Goal: Task Accomplishment & Management: Manage account settings

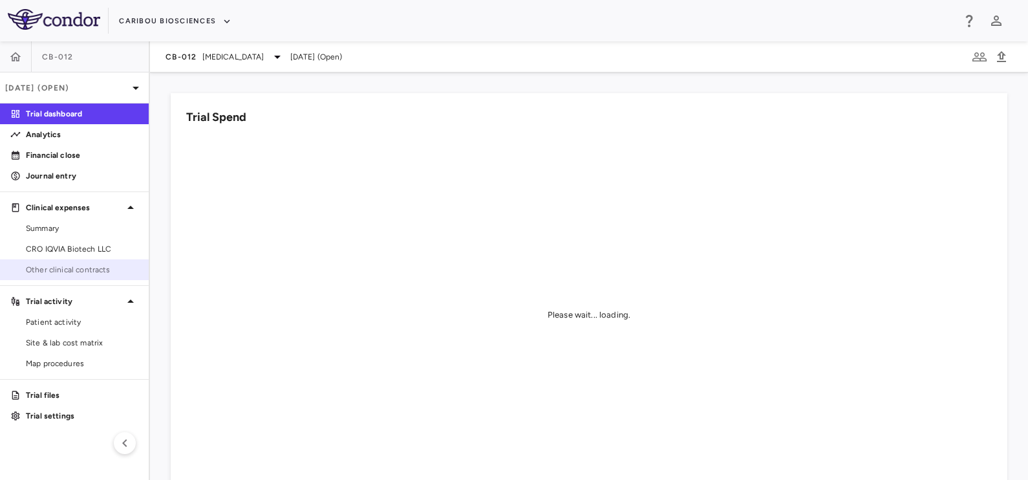
click at [71, 272] on span "Other clinical contracts" at bounding box center [82, 270] width 113 height 12
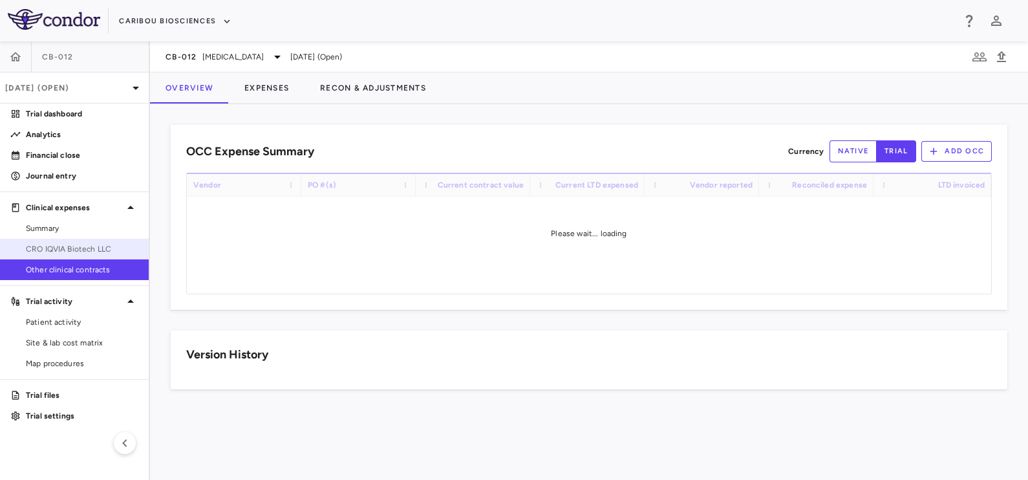
click at [78, 254] on span "CRO IQVIA Biotech LLC" at bounding box center [82, 249] width 113 height 12
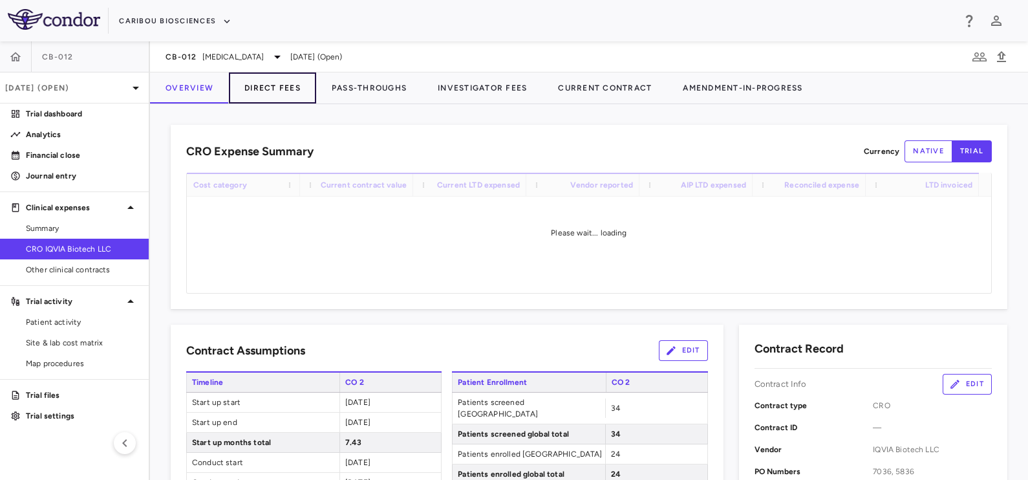
click at [272, 87] on button "Direct Fees" at bounding box center [272, 87] width 87 height 31
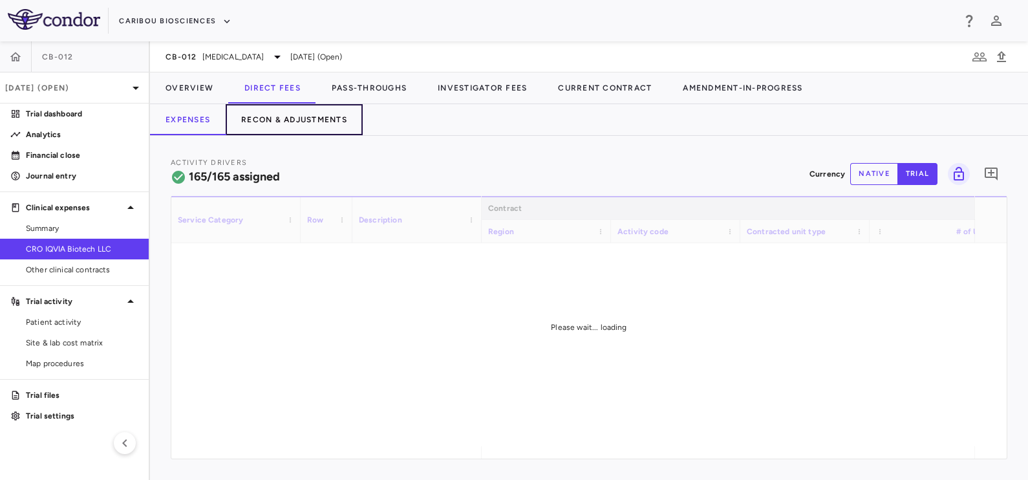
click at [303, 118] on button "Recon & Adjustments" at bounding box center [294, 119] width 137 height 31
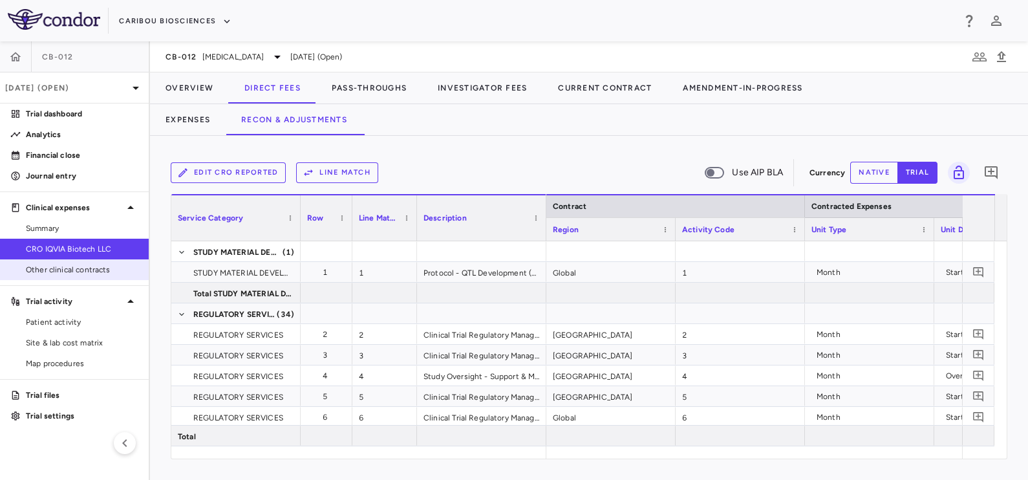
click at [53, 265] on span "Other clinical contracts" at bounding box center [82, 270] width 113 height 12
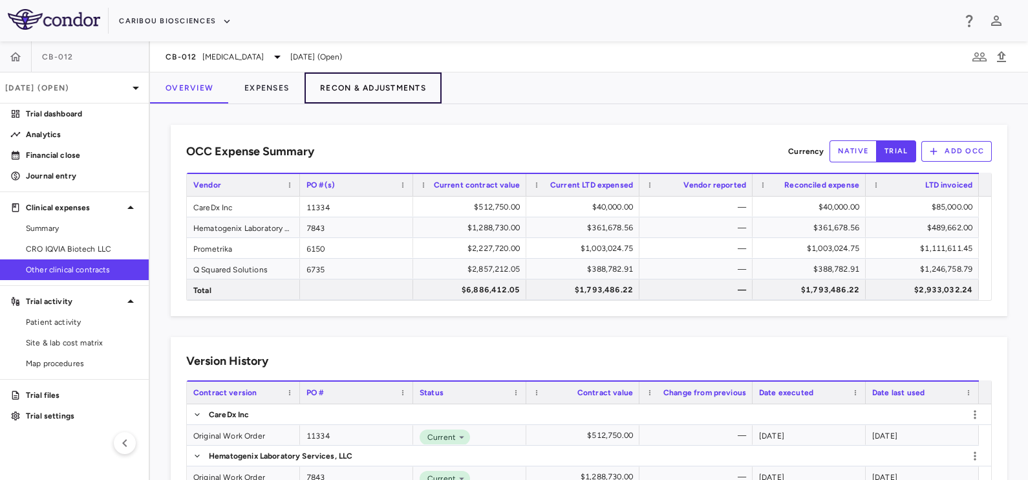
click at [368, 84] on button "Recon & Adjustments" at bounding box center [373, 87] width 137 height 31
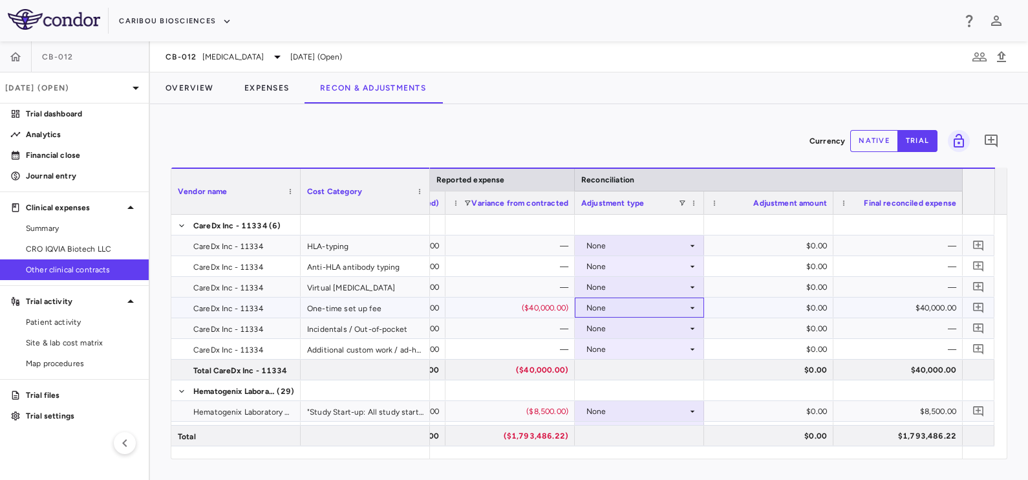
click at [611, 306] on div "None" at bounding box center [637, 308] width 101 height 21
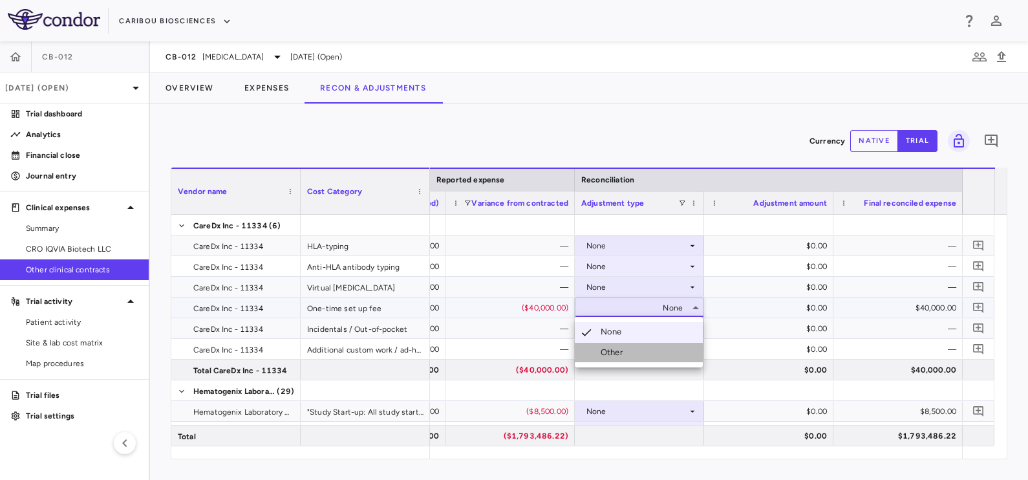
click at [614, 358] on div "Other" at bounding box center [614, 353] width 27 height 12
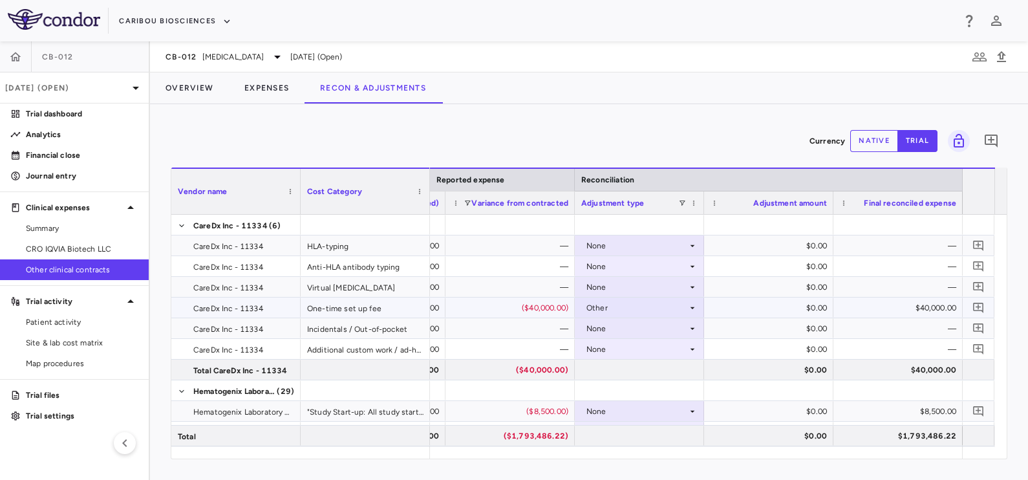
click at [757, 307] on div "$0.00" at bounding box center [771, 308] width 111 height 21
click at [854, 146] on button "native" at bounding box center [875, 141] width 48 height 22
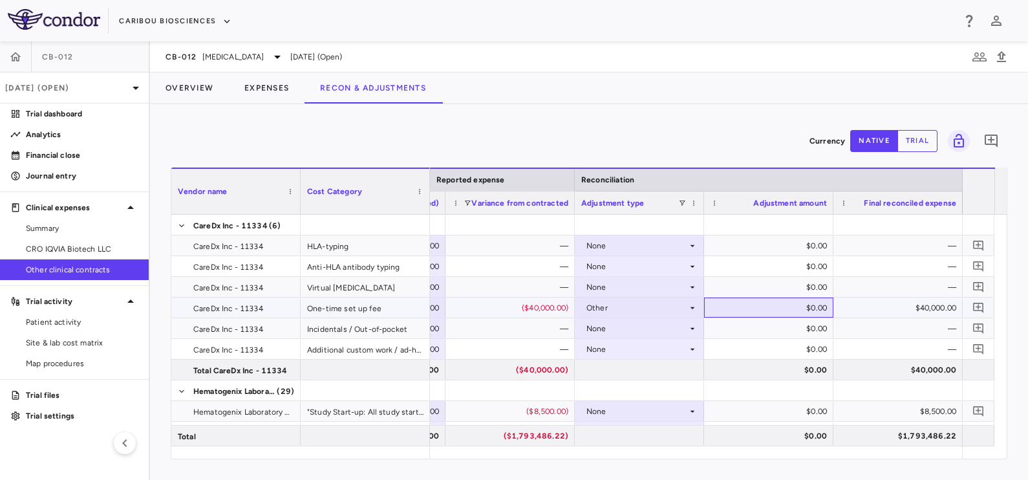
click at [783, 306] on div "$0.00" at bounding box center [771, 308] width 111 height 21
click at [781, 304] on div "$0.00" at bounding box center [771, 308] width 111 height 21
type input "**"
type input "*****"
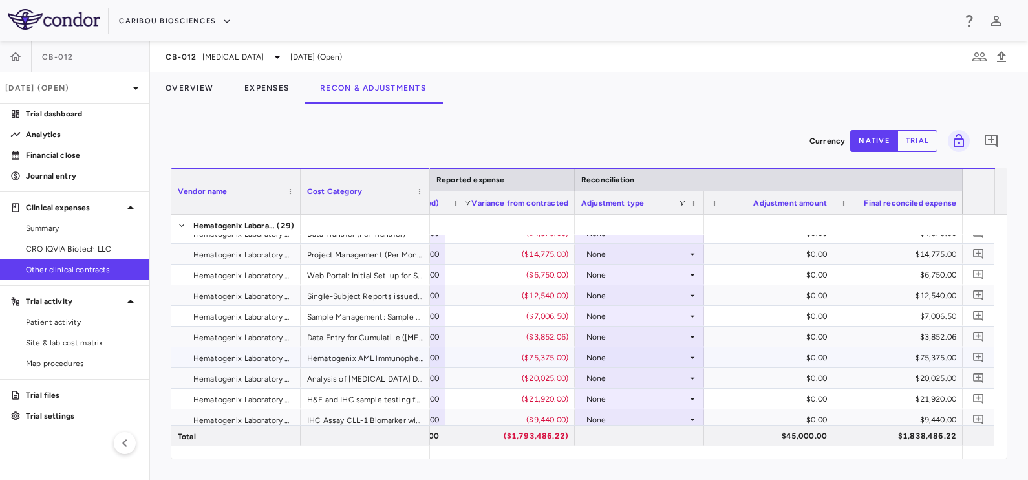
scroll to position [404, 0]
click at [349, 279] on div "Hematogenix AML lmmunophenotyping and MRD Panel with Additional CLL-1 Panel: Fl…" at bounding box center [365, 276] width 129 height 20
click at [638, 272] on div "None" at bounding box center [637, 276] width 101 height 21
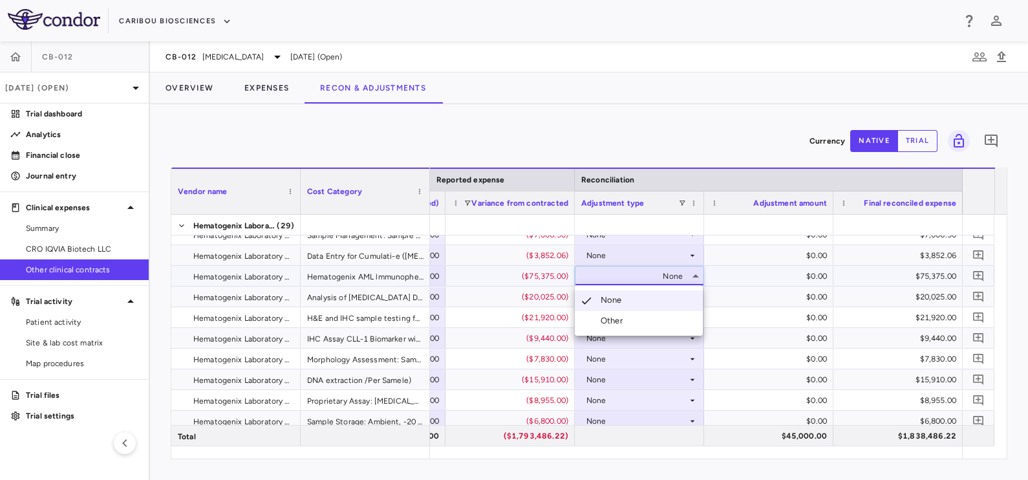
click at [624, 319] on div "Other" at bounding box center [614, 321] width 27 height 12
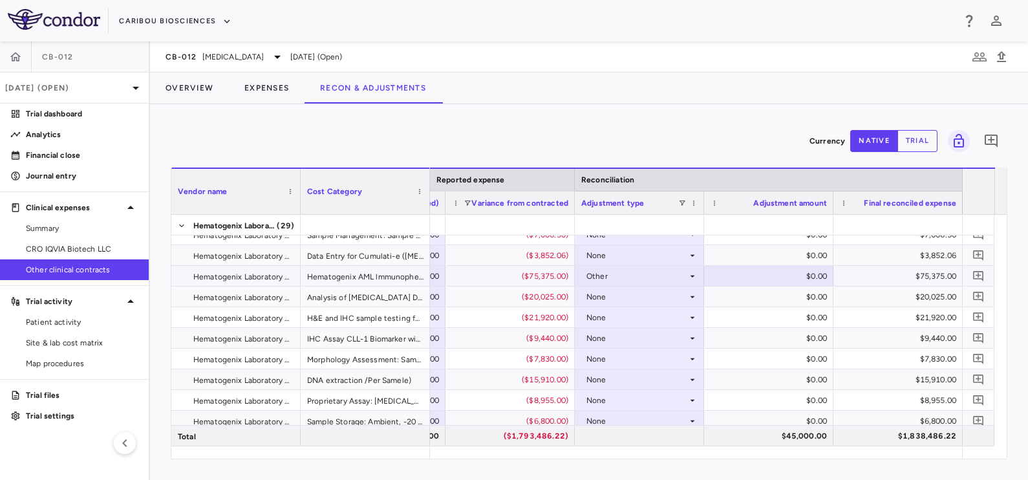
click at [851, 277] on div "$75,375.00" at bounding box center [900, 276] width 111 height 21
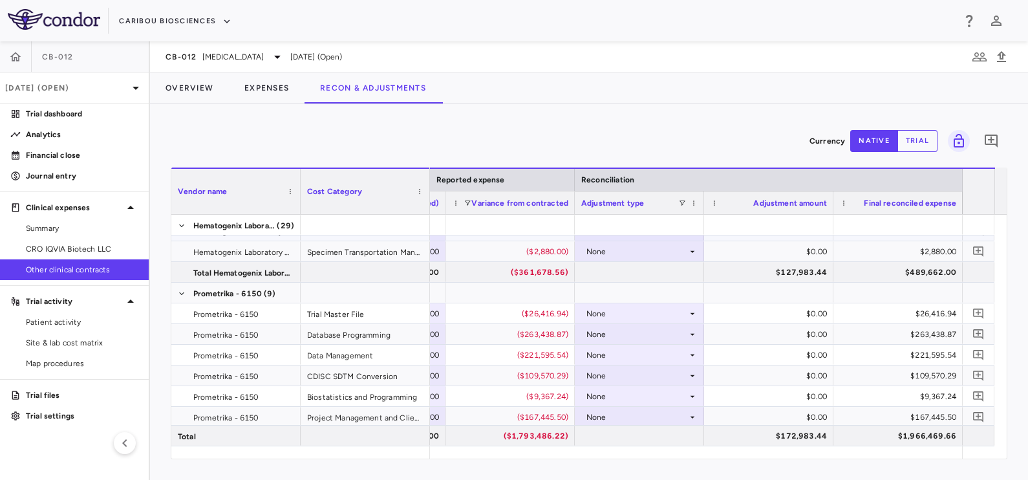
scroll to position [728, 0]
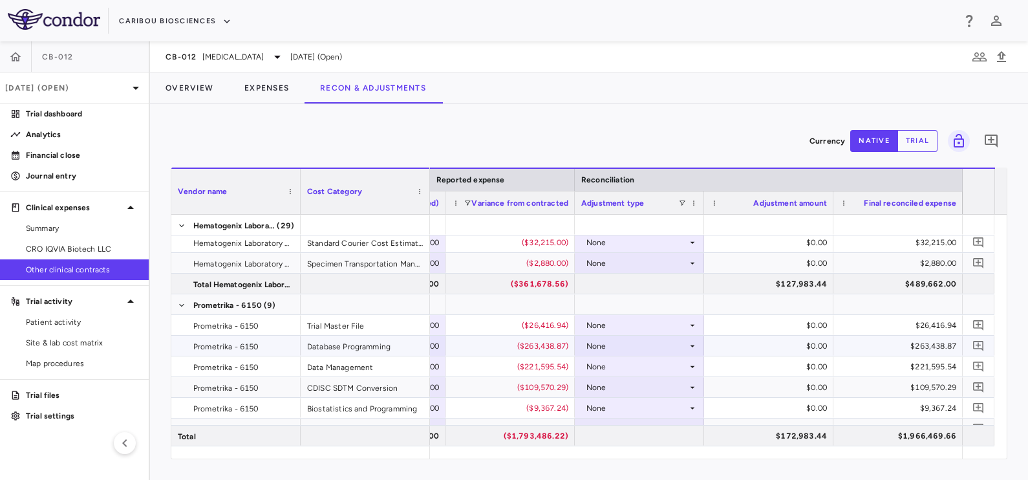
click at [666, 347] on div "None" at bounding box center [637, 346] width 101 height 21
click at [618, 395] on div "Other" at bounding box center [614, 391] width 27 height 12
click at [848, 343] on div "$263,438.87" at bounding box center [900, 346] width 111 height 21
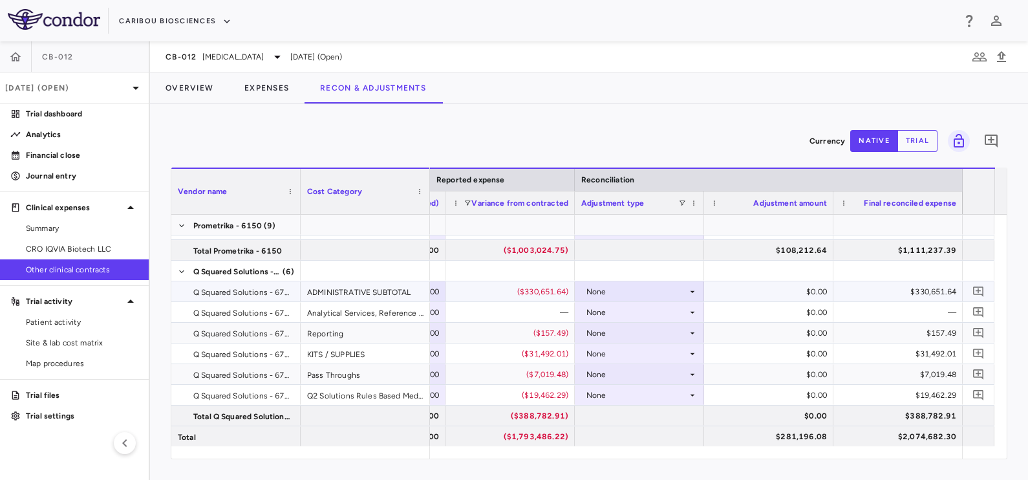
click at [622, 291] on div "None" at bounding box center [637, 291] width 101 height 21
click at [622, 337] on div "Other" at bounding box center [614, 336] width 27 height 12
click at [871, 292] on div "$330,651.64" at bounding box center [900, 291] width 111 height 21
click at [855, 284] on div "$330,651.64" at bounding box center [900, 291] width 111 height 21
click at [792, 296] on div "$0.00" at bounding box center [771, 291] width 111 height 21
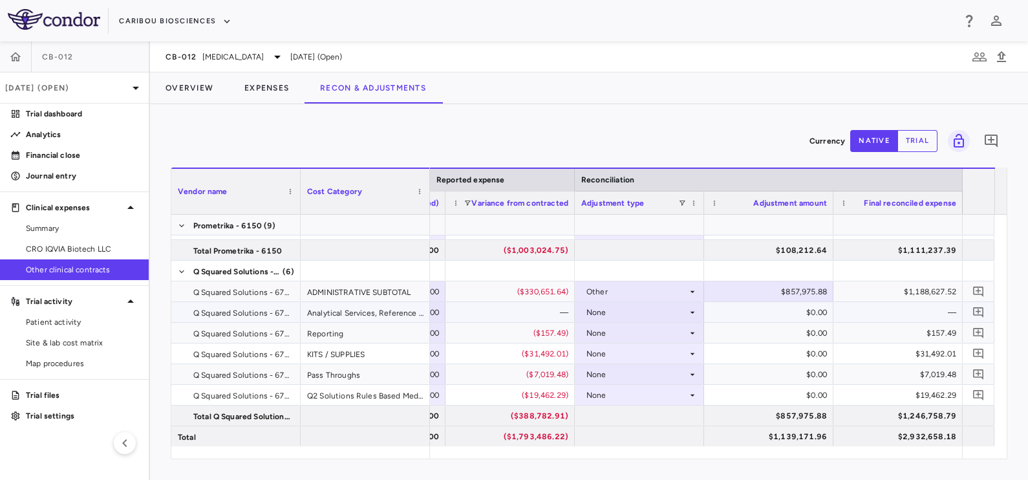
click at [761, 307] on div "$0.00" at bounding box center [771, 312] width 111 height 21
click at [193, 80] on button "Overview" at bounding box center [189, 87] width 79 height 31
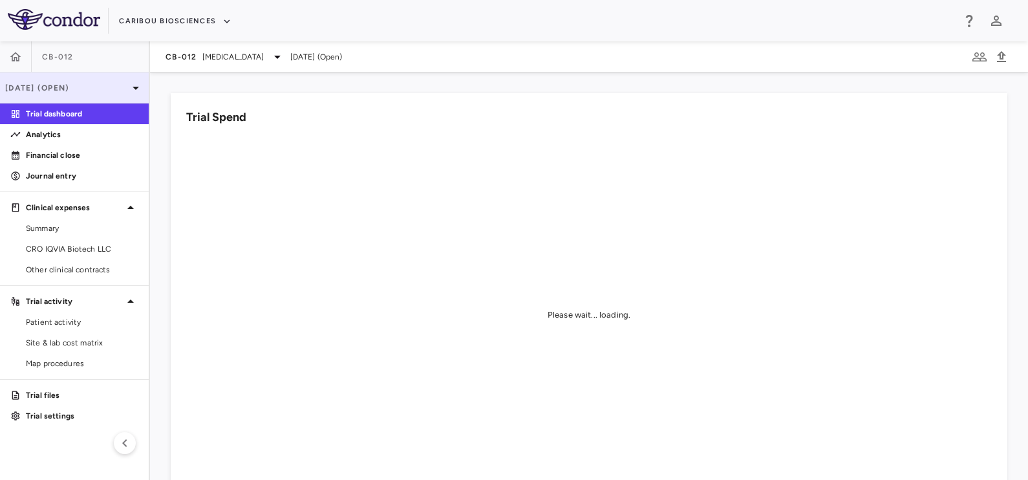
click at [13, 92] on div "[DATE] (Open)" at bounding box center [74, 87] width 149 height 31
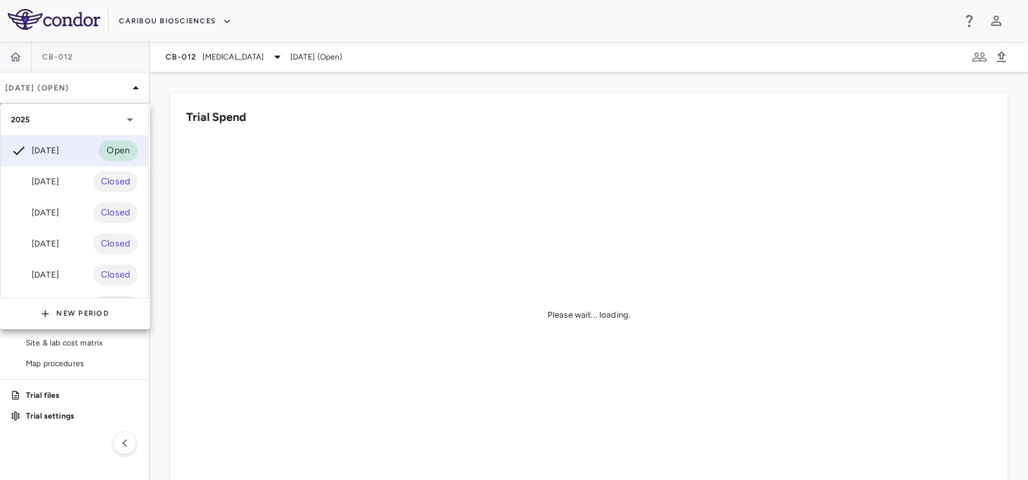
click at [62, 197] on div "Jun 2025 Closed" at bounding box center [74, 212] width 147 height 31
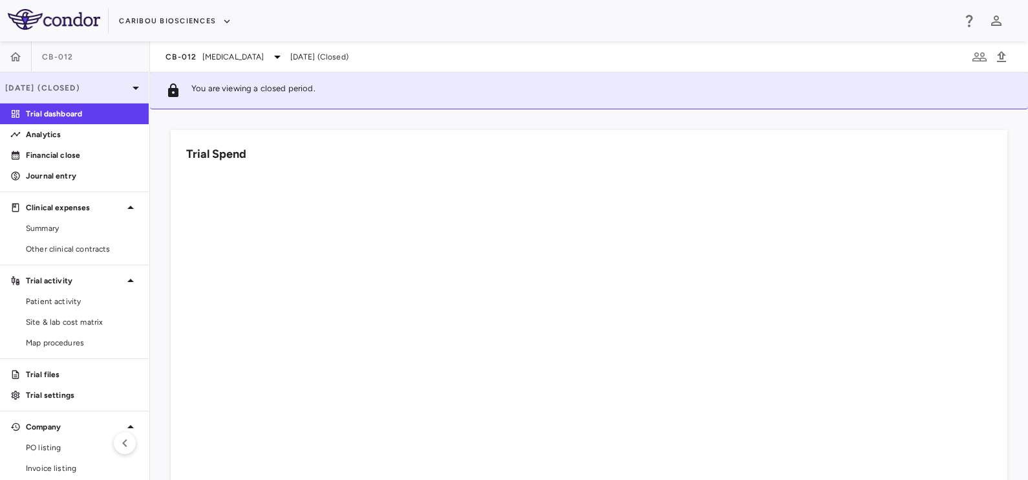
click at [60, 87] on p "Jun 2025 (Closed)" at bounding box center [66, 88] width 123 height 12
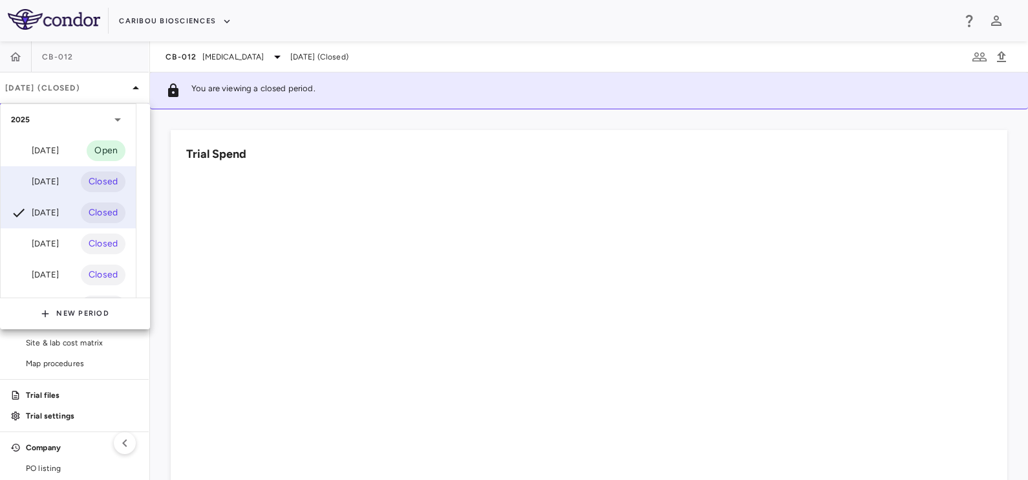
click at [54, 182] on div "Jul 2025" at bounding box center [35, 182] width 48 height 16
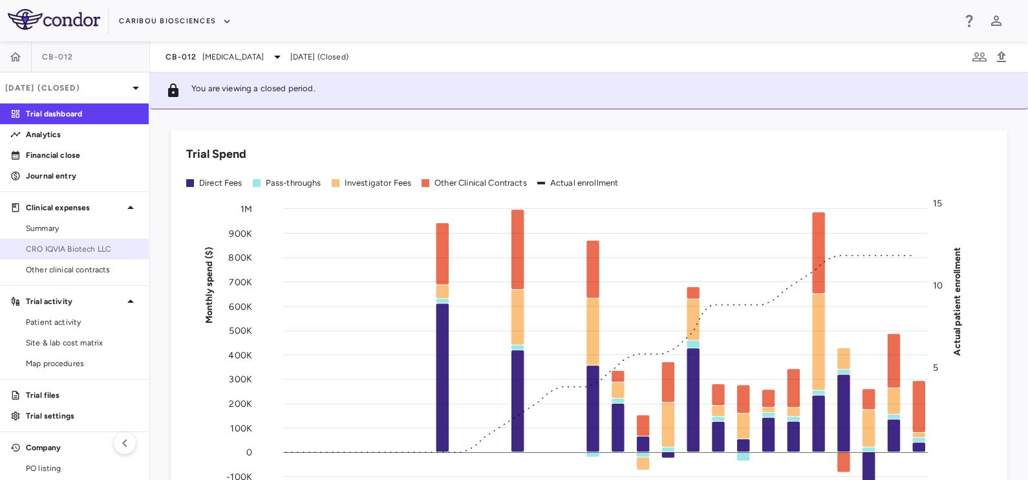
click at [49, 246] on span "CRO IQVIA Biotech LLC" at bounding box center [82, 249] width 113 height 12
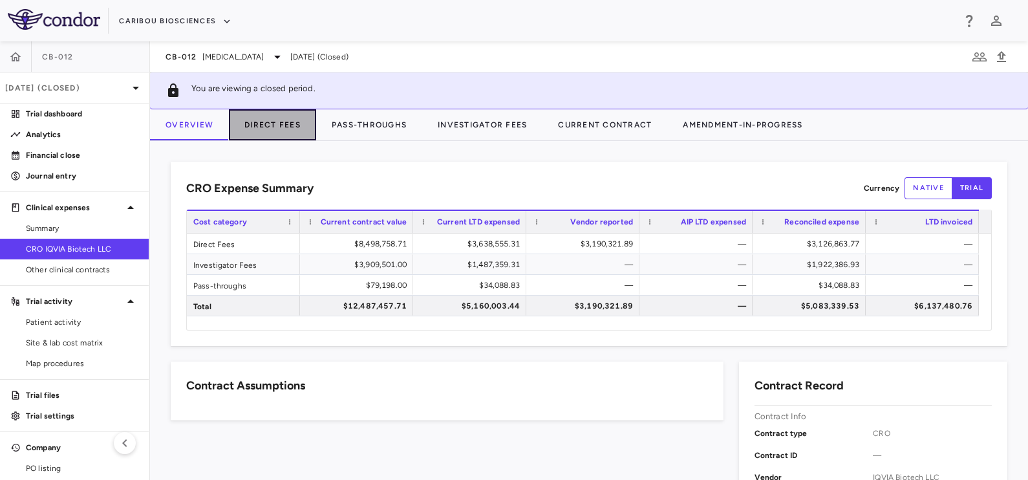
click at [267, 127] on button "Direct Fees" at bounding box center [272, 124] width 87 height 31
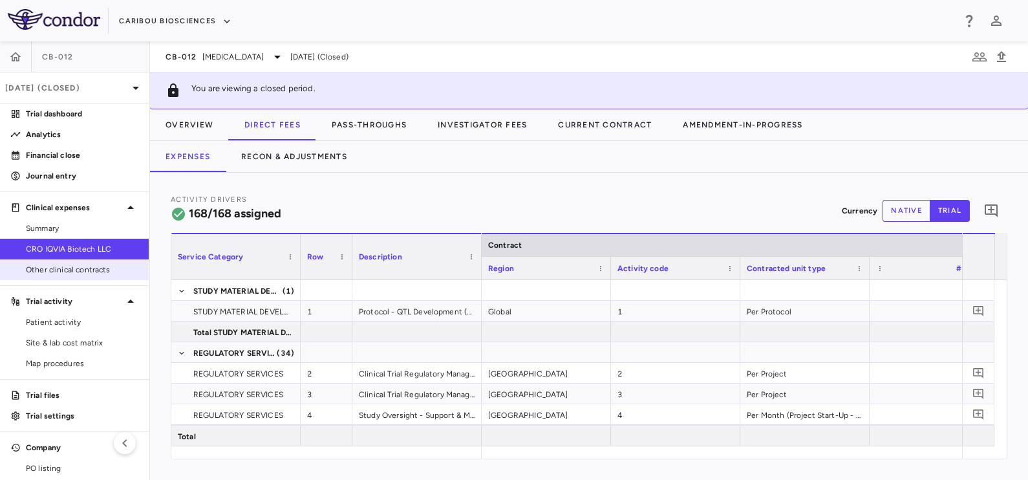
click at [81, 272] on span "Other clinical contracts" at bounding box center [82, 270] width 113 height 12
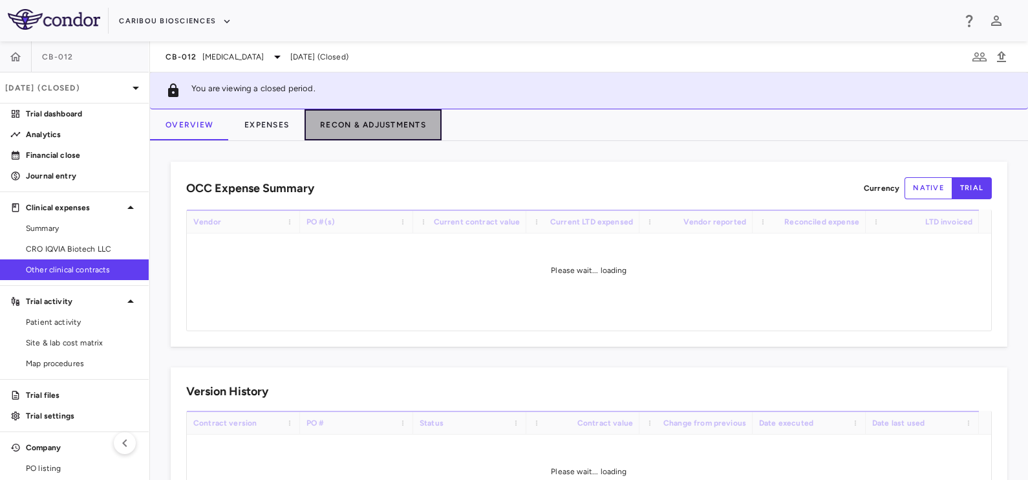
click at [333, 119] on button "Recon & Adjustments" at bounding box center [373, 124] width 137 height 31
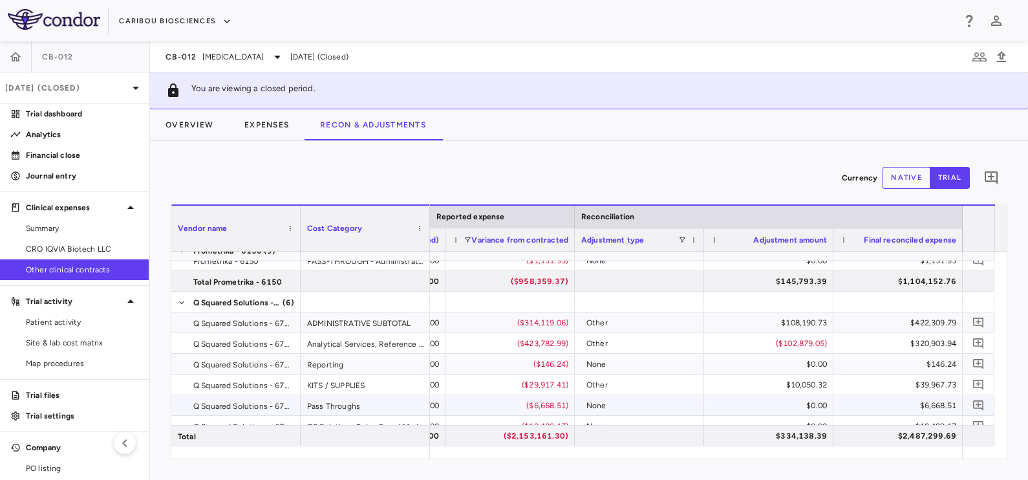
scroll to position [1025, 0]
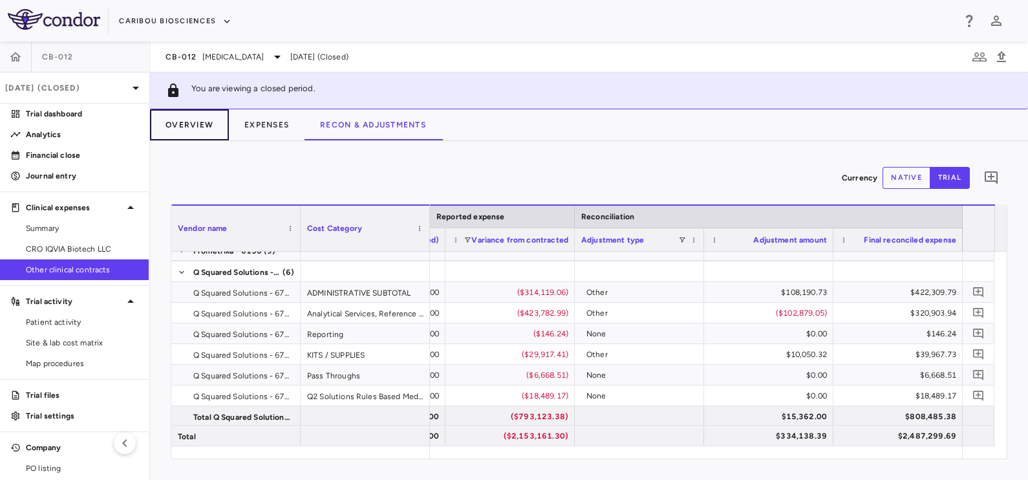
click at [196, 129] on button "Overview" at bounding box center [189, 124] width 79 height 31
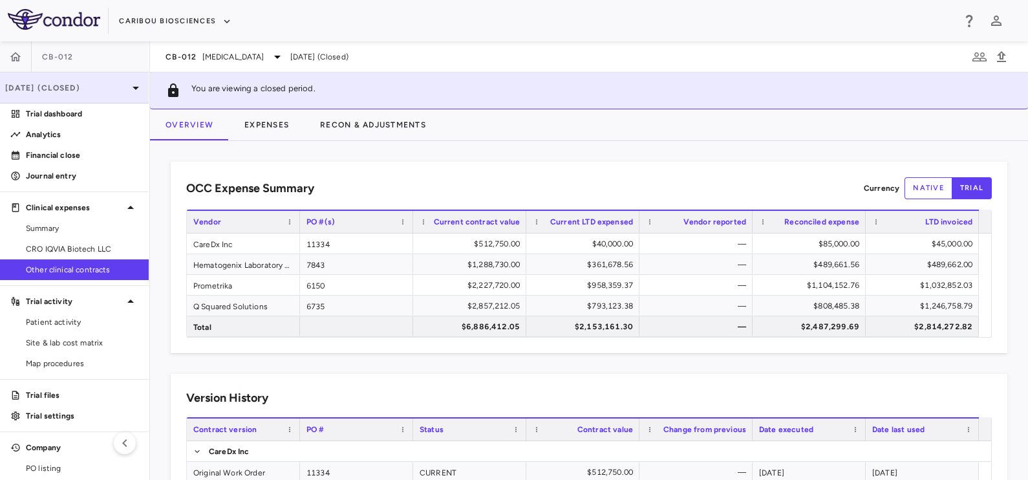
click at [130, 93] on icon at bounding box center [136, 88] width 16 height 16
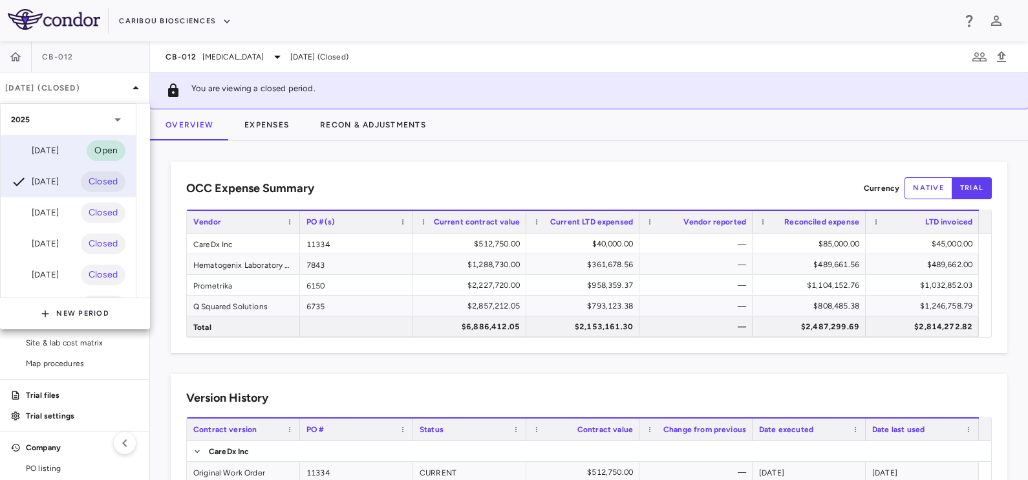
click at [59, 144] on div "[DATE]" at bounding box center [35, 151] width 48 height 16
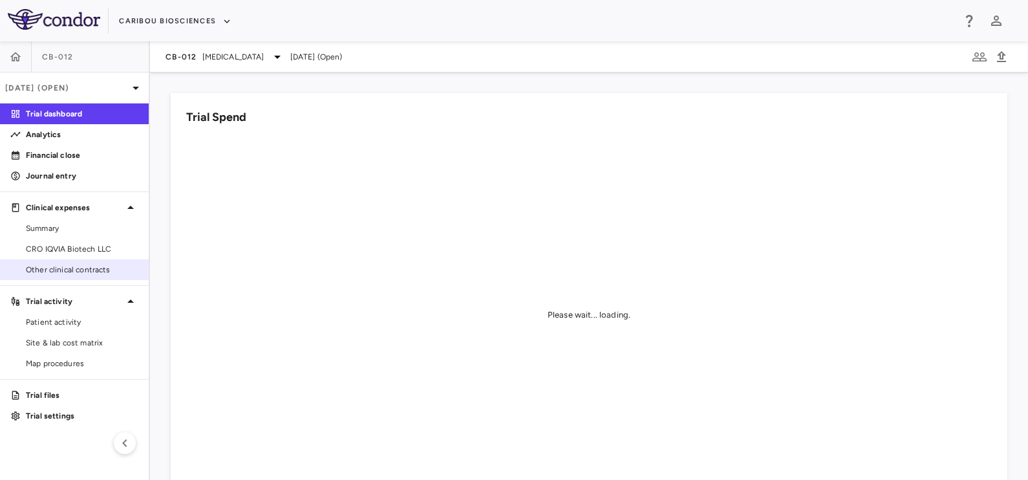
click at [83, 268] on span "Other clinical contracts" at bounding box center [82, 270] width 113 height 12
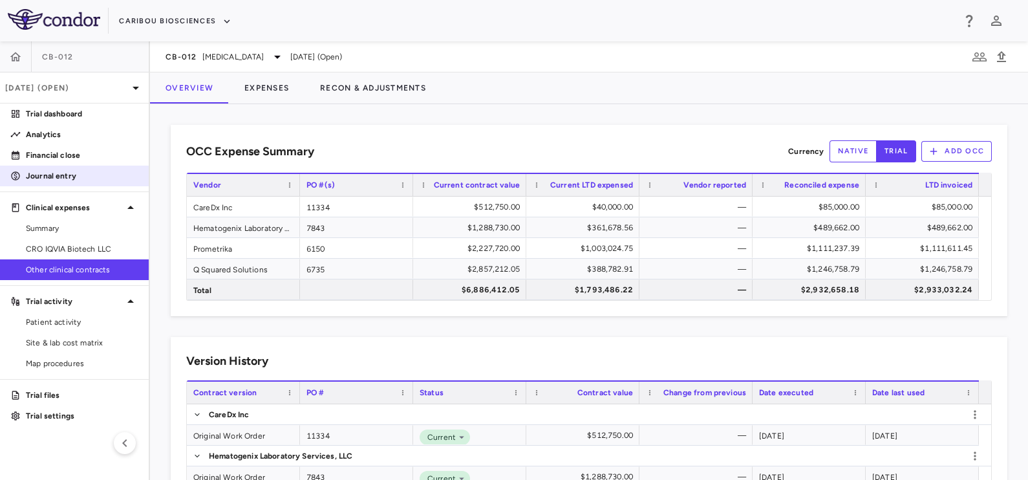
click at [45, 171] on p "Journal entry" at bounding box center [82, 176] width 113 height 12
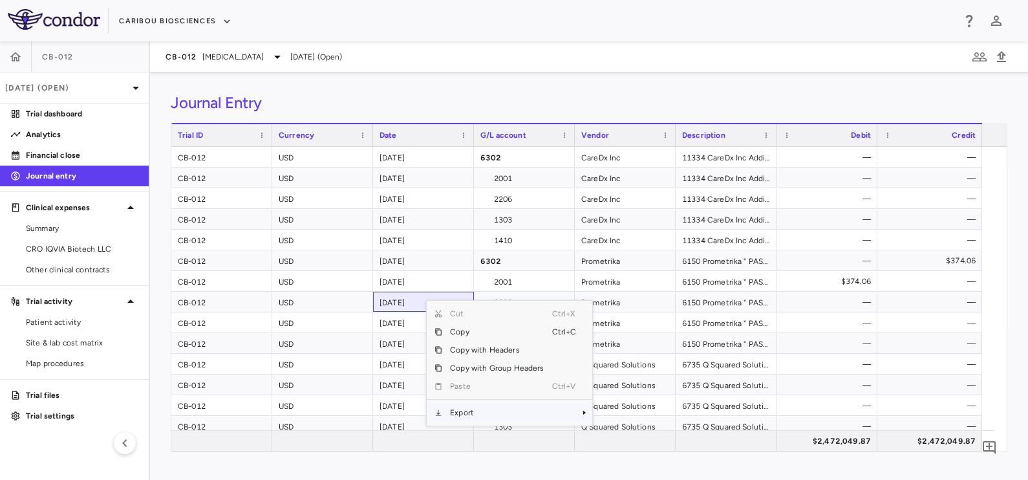
click at [462, 406] on span "Export" at bounding box center [496, 413] width 109 height 18
click at [636, 433] on span "Excel Export" at bounding box center [635, 435] width 61 height 18
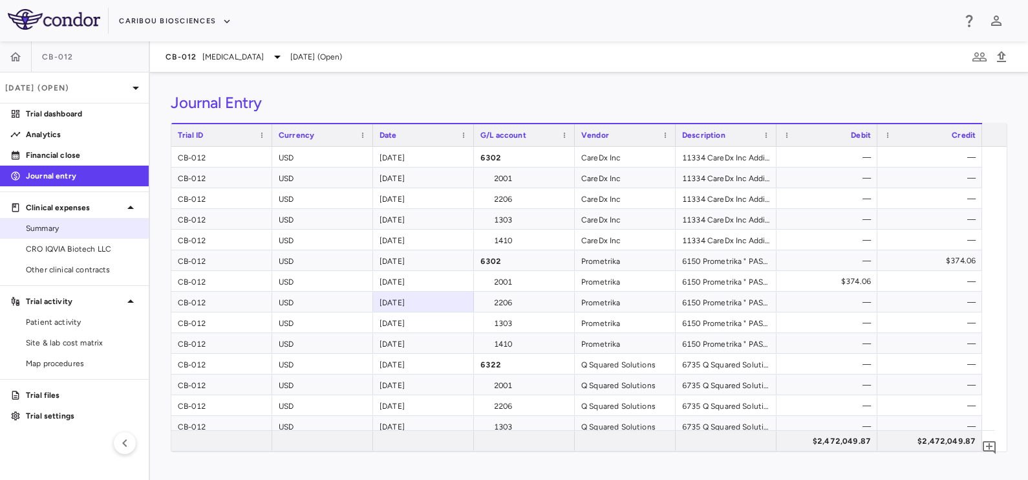
click at [36, 225] on span "Summary" at bounding box center [82, 228] width 113 height 12
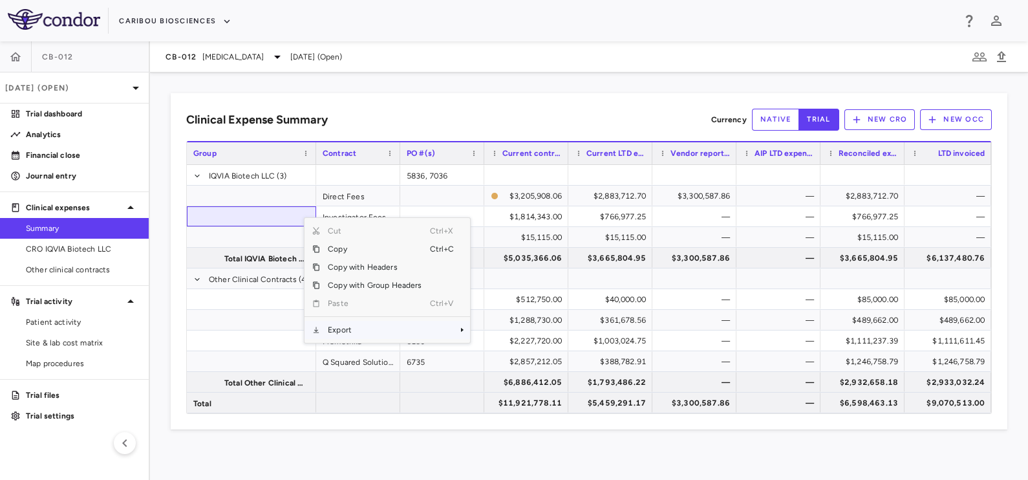
click at [357, 327] on span "Export" at bounding box center [374, 330] width 109 height 18
click at [508, 350] on span "Excel Export" at bounding box center [512, 352] width 61 height 18
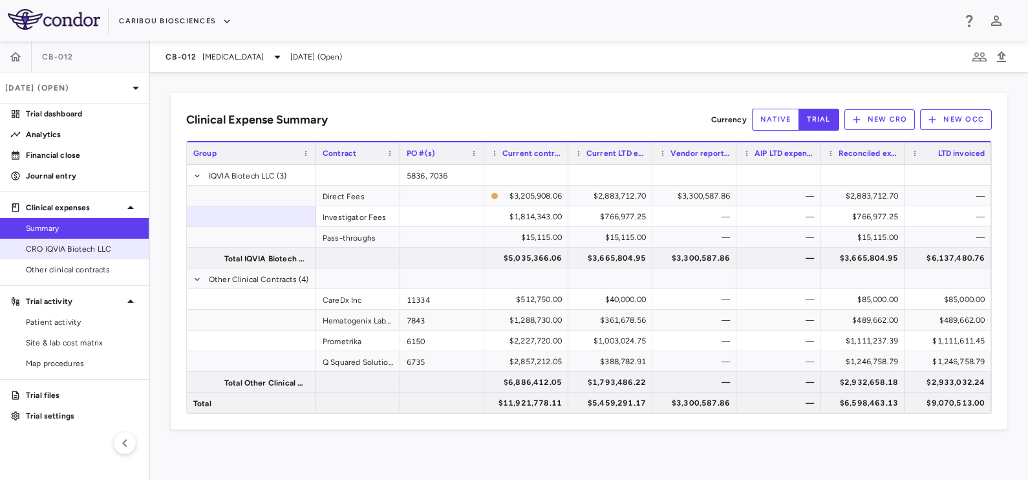
click at [50, 256] on link "CRO IQVIA Biotech LLC" at bounding box center [74, 248] width 149 height 19
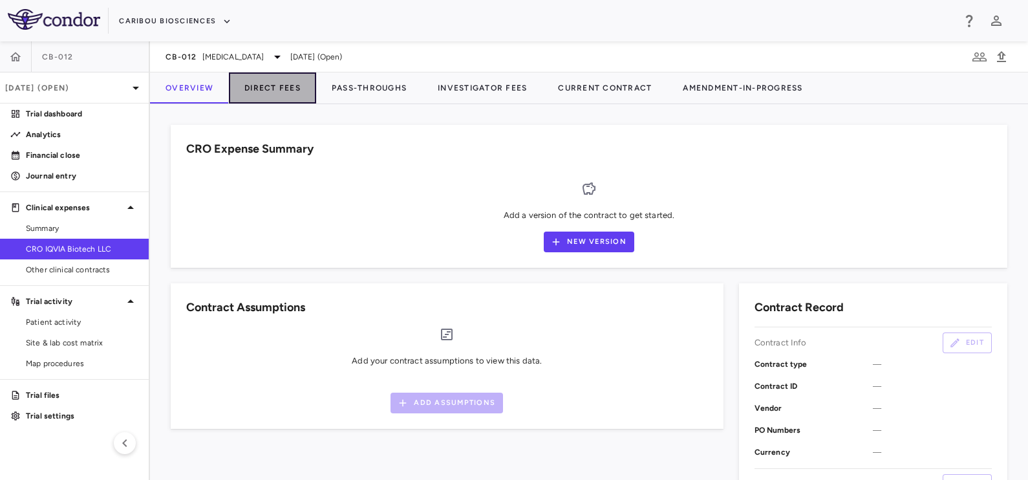
click at [272, 91] on button "Direct Fees" at bounding box center [272, 87] width 87 height 31
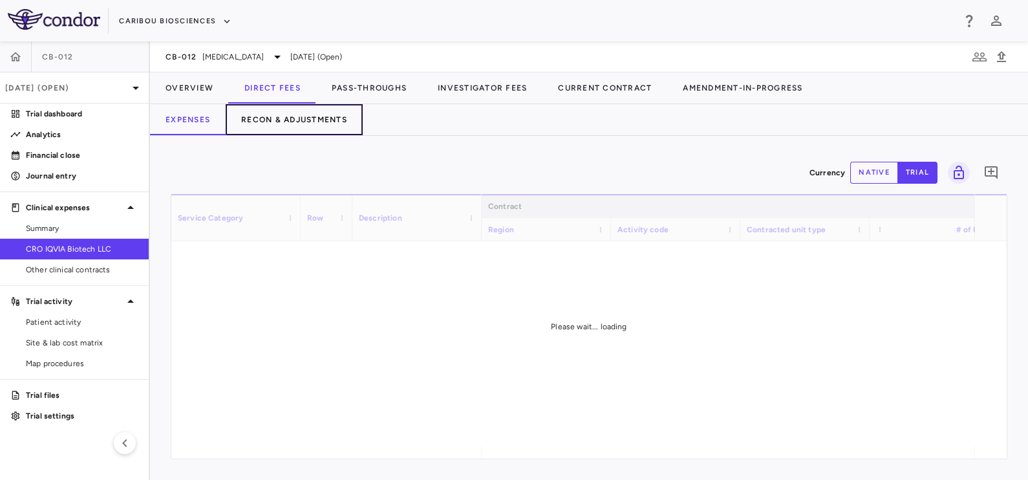
click at [293, 114] on button "Recon & Adjustments" at bounding box center [294, 119] width 137 height 31
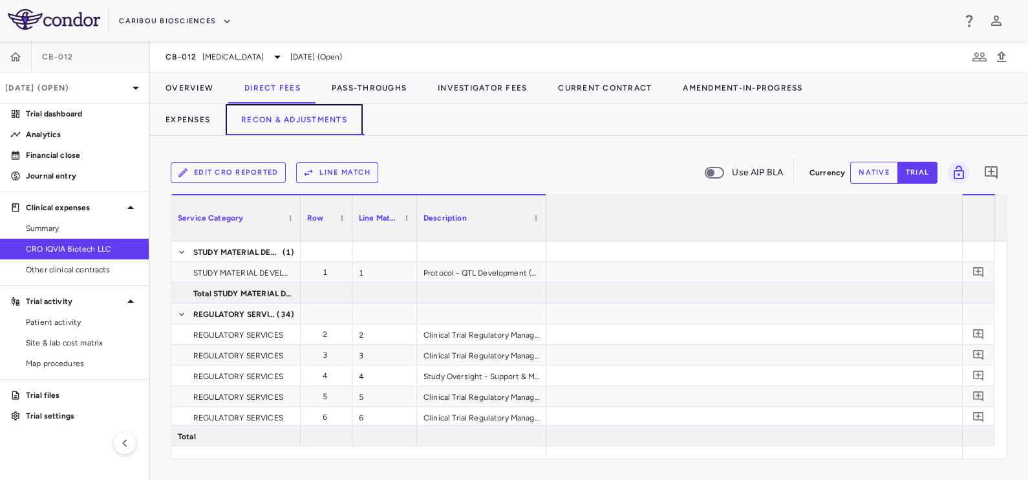
scroll to position [0, 2268]
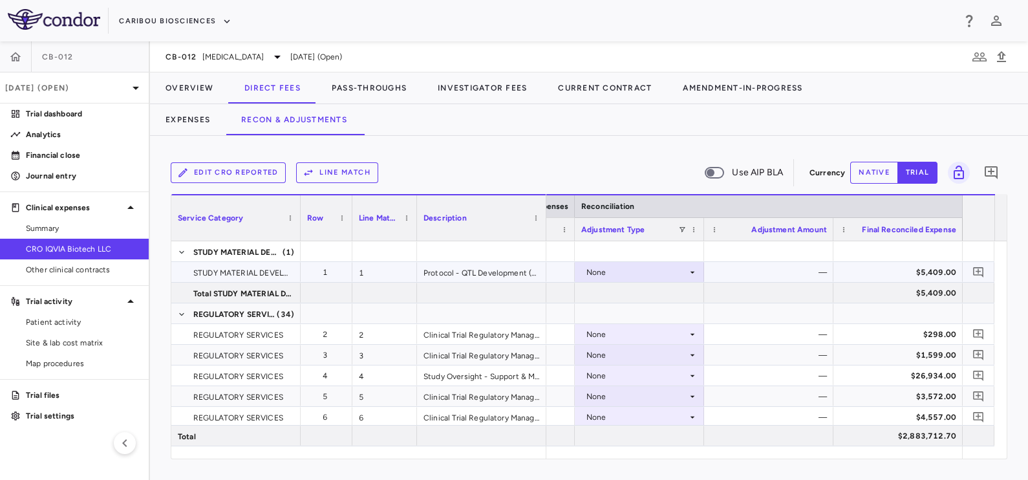
click at [684, 274] on div "None" at bounding box center [637, 272] width 101 height 21
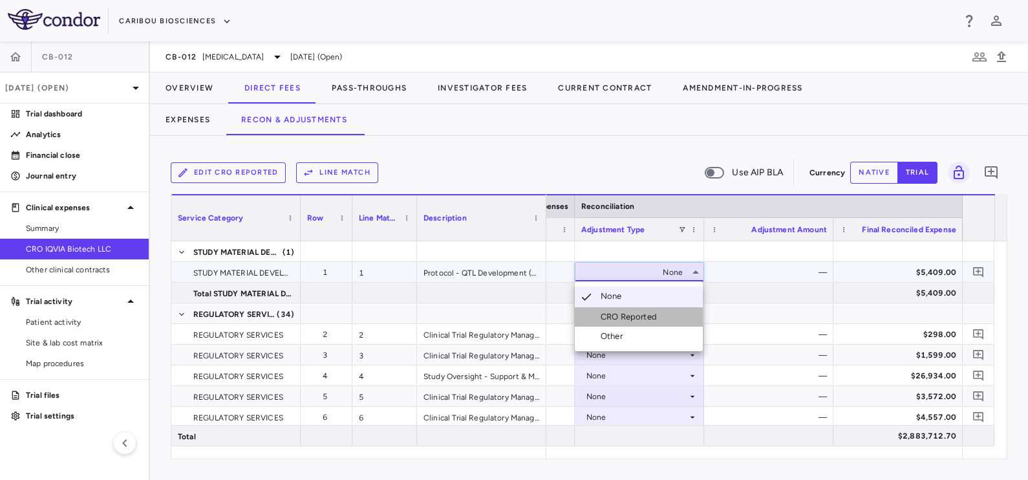
click at [631, 316] on div "CRO Reported" at bounding box center [631, 317] width 61 height 12
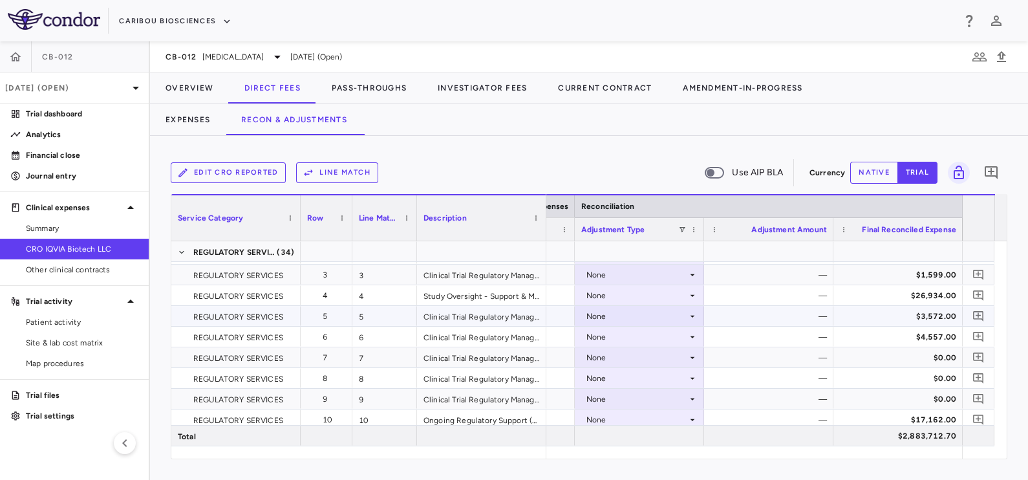
scroll to position [0, 0]
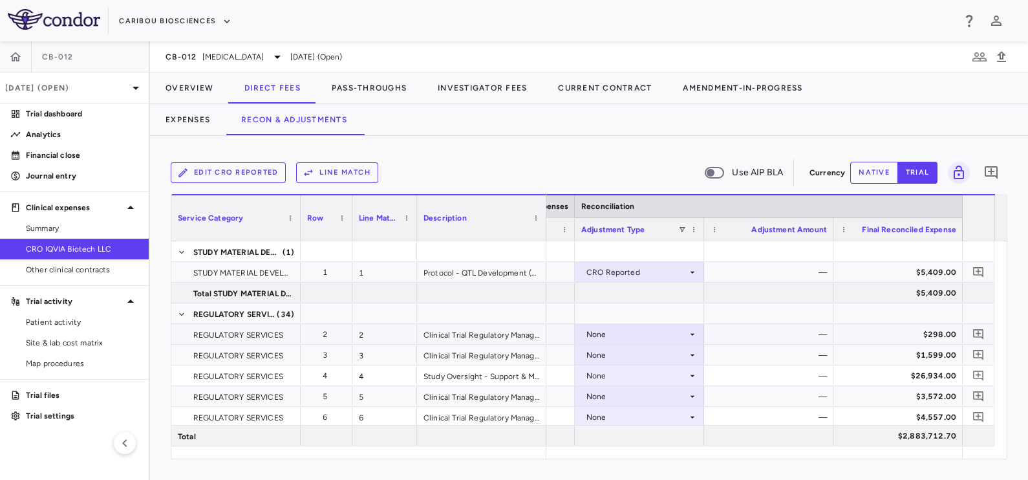
click at [742, 333] on div "—" at bounding box center [771, 334] width 111 height 21
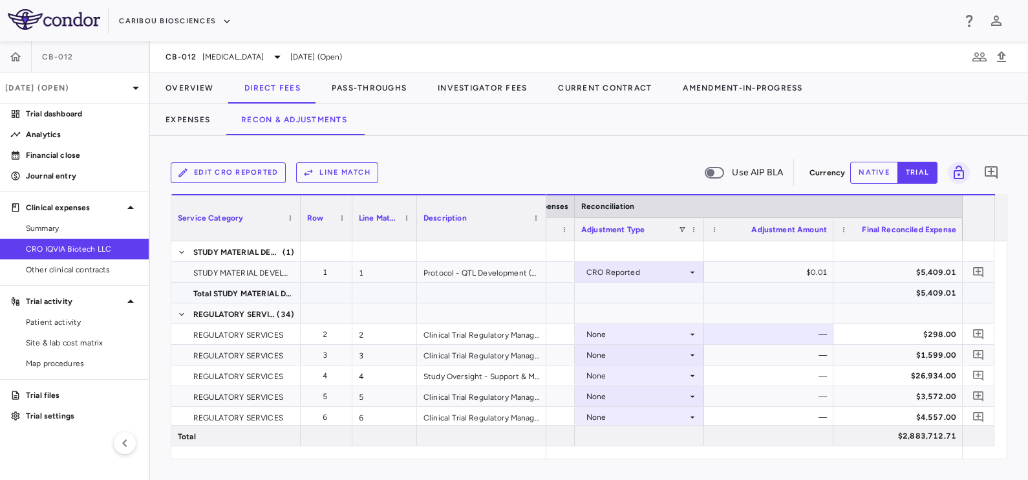
click at [726, 301] on div at bounding box center [768, 293] width 129 height 20
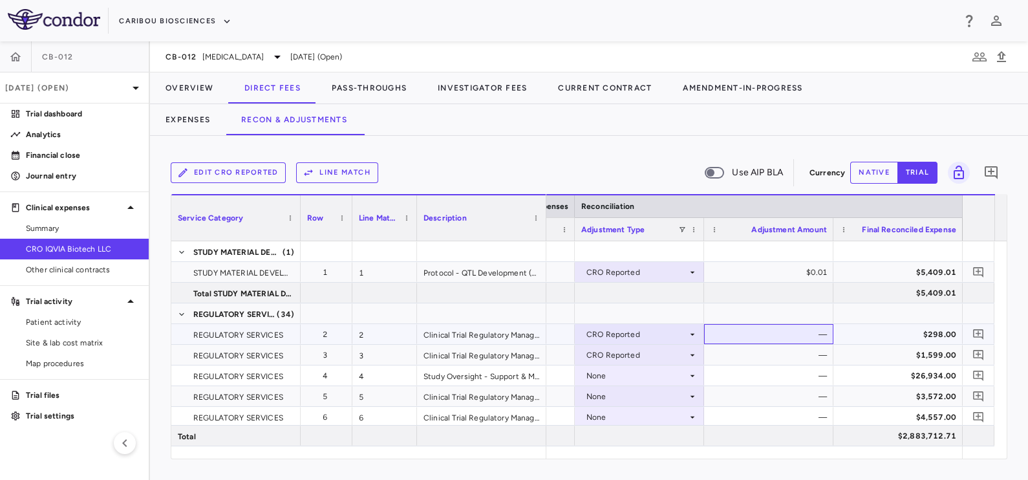
click at [757, 329] on div "—" at bounding box center [771, 334] width 111 height 21
click at [673, 334] on div "CRO Reported" at bounding box center [637, 334] width 101 height 21
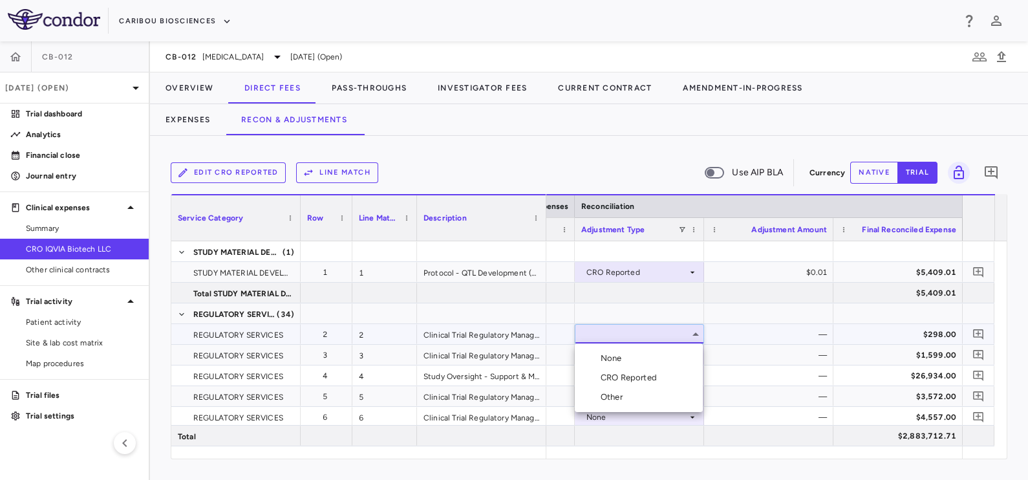
click at [627, 375] on div "CRO Reported" at bounding box center [631, 378] width 61 height 12
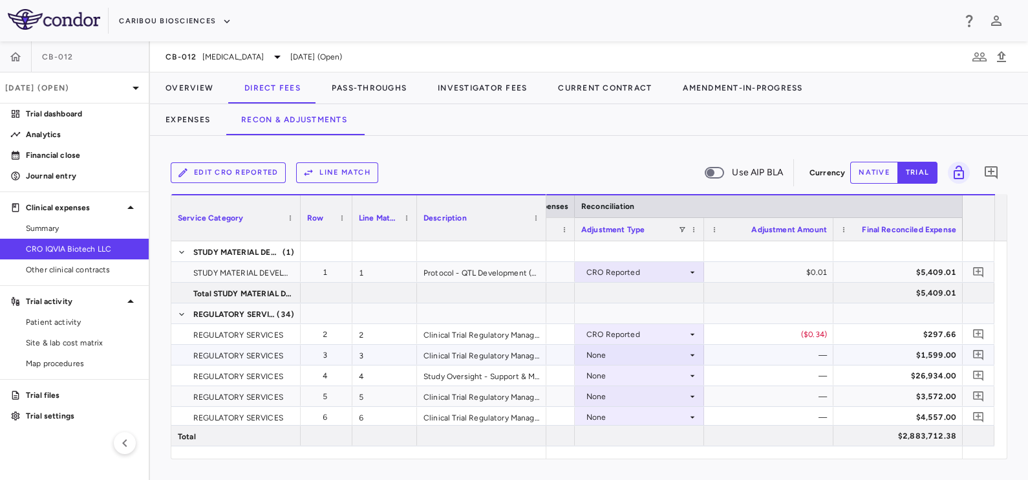
click at [619, 354] on div "None" at bounding box center [637, 355] width 101 height 21
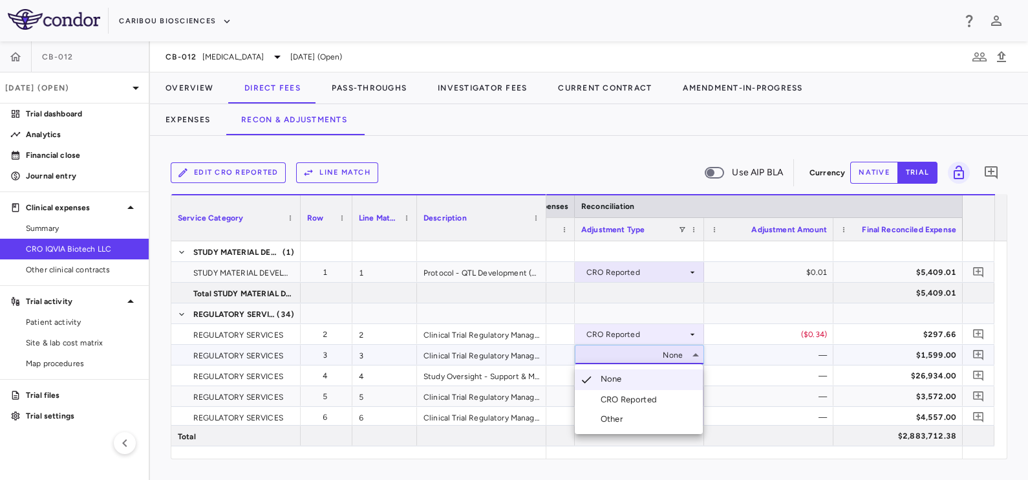
click at [613, 399] on div "CRO Reported" at bounding box center [631, 400] width 61 height 12
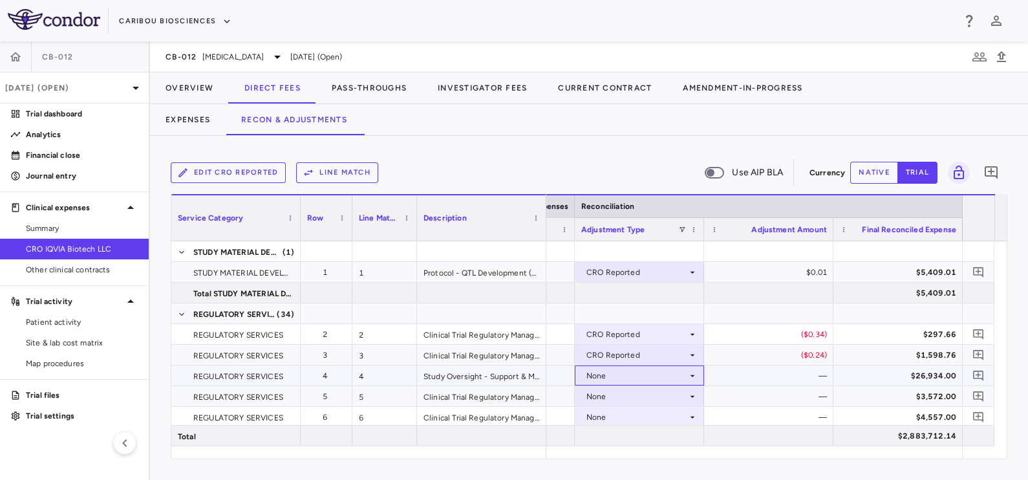
click at [594, 378] on div "None" at bounding box center [637, 375] width 101 height 21
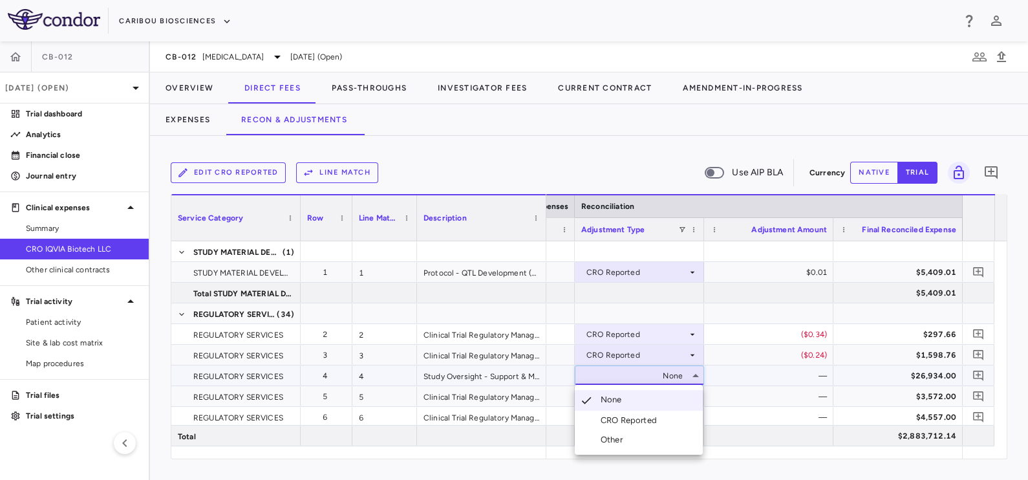
click at [621, 417] on div "CRO Reported" at bounding box center [631, 421] width 61 height 12
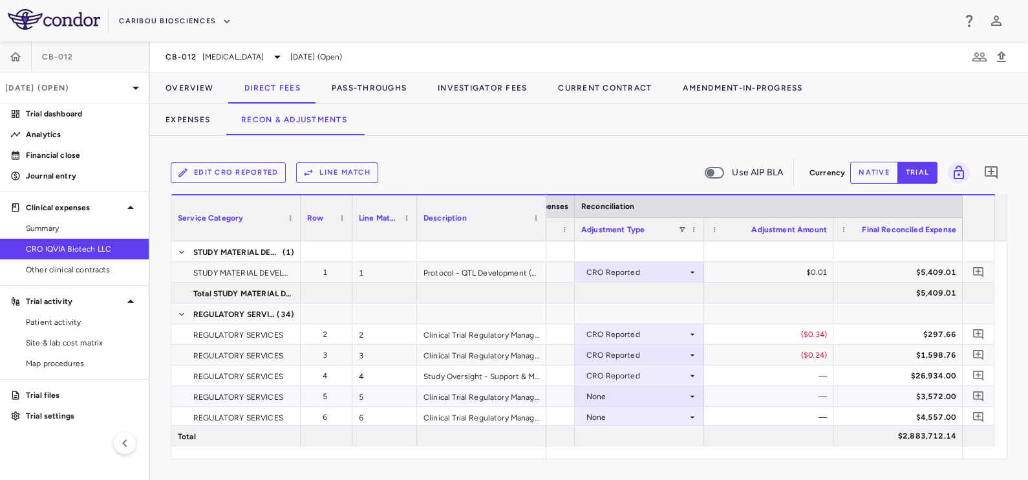
click at [621, 392] on div "None" at bounding box center [637, 396] width 101 height 21
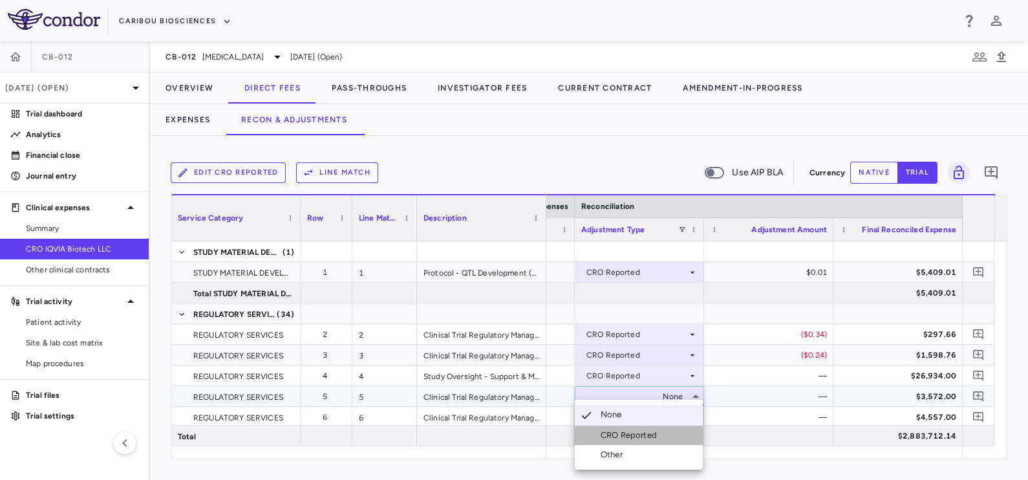
click at [634, 434] on div "CRO Reported" at bounding box center [631, 435] width 61 height 12
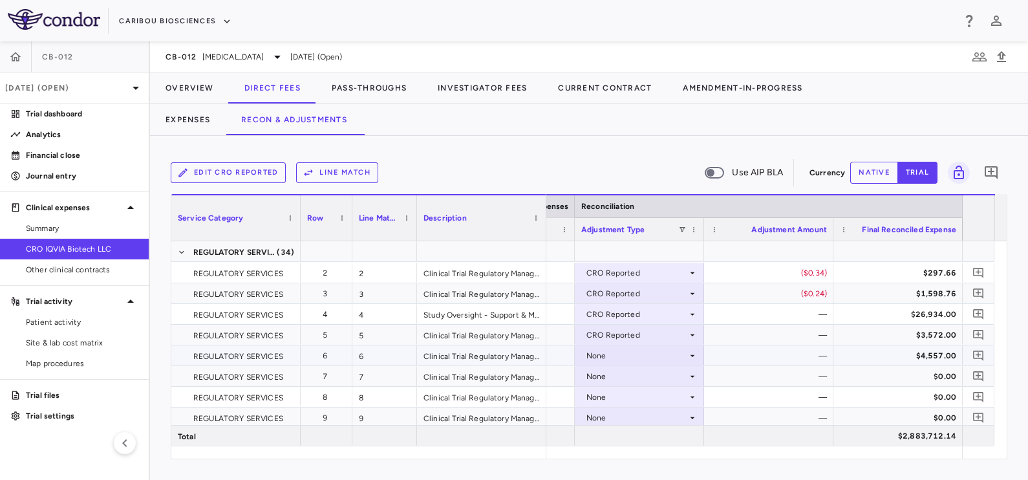
scroll to position [80, 0]
click at [625, 337] on div "None" at bounding box center [637, 337] width 101 height 21
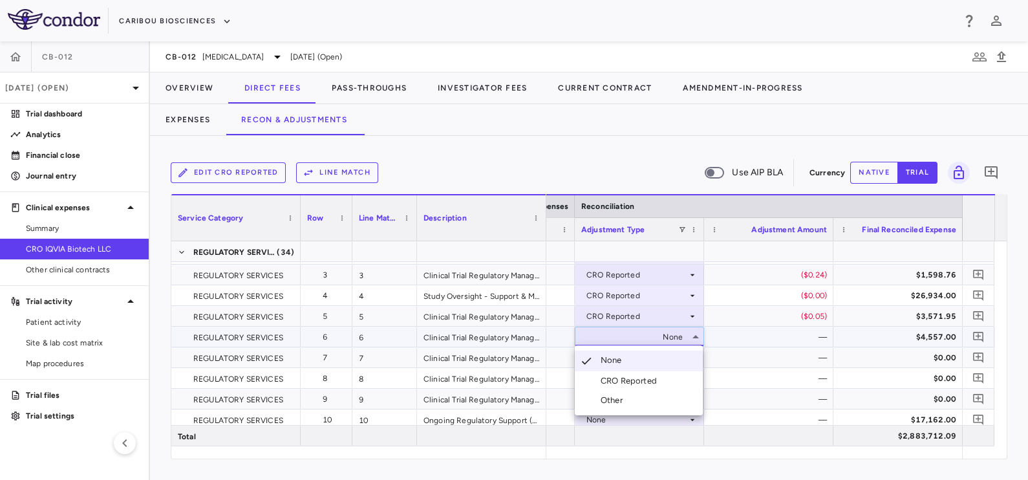
click at [625, 382] on div "CRO Reported" at bounding box center [631, 381] width 61 height 12
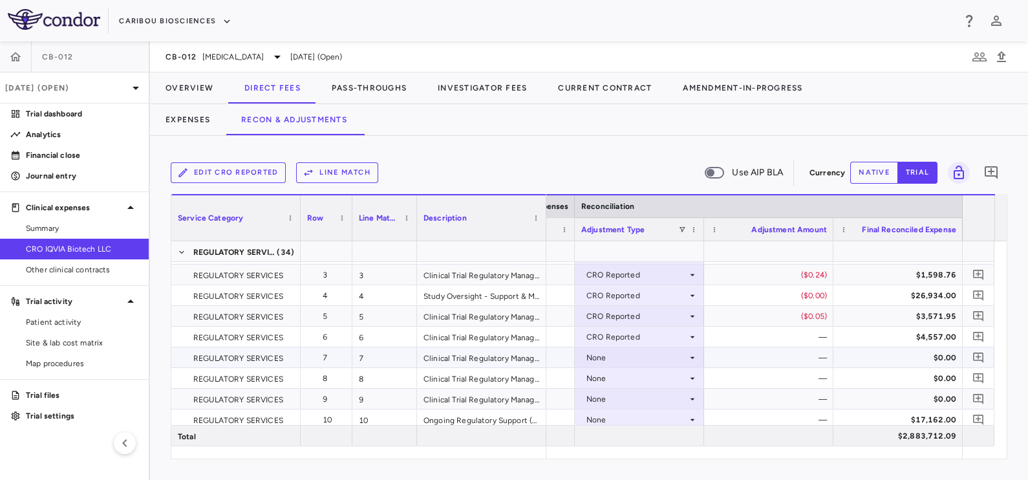
click at [613, 356] on div "None" at bounding box center [637, 357] width 101 height 21
click at [622, 398] on div "CRO Reported" at bounding box center [631, 402] width 61 height 12
click at [613, 379] on div "None" at bounding box center [637, 378] width 101 height 21
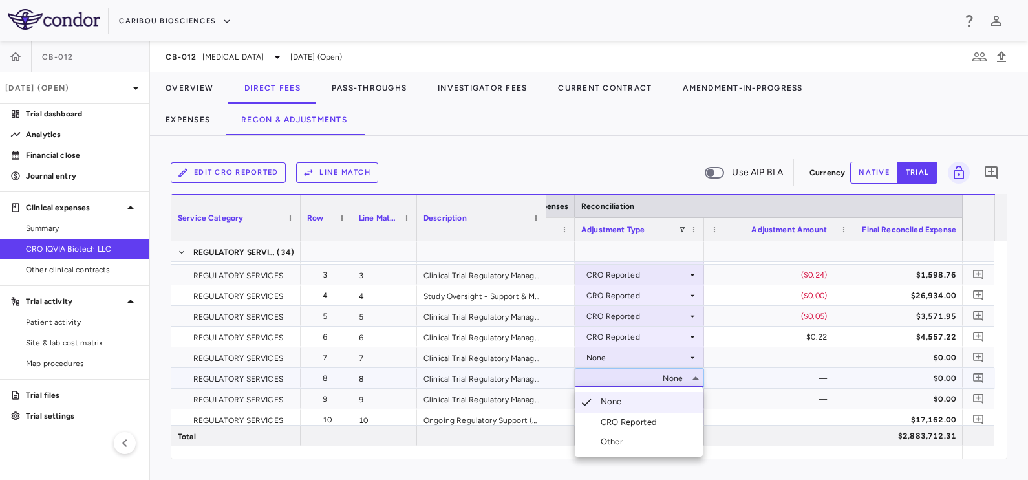
click at [622, 417] on div "CRO Reported" at bounding box center [631, 423] width 61 height 12
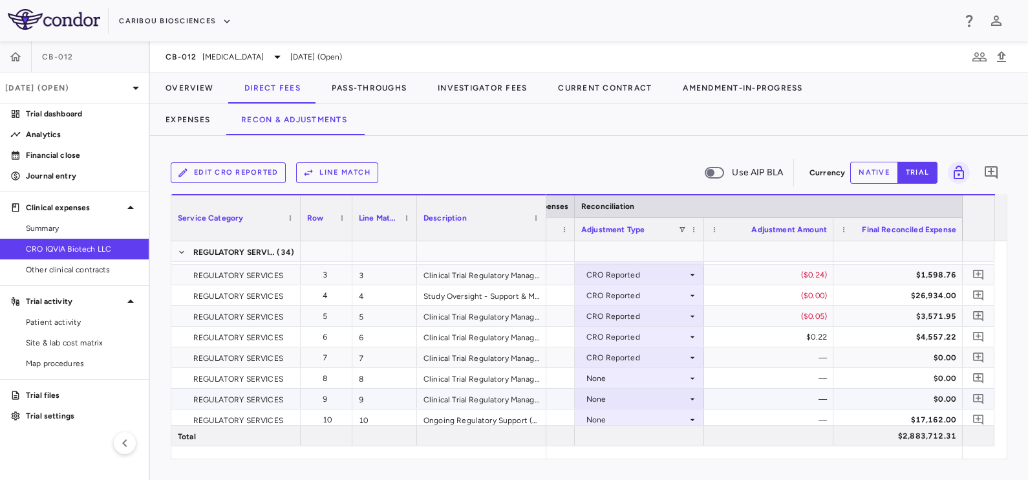
click at [618, 398] on div "None" at bounding box center [637, 399] width 101 height 21
click at [626, 430] on div at bounding box center [639, 436] width 129 height 20
click at [621, 413] on div "None" at bounding box center [637, 419] width 101 height 21
click at [636, 437] on div "CRO Reported" at bounding box center [631, 435] width 61 height 12
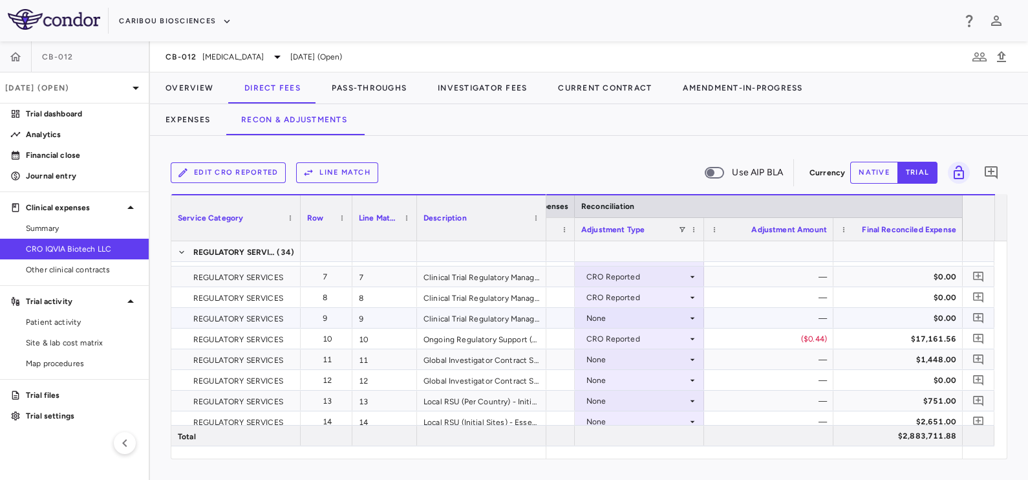
click at [614, 319] on div "None" at bounding box center [637, 318] width 101 height 21
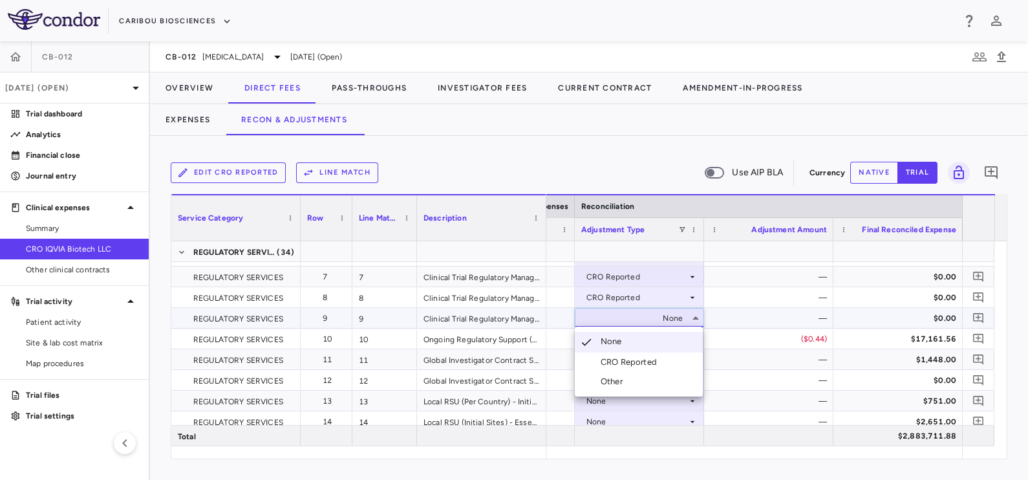
click at [626, 362] on div "CRO Reported" at bounding box center [631, 362] width 61 height 12
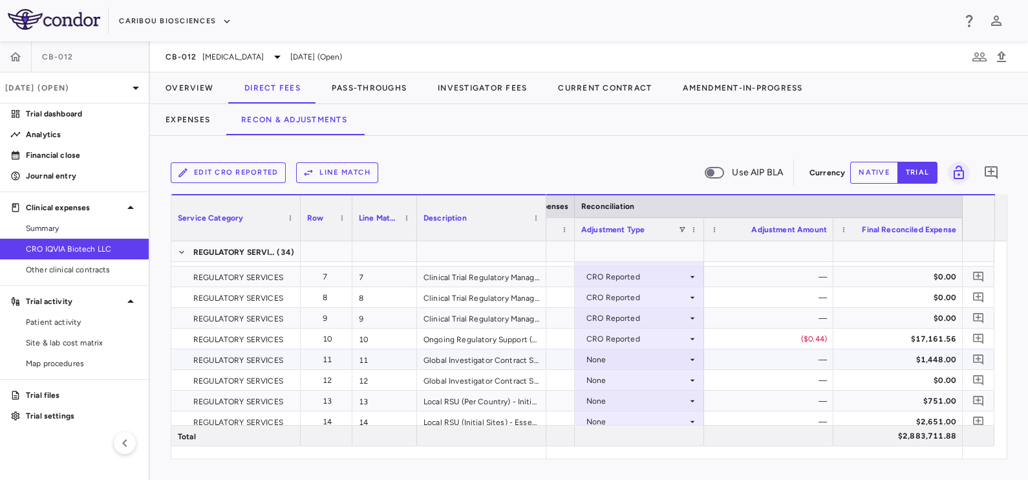
click at [611, 359] on div "None" at bounding box center [637, 359] width 101 height 21
click at [623, 396] on li "CRO Reported" at bounding box center [639, 403] width 128 height 19
click at [616, 380] on div "None" at bounding box center [637, 380] width 101 height 21
click at [610, 355] on div "None" at bounding box center [637, 359] width 101 height 21
click at [623, 401] on div "None" at bounding box center [637, 401] width 101 height 21
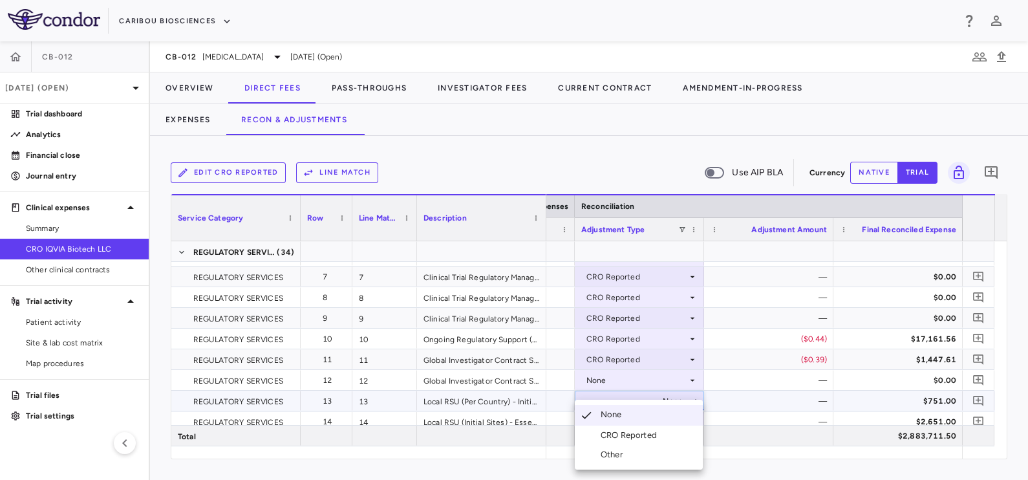
click at [631, 437] on div "CRO Reported" at bounding box center [631, 435] width 61 height 12
click at [614, 382] on div "None" at bounding box center [637, 380] width 101 height 21
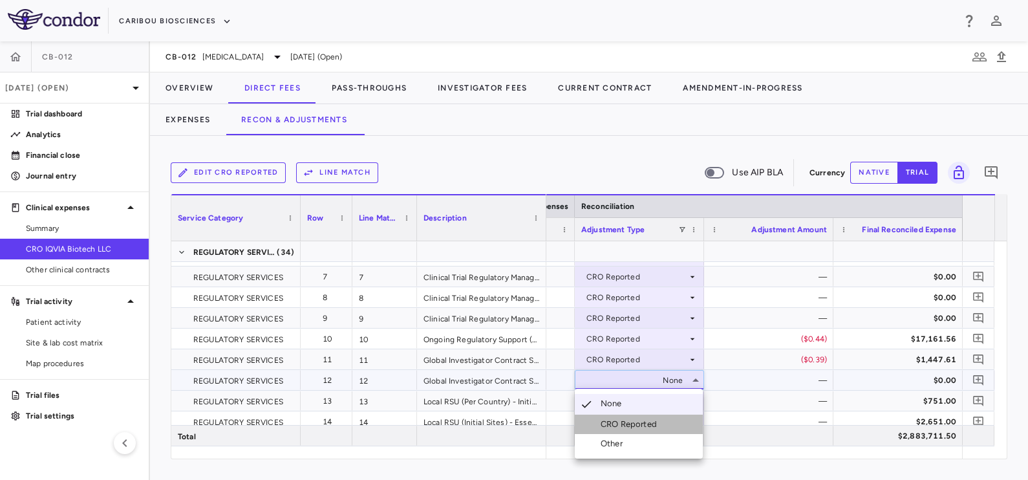
click at [623, 420] on div "CRO Reported" at bounding box center [631, 424] width 61 height 12
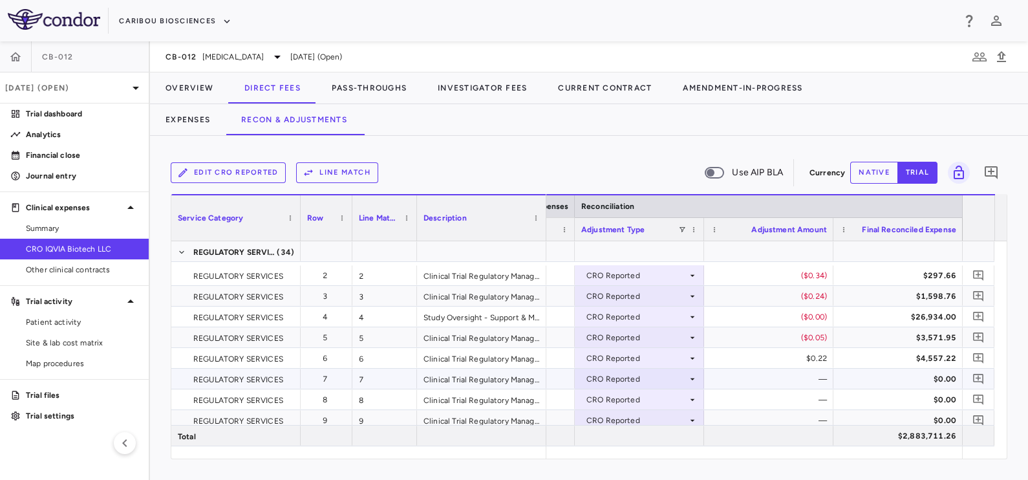
scroll to position [80, 0]
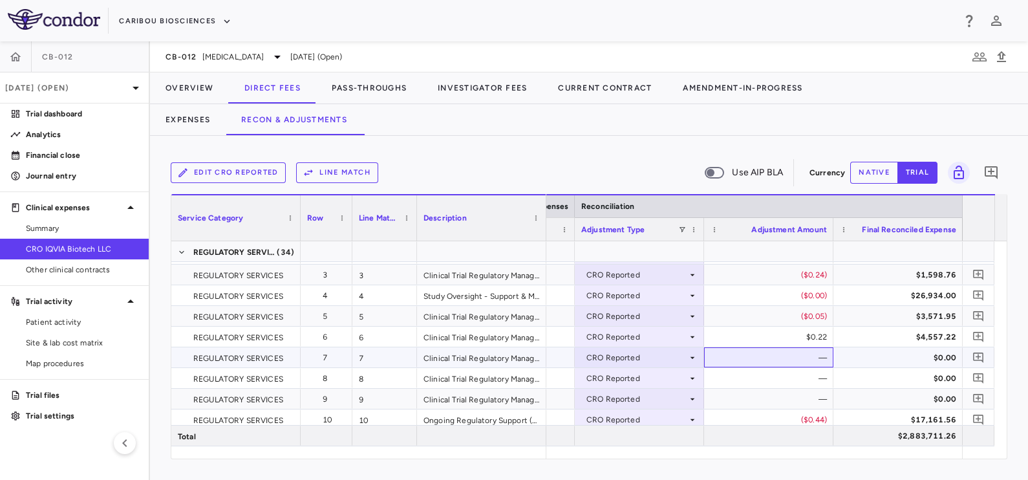
click at [723, 347] on div "—" at bounding box center [771, 357] width 111 height 21
click at [724, 349] on div "—" at bounding box center [771, 357] width 111 height 21
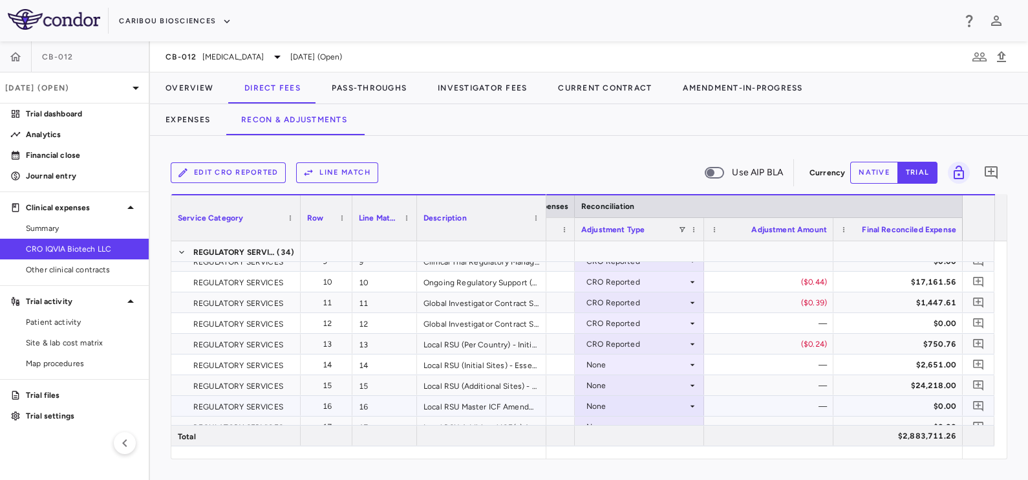
scroll to position [243, 0]
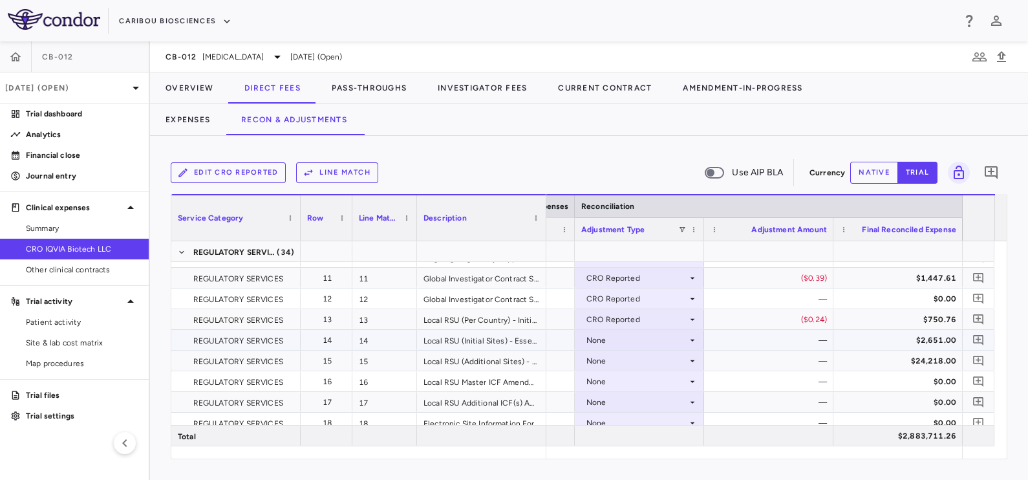
click at [643, 343] on div "None" at bounding box center [637, 340] width 101 height 21
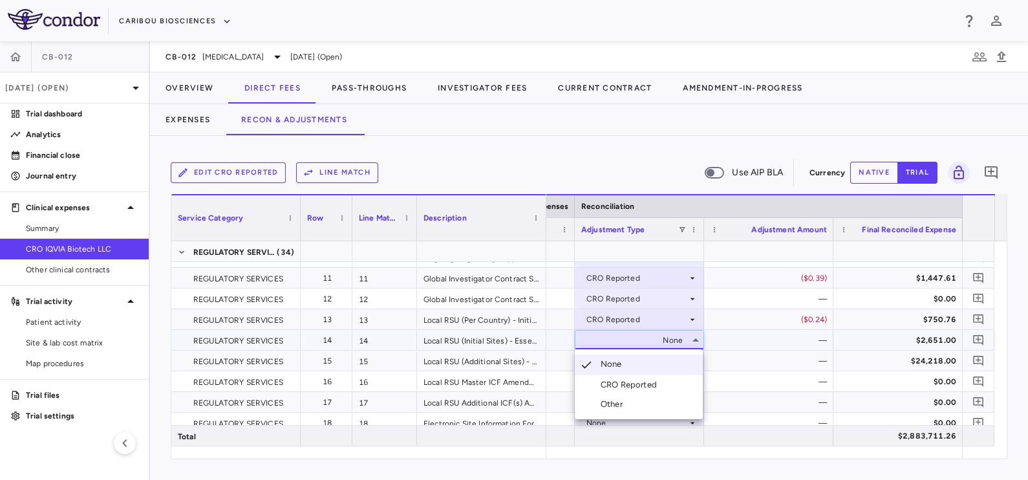
click at [633, 383] on div "CRO Reported" at bounding box center [631, 385] width 61 height 12
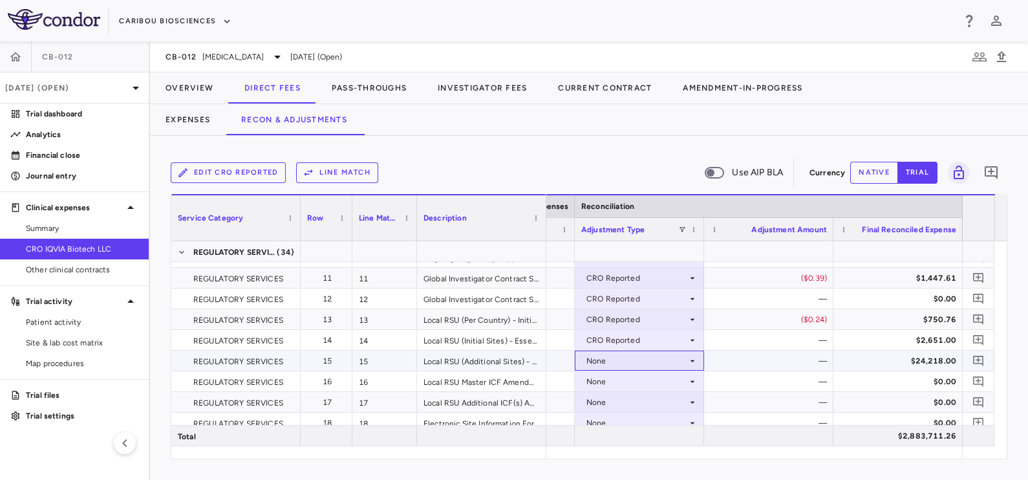
click at [636, 363] on div "None" at bounding box center [637, 361] width 101 height 21
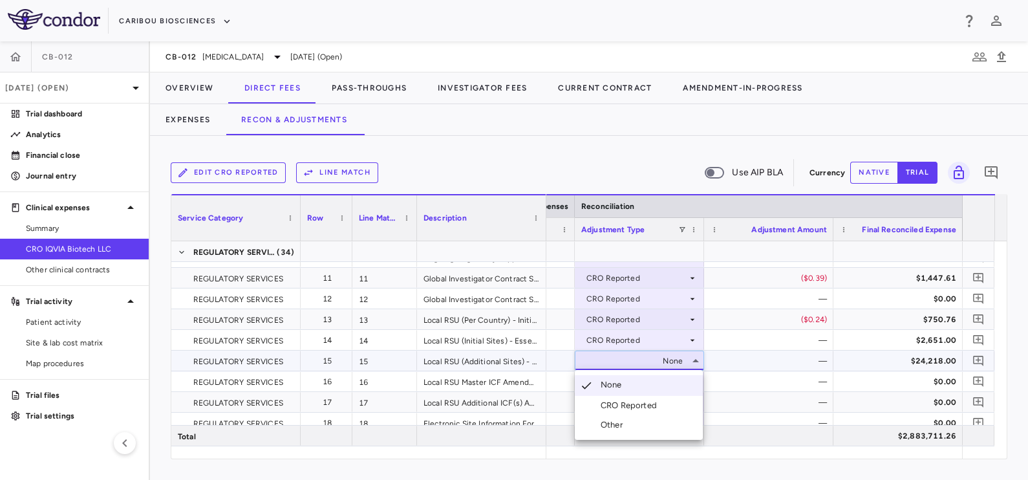
click at [644, 401] on div "CRO Reported" at bounding box center [631, 406] width 61 height 12
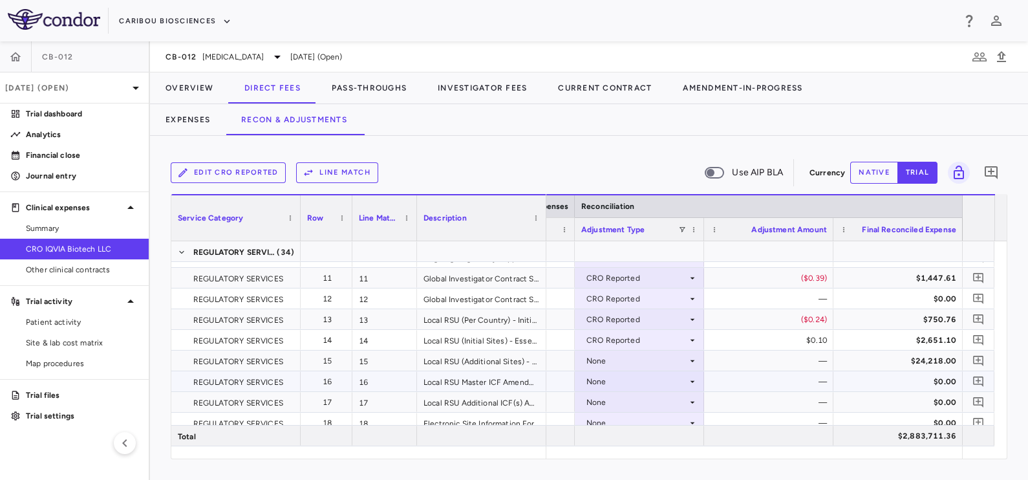
click at [638, 380] on div "None" at bounding box center [637, 381] width 101 height 21
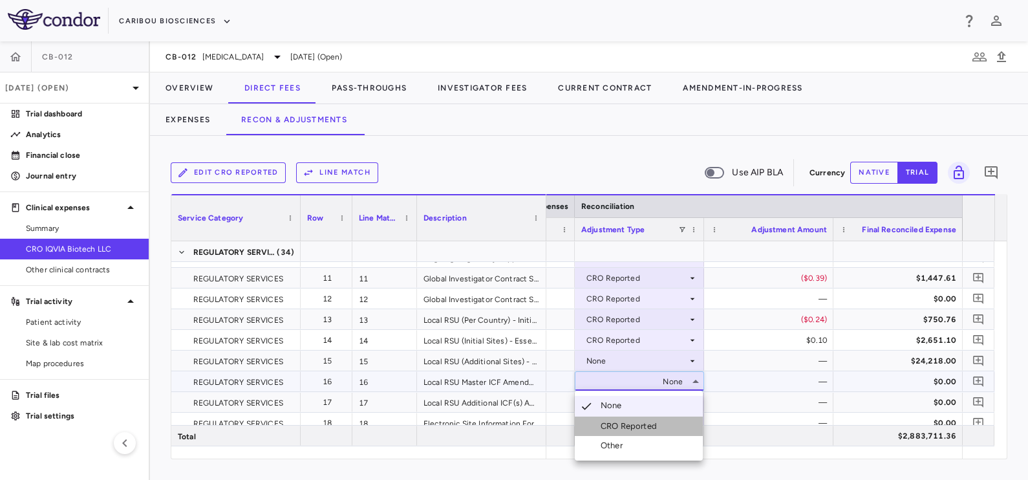
click at [629, 426] on div "CRO Reported" at bounding box center [631, 426] width 61 height 12
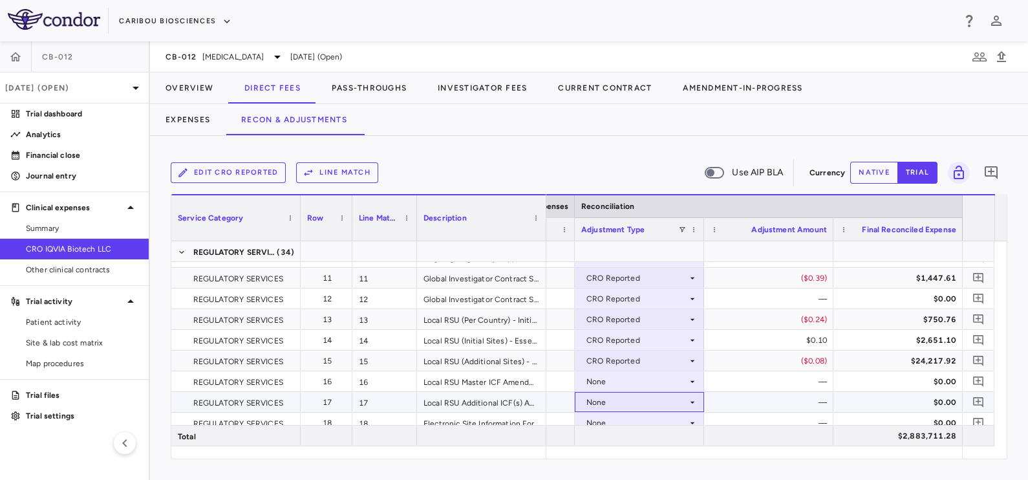
click at [616, 400] on div "None" at bounding box center [637, 402] width 101 height 21
click at [629, 437] on div "CRO Reported" at bounding box center [631, 435] width 61 height 12
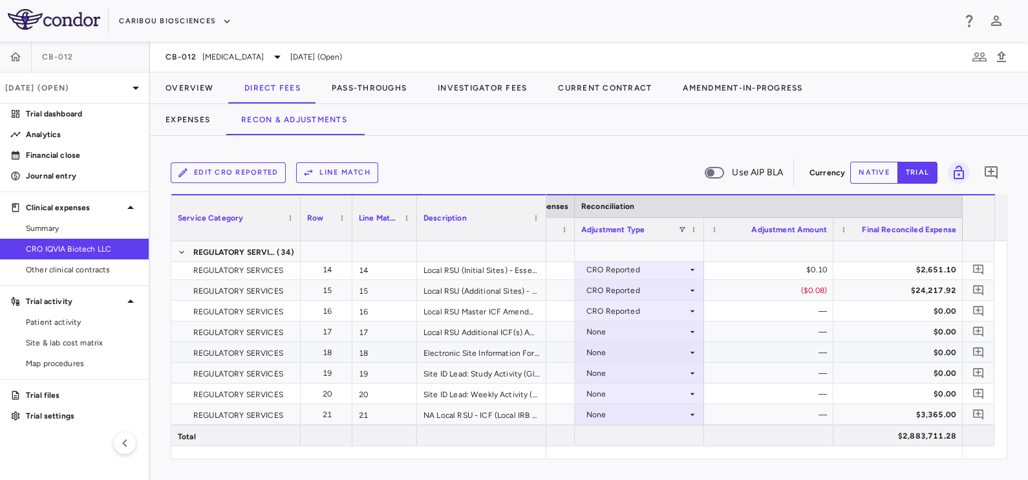
scroll to position [323, 0]
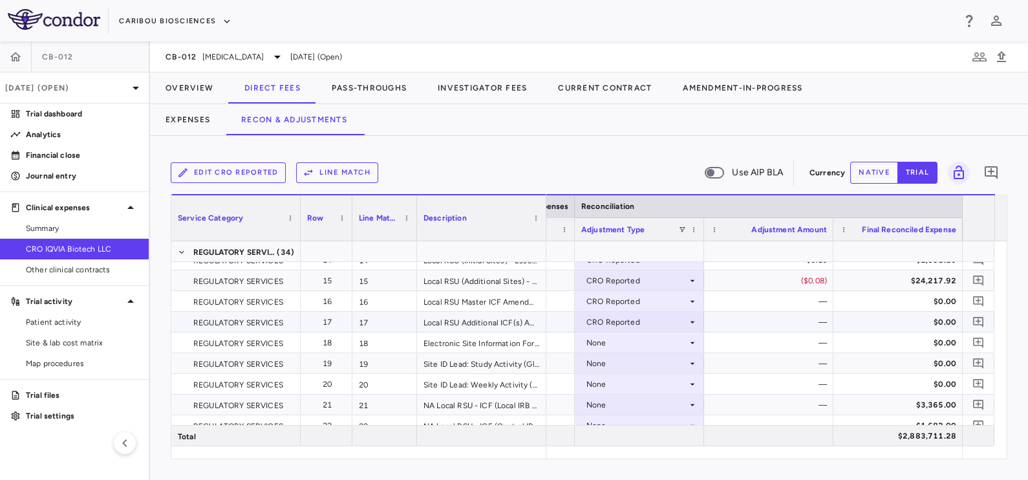
click at [625, 314] on div "CRO Reported" at bounding box center [637, 322] width 101 height 21
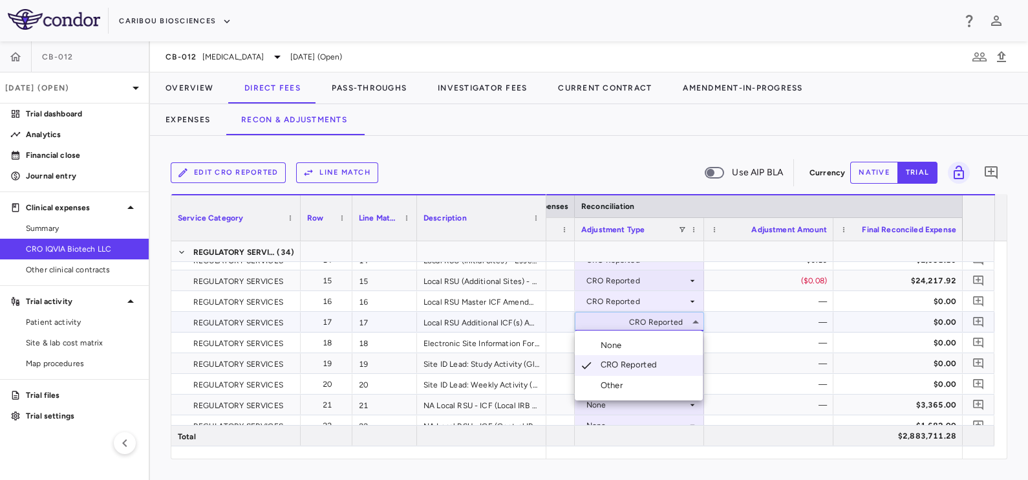
click at [718, 327] on div at bounding box center [514, 240] width 1028 height 480
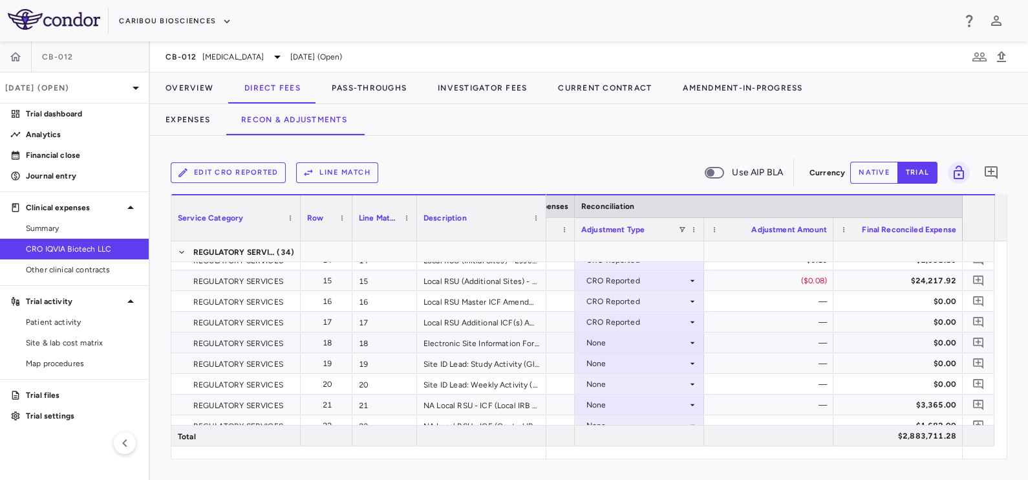
click at [675, 337] on div "None" at bounding box center [637, 342] width 101 height 21
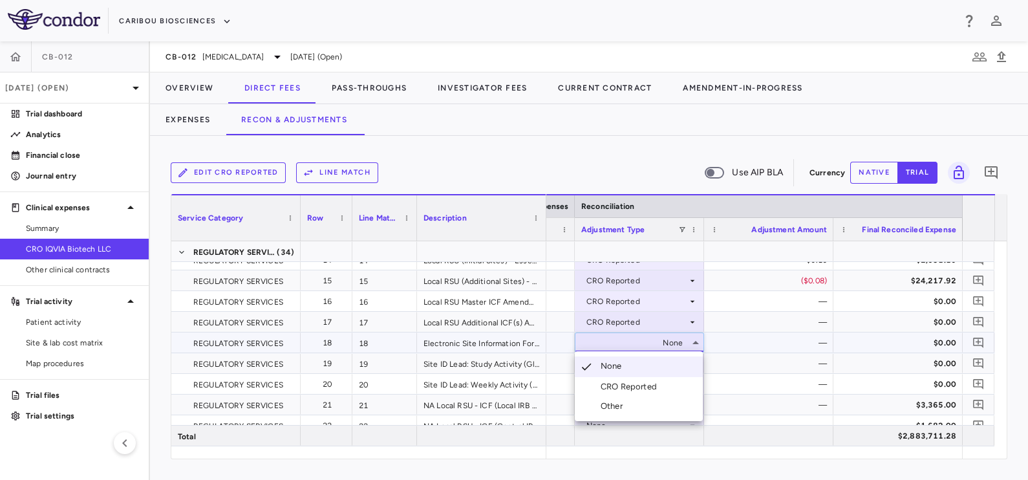
click at [637, 385] on div "CRO Reported" at bounding box center [631, 387] width 61 height 12
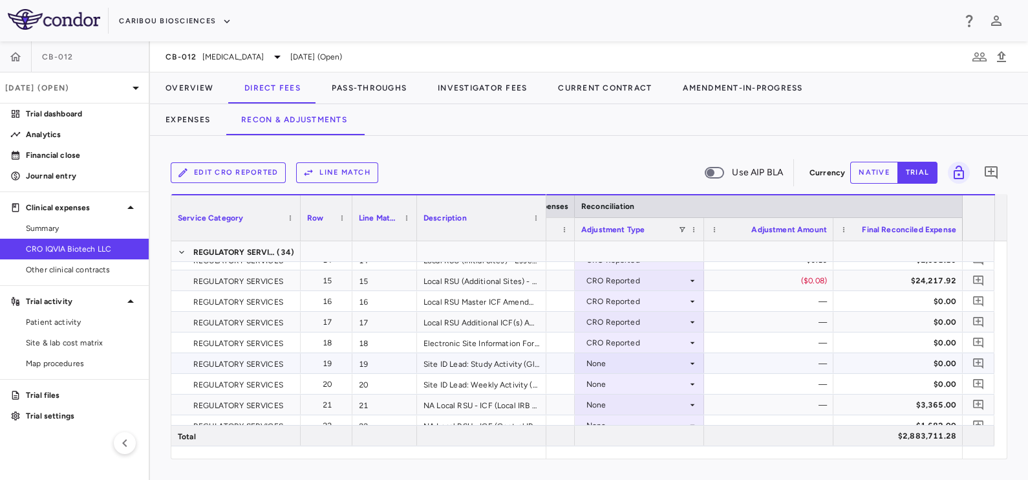
click at [654, 359] on div "None" at bounding box center [637, 363] width 101 height 21
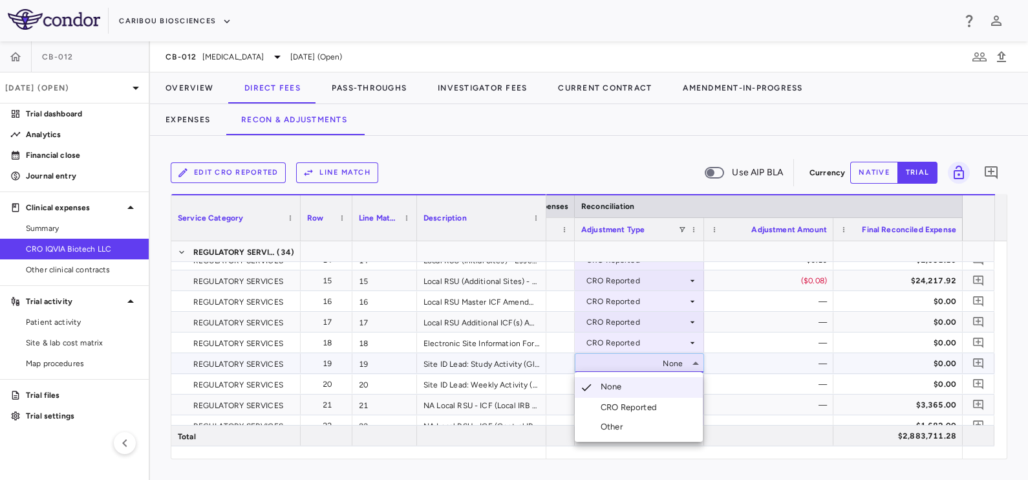
click at [651, 404] on div "CRO Reported" at bounding box center [631, 408] width 61 height 12
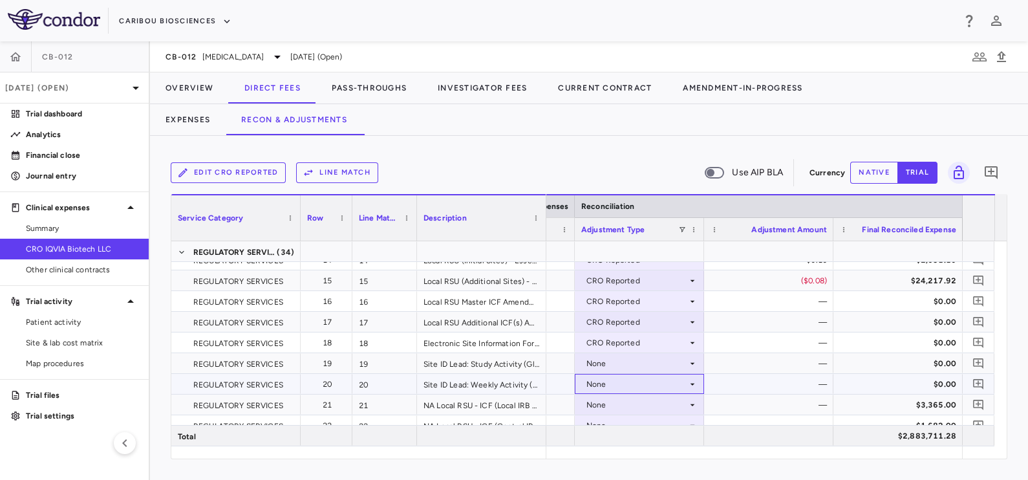
click at [660, 383] on div "None" at bounding box center [637, 384] width 101 height 21
click at [644, 424] on div "None" at bounding box center [637, 425] width 101 height 21
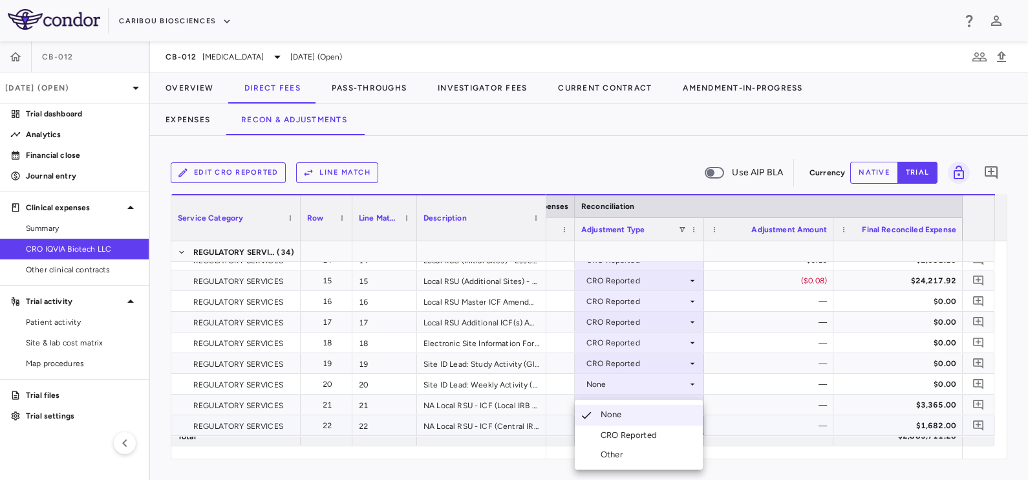
click at [647, 438] on div "CRO Reported" at bounding box center [631, 435] width 61 height 12
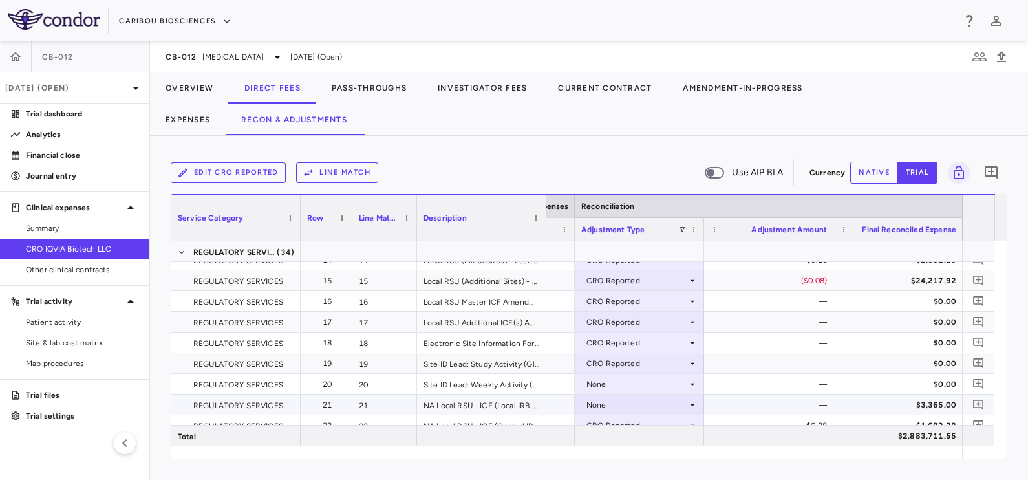
click at [654, 402] on div "None" at bounding box center [637, 405] width 101 height 21
click at [634, 440] on div "CRO Reported" at bounding box center [631, 435] width 61 height 12
click at [627, 383] on div "None" at bounding box center [637, 384] width 101 height 21
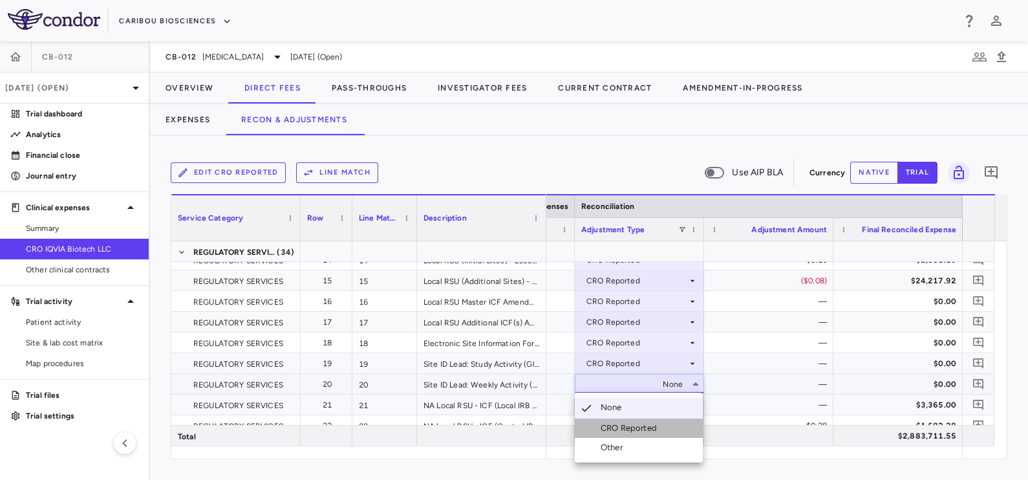
click at [628, 425] on div "CRO Reported" at bounding box center [631, 428] width 61 height 12
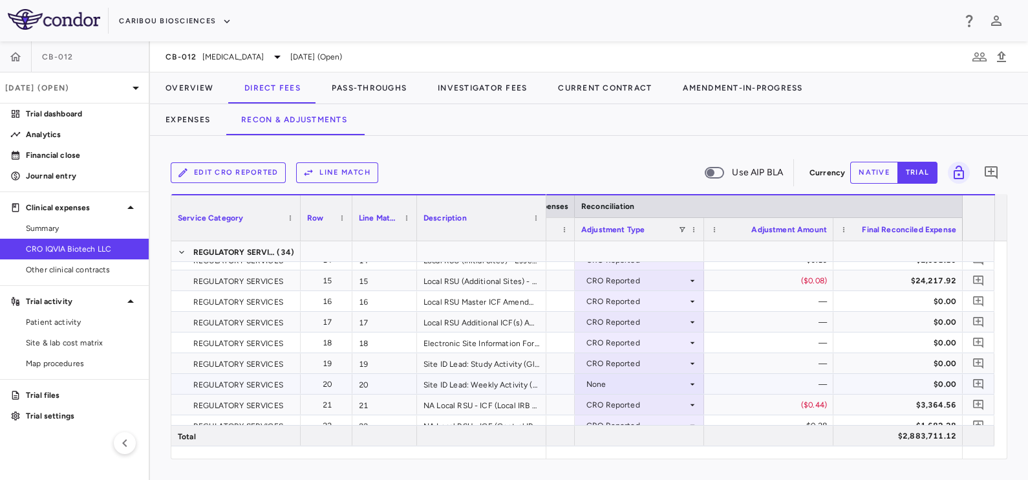
click at [660, 388] on div "None" at bounding box center [637, 384] width 101 height 21
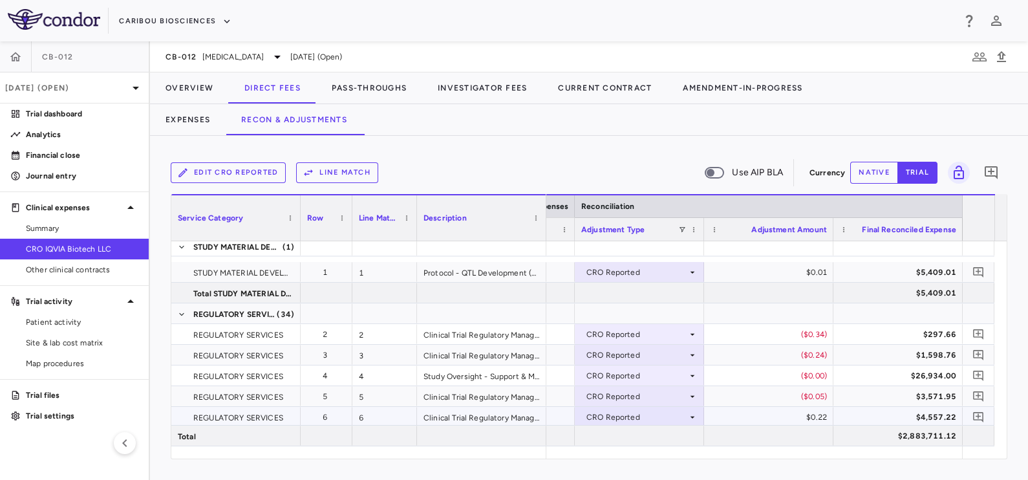
scroll to position [0, 0]
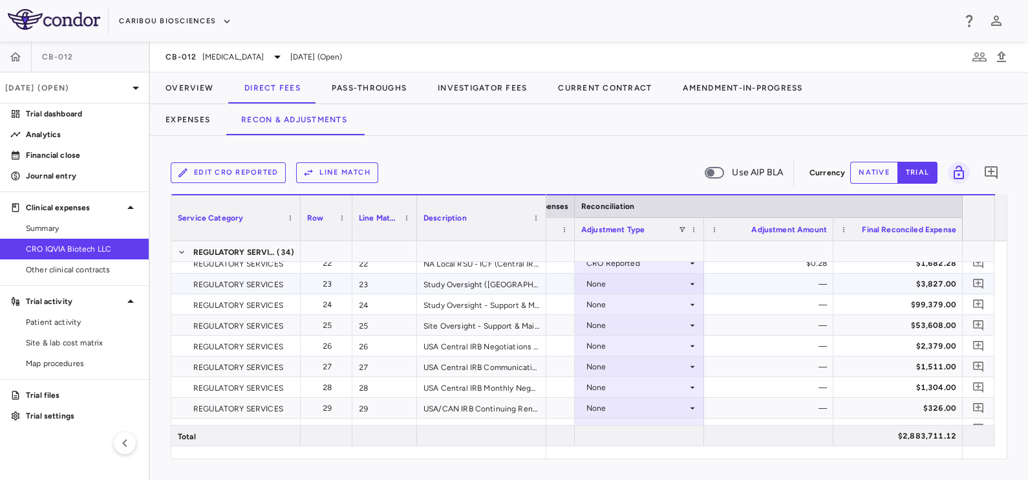
click at [641, 281] on div "None" at bounding box center [637, 284] width 101 height 21
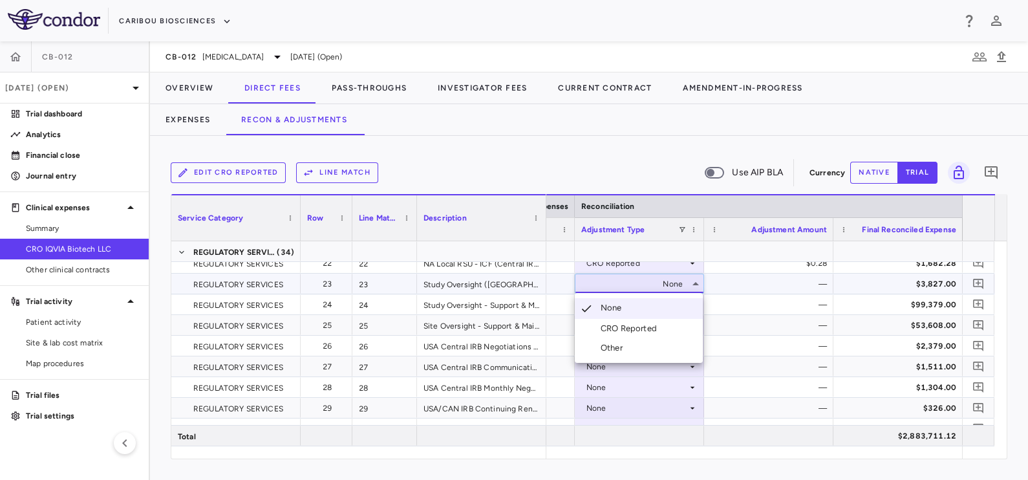
click at [631, 329] on div "CRO Reported" at bounding box center [631, 329] width 61 height 12
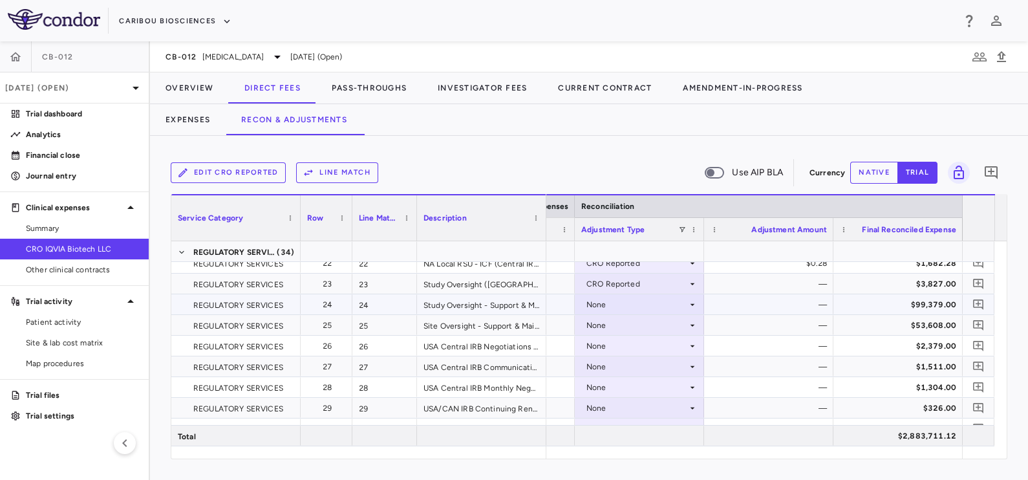
click at [634, 296] on div "None" at bounding box center [637, 304] width 101 height 21
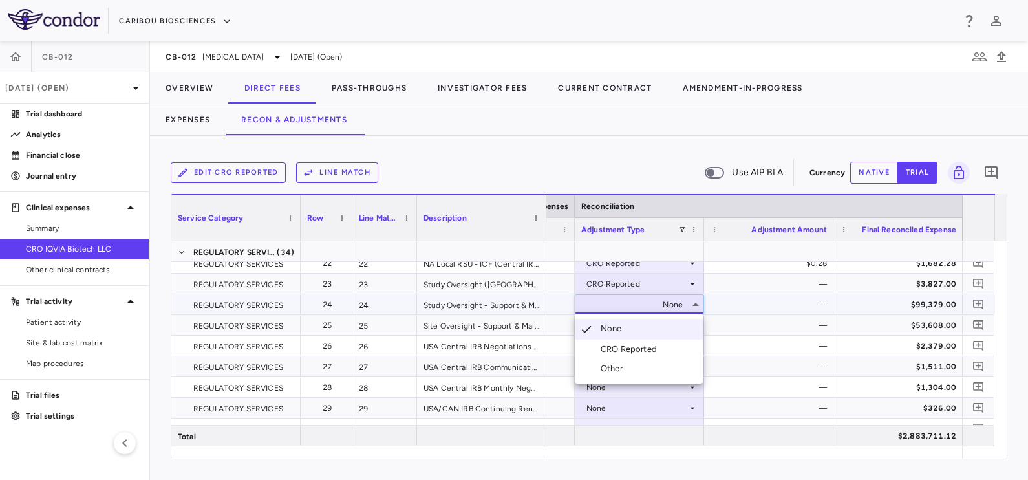
click at [629, 352] on div "CRO Reported" at bounding box center [631, 349] width 61 height 12
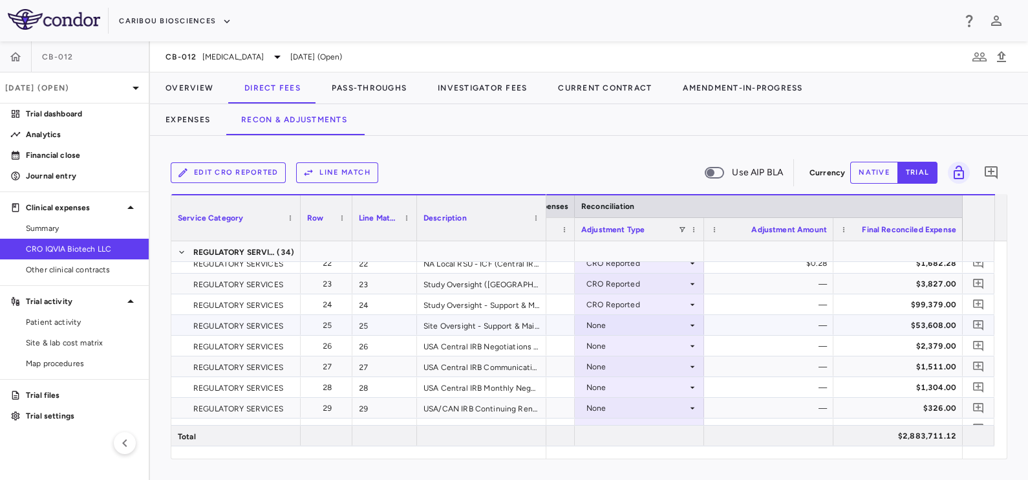
click at [630, 327] on div "None" at bounding box center [637, 325] width 101 height 21
click at [631, 324] on div "None" at bounding box center [637, 325] width 101 height 21
click at [623, 322] on div "None" at bounding box center [637, 325] width 101 height 21
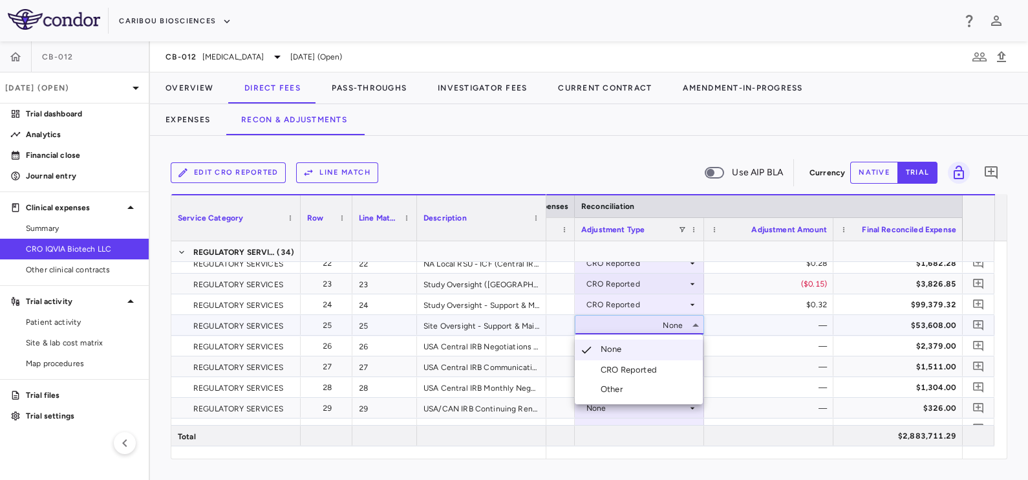
click at [627, 370] on div "CRO Reported" at bounding box center [631, 370] width 61 height 12
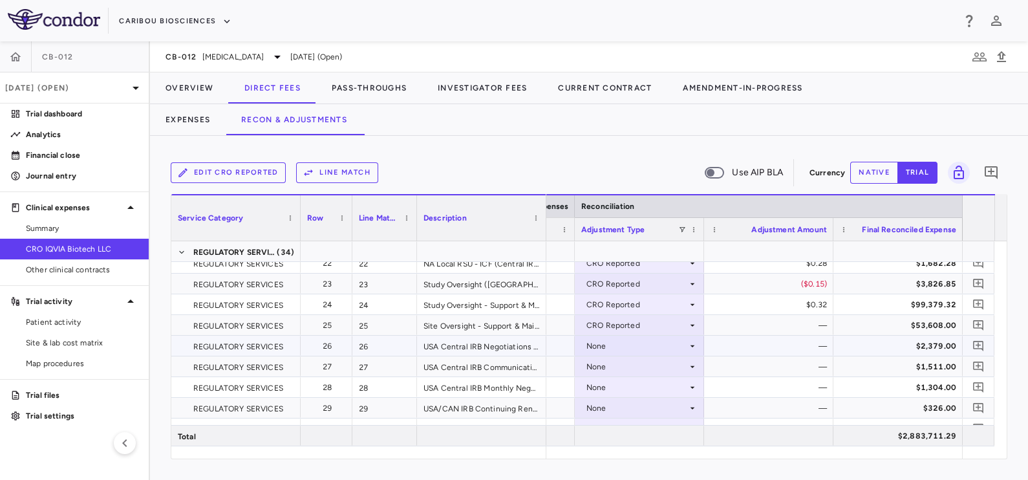
click at [623, 344] on div "None" at bounding box center [637, 346] width 101 height 21
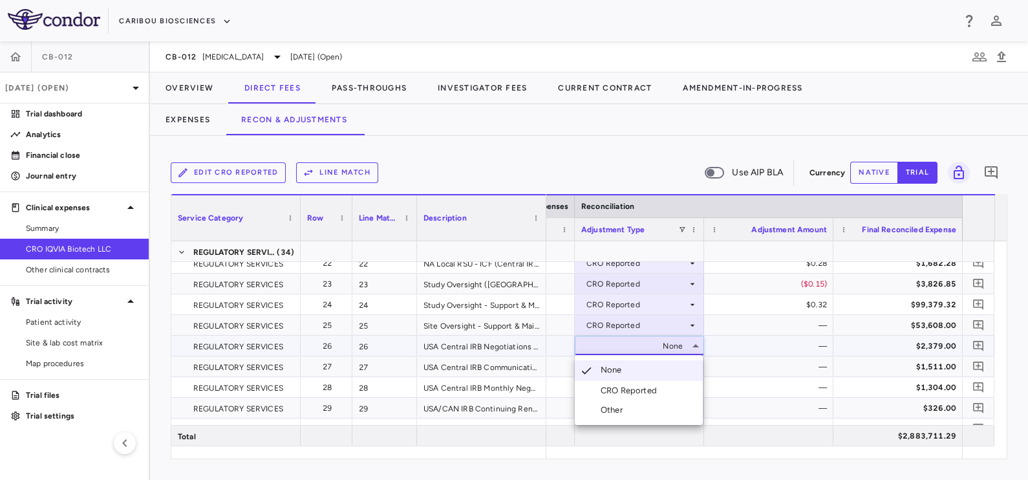
click at [634, 385] on div "CRO Reported" at bounding box center [631, 391] width 61 height 12
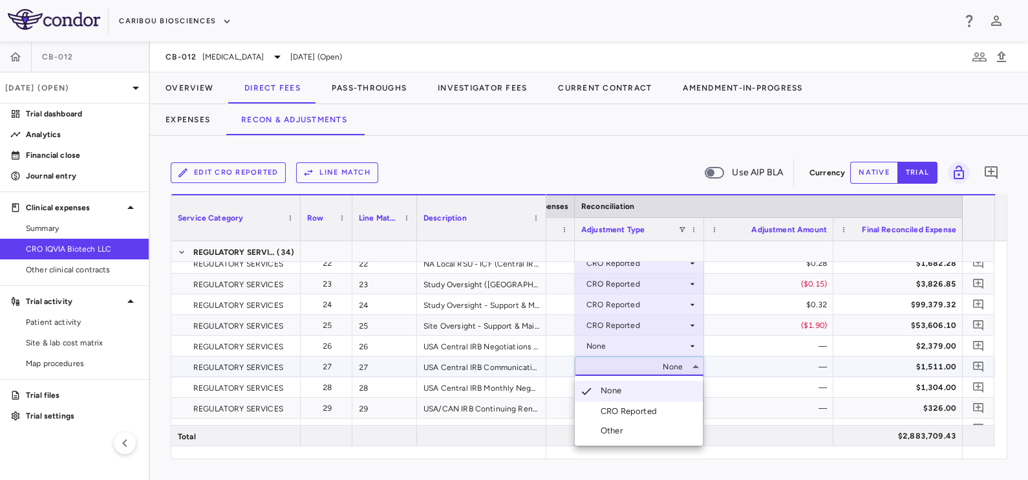
click at [631, 409] on div "CRO Reported" at bounding box center [631, 412] width 61 height 12
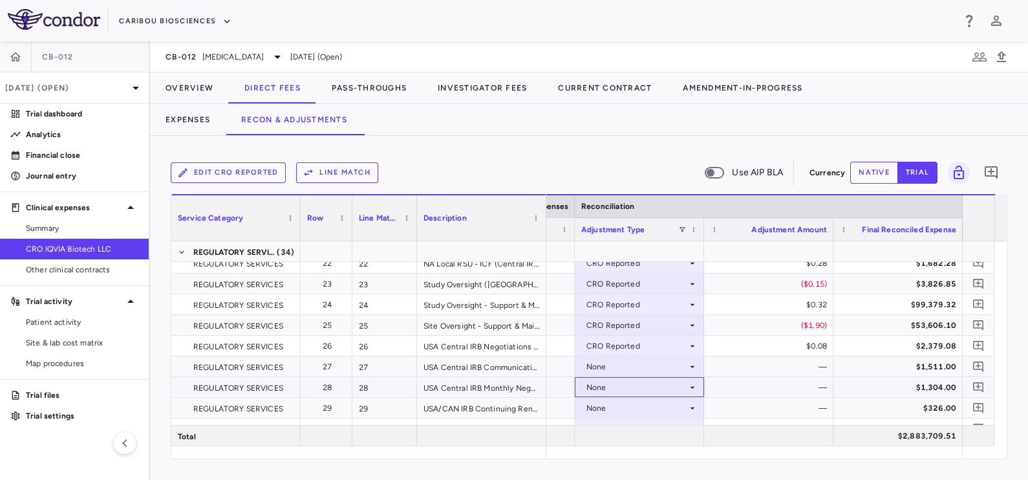
click at [616, 385] on div "None" at bounding box center [637, 387] width 101 height 21
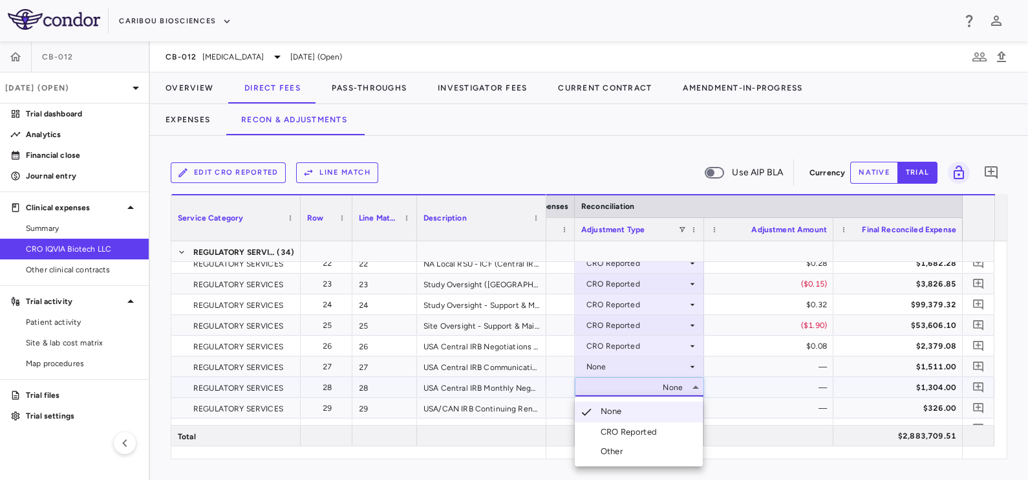
click at [620, 425] on li "CRO Reported" at bounding box center [639, 431] width 128 height 19
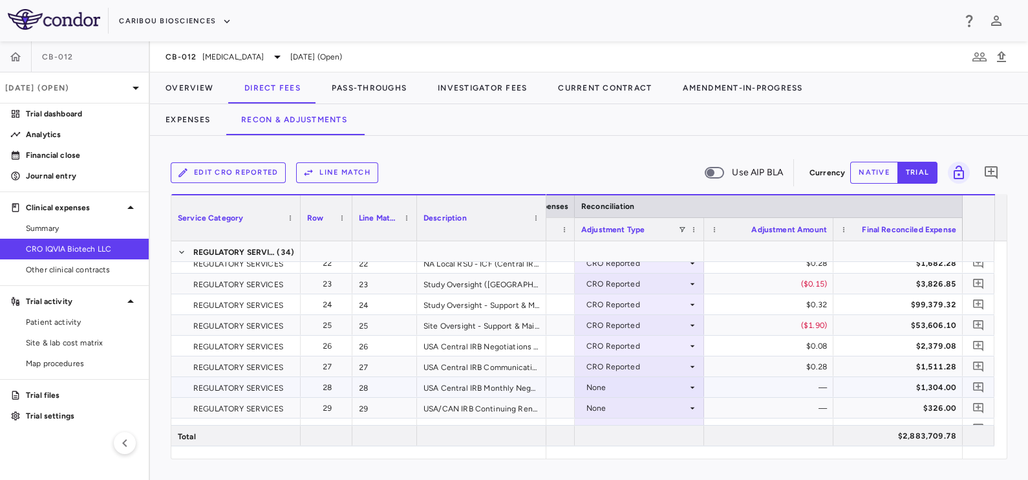
click at [627, 388] on div "None" at bounding box center [637, 387] width 101 height 21
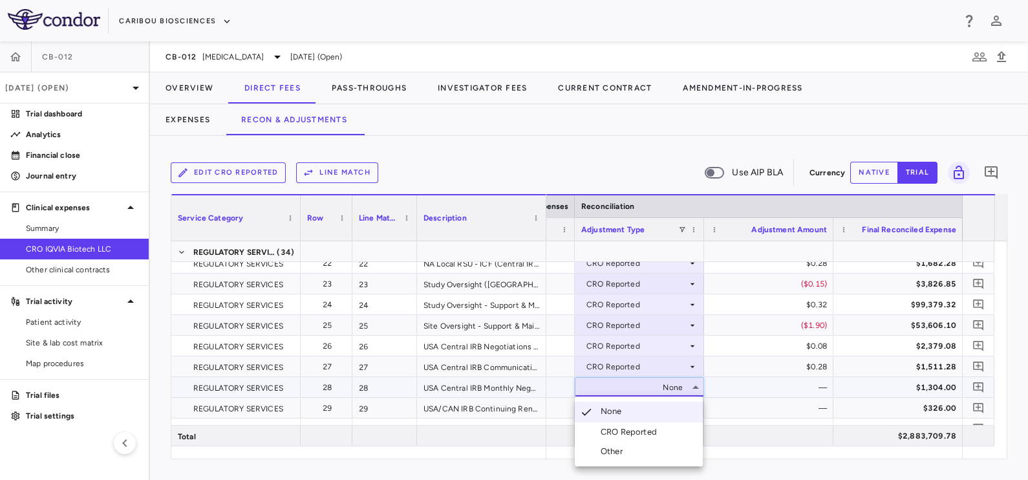
click at [633, 432] on div "CRO Reported" at bounding box center [631, 432] width 61 height 12
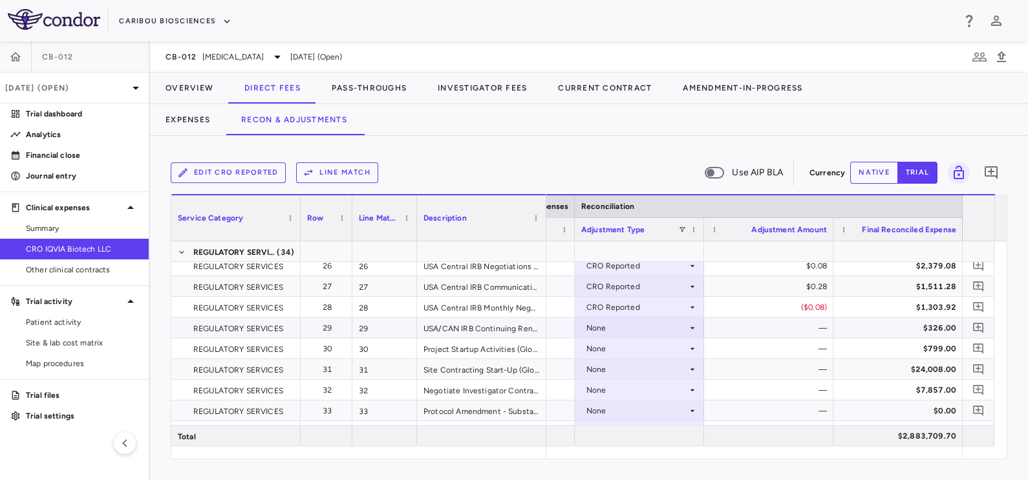
click at [631, 327] on div "None" at bounding box center [637, 328] width 101 height 21
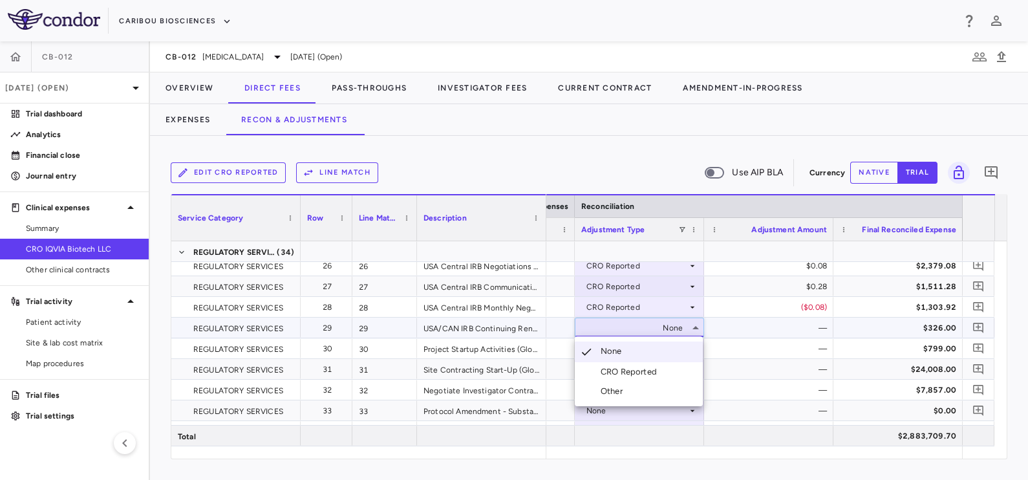
click at [627, 377] on div "CRO Reported" at bounding box center [631, 372] width 61 height 12
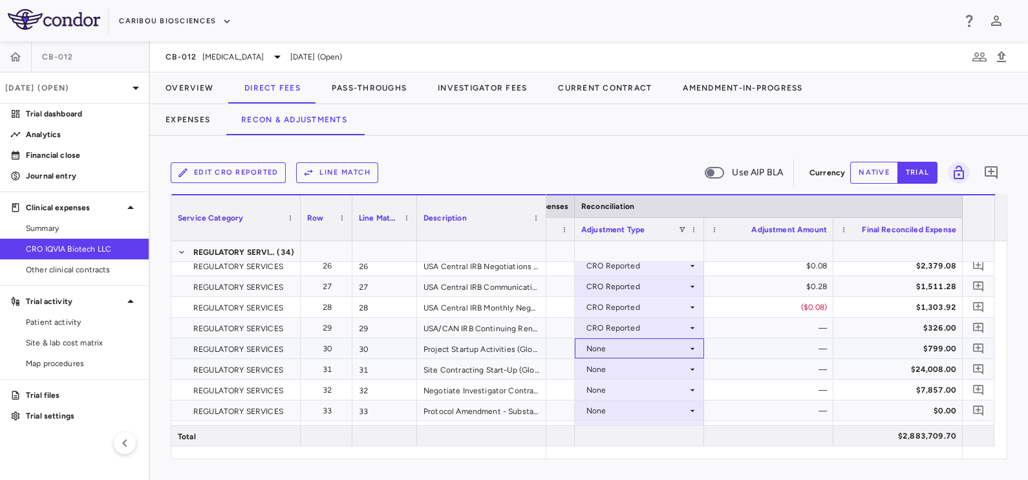
click at [615, 343] on div "None" at bounding box center [637, 348] width 101 height 21
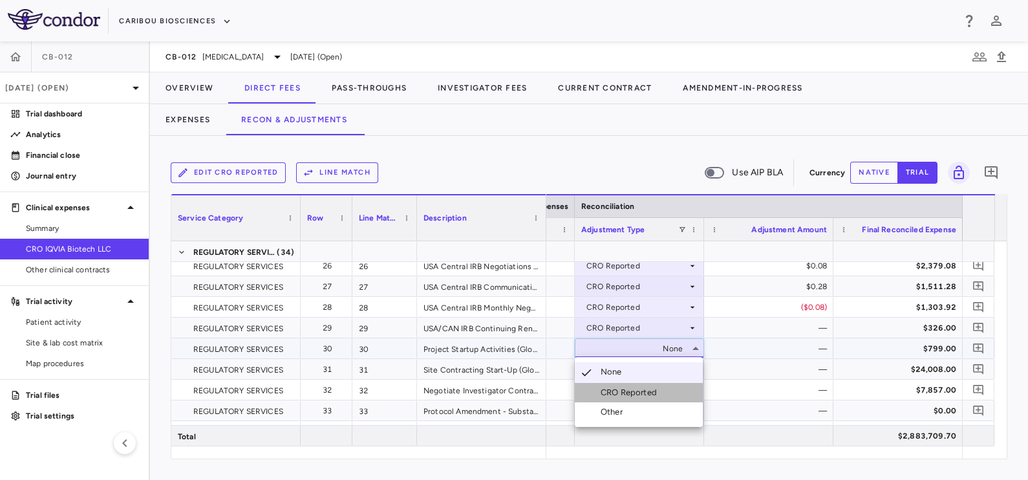
click at [629, 388] on div "CRO Reported" at bounding box center [631, 393] width 61 height 12
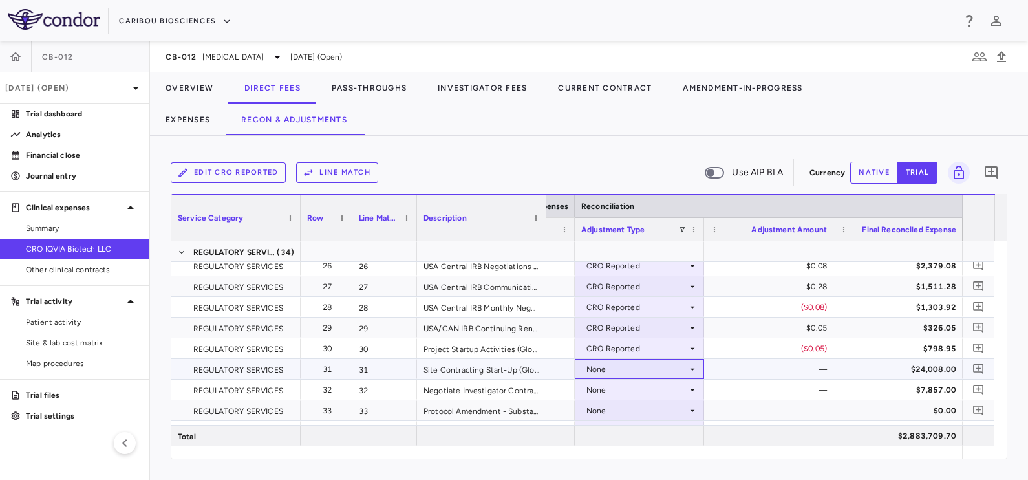
click at [619, 367] on div "None" at bounding box center [637, 369] width 101 height 21
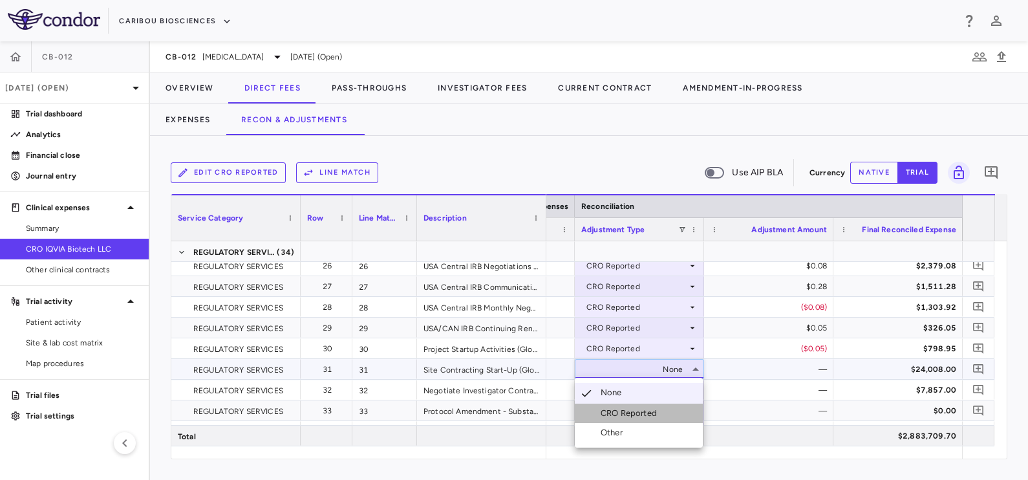
click at [625, 414] on div "CRO Reported" at bounding box center [631, 413] width 61 height 12
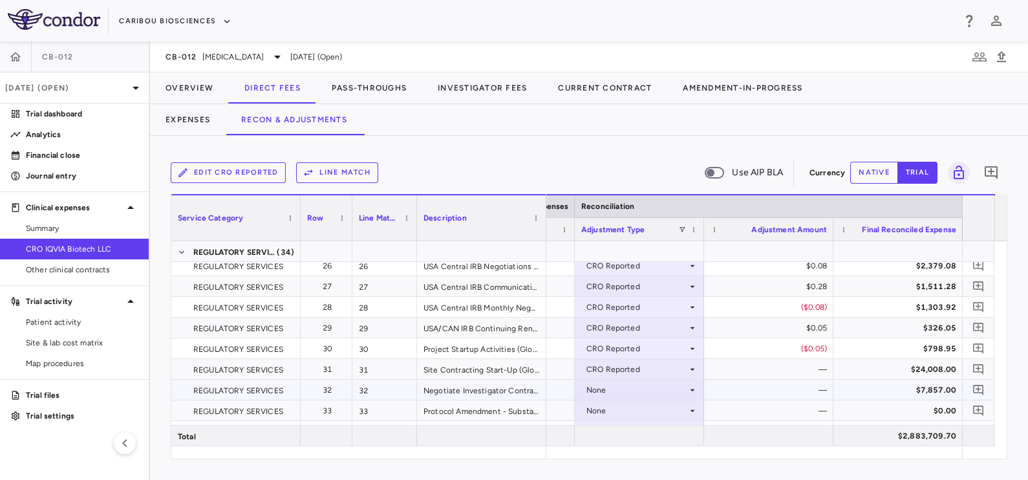
click at [620, 386] on div "None" at bounding box center [637, 390] width 101 height 21
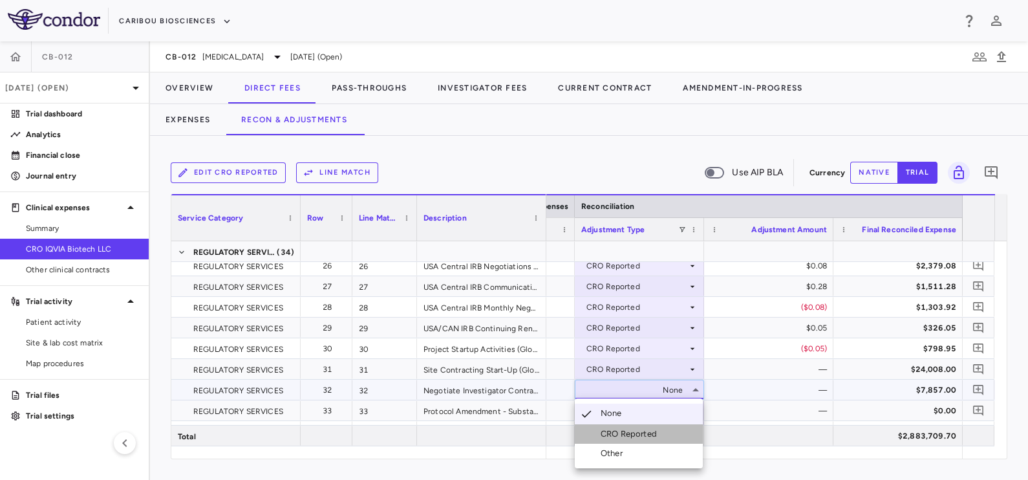
click at [639, 433] on div "CRO Reported" at bounding box center [631, 434] width 61 height 12
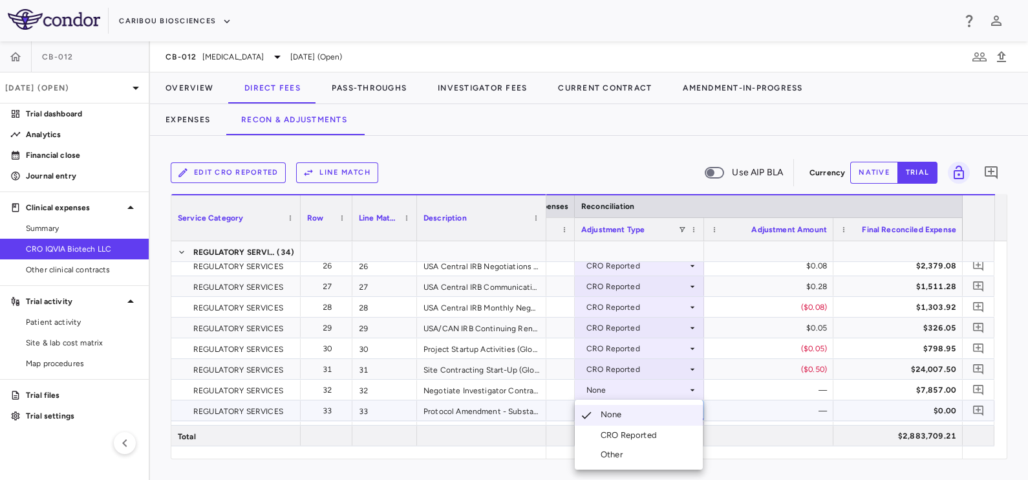
click at [634, 437] on div "CRO Reported" at bounding box center [631, 435] width 61 height 12
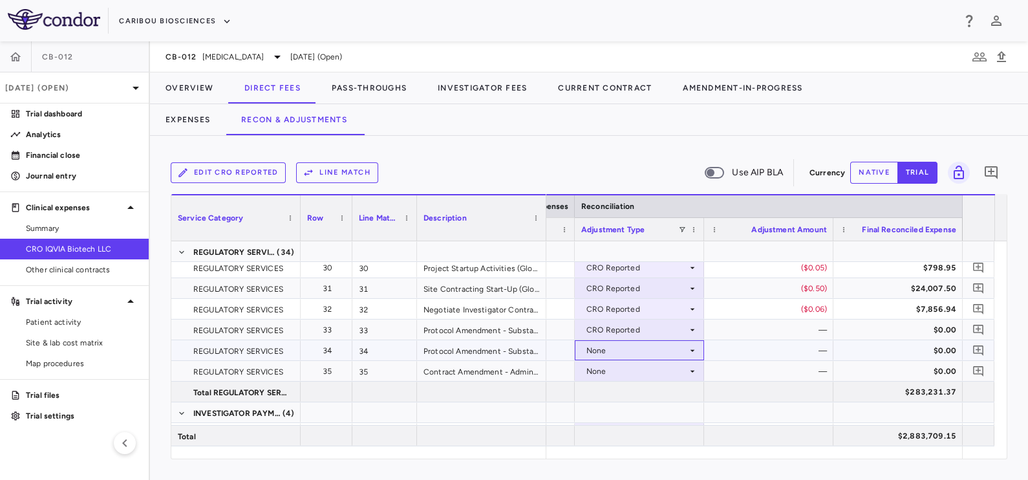
click at [634, 355] on div "None" at bounding box center [637, 350] width 101 height 21
click at [636, 389] on div "CRO Reported" at bounding box center [631, 395] width 61 height 12
click at [627, 373] on div "None" at bounding box center [637, 371] width 101 height 21
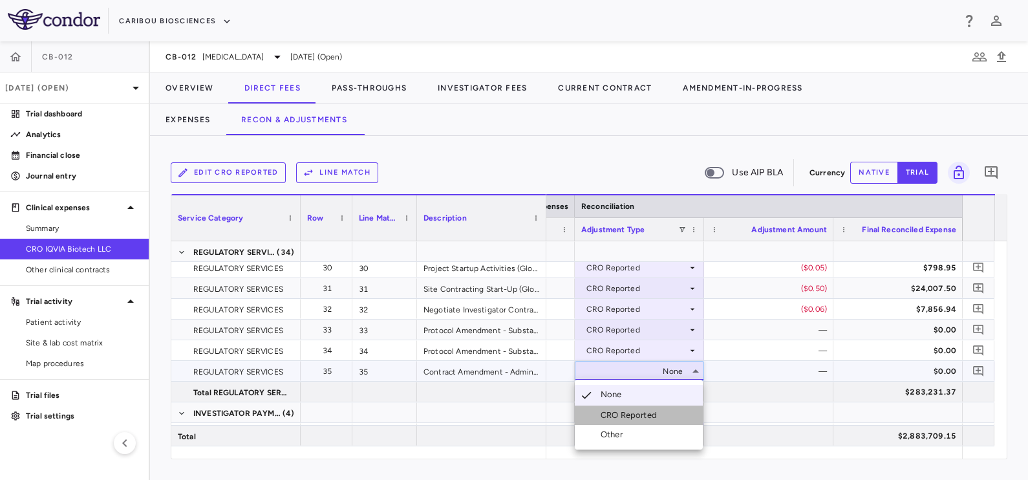
click at [640, 414] on div "CRO Reported" at bounding box center [631, 415] width 61 height 12
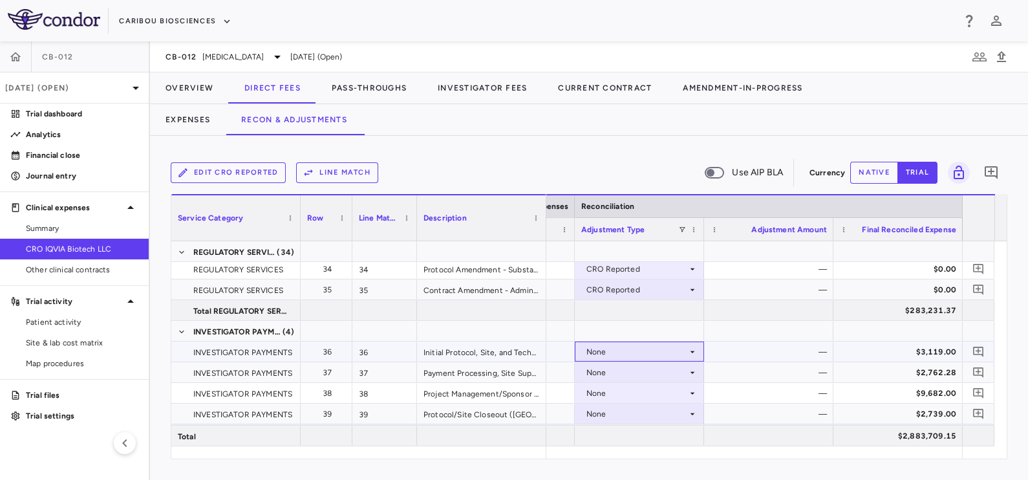
click at [652, 349] on div "None" at bounding box center [637, 351] width 101 height 21
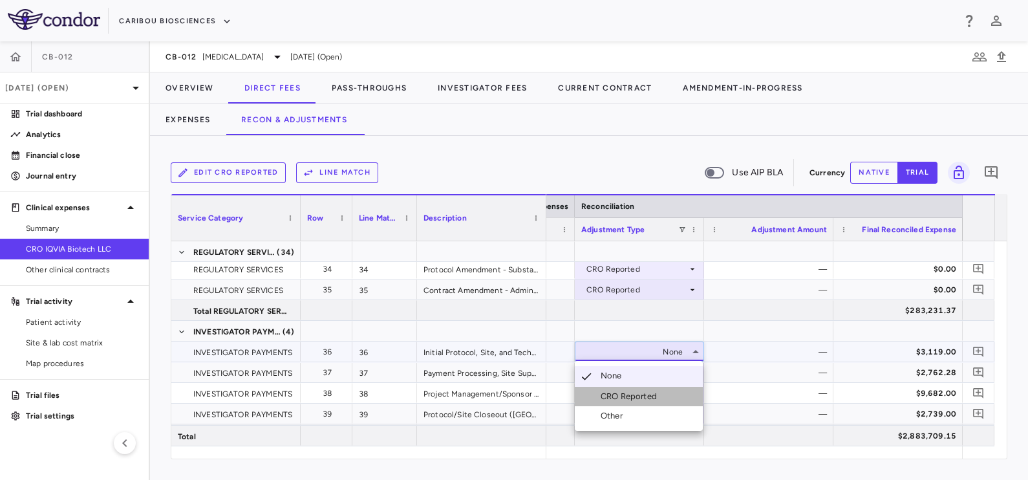
click at [648, 393] on div "CRO Reported" at bounding box center [631, 397] width 61 height 12
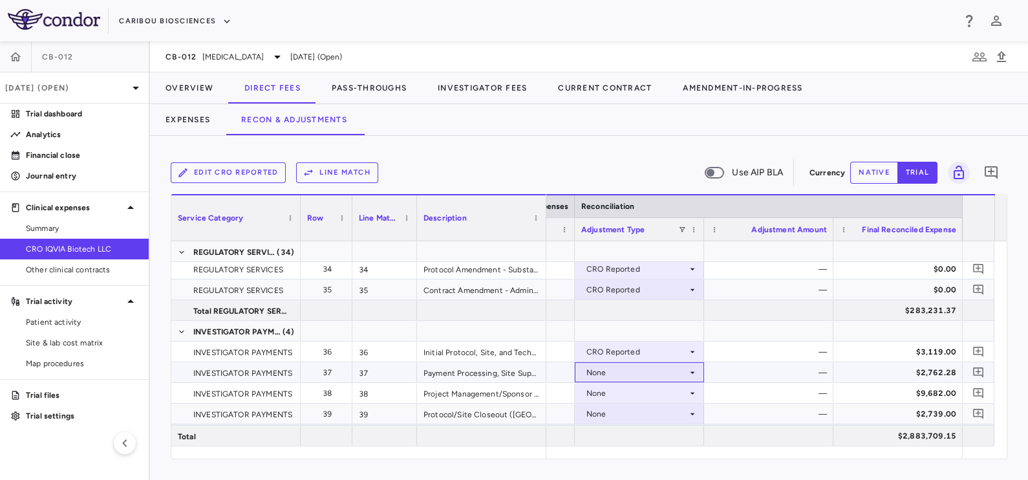
click at [643, 373] on div "None" at bounding box center [637, 372] width 101 height 21
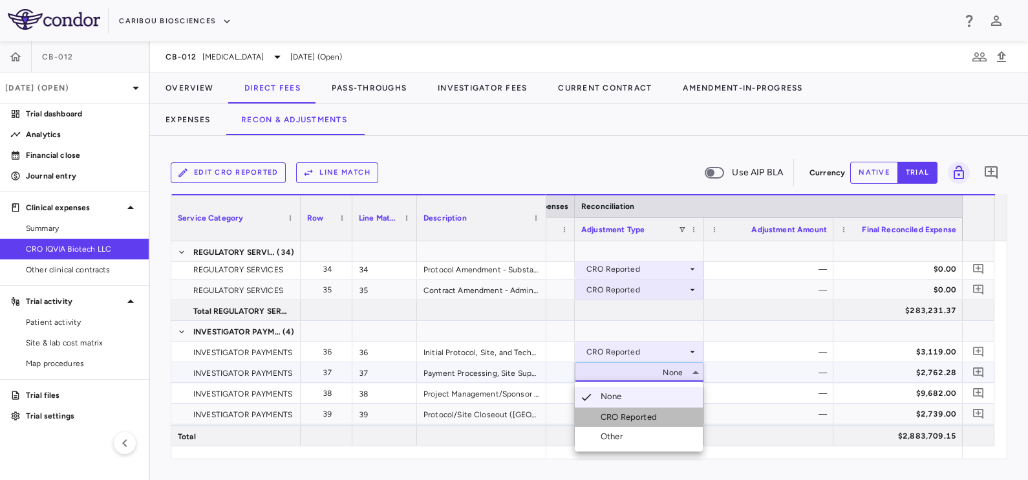
click at [645, 417] on div "CRO Reported" at bounding box center [631, 417] width 61 height 12
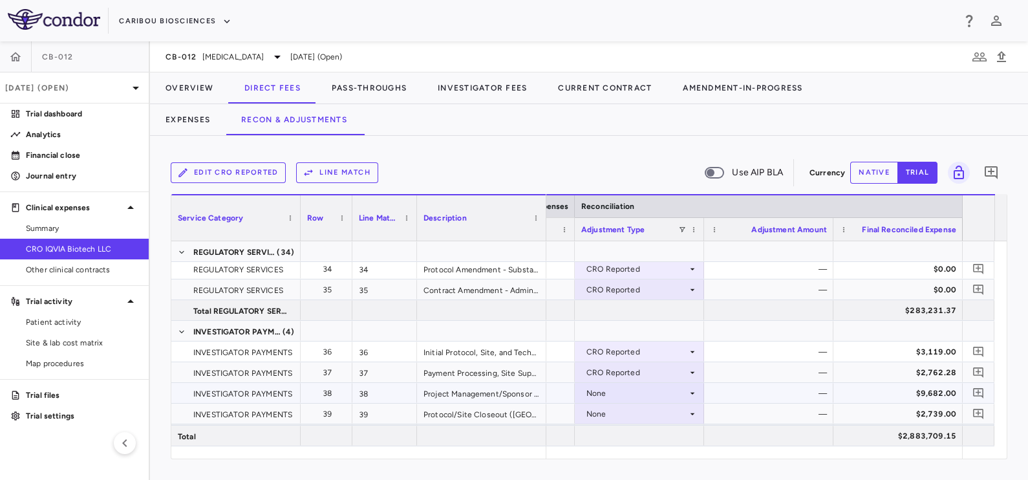
click at [634, 395] on div "None" at bounding box center [637, 393] width 101 height 21
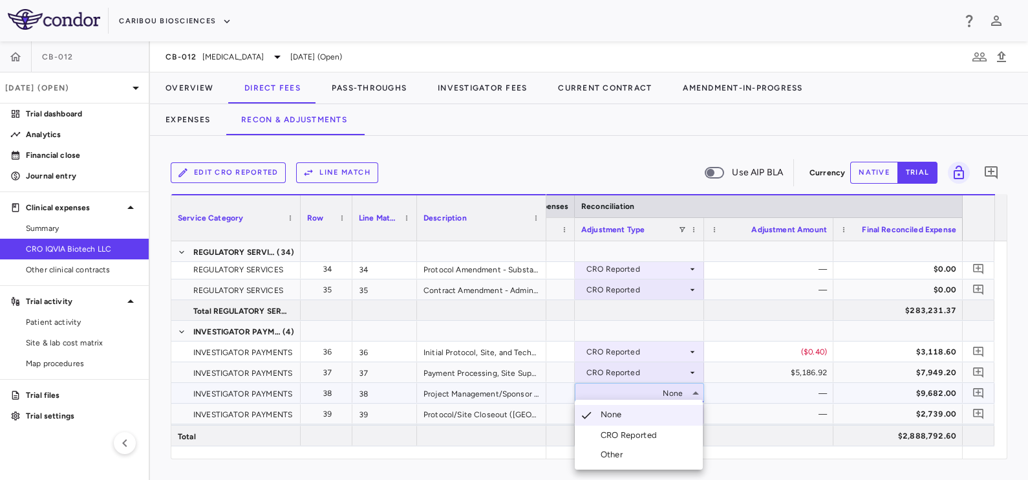
click at [633, 432] on div "CRO Reported" at bounding box center [631, 435] width 61 height 12
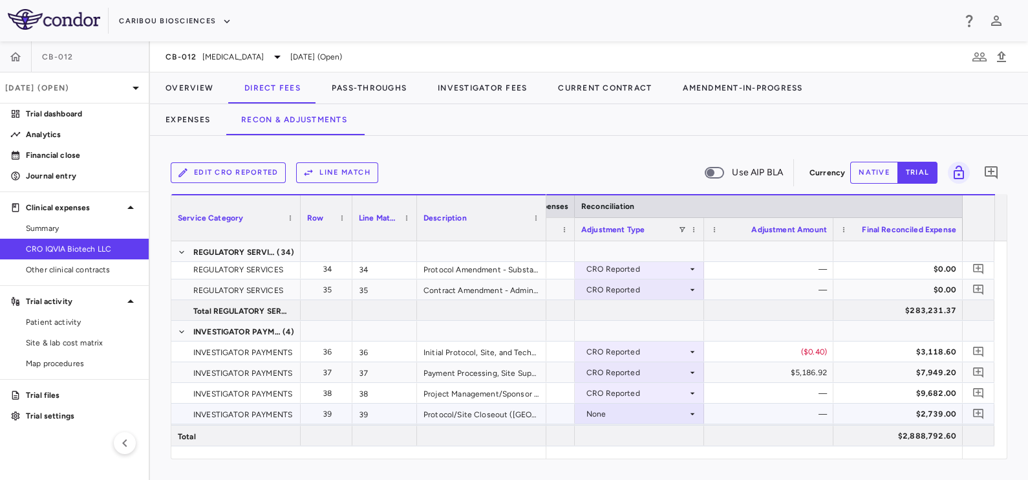
click at [621, 411] on div "None" at bounding box center [637, 414] width 101 height 21
click at [632, 437] on div "CRO Reported" at bounding box center [631, 435] width 61 height 12
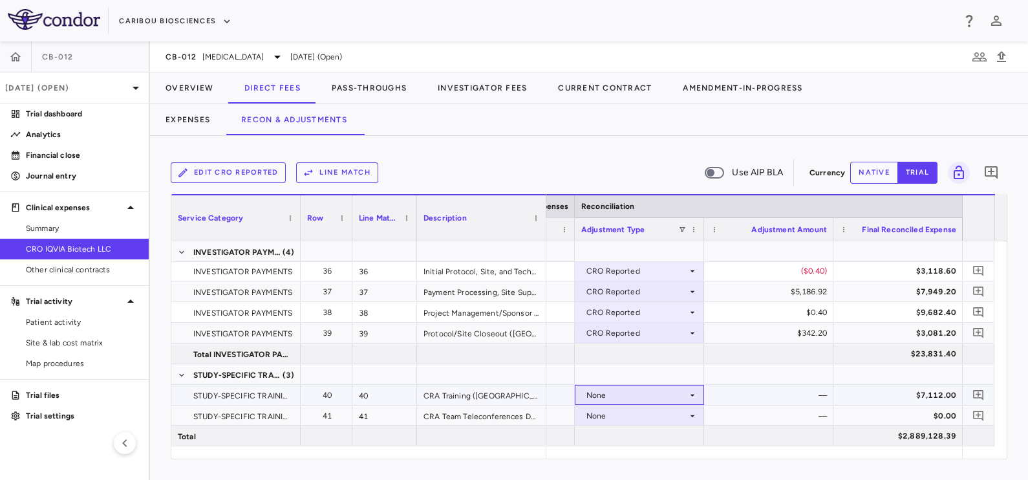
click at [637, 402] on div "None" at bounding box center [637, 395] width 101 height 21
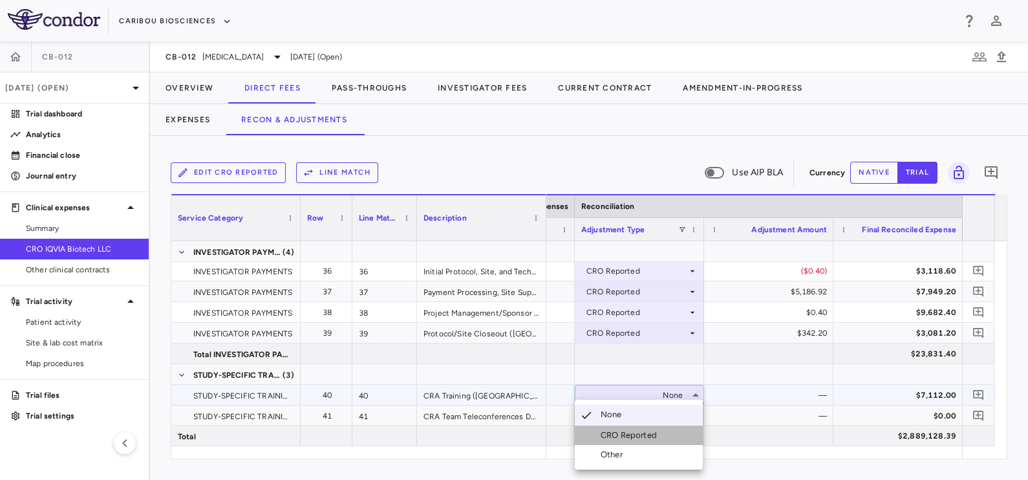
click at [637, 434] on div "CRO Reported" at bounding box center [631, 435] width 61 height 12
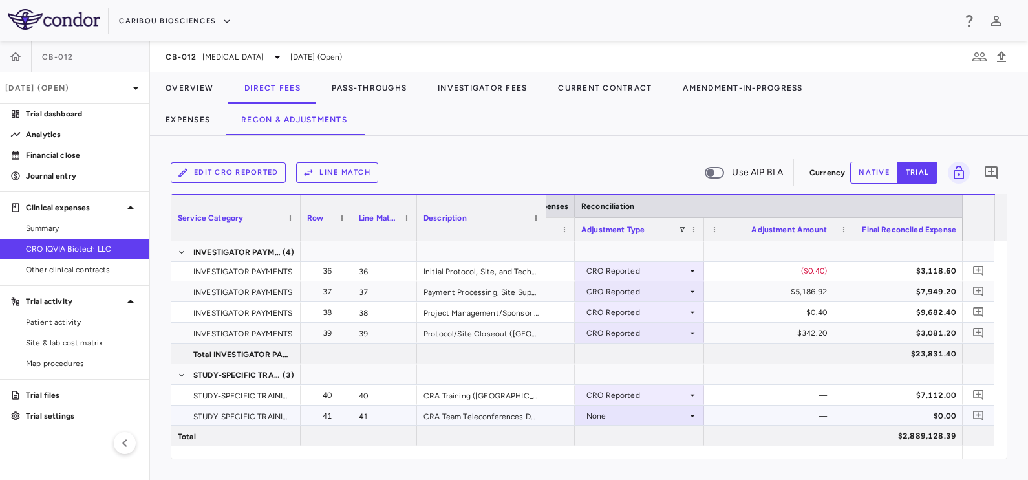
click at [644, 417] on div "None" at bounding box center [637, 416] width 101 height 21
click at [650, 437] on div "CRO Reported" at bounding box center [631, 435] width 61 height 12
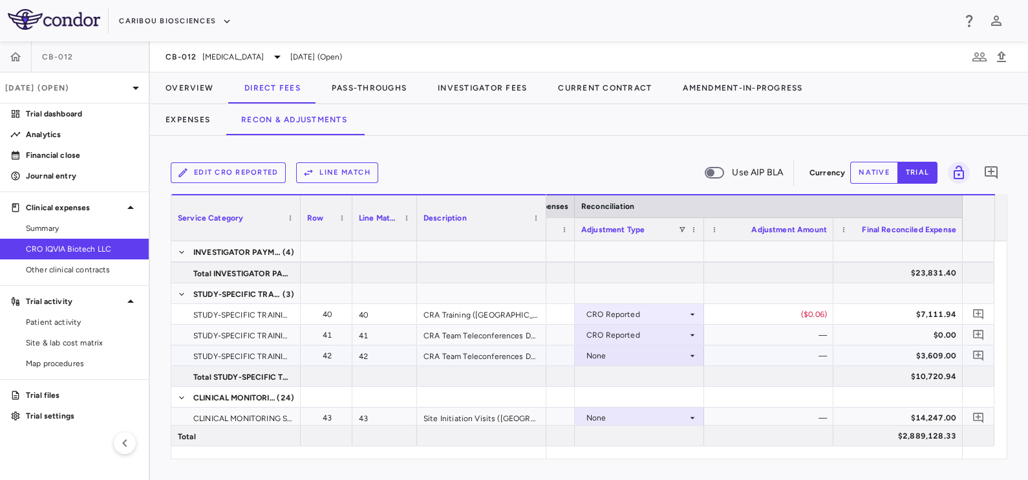
click at [661, 360] on div "None" at bounding box center [637, 355] width 101 height 21
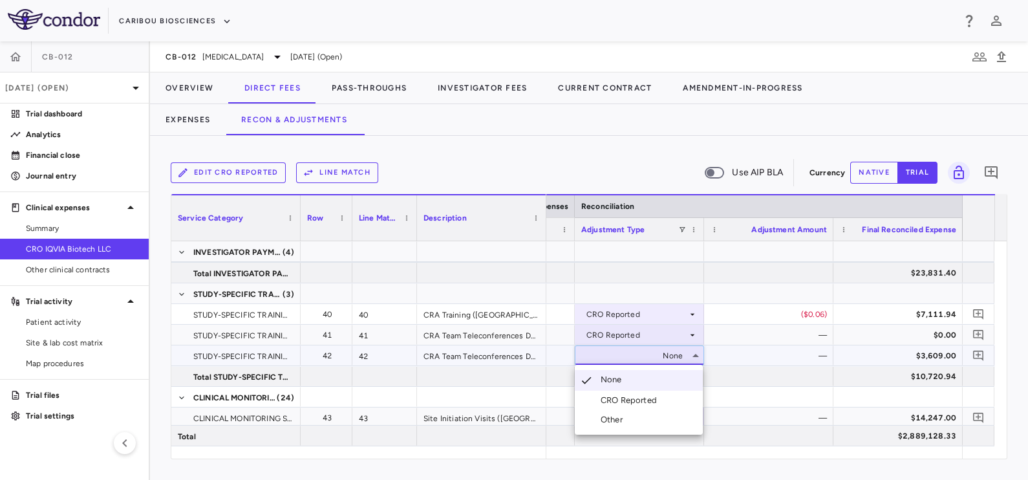
click at [656, 398] on div "CRO Reported" at bounding box center [631, 401] width 61 height 12
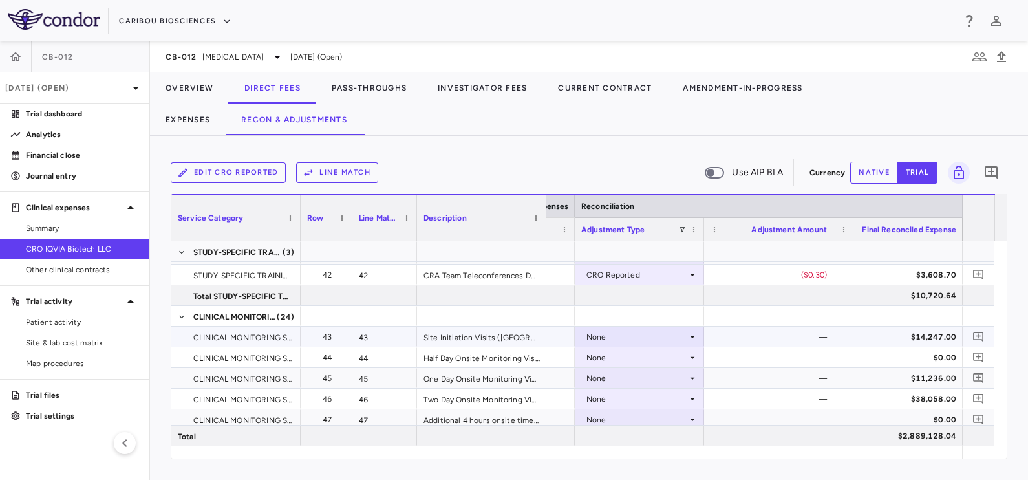
click at [664, 333] on div "None" at bounding box center [637, 337] width 101 height 21
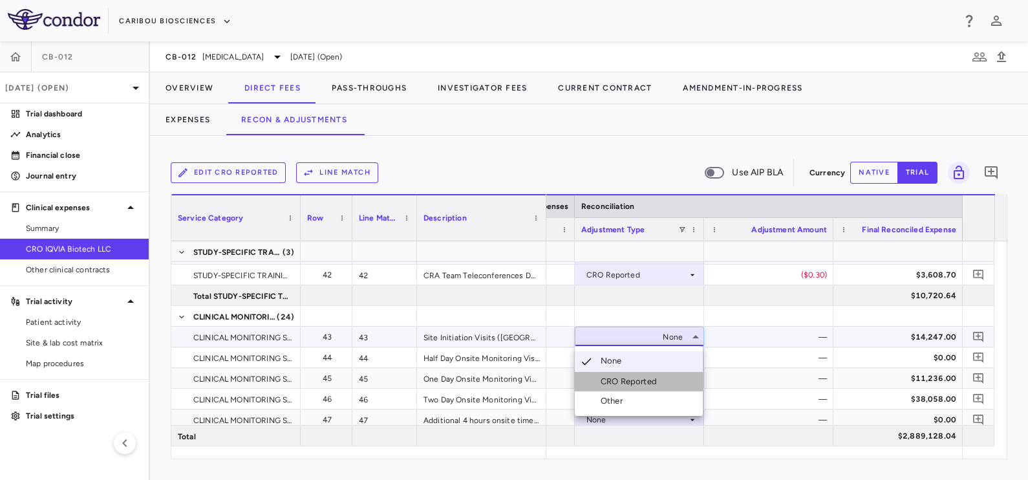
click at [660, 378] on div "CRO Reported" at bounding box center [631, 382] width 61 height 12
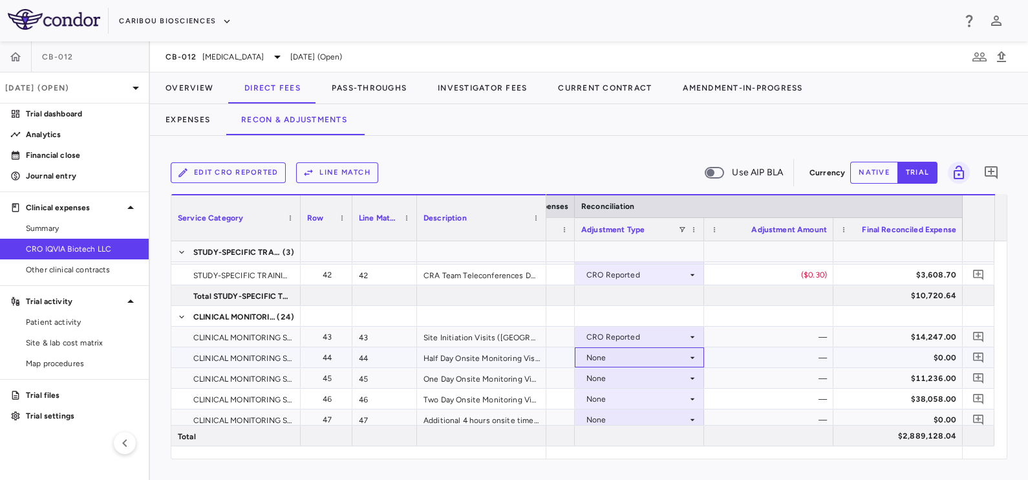
click at [655, 354] on div "None" at bounding box center [637, 357] width 101 height 21
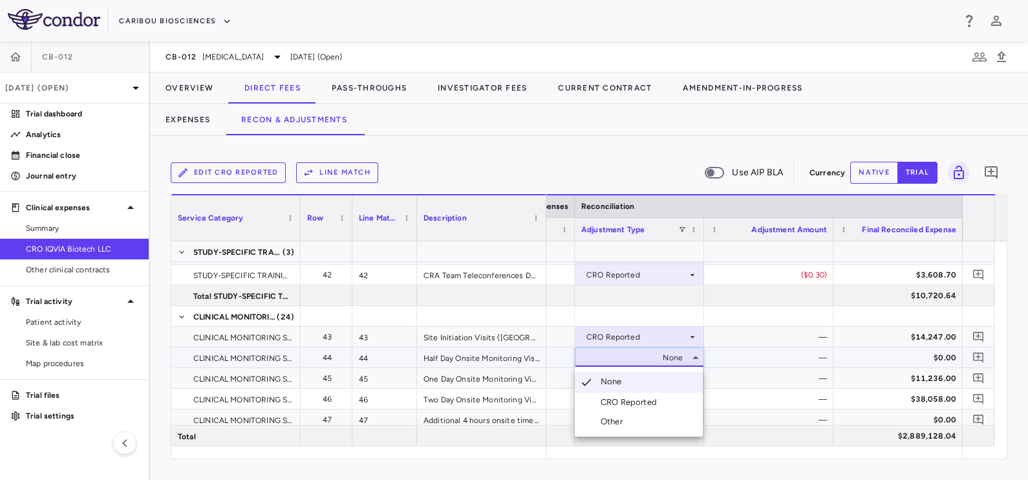
click at [646, 399] on div "CRO Reported" at bounding box center [631, 402] width 61 height 12
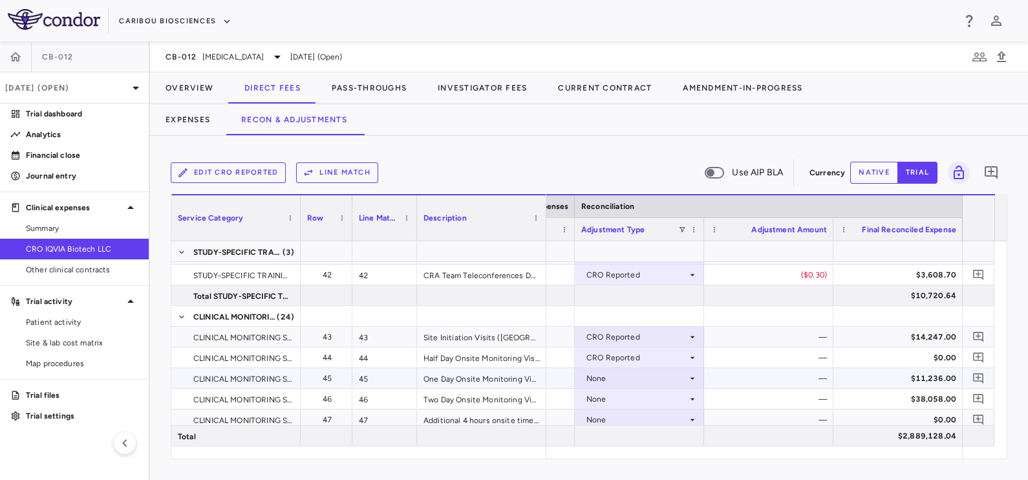
click at [648, 380] on div "None" at bounding box center [637, 378] width 101 height 21
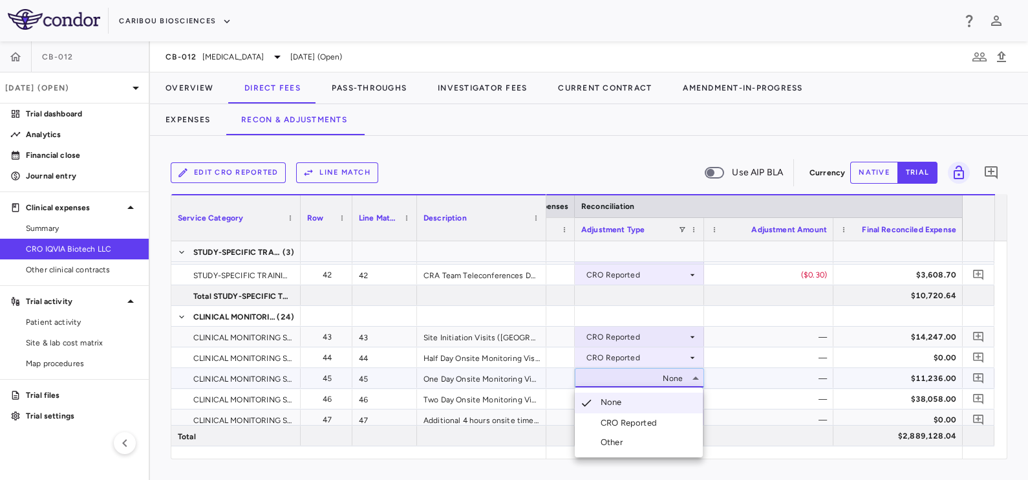
click at [649, 419] on div "CRO Reported" at bounding box center [631, 423] width 61 height 12
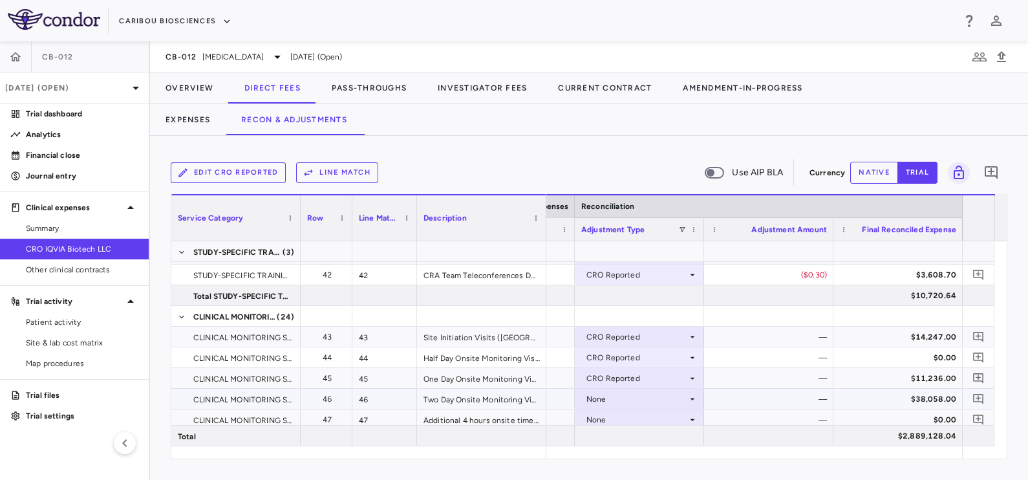
click at [645, 400] on div "None" at bounding box center [637, 399] width 101 height 21
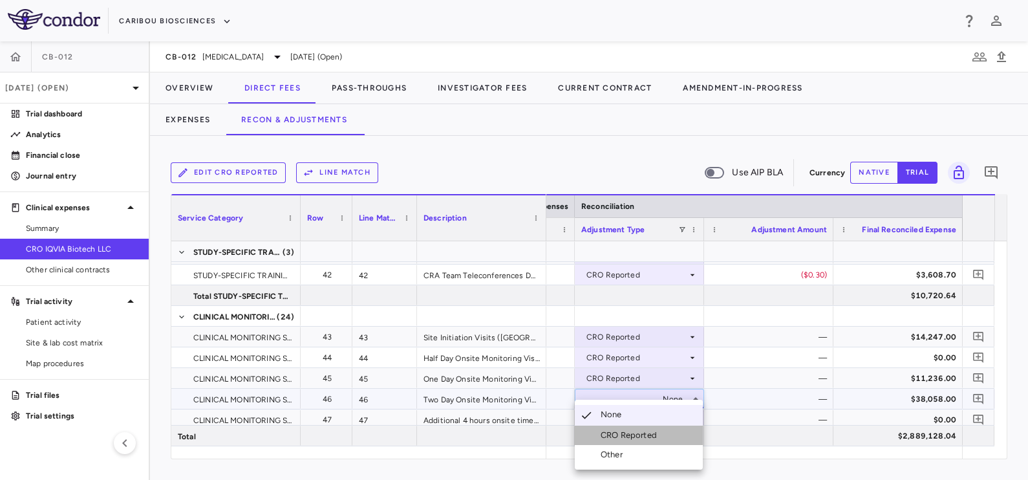
click at [644, 433] on div "CRO Reported" at bounding box center [631, 435] width 61 height 12
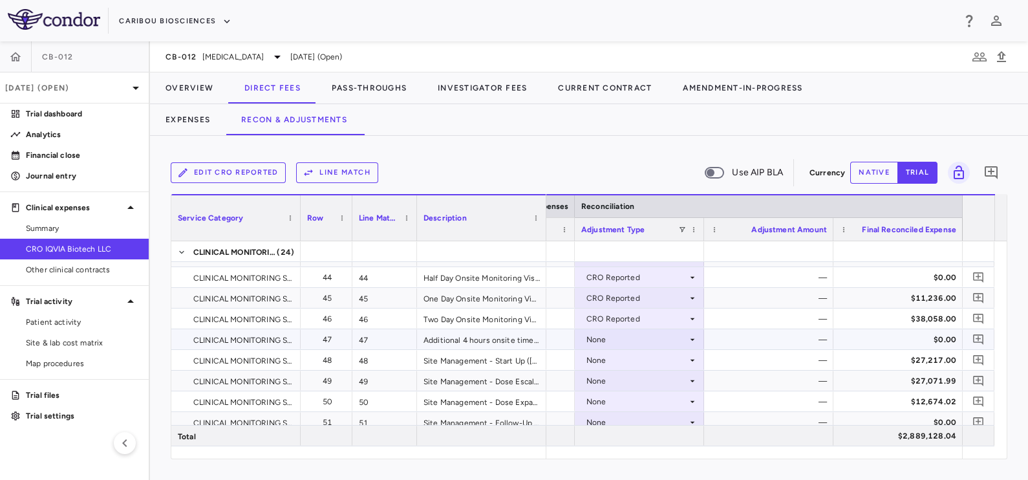
click at [634, 340] on div "None" at bounding box center [637, 339] width 101 height 21
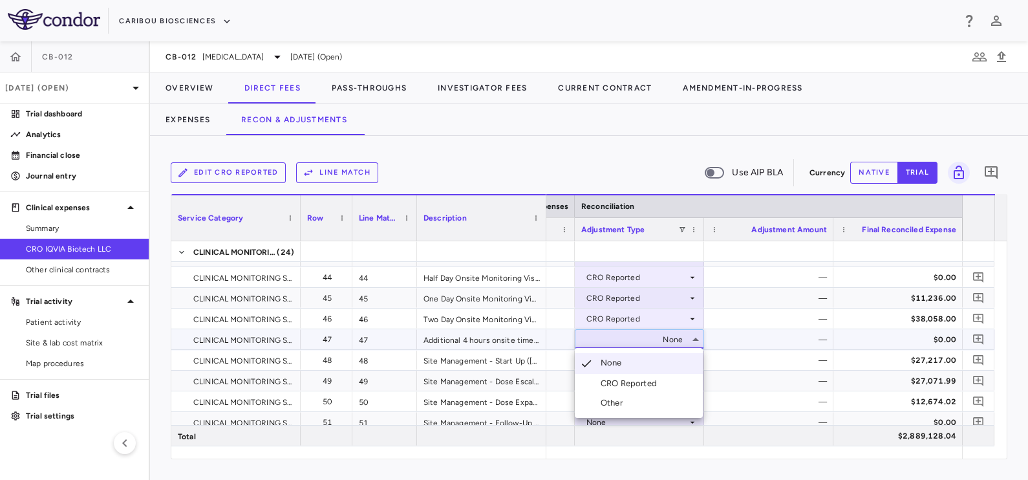
click at [634, 382] on div "CRO Reported" at bounding box center [631, 384] width 61 height 12
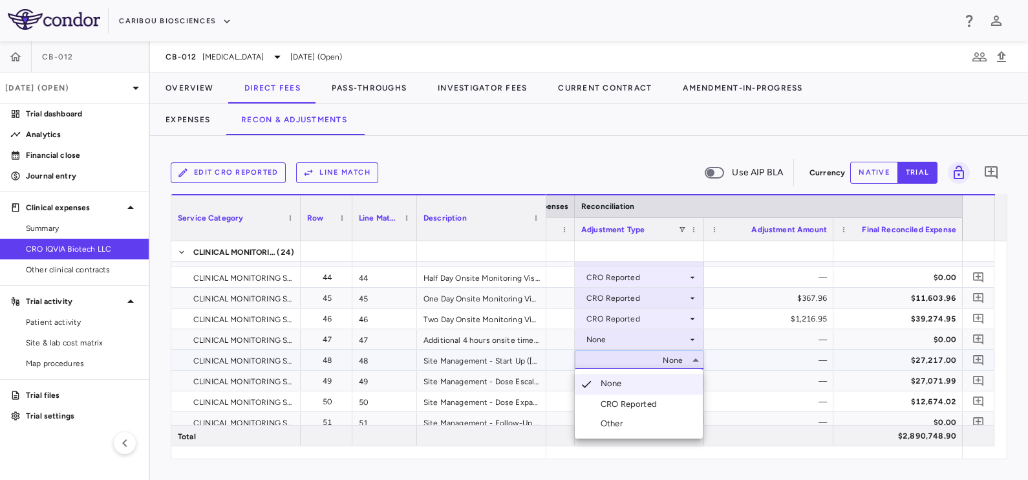
click at [627, 402] on div "CRO Reported" at bounding box center [631, 404] width 61 height 12
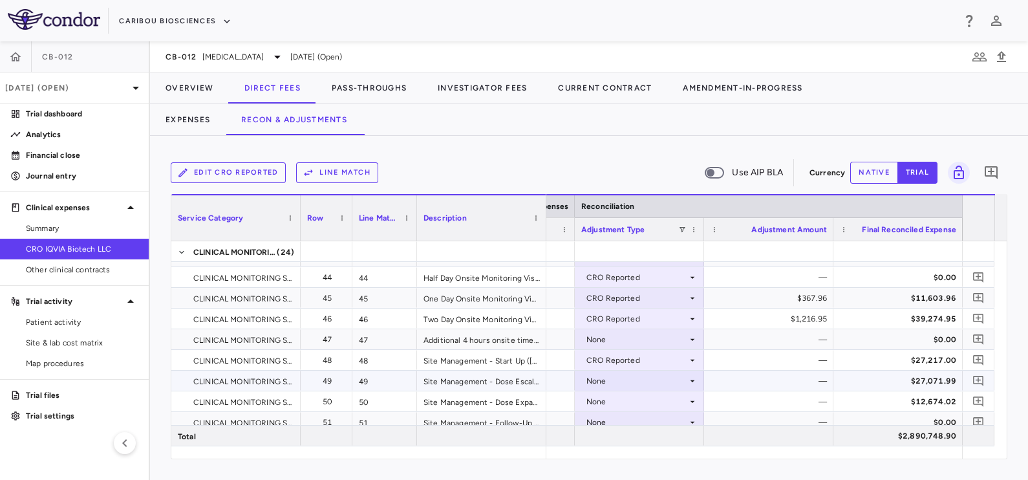
click at [627, 378] on div "None" at bounding box center [637, 381] width 101 height 21
click at [636, 423] on div "None" at bounding box center [637, 422] width 101 height 21
click at [627, 382] on div at bounding box center [514, 240] width 1028 height 480
click at [627, 382] on div "None" at bounding box center [637, 381] width 101 height 21
click at [629, 418] on div "None" at bounding box center [637, 422] width 101 height 21
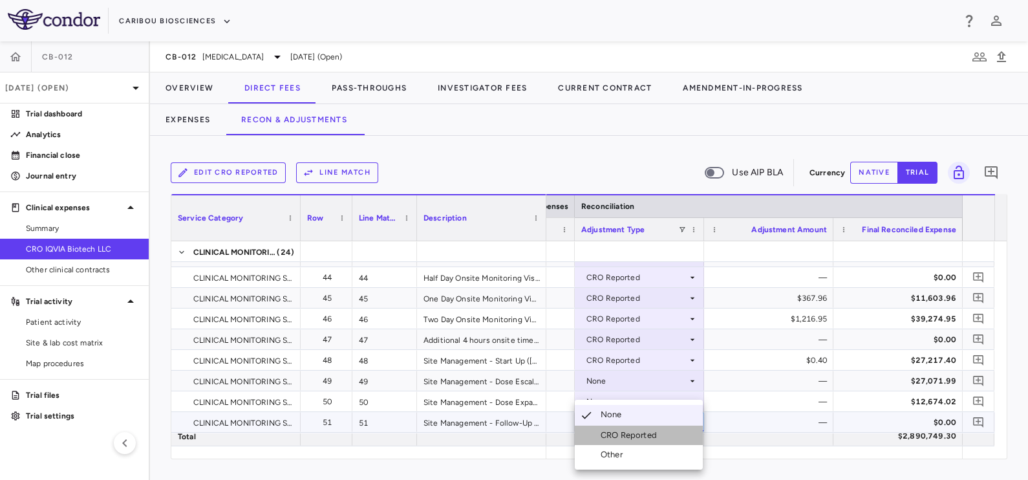
click at [631, 435] on div "CRO Reported" at bounding box center [631, 435] width 61 height 12
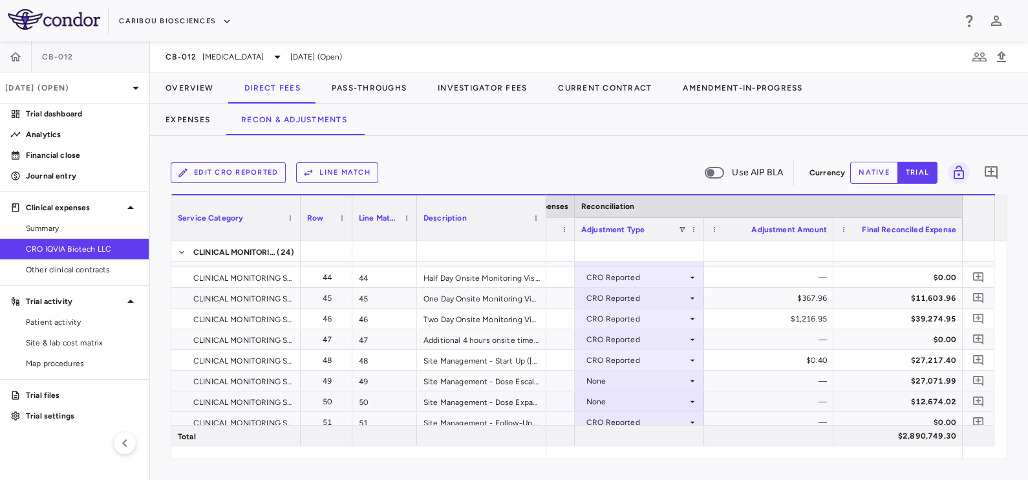
click at [620, 401] on div "None" at bounding box center [637, 401] width 101 height 21
click at [638, 434] on div "CRO Reported" at bounding box center [631, 435] width 61 height 12
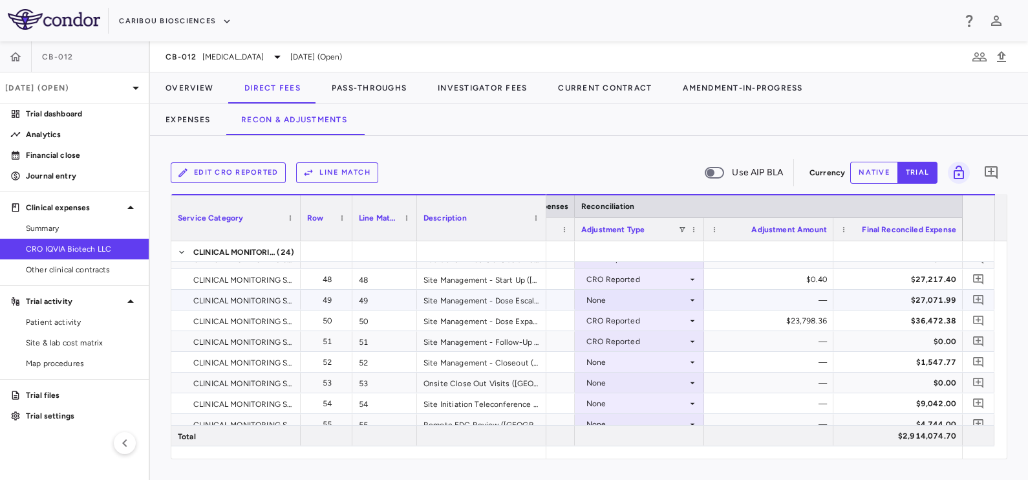
click at [617, 295] on div "None" at bounding box center [637, 300] width 101 height 21
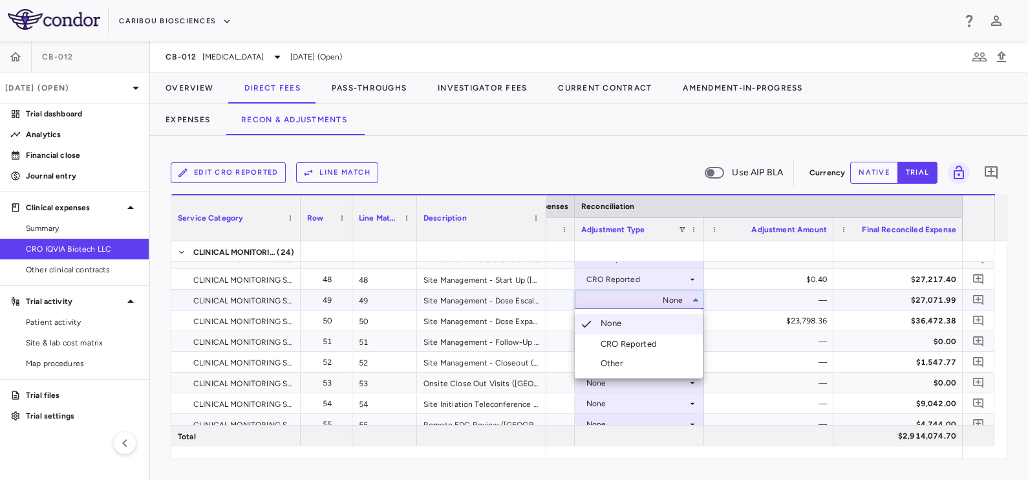
click at [615, 340] on div "CRO Reported" at bounding box center [631, 344] width 61 height 12
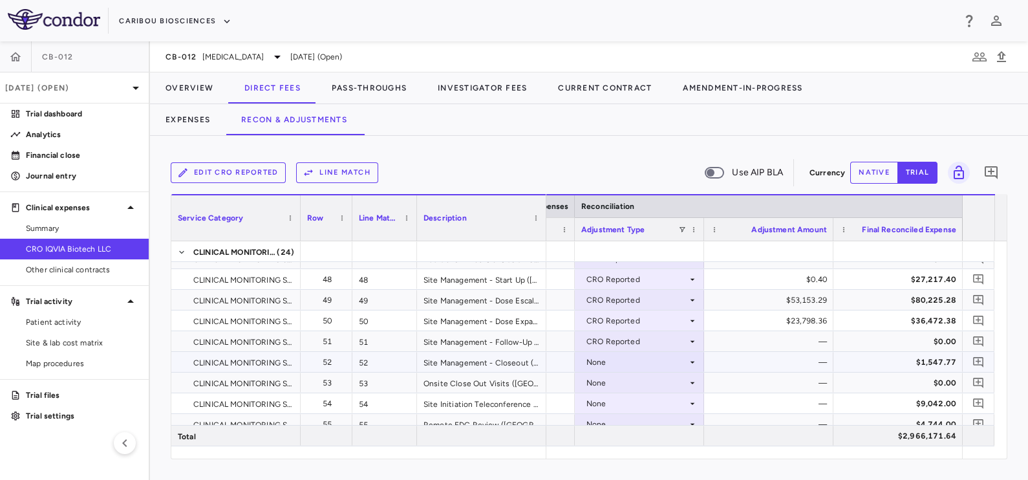
click at [636, 354] on div "None" at bounding box center [637, 362] width 101 height 21
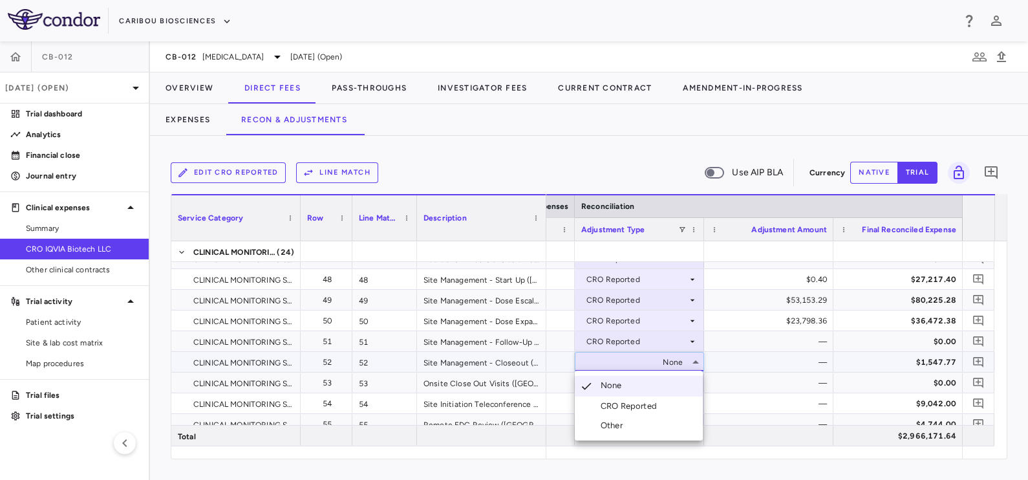
click at [641, 408] on div "CRO Reported" at bounding box center [631, 406] width 61 height 12
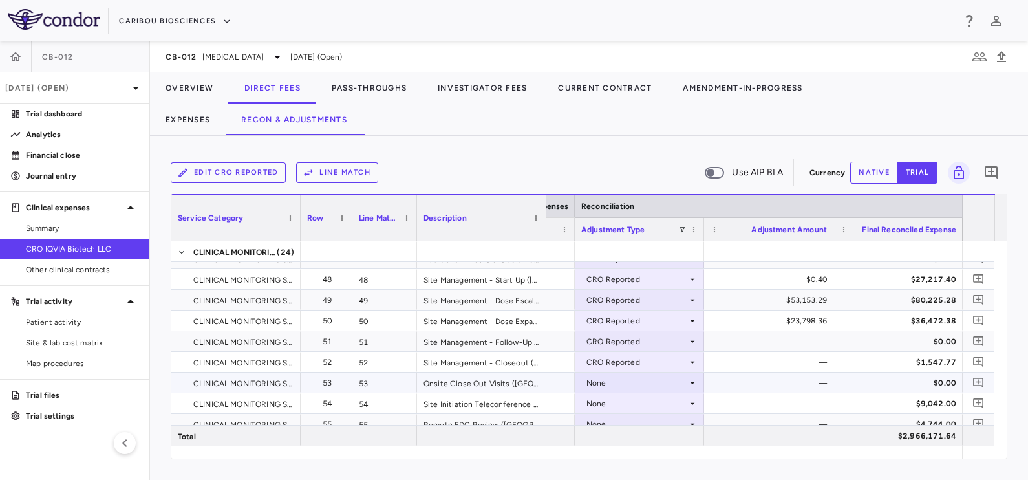
click at [629, 376] on div "None" at bounding box center [637, 383] width 101 height 21
click at [641, 424] on div "CRO Reported" at bounding box center [631, 427] width 61 height 12
click at [634, 400] on div "None" at bounding box center [637, 403] width 101 height 21
click at [644, 433] on div "CRO Reported" at bounding box center [631, 435] width 61 height 12
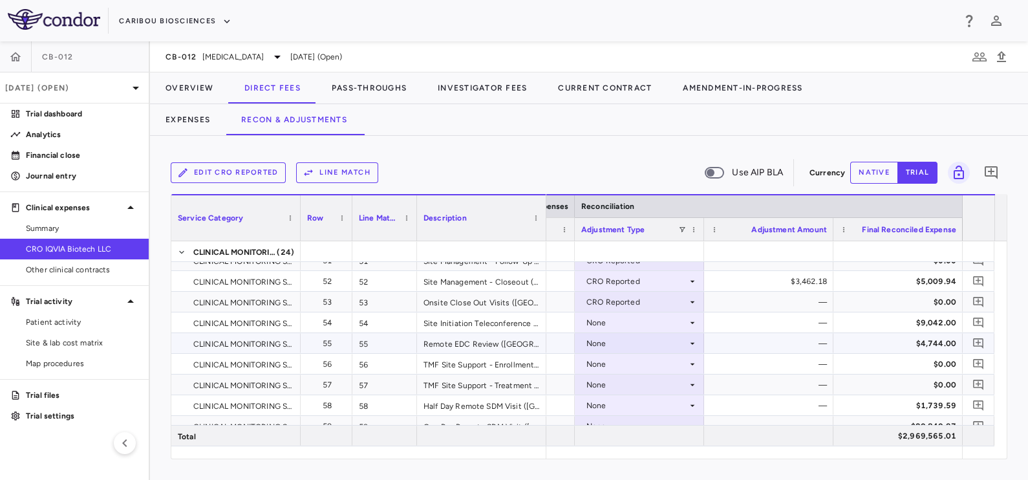
click at [645, 340] on div "None" at bounding box center [637, 343] width 101 height 21
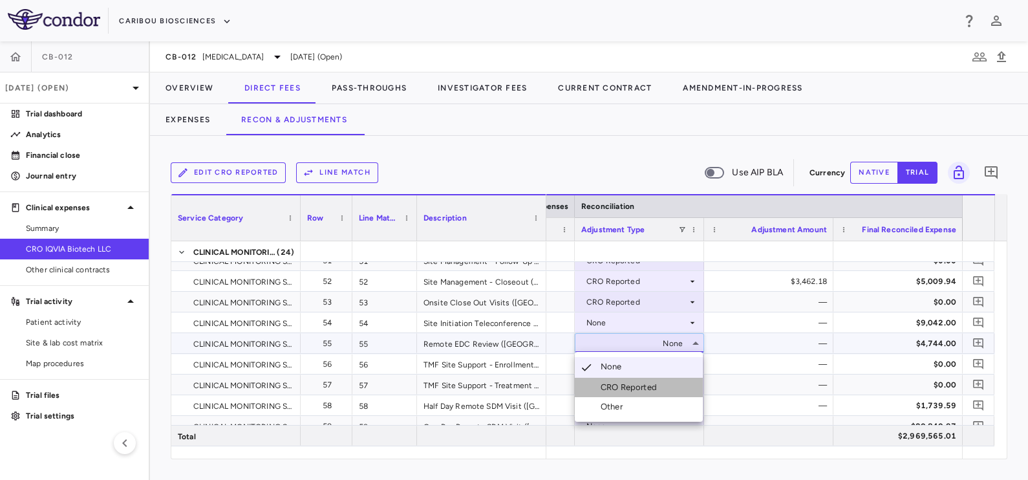
click at [647, 391] on div "CRO Reported" at bounding box center [631, 388] width 61 height 12
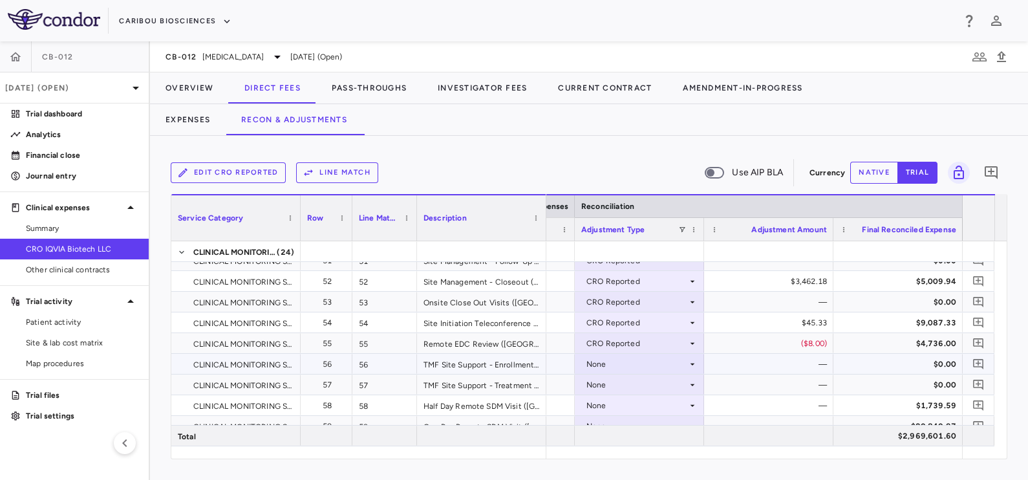
click at [650, 363] on div "None" at bounding box center [637, 364] width 101 height 21
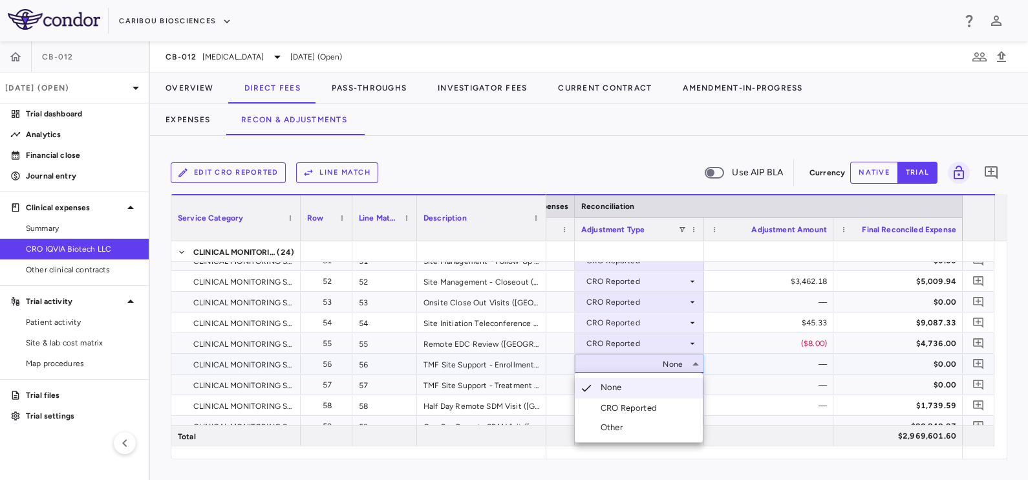
click at [644, 409] on div "CRO Reported" at bounding box center [631, 408] width 61 height 12
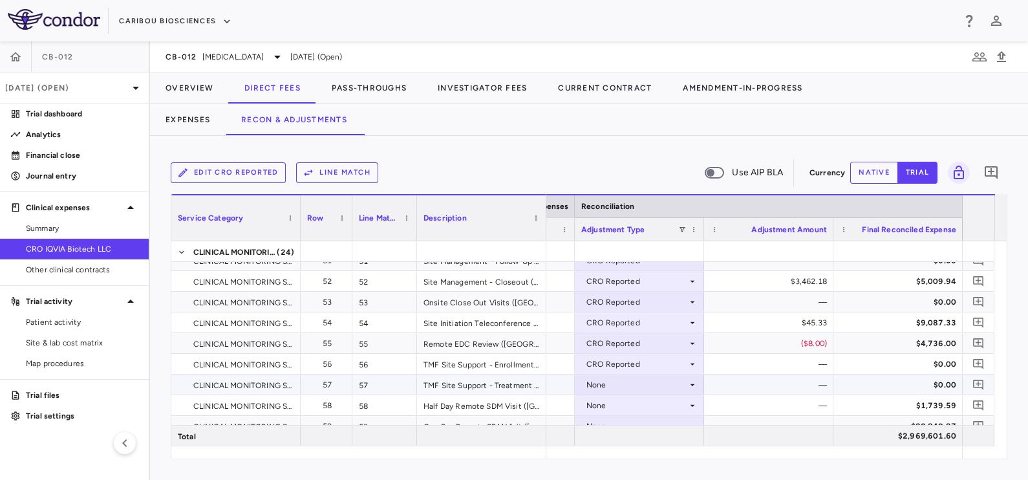
click at [640, 377] on div "None" at bounding box center [637, 384] width 101 height 21
click at [647, 425] on div "CRO Reported" at bounding box center [631, 429] width 61 height 12
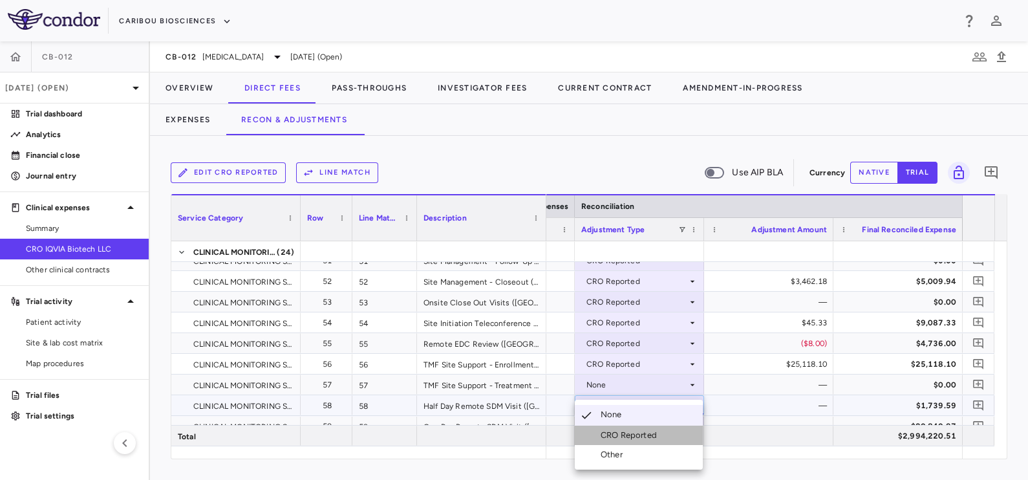
click at [644, 432] on div "CRO Reported" at bounding box center [631, 435] width 61 height 12
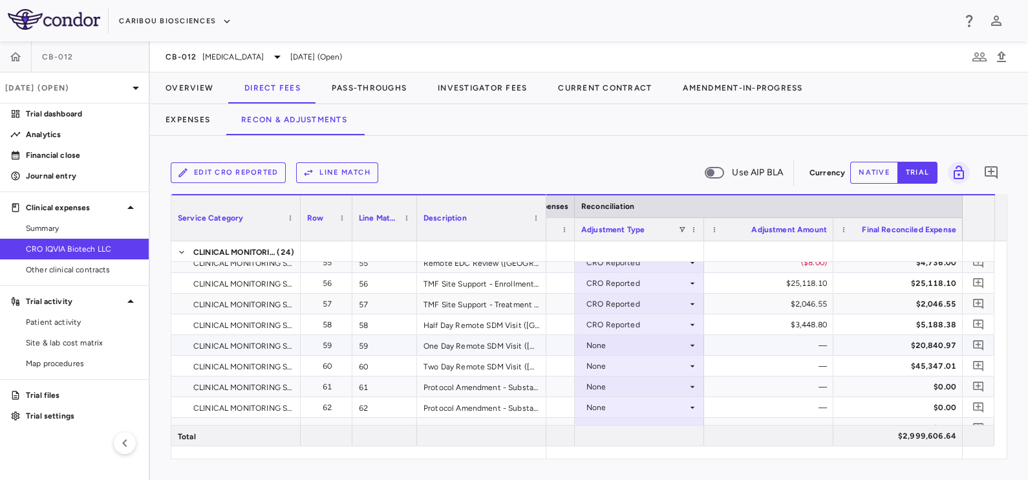
click at [650, 346] on div "None" at bounding box center [637, 345] width 101 height 21
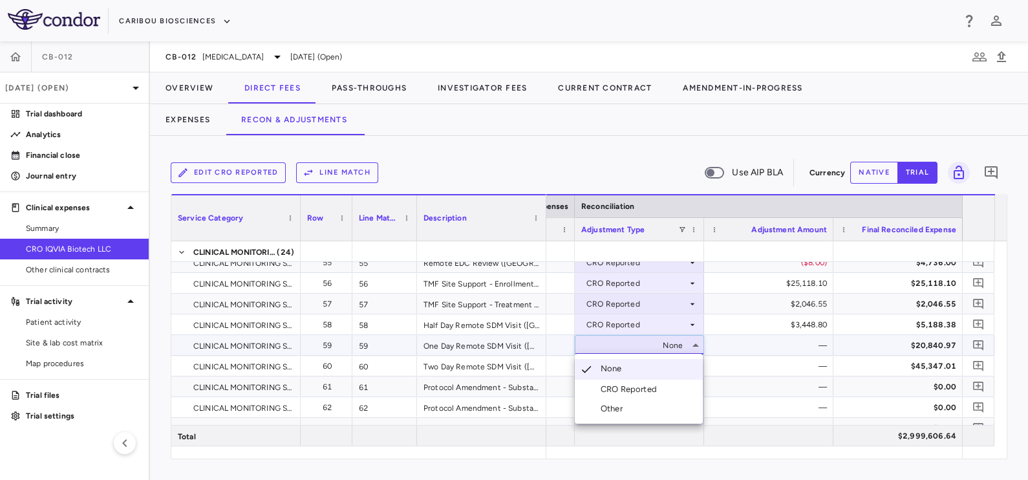
click at [653, 382] on li "CRO Reported" at bounding box center [639, 389] width 128 height 19
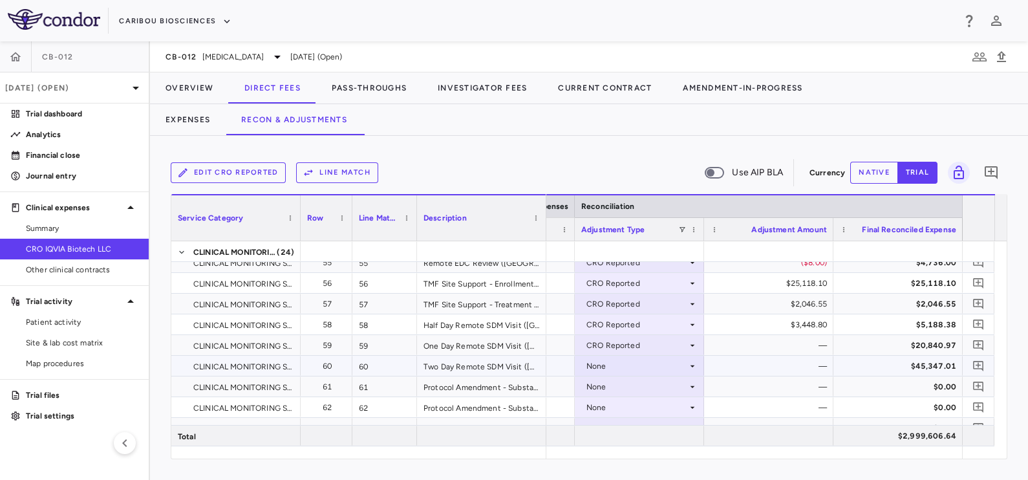
click at [634, 363] on div "None" at bounding box center [637, 366] width 101 height 21
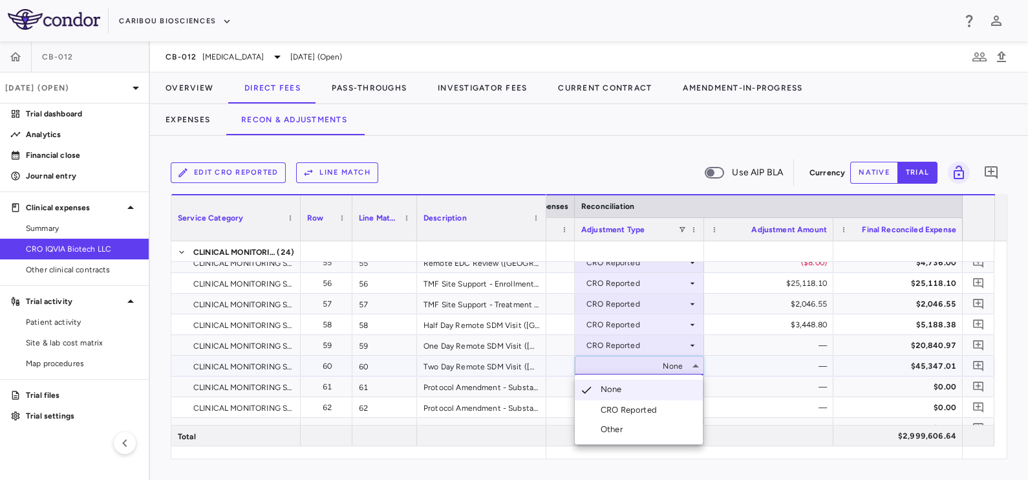
click at [638, 413] on div "CRO Reported" at bounding box center [631, 410] width 61 height 12
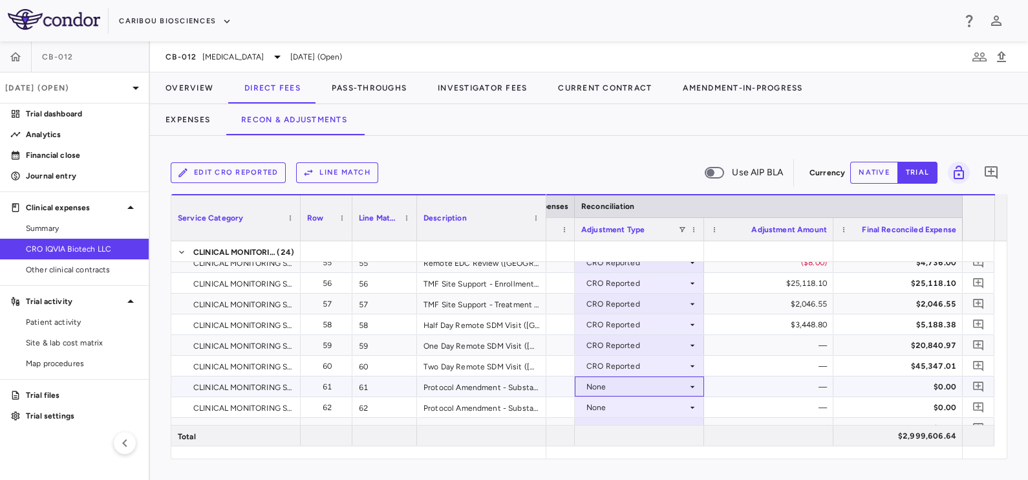
click at [635, 388] on div "None" at bounding box center [637, 386] width 101 height 21
click at [639, 413] on div "None" at bounding box center [637, 407] width 101 height 21
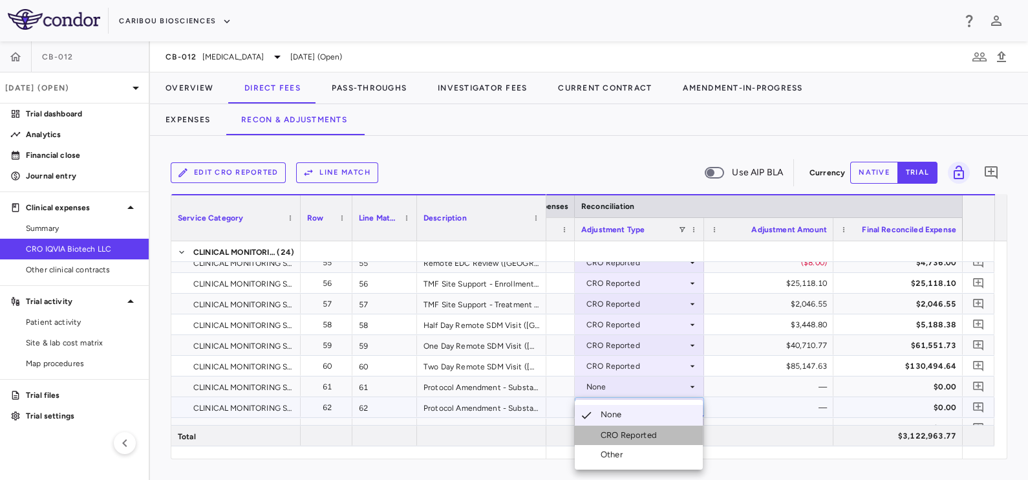
click at [639, 433] on div "CRO Reported" at bounding box center [631, 435] width 61 height 12
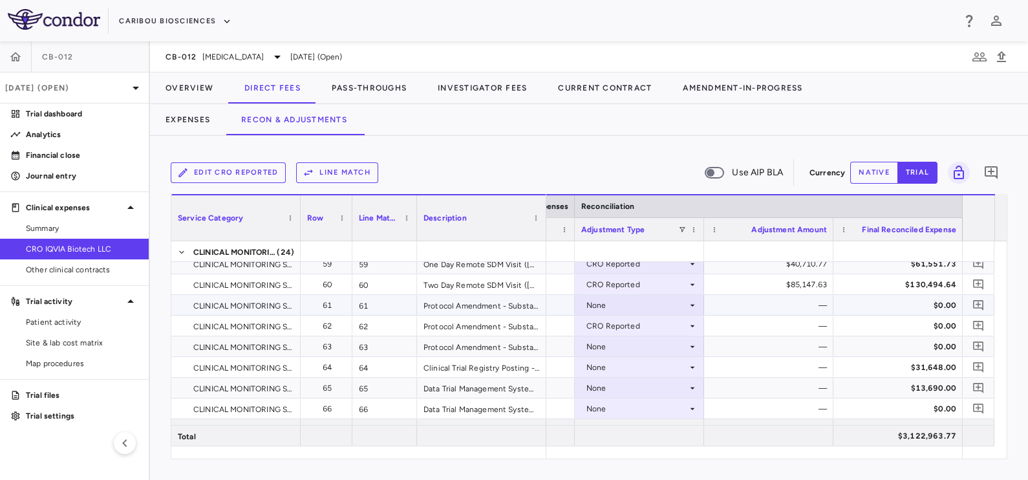
click at [645, 305] on div "None" at bounding box center [637, 305] width 101 height 21
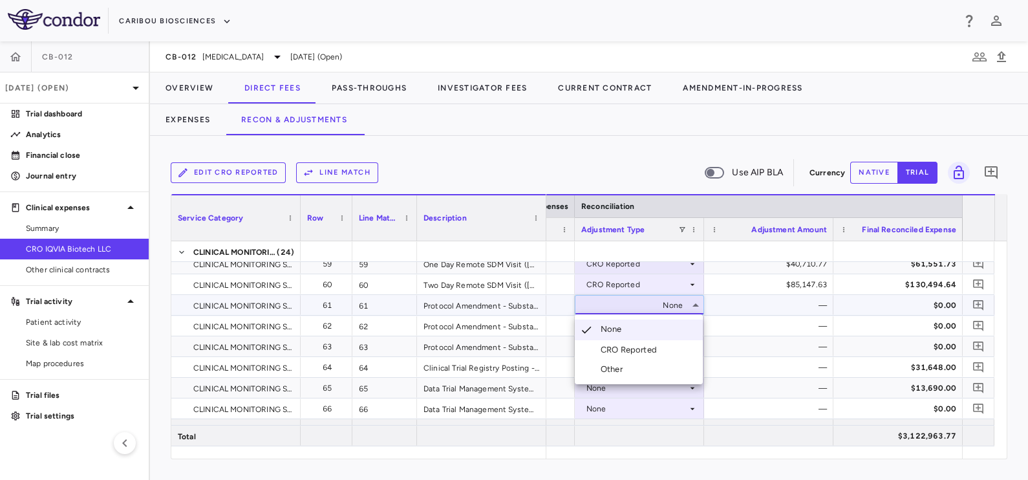
click at [636, 352] on div "CRO Reported" at bounding box center [631, 350] width 61 height 12
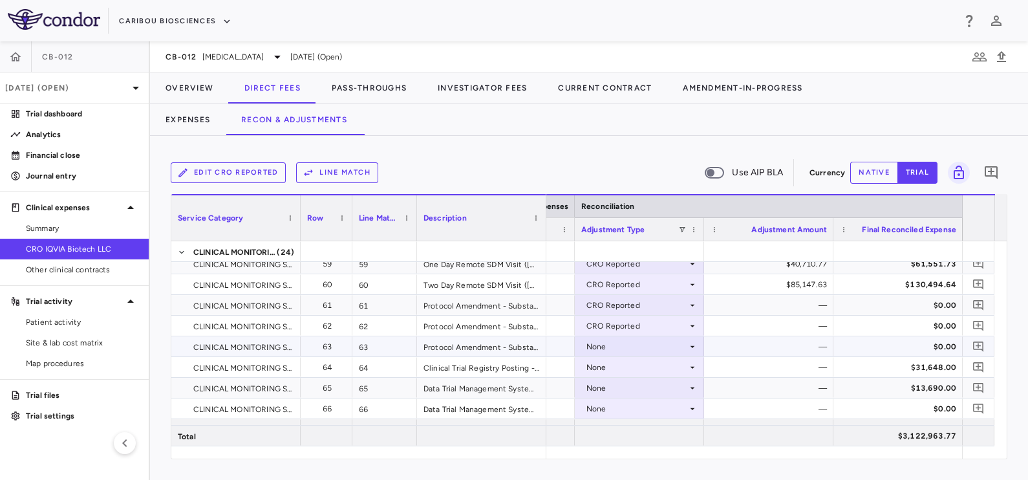
click at [618, 347] on div "None" at bounding box center [637, 346] width 101 height 21
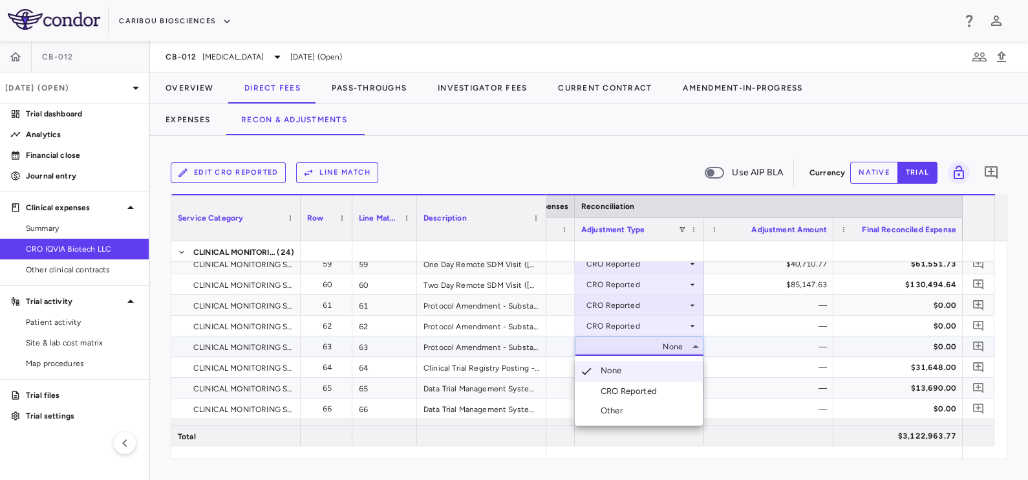
click at [635, 393] on div "CRO Reported" at bounding box center [631, 391] width 61 height 12
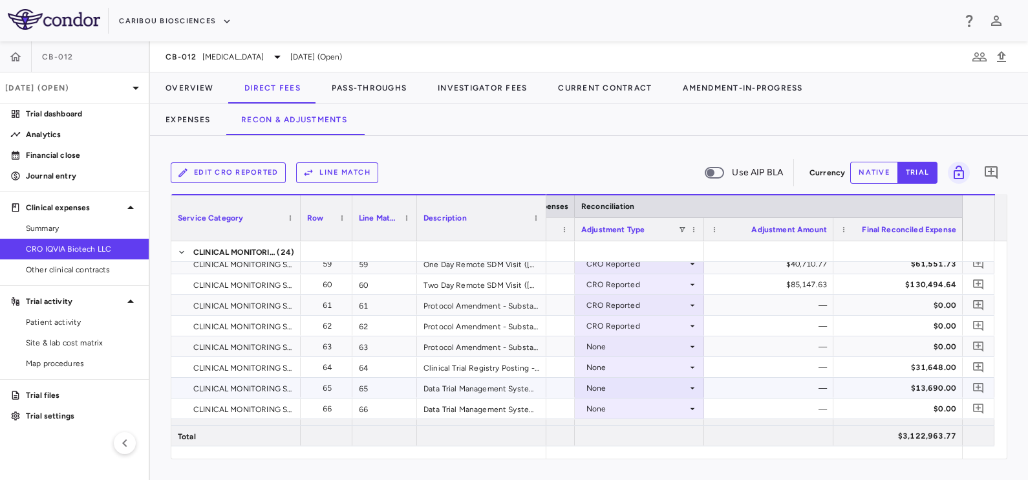
click at [630, 390] on div "None" at bounding box center [637, 388] width 101 height 21
click at [625, 433] on div "CRO Reported" at bounding box center [631, 433] width 61 height 12
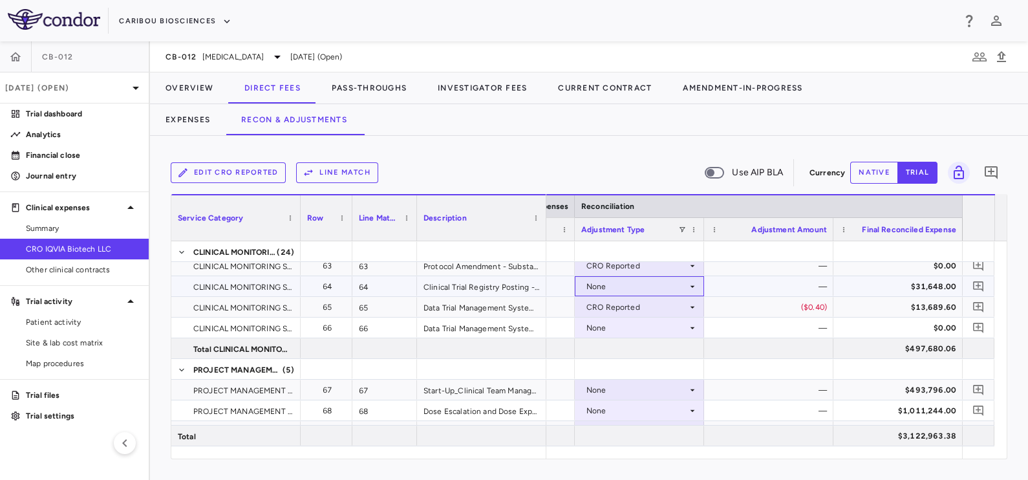
click at [622, 285] on div "None" at bounding box center [637, 286] width 101 height 21
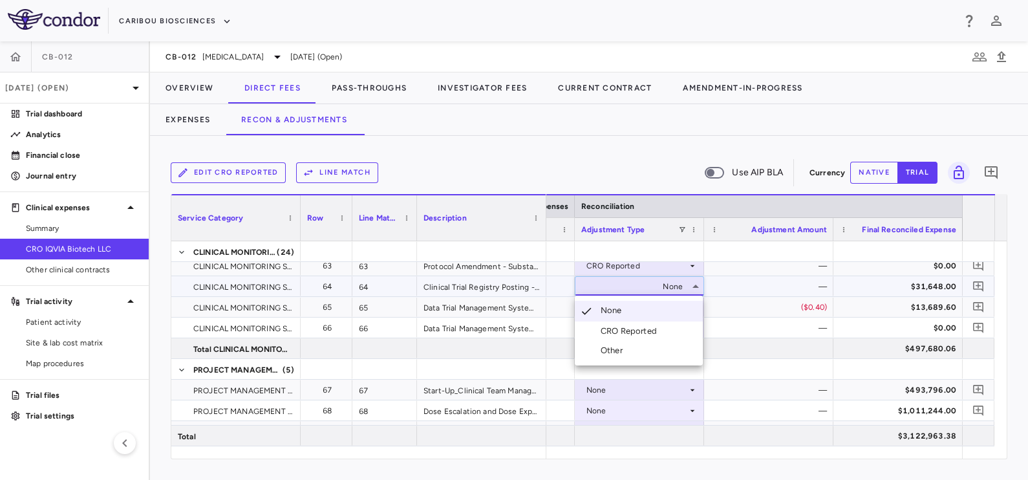
click at [624, 336] on div "CRO Reported" at bounding box center [631, 331] width 61 height 12
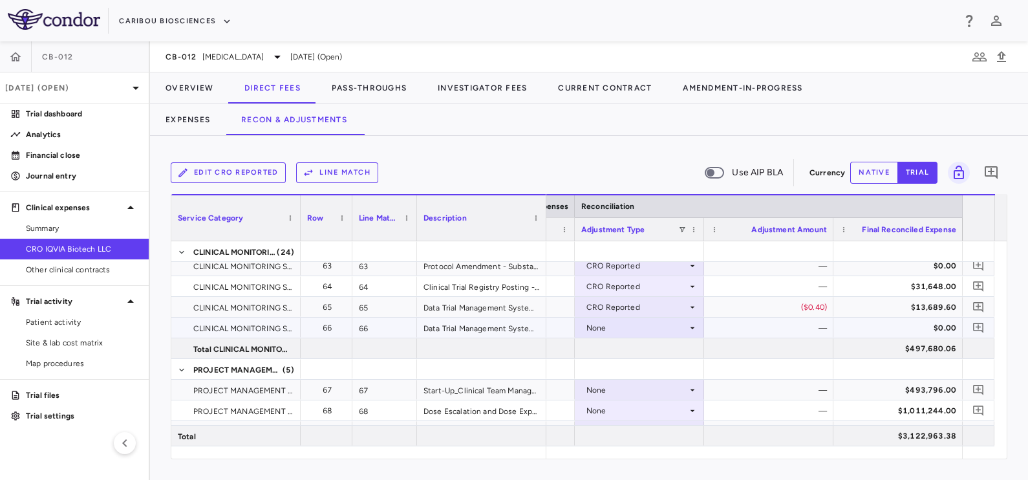
click at [624, 324] on div "None" at bounding box center [637, 328] width 101 height 21
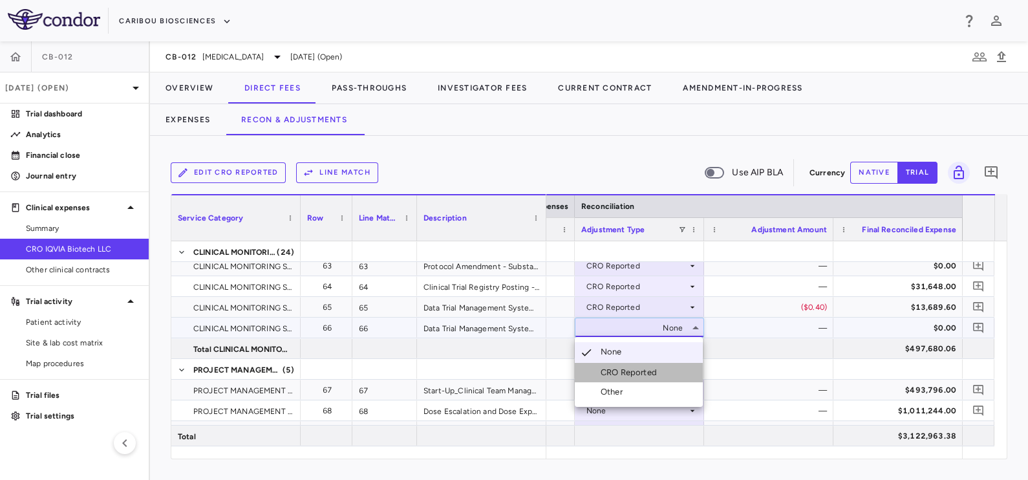
click at [627, 371] on div "CRO Reported" at bounding box center [631, 373] width 61 height 12
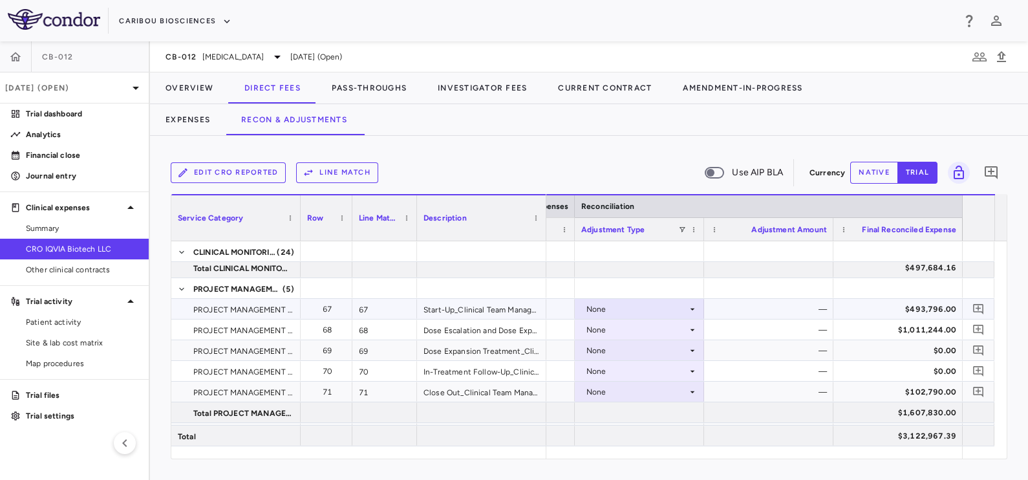
click at [659, 309] on div "None" at bounding box center [637, 309] width 101 height 21
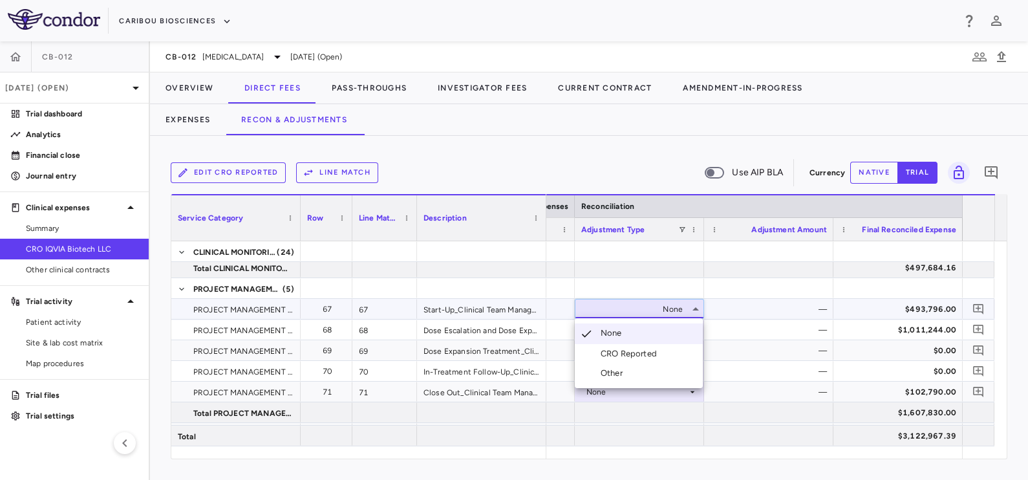
click at [644, 356] on div "CRO Reported" at bounding box center [631, 354] width 61 height 12
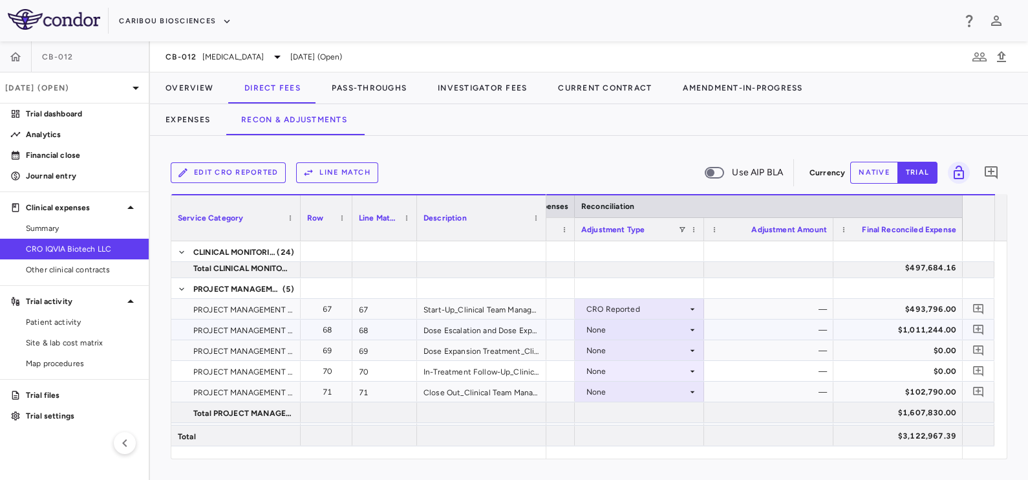
click at [644, 320] on div "None" at bounding box center [637, 330] width 101 height 21
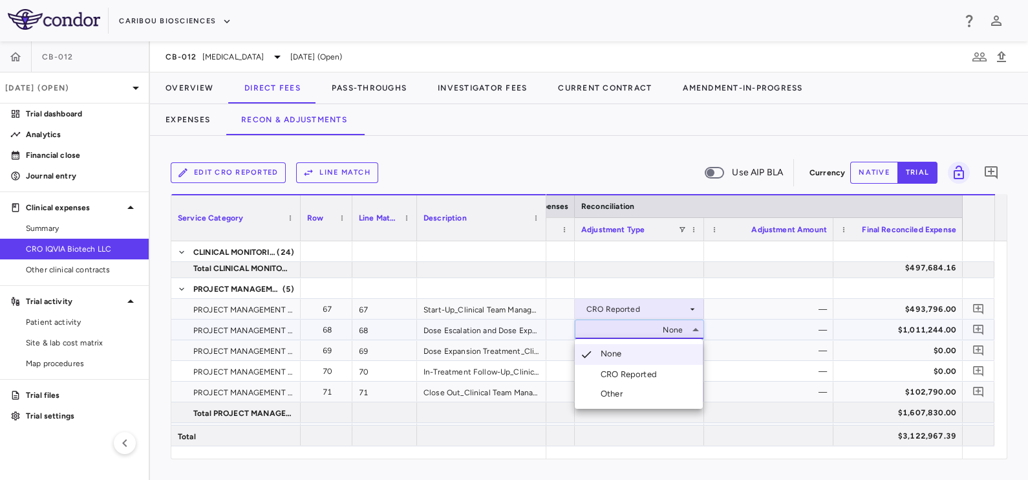
click at [635, 375] on div "CRO Reported" at bounding box center [631, 375] width 61 height 12
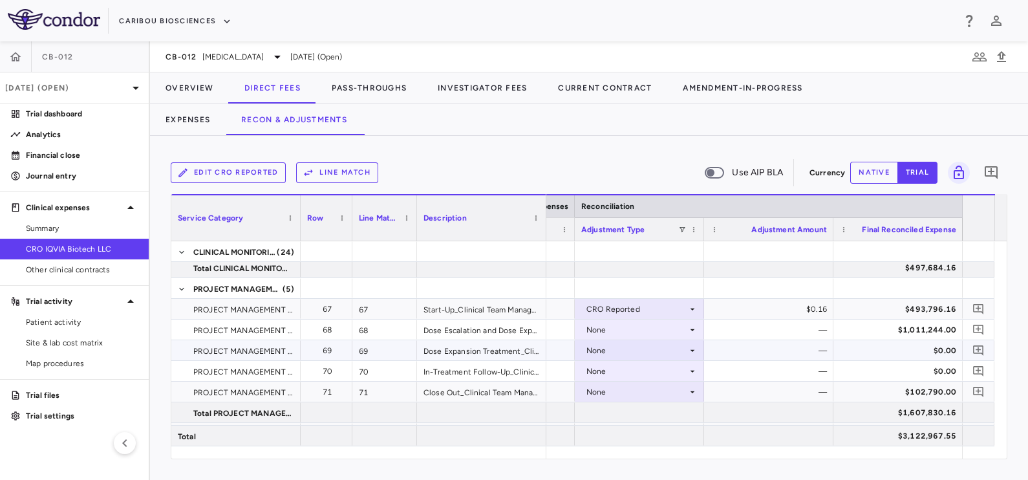
click at [636, 346] on div "None" at bounding box center [637, 350] width 101 height 21
click at [627, 351] on div "None" at bounding box center [637, 350] width 101 height 21
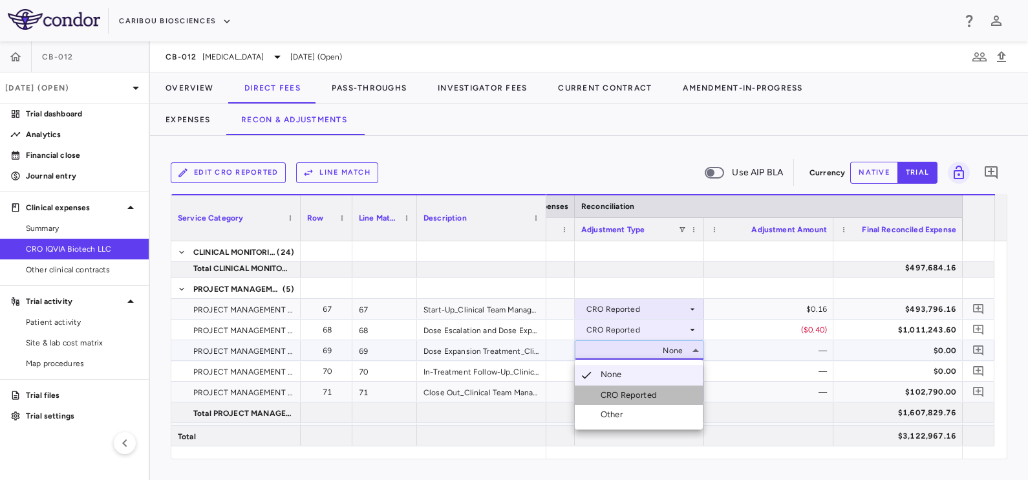
click at [634, 393] on div "CRO Reported" at bounding box center [631, 395] width 61 height 12
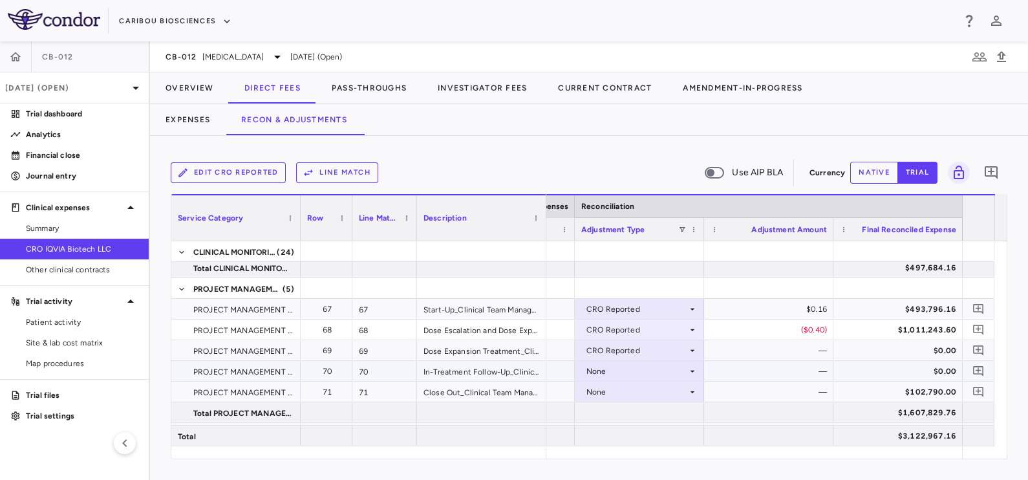
click at [627, 372] on div "None" at bounding box center [637, 371] width 101 height 21
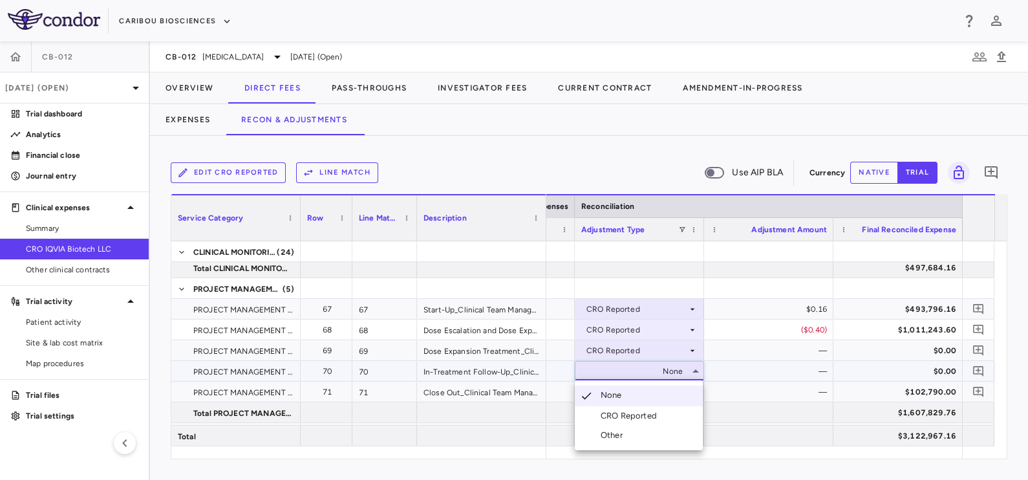
click at [634, 407] on li "CRO Reported" at bounding box center [639, 415] width 128 height 19
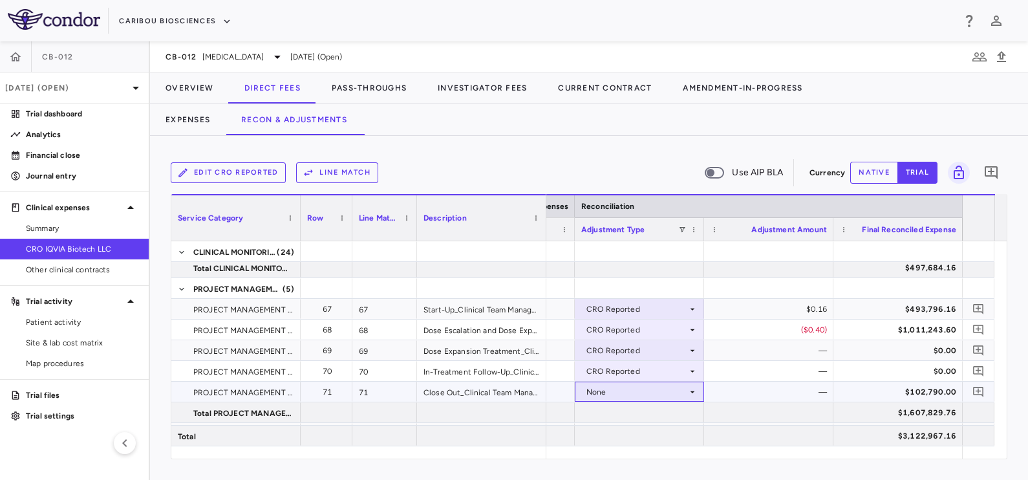
click at [637, 387] on div "None" at bounding box center [637, 392] width 101 height 21
click at [626, 395] on div "None" at bounding box center [637, 392] width 101 height 21
click at [637, 436] on div at bounding box center [639, 436] width 129 height 20
click at [629, 398] on div "None" at bounding box center [637, 392] width 101 height 21
click at [640, 431] on div "CRO Reported" at bounding box center [631, 435] width 61 height 12
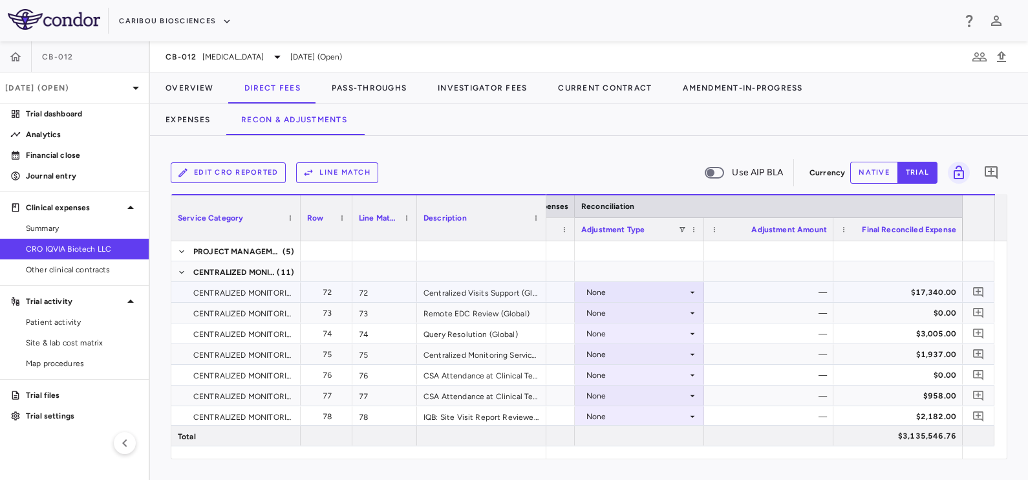
click at [612, 294] on div "None" at bounding box center [637, 292] width 101 height 21
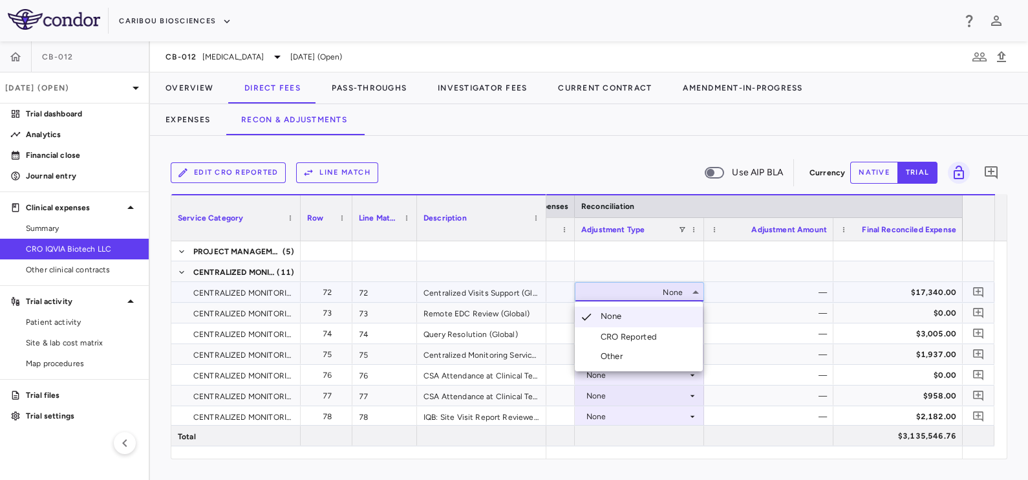
click at [618, 340] on div "CRO Reported" at bounding box center [631, 337] width 61 height 12
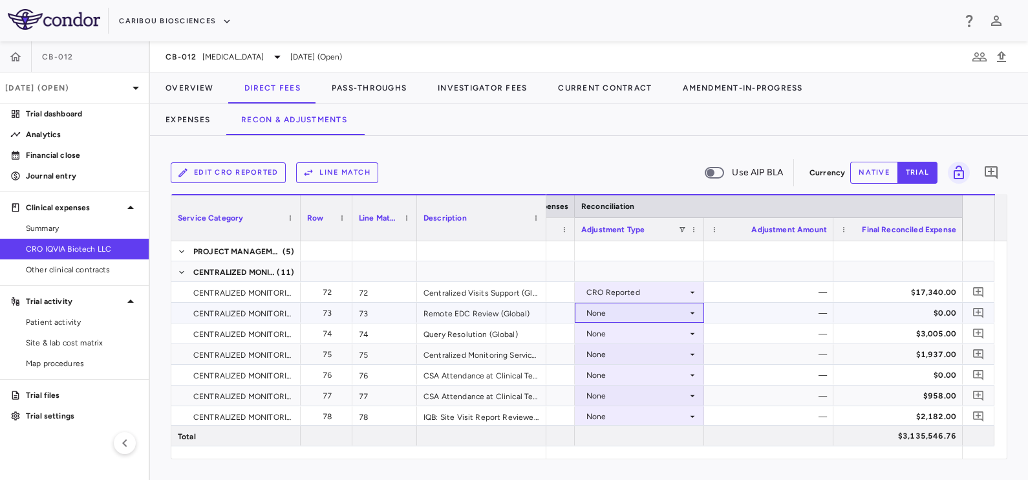
click at [605, 315] on div "None" at bounding box center [637, 313] width 101 height 21
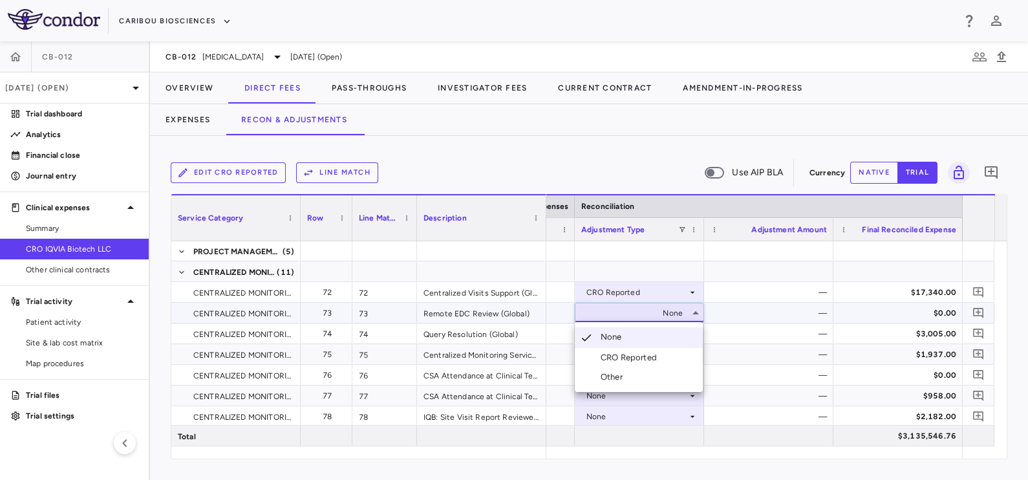
click at [614, 354] on div "CRO Reported" at bounding box center [631, 358] width 61 height 12
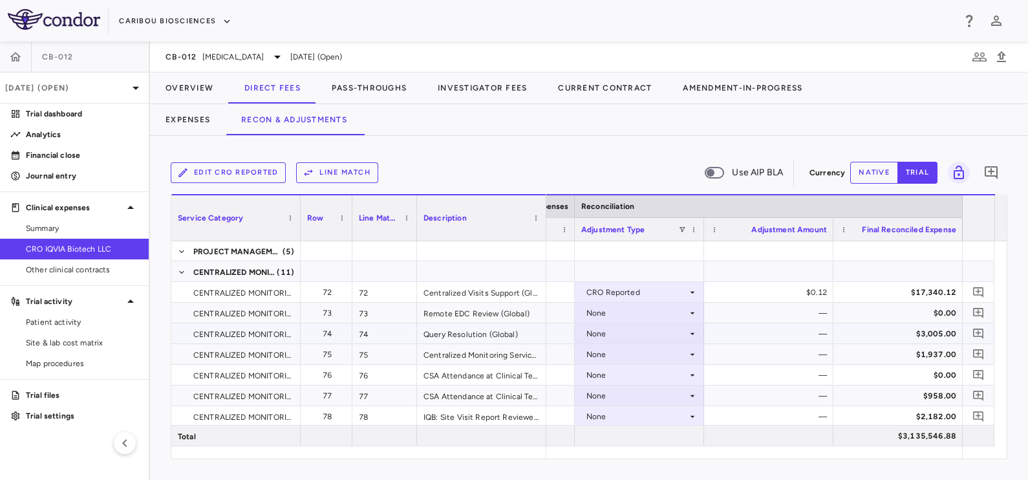
click at [603, 333] on div "None" at bounding box center [637, 333] width 101 height 21
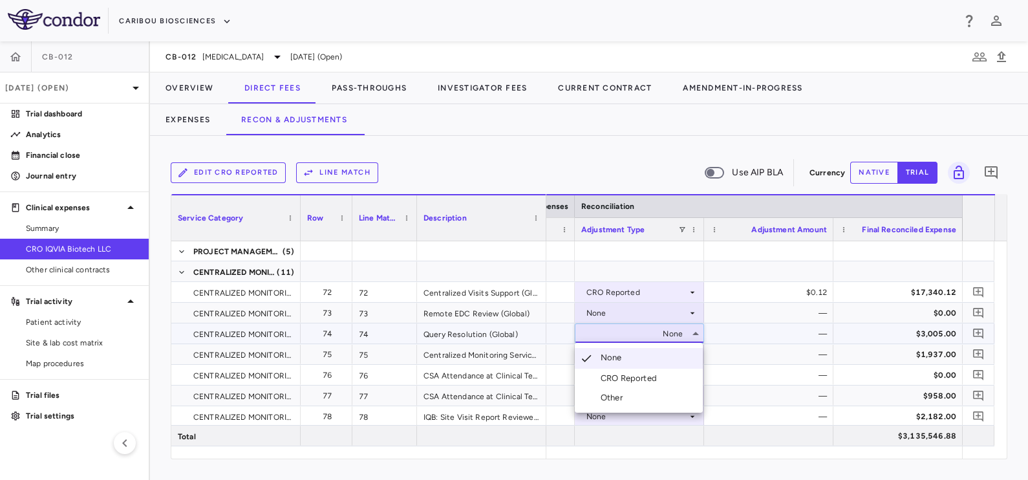
click at [622, 375] on div "CRO Reported" at bounding box center [631, 379] width 61 height 12
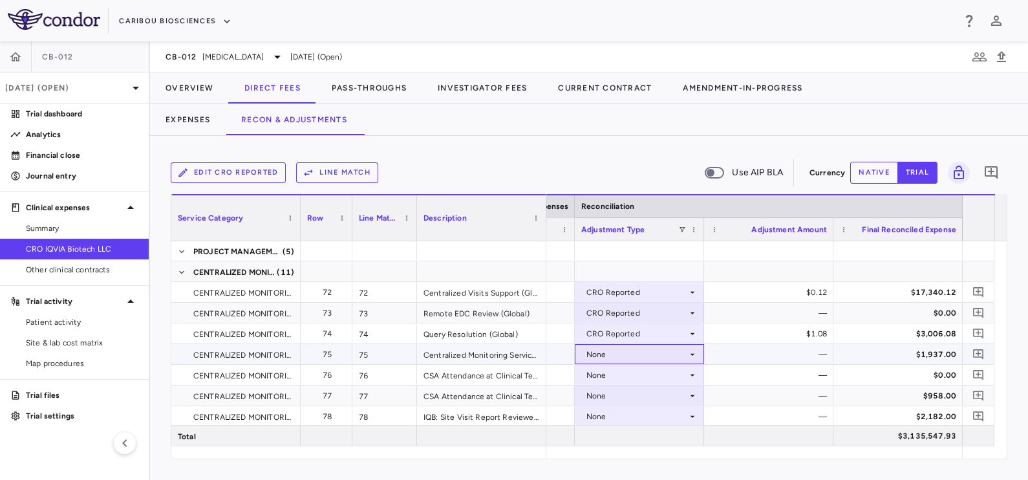
click at [620, 352] on div "None" at bounding box center [637, 354] width 101 height 21
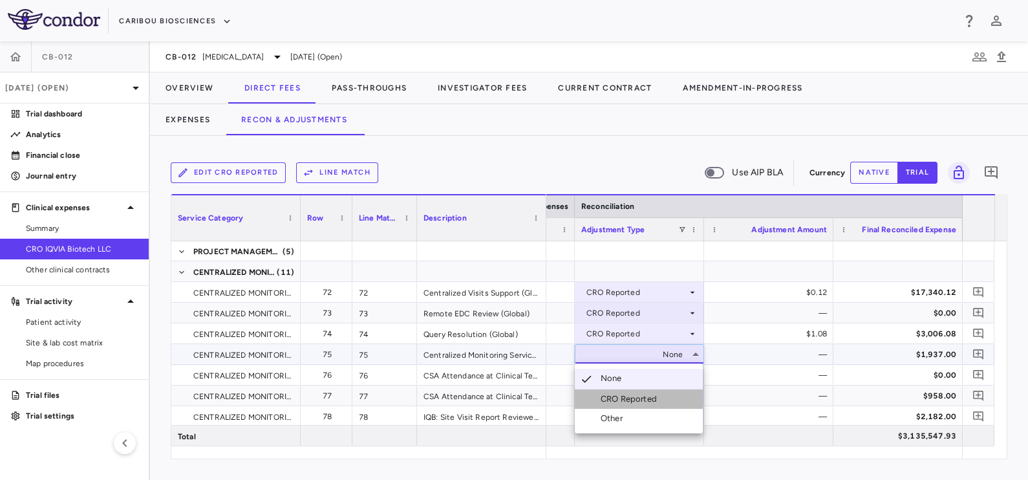
click at [633, 396] on div "CRO Reported" at bounding box center [631, 399] width 61 height 12
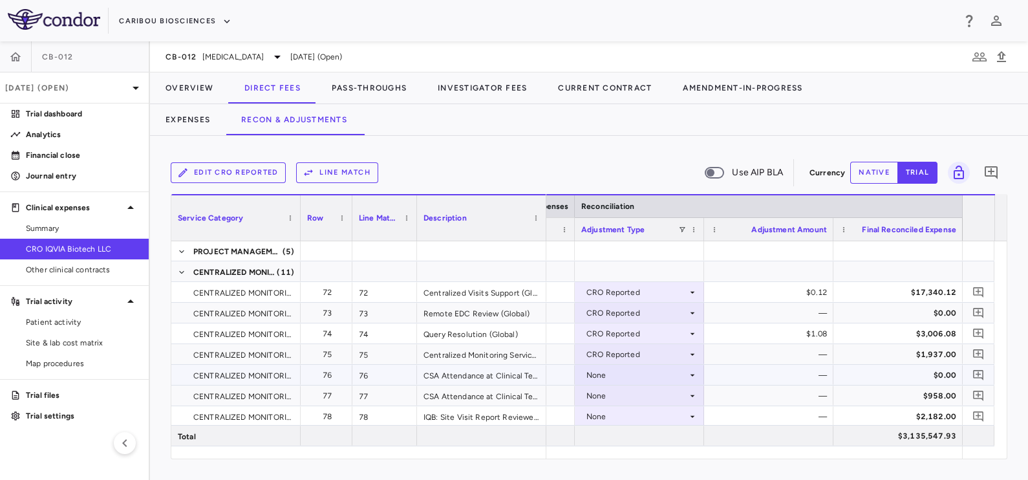
click at [617, 368] on div "None" at bounding box center [637, 375] width 101 height 21
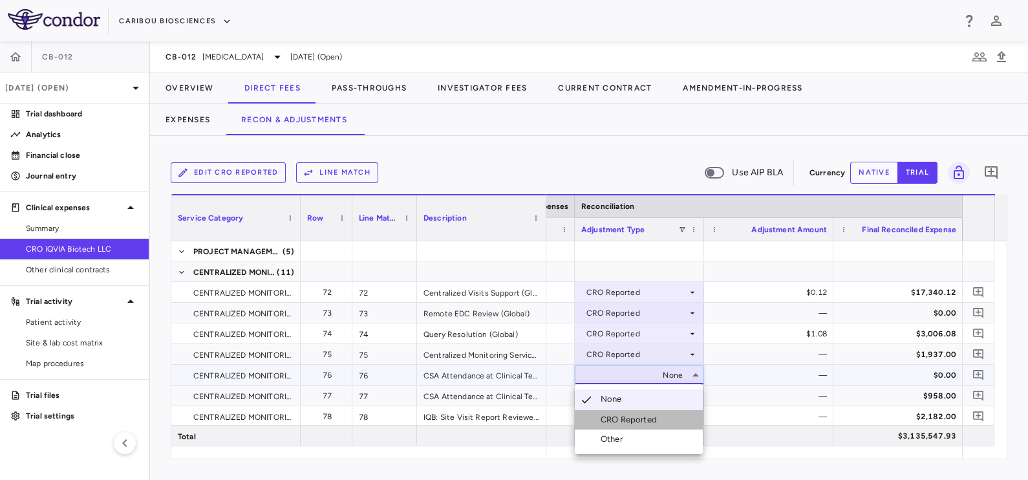
click at [634, 415] on div "CRO Reported" at bounding box center [631, 420] width 61 height 12
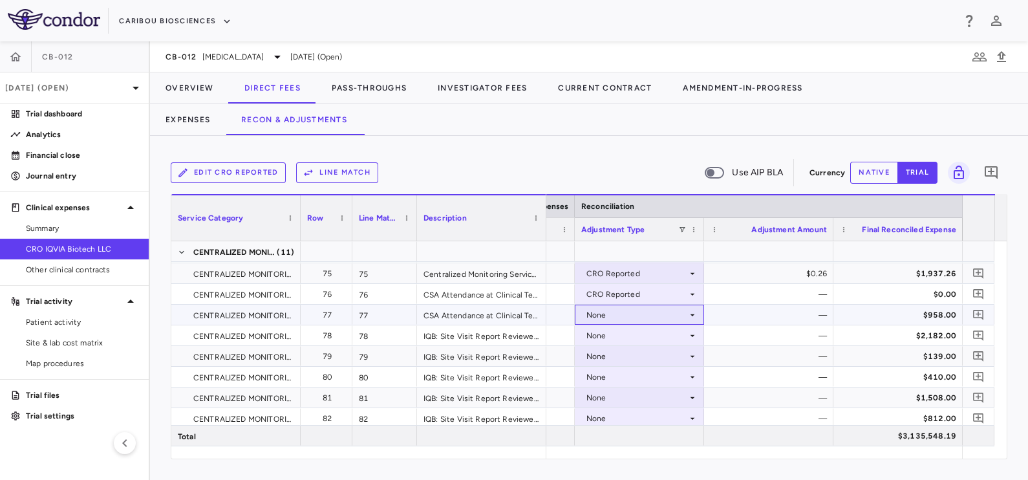
click at [609, 317] on div "None" at bounding box center [637, 315] width 101 height 21
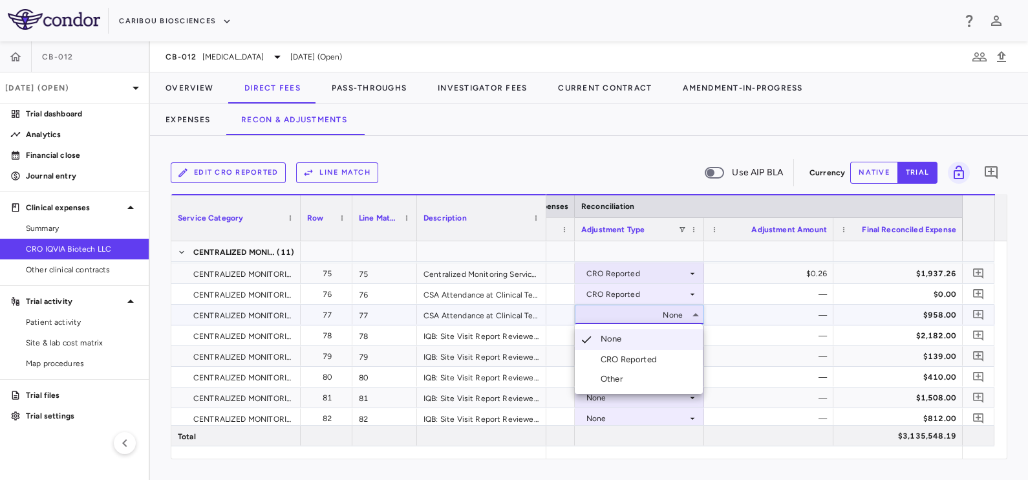
click at [615, 356] on div "CRO Reported" at bounding box center [631, 360] width 61 height 12
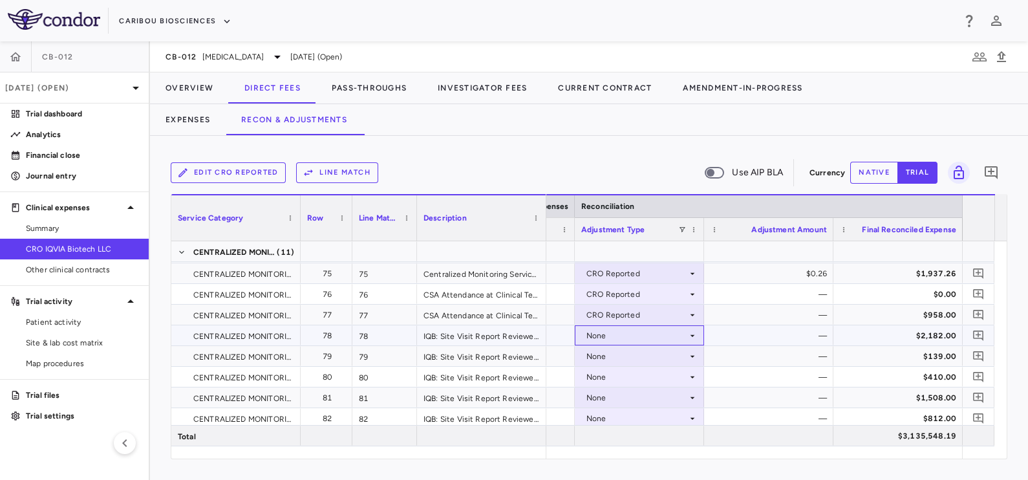
click at [608, 336] on div "None" at bounding box center [637, 335] width 101 height 21
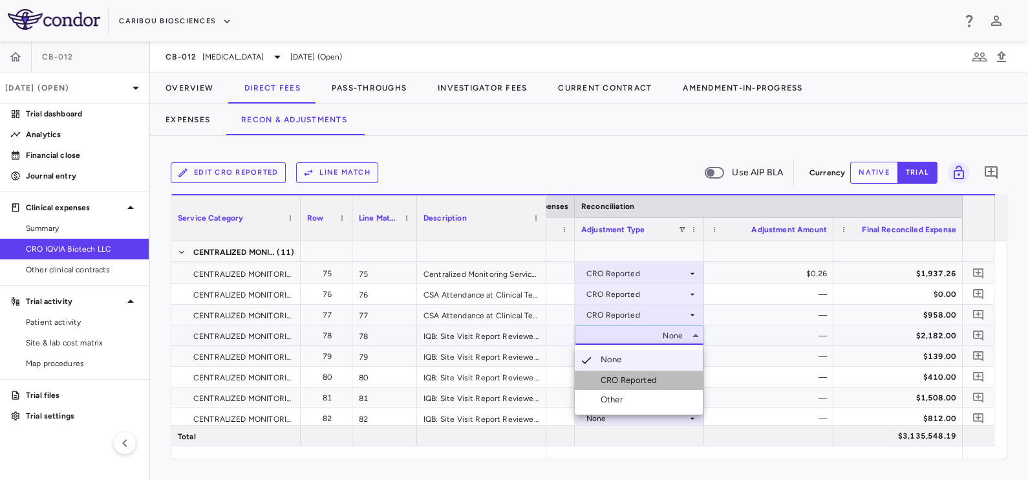
click at [624, 376] on div "CRO Reported" at bounding box center [631, 380] width 61 height 12
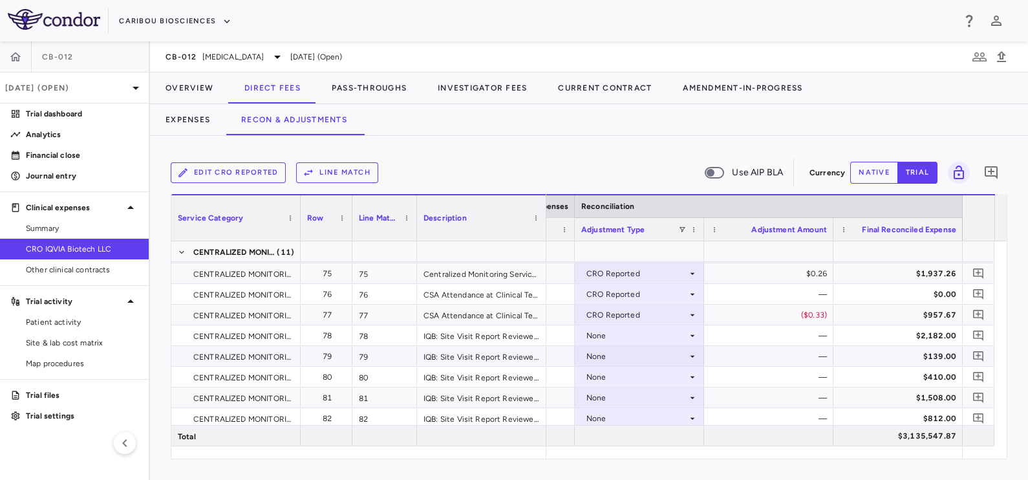
click at [608, 358] on div "None" at bounding box center [637, 356] width 101 height 21
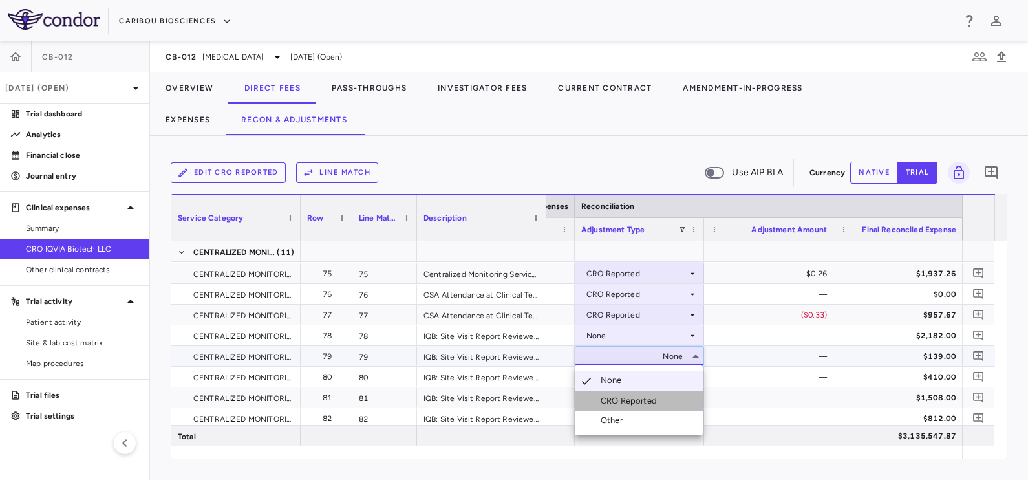
click at [627, 397] on div "CRO Reported" at bounding box center [631, 401] width 61 height 12
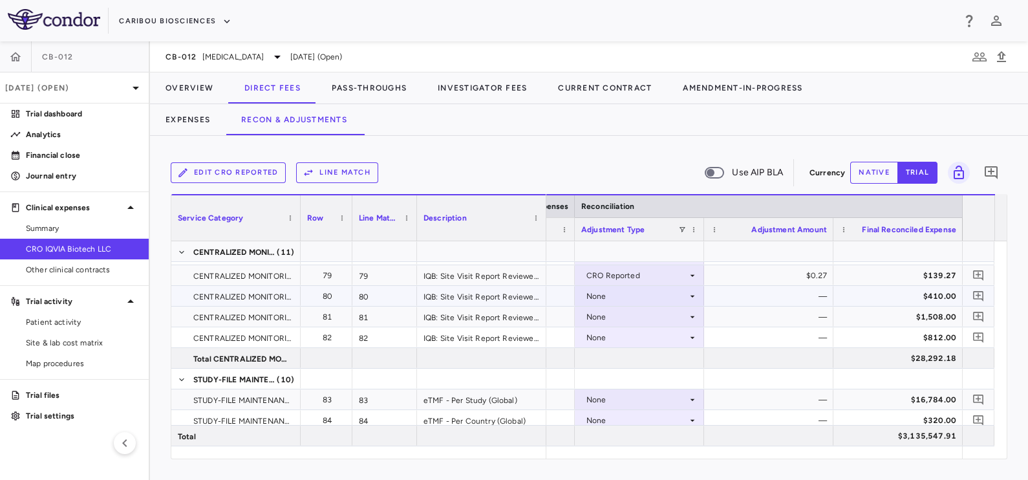
click at [623, 299] on div "None" at bounding box center [637, 296] width 101 height 21
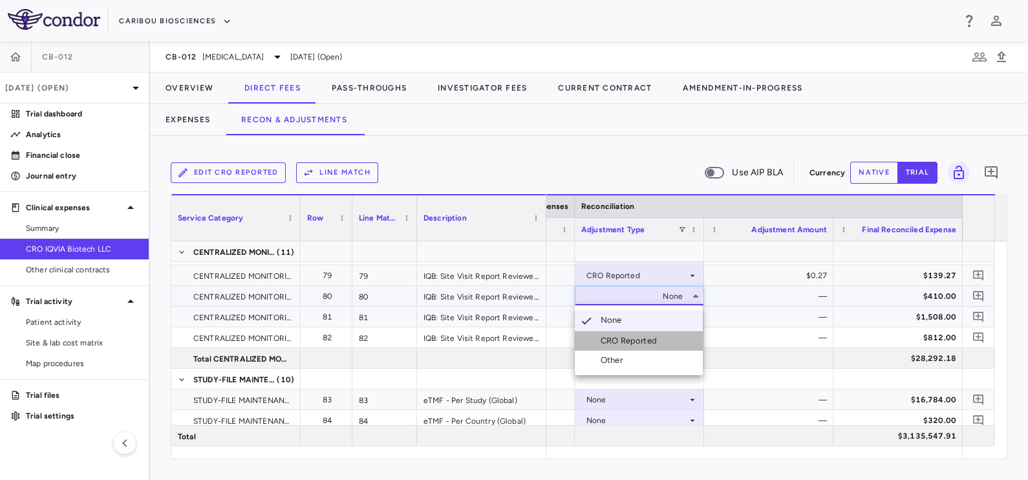
click at [625, 341] on div "CRO Reported" at bounding box center [631, 341] width 61 height 12
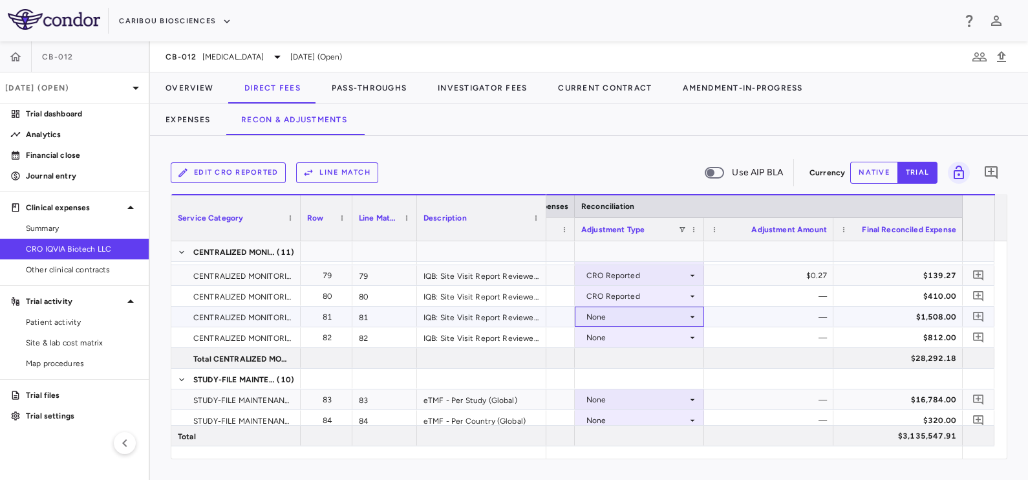
click at [614, 321] on div "None" at bounding box center [637, 317] width 101 height 21
click at [627, 361] on div "CRO Reported" at bounding box center [631, 362] width 61 height 12
click at [614, 338] on div "None" at bounding box center [637, 337] width 101 height 21
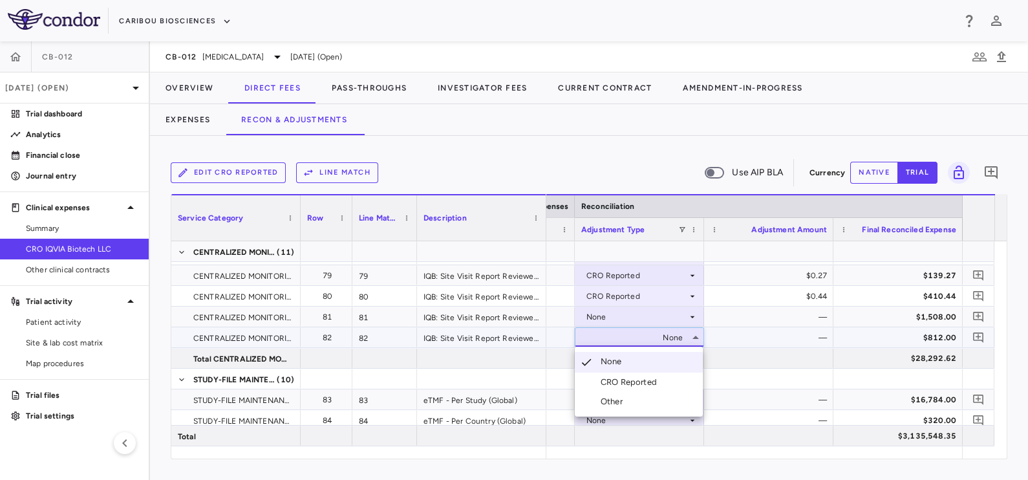
click at [630, 374] on li "CRO Reported" at bounding box center [639, 382] width 128 height 19
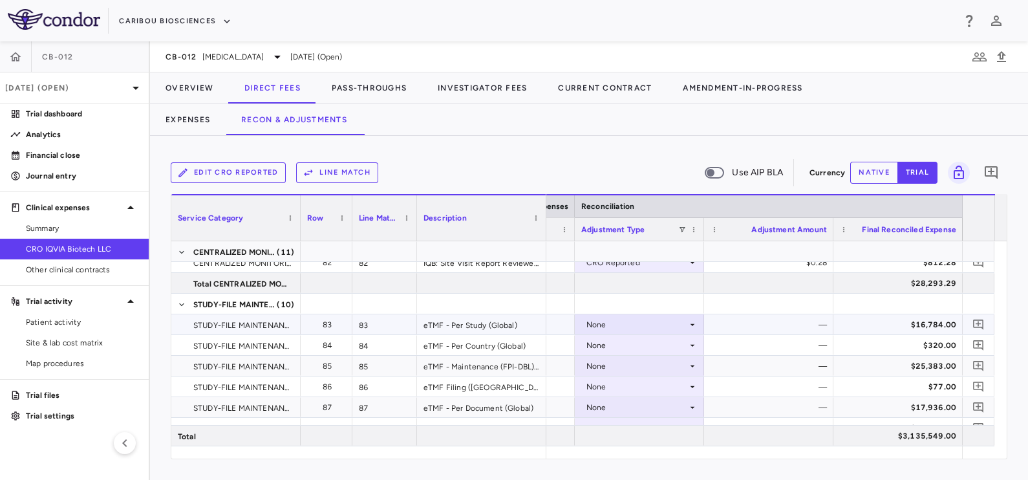
click at [624, 328] on div "None" at bounding box center [637, 324] width 101 height 21
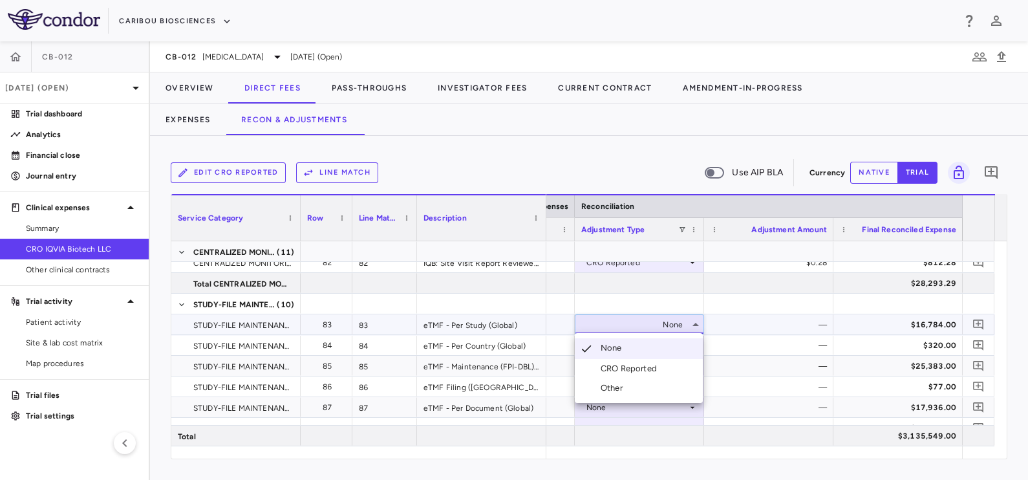
click at [626, 365] on div "CRO Reported" at bounding box center [631, 369] width 61 height 12
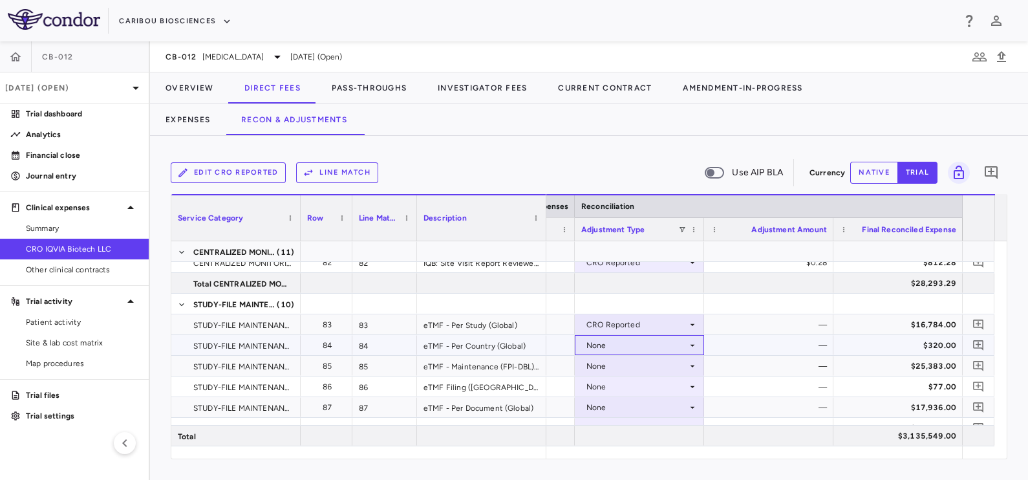
click at [622, 346] on div "None" at bounding box center [637, 345] width 101 height 21
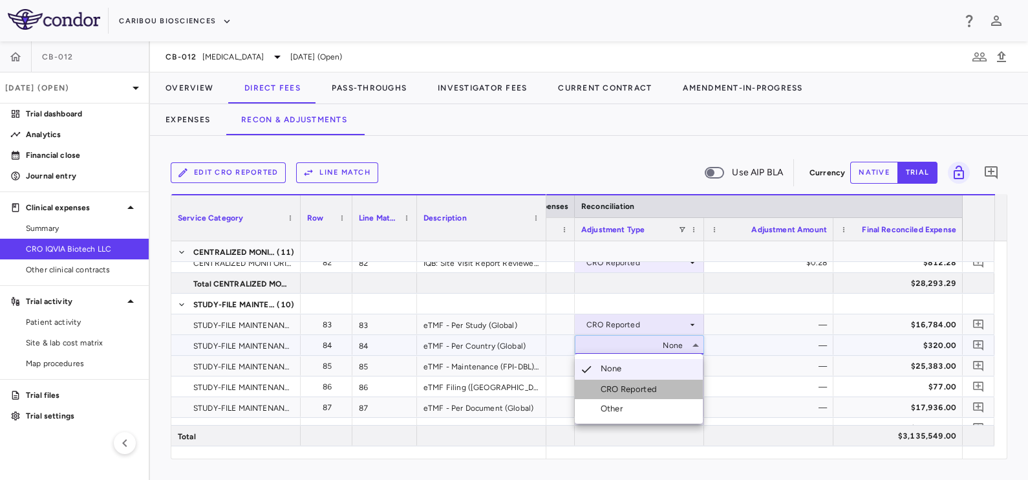
click at [619, 385] on div "CRO Reported" at bounding box center [631, 390] width 61 height 12
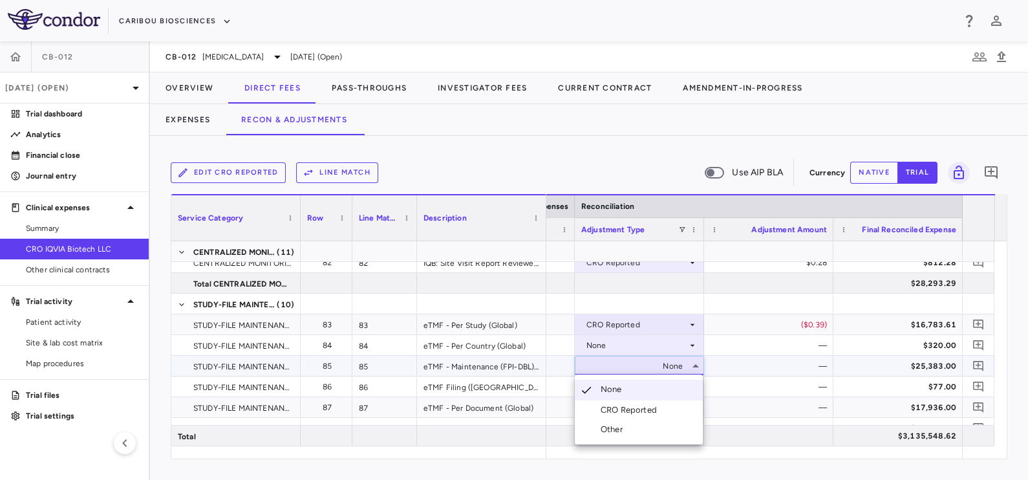
click at [624, 407] on div "CRO Reported" at bounding box center [631, 410] width 61 height 12
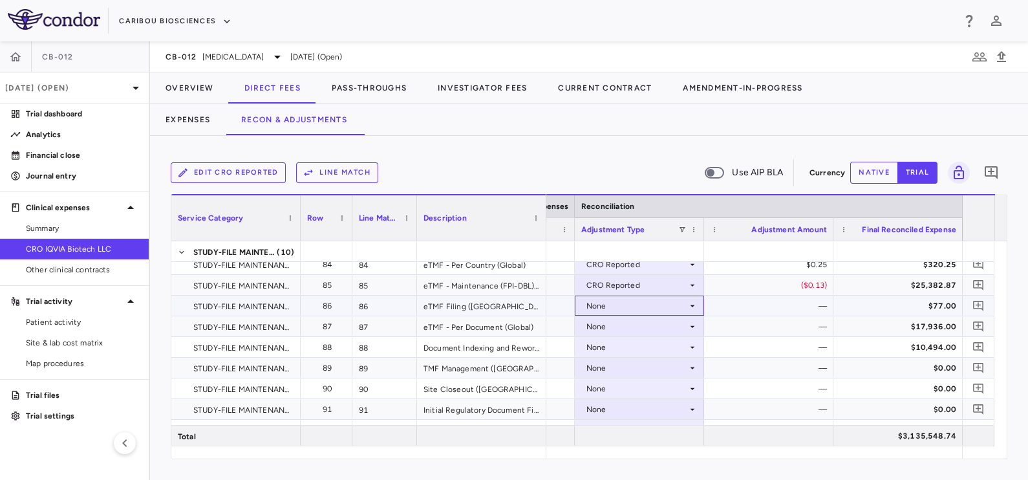
click at [618, 305] on div "None" at bounding box center [637, 306] width 101 height 21
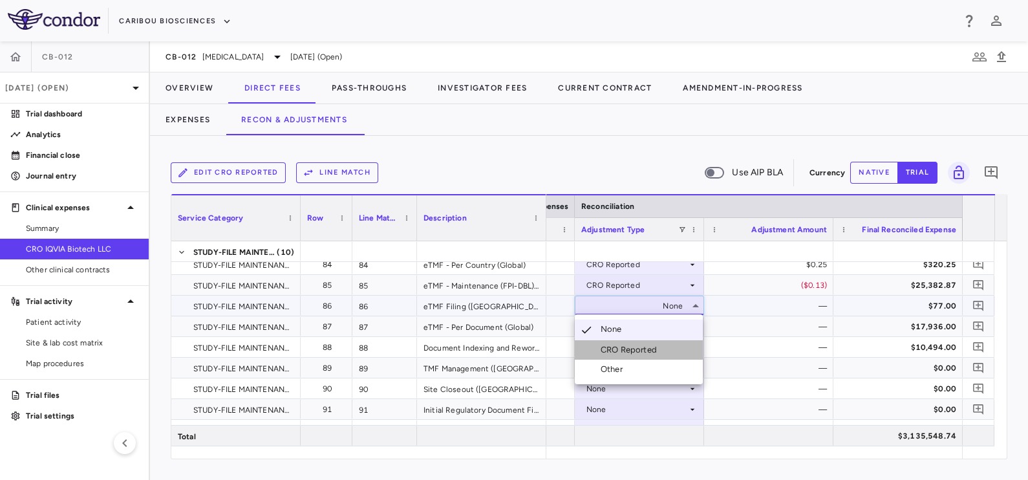
click at [618, 349] on div "CRO Reported" at bounding box center [631, 350] width 61 height 12
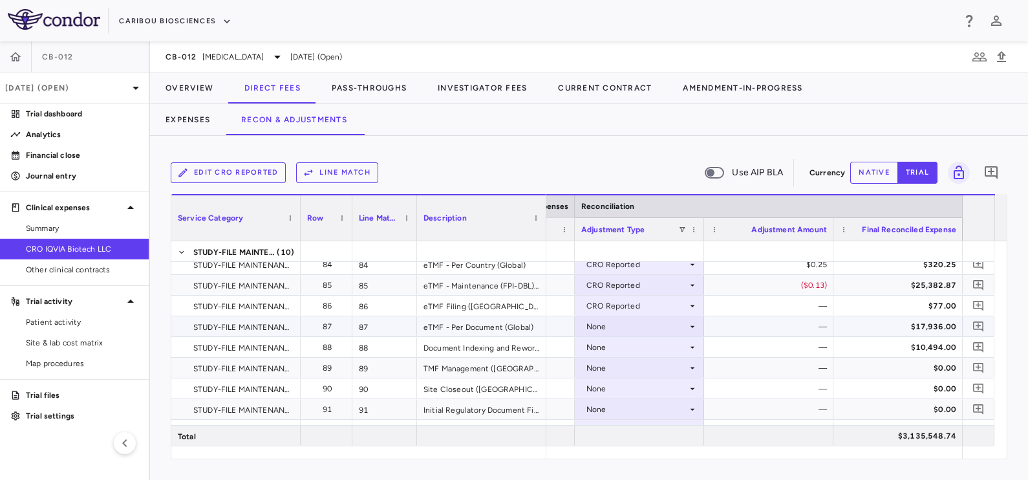
click at [615, 320] on div "None" at bounding box center [637, 326] width 101 height 21
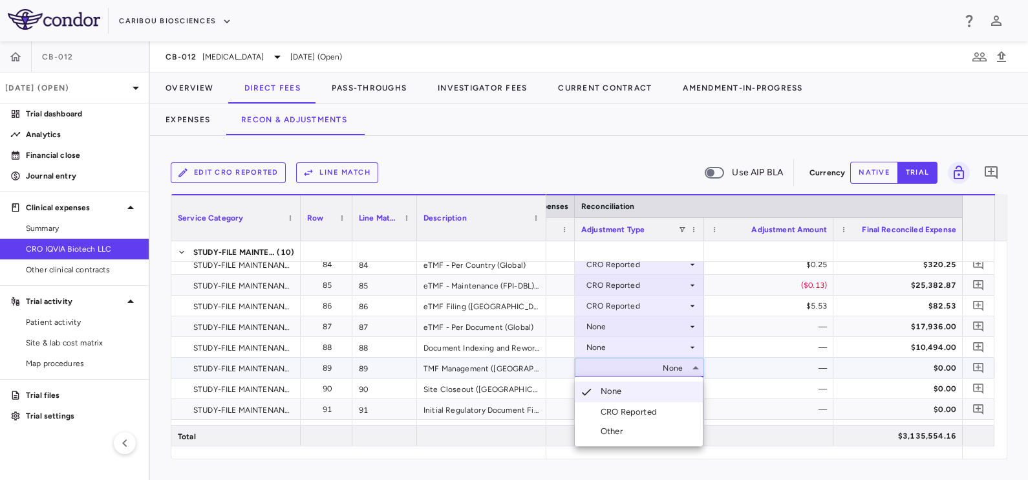
click at [611, 330] on div at bounding box center [514, 240] width 1028 height 480
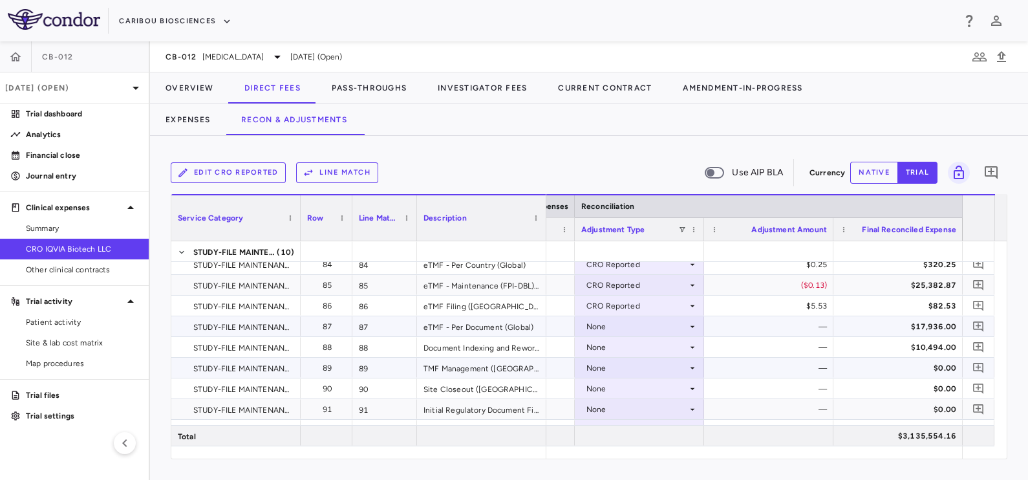
click at [614, 325] on div "None" at bounding box center [637, 326] width 101 height 21
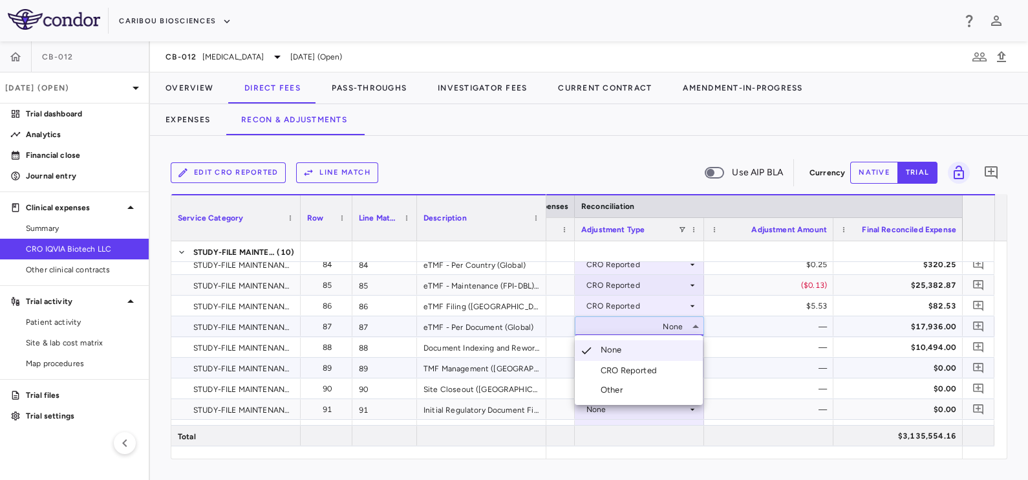
click at [621, 365] on div "CRO Reported" at bounding box center [631, 371] width 61 height 12
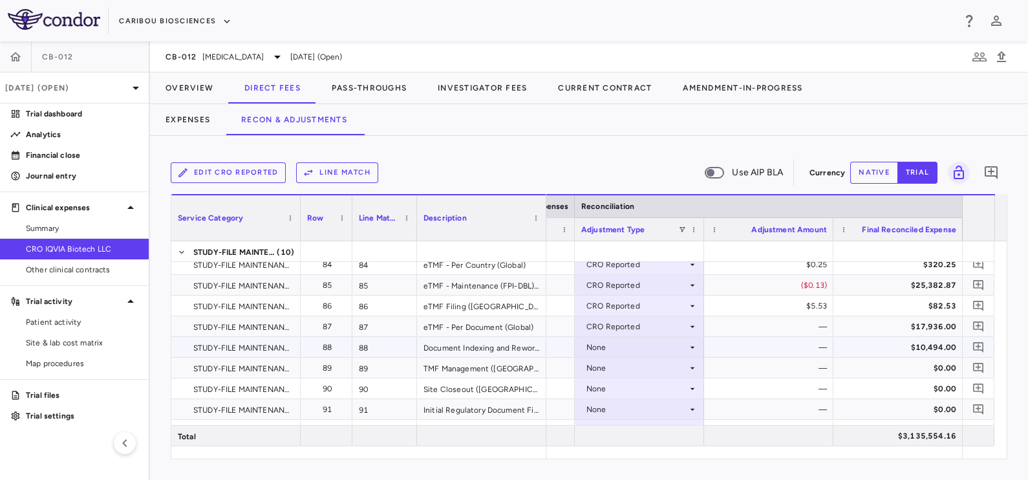
click at [613, 345] on div "None" at bounding box center [637, 347] width 101 height 21
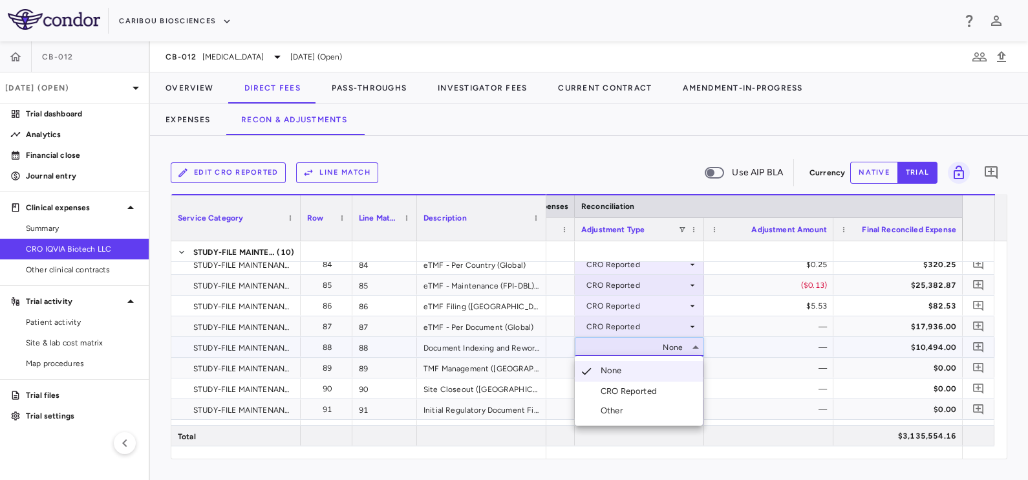
click at [622, 387] on div "CRO Reported" at bounding box center [631, 391] width 61 height 12
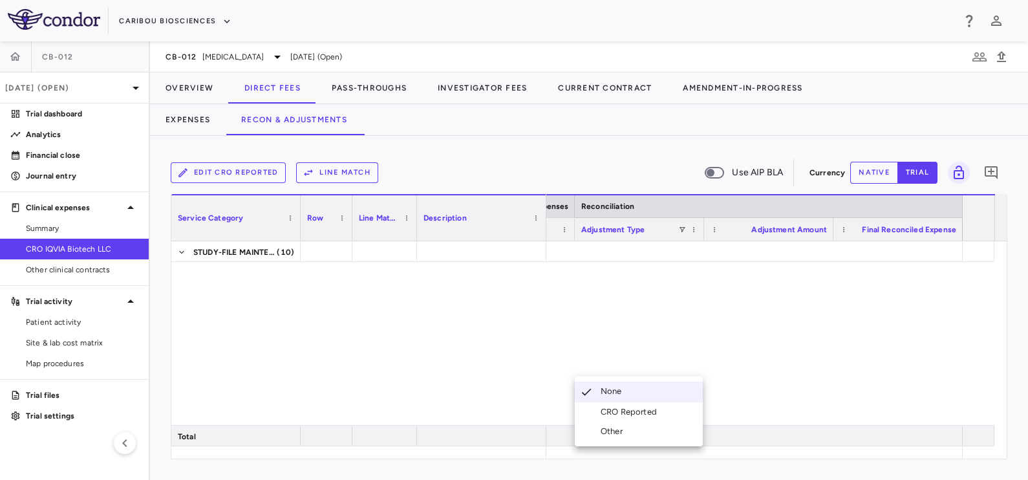
scroll to position [0, 2268]
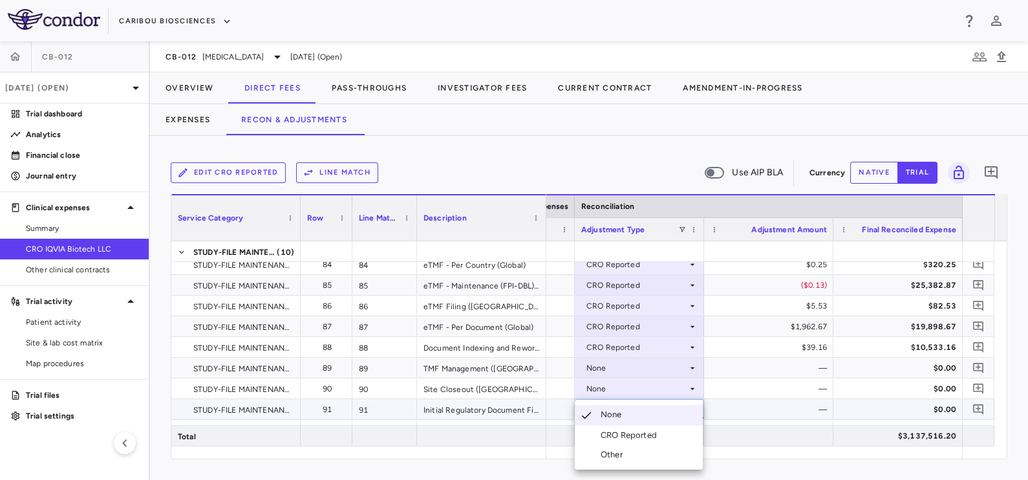
click at [644, 437] on div "CRO Reported" at bounding box center [631, 435] width 61 height 12
click at [614, 369] on div "None" at bounding box center [637, 368] width 101 height 21
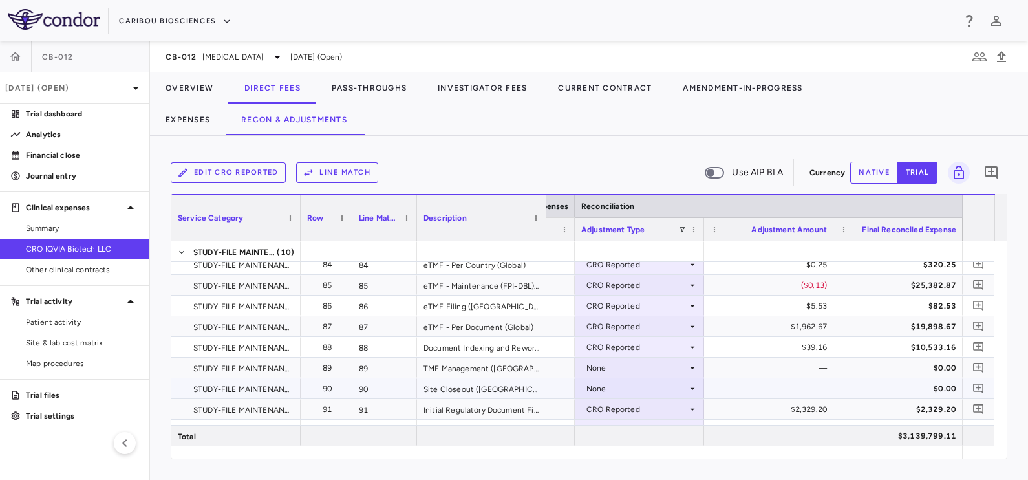
click at [622, 391] on div "None" at bounding box center [637, 388] width 101 height 21
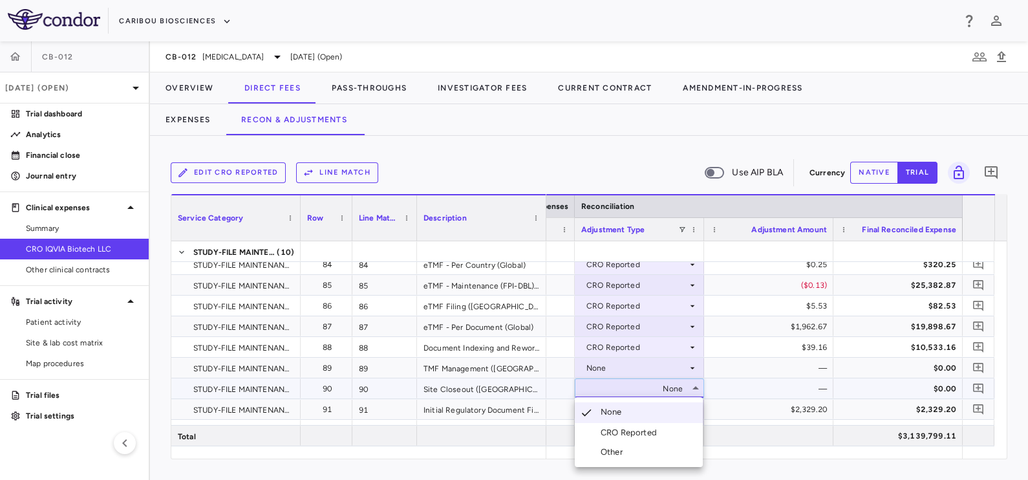
click at [630, 429] on div "CRO Reported" at bounding box center [631, 433] width 61 height 12
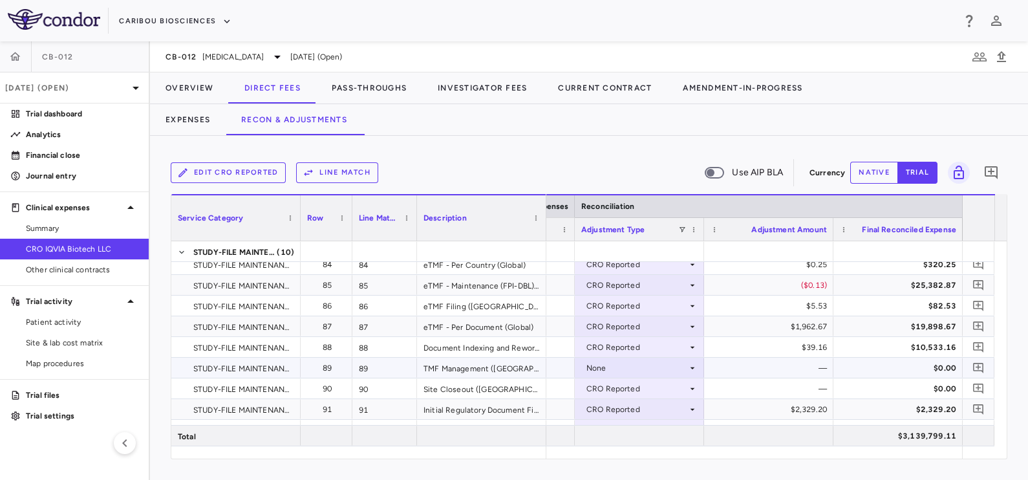
click at [611, 367] on div "None" at bounding box center [637, 368] width 101 height 21
click at [611, 366] on div "None" at bounding box center [637, 368] width 101 height 21
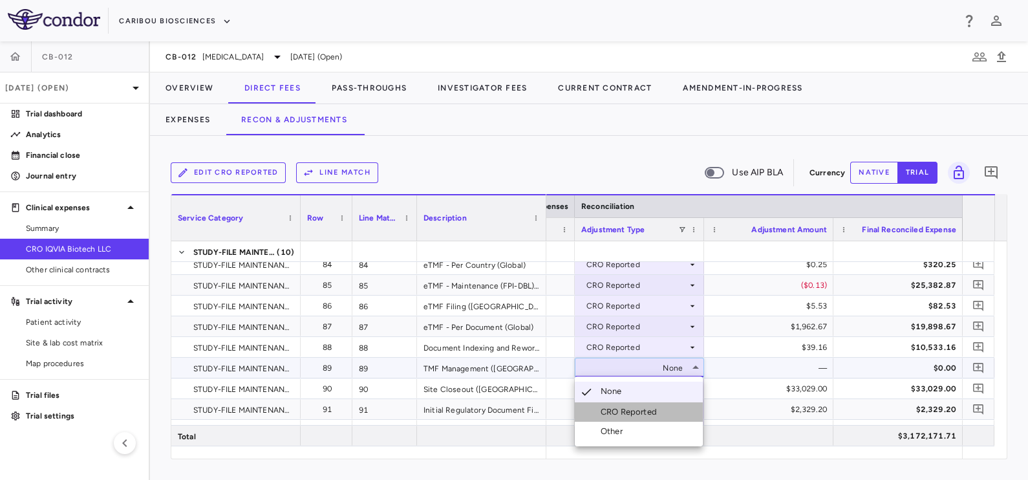
click at [628, 415] on div "CRO Reported" at bounding box center [631, 412] width 61 height 12
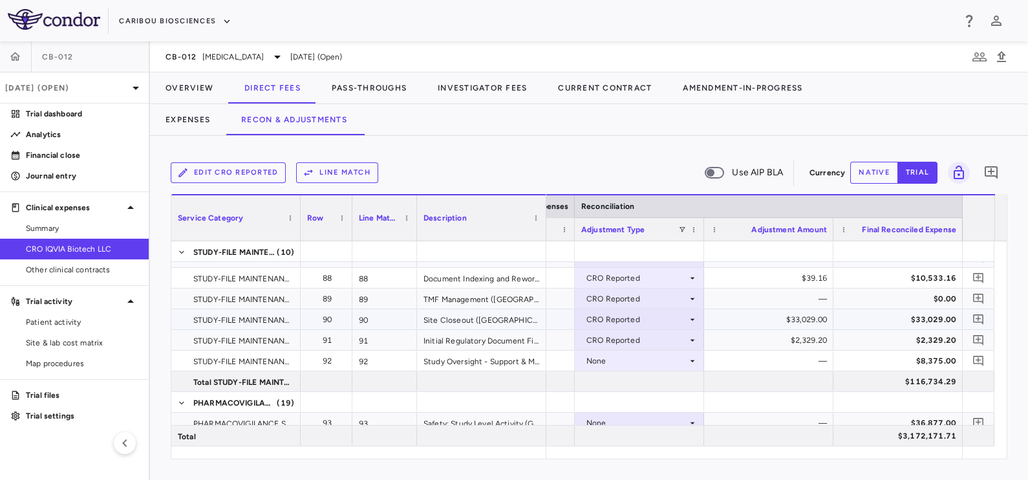
scroll to position [2096, 0]
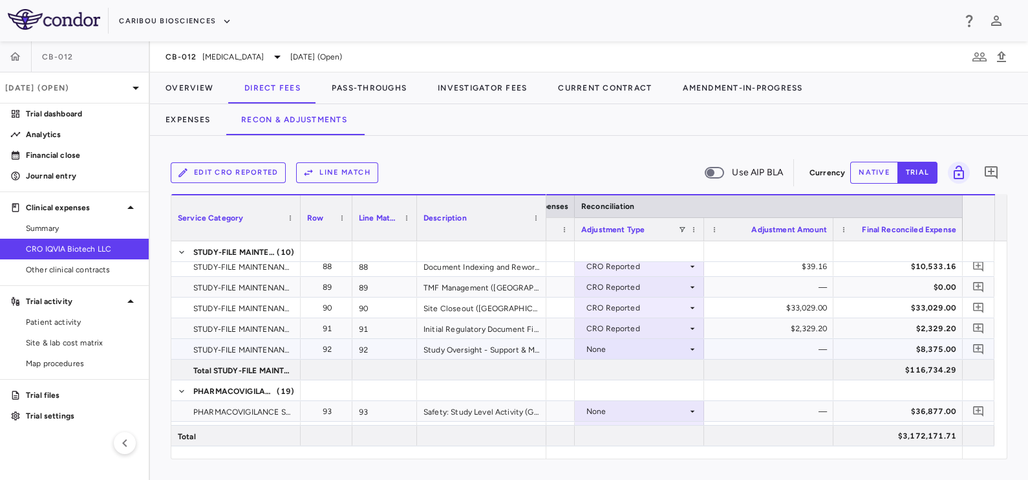
click at [652, 351] on div "None" at bounding box center [637, 349] width 101 height 21
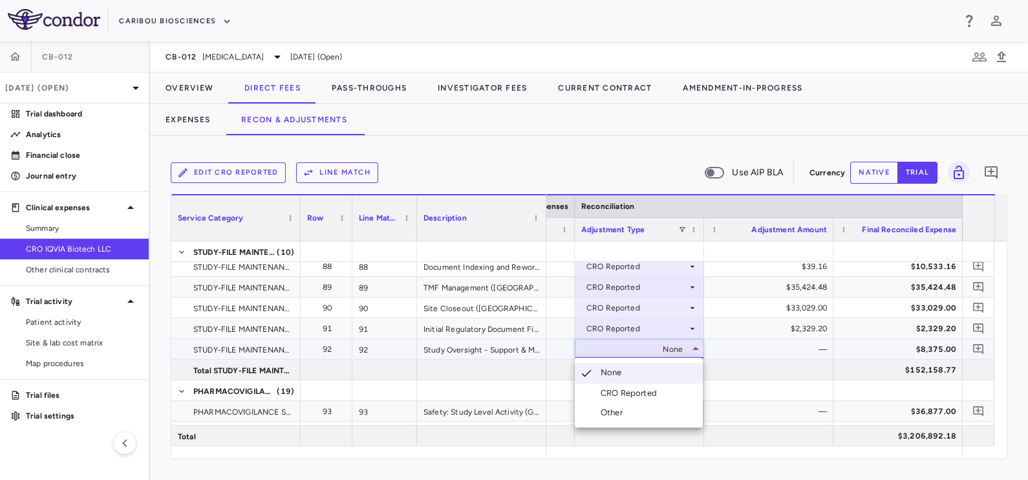
click at [648, 393] on div "CRO Reported" at bounding box center [631, 393] width 61 height 12
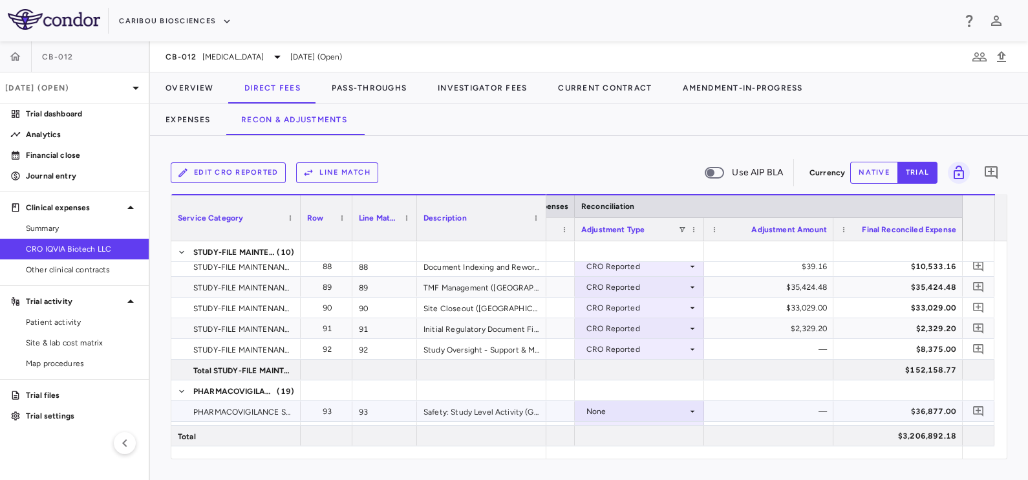
scroll to position [2177, 0]
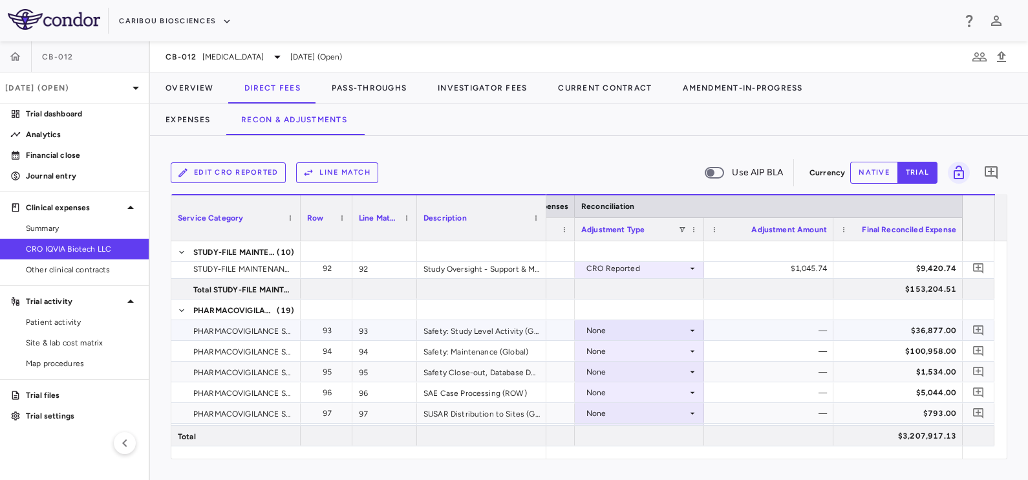
click at [668, 330] on div "None" at bounding box center [637, 330] width 101 height 21
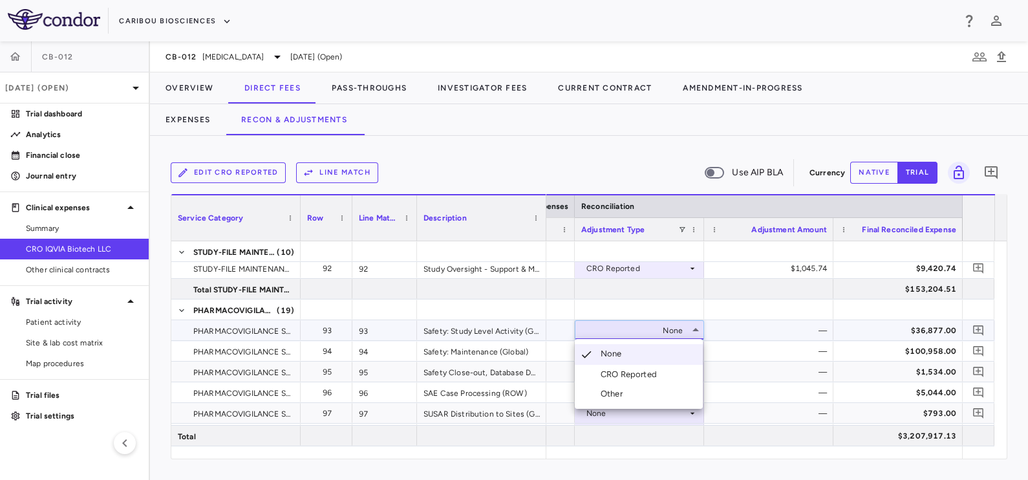
click at [647, 375] on div "CRO Reported" at bounding box center [631, 375] width 61 height 12
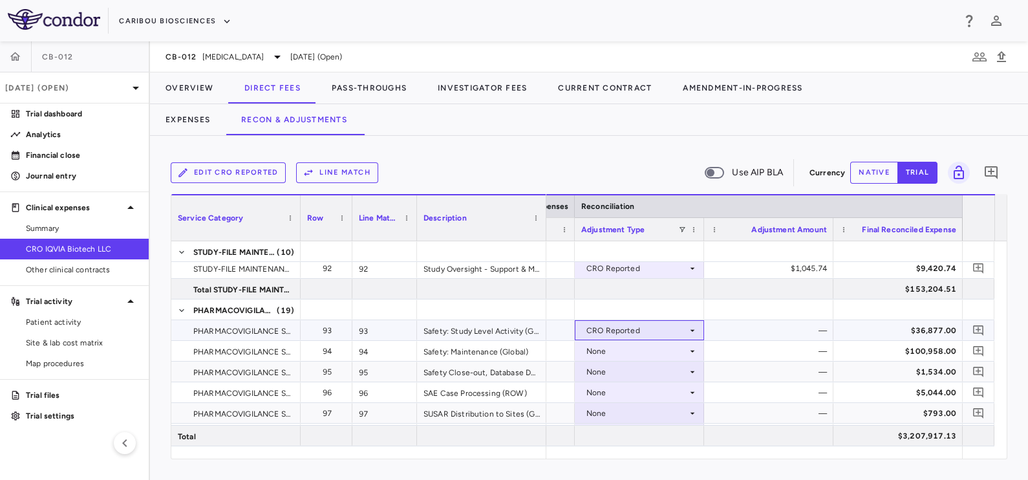
click at [656, 338] on div "CRO Reported" at bounding box center [637, 330] width 101 height 21
click at [640, 376] on div "None" at bounding box center [637, 372] width 101 height 21
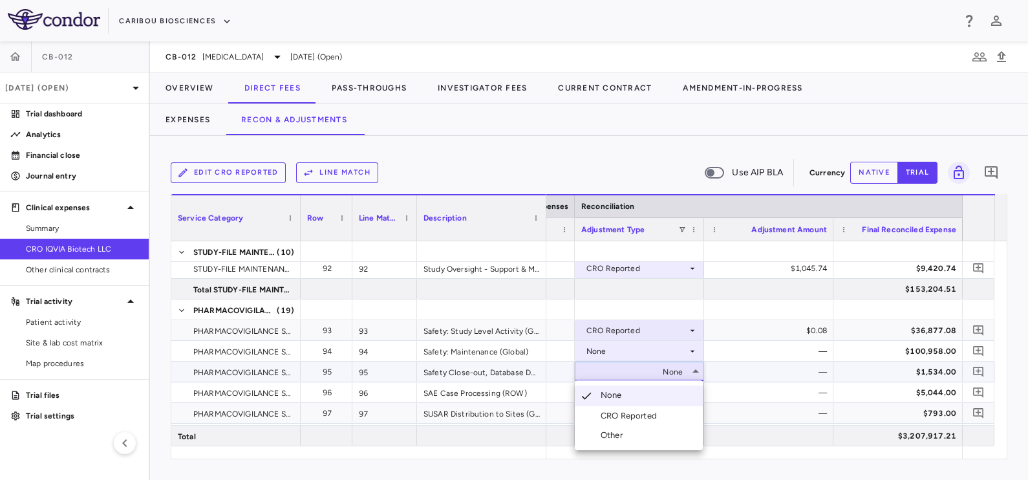
click at [641, 348] on div at bounding box center [514, 240] width 1028 height 480
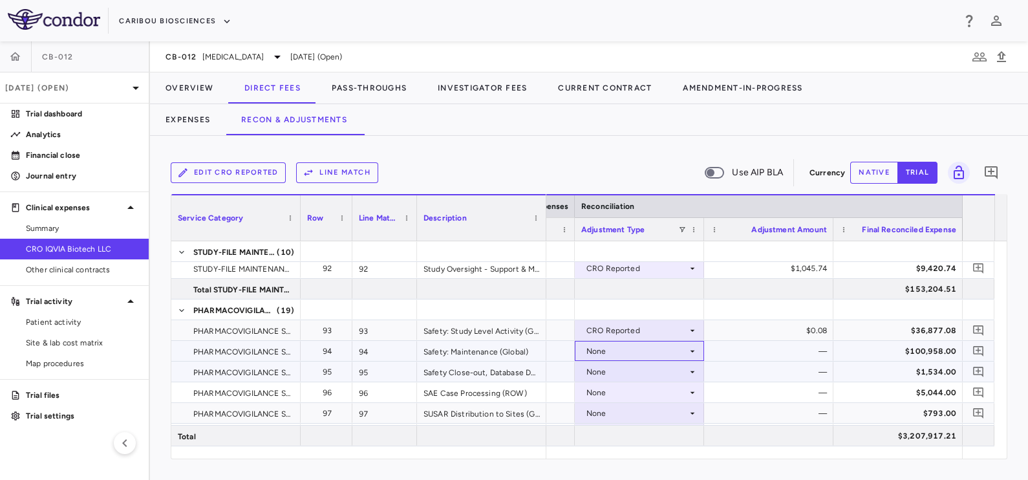
click at [645, 356] on div "None" at bounding box center [637, 351] width 101 height 21
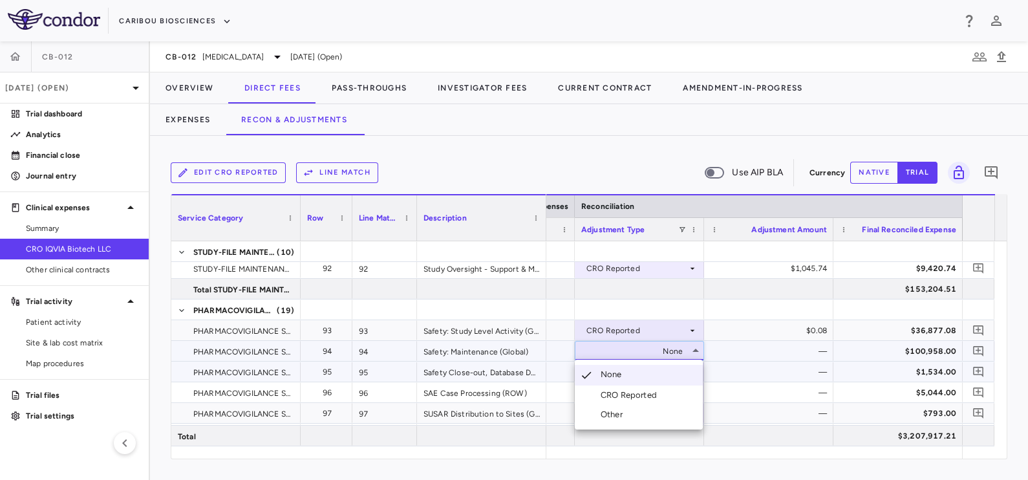
click at [640, 389] on div "CRO Reported" at bounding box center [631, 395] width 61 height 12
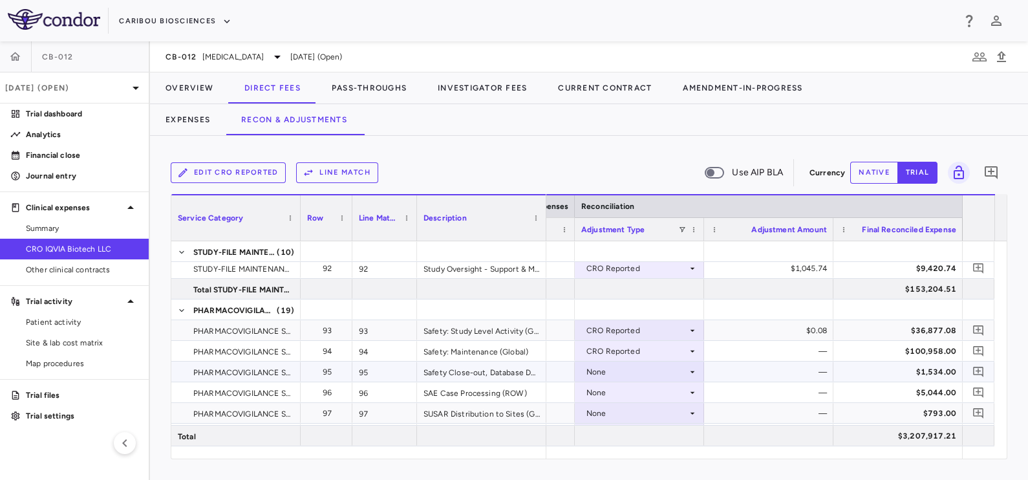
click at [641, 372] on div "None" at bounding box center [637, 372] width 101 height 21
click at [640, 373] on div "None" at bounding box center [637, 372] width 101 height 21
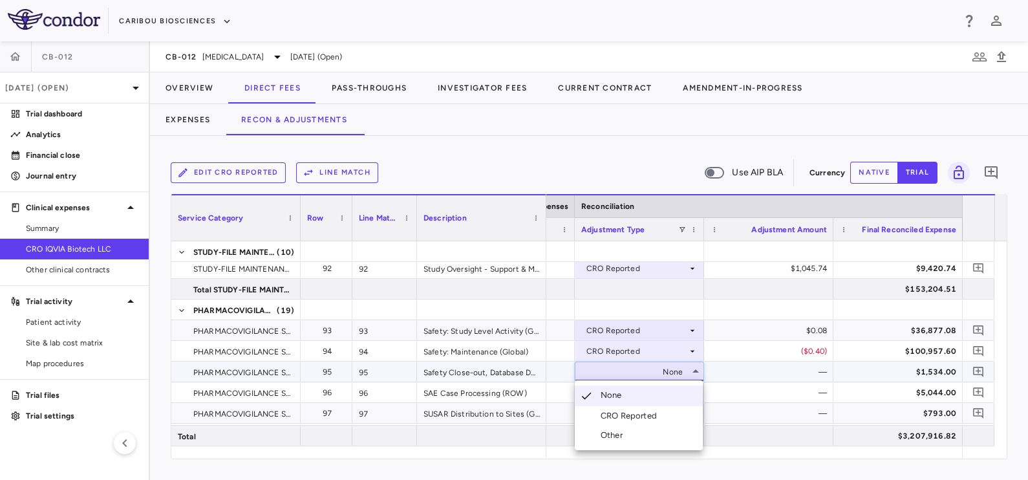
click at [629, 417] on div "CRO Reported" at bounding box center [631, 416] width 61 height 12
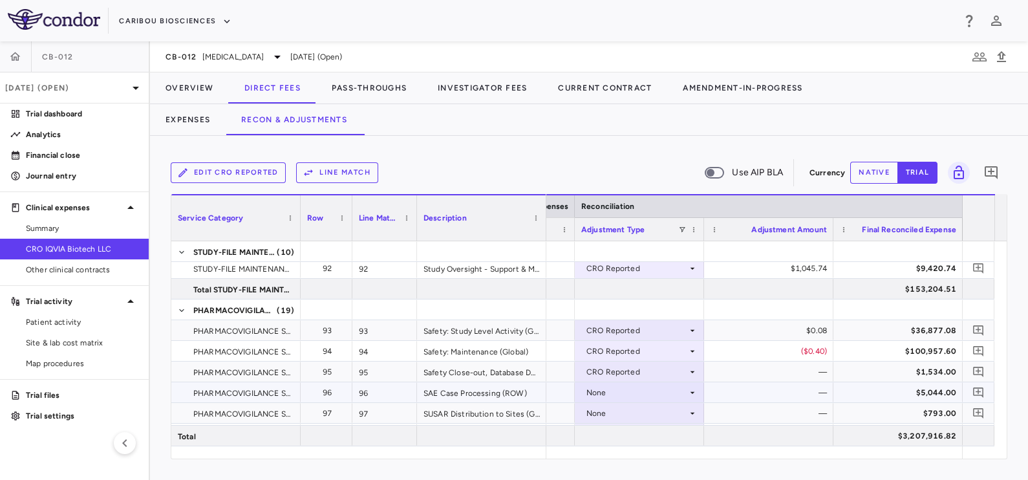
click at [647, 389] on div "None" at bounding box center [637, 392] width 101 height 21
click at [648, 388] on div "None" at bounding box center [637, 392] width 101 height 21
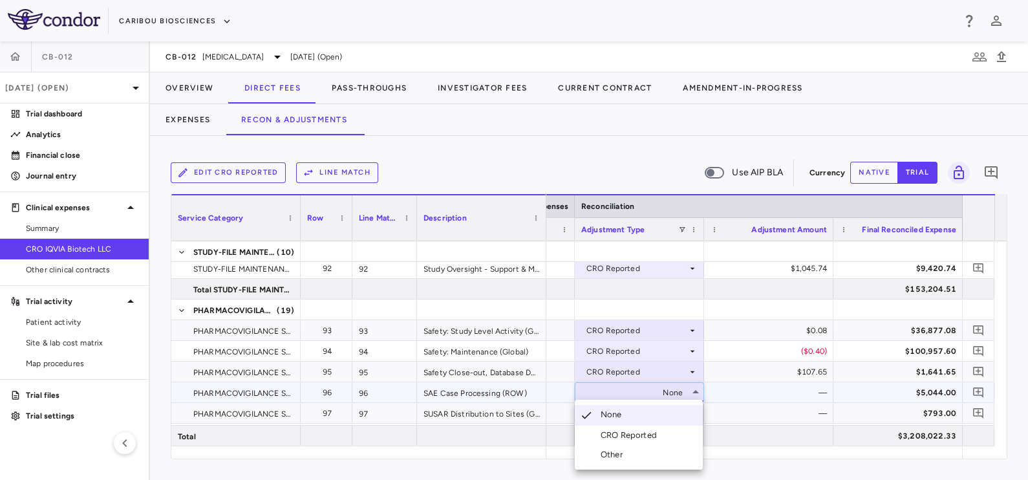
click at [638, 431] on div "CRO Reported" at bounding box center [631, 435] width 61 height 12
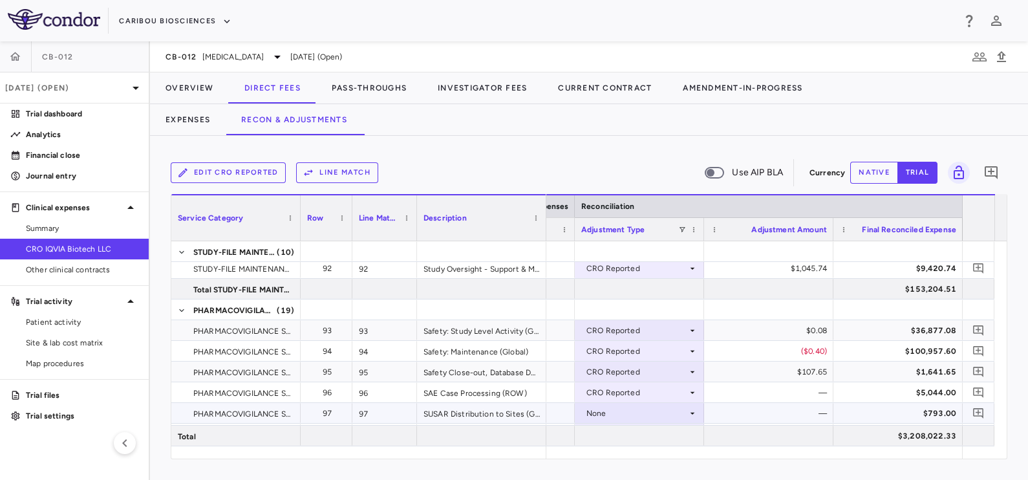
click at [638, 414] on div "None" at bounding box center [637, 413] width 101 height 21
click at [641, 438] on div "CRO Reported" at bounding box center [631, 435] width 61 height 12
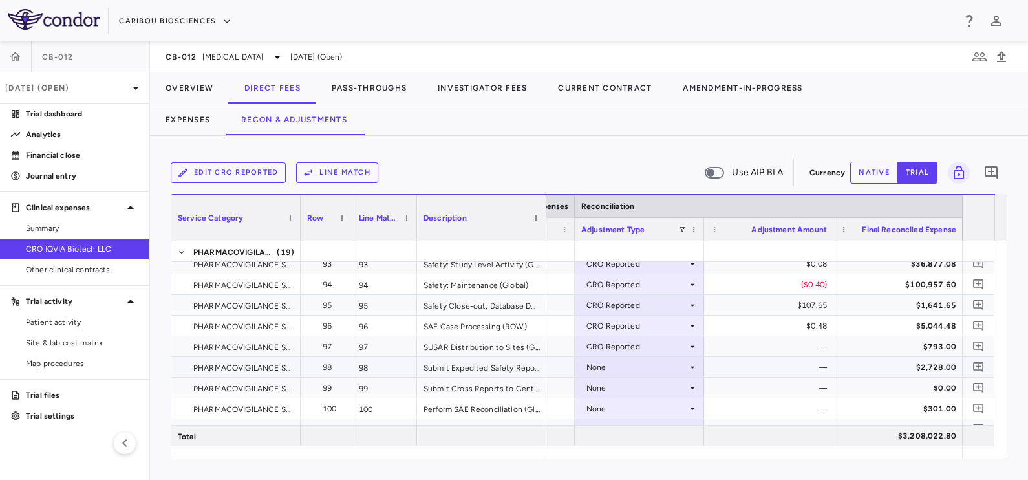
scroll to position [2258, 0]
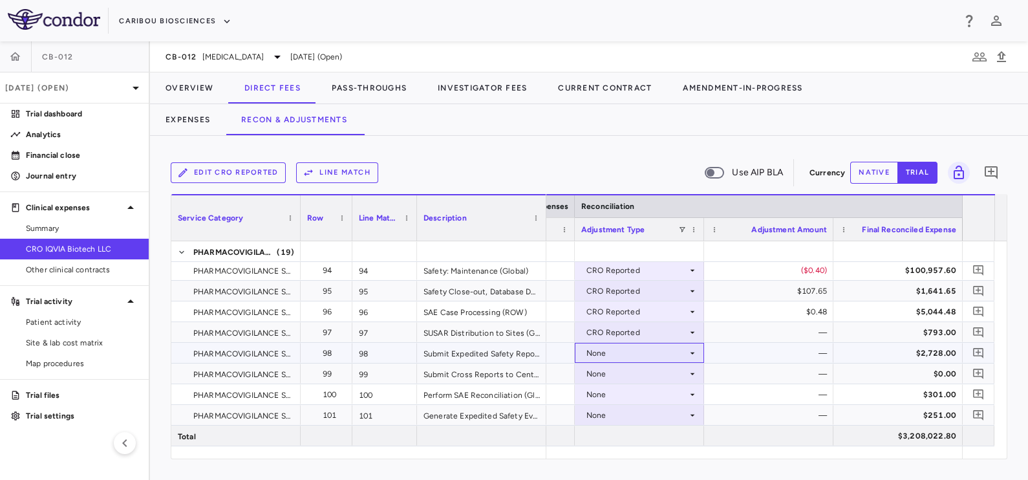
click at [618, 349] on div "None" at bounding box center [637, 353] width 101 height 21
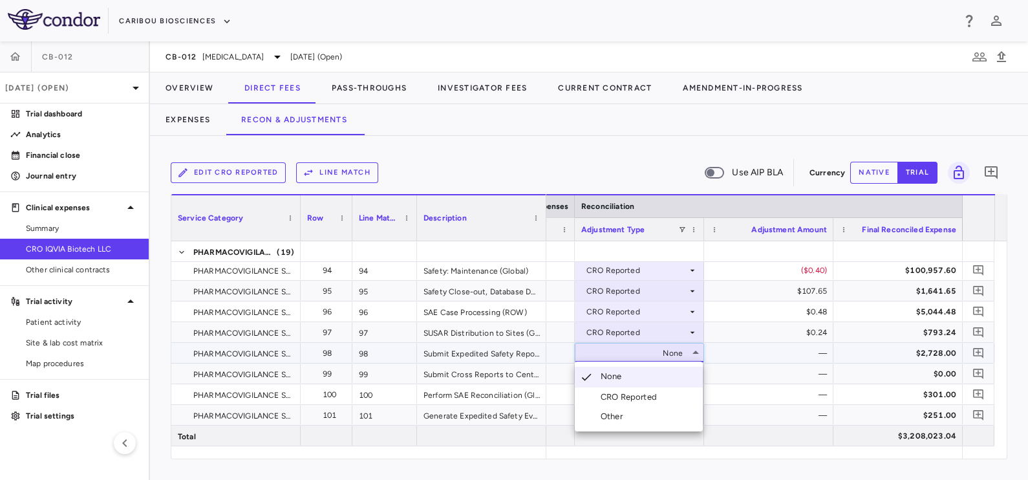
click at [616, 391] on div "CRO Reported" at bounding box center [631, 397] width 61 height 12
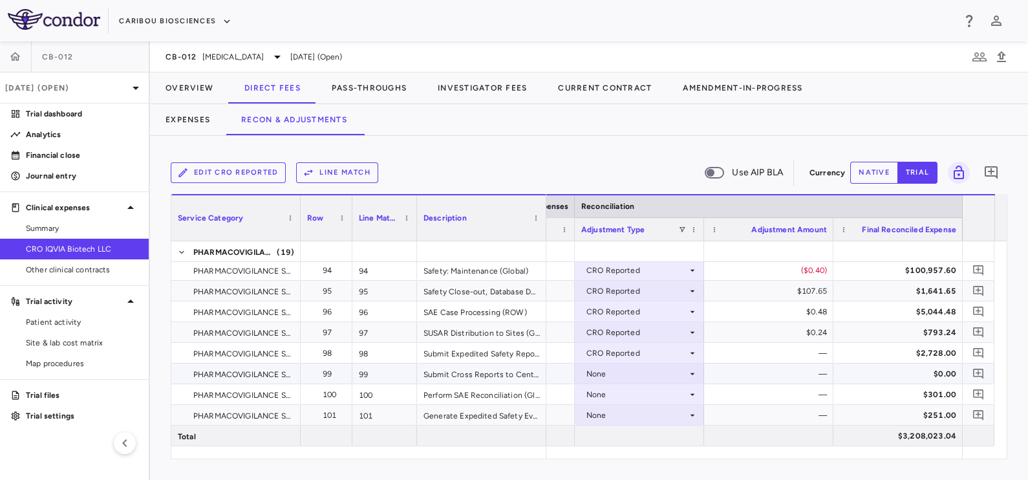
click at [617, 370] on div "None" at bounding box center [637, 373] width 101 height 21
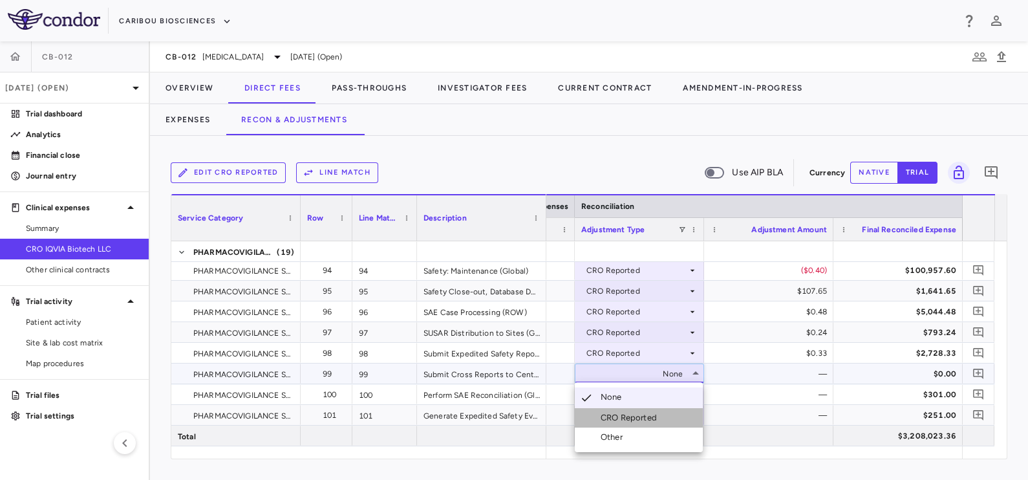
click at [624, 413] on div "CRO Reported" at bounding box center [631, 418] width 61 height 12
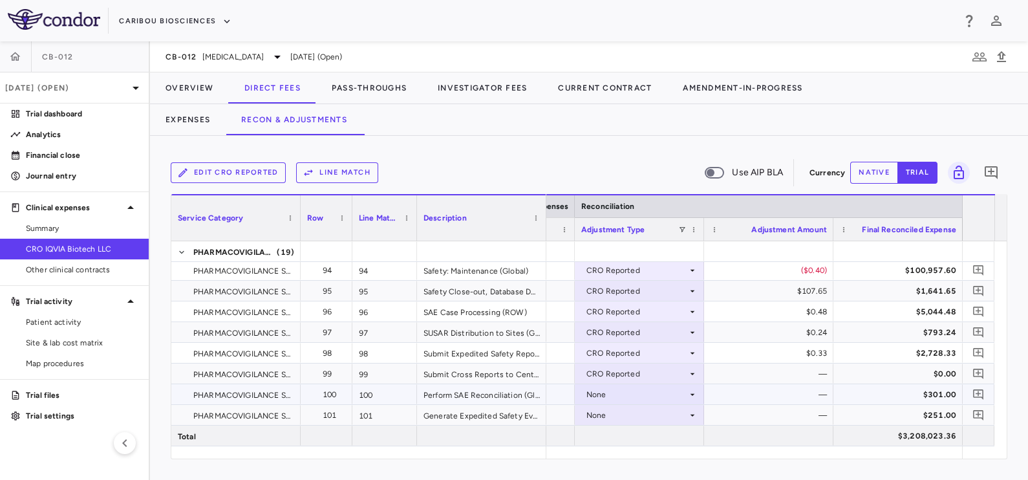
click at [633, 398] on div "None" at bounding box center [637, 394] width 101 height 21
click at [641, 391] on div "None" at bounding box center [637, 394] width 101 height 21
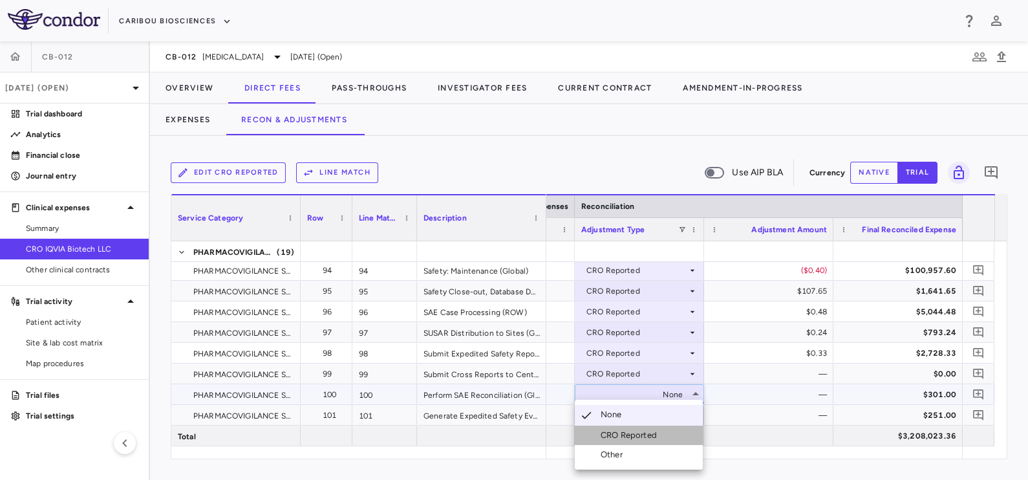
click at [630, 441] on li "CRO Reported" at bounding box center [639, 435] width 128 height 19
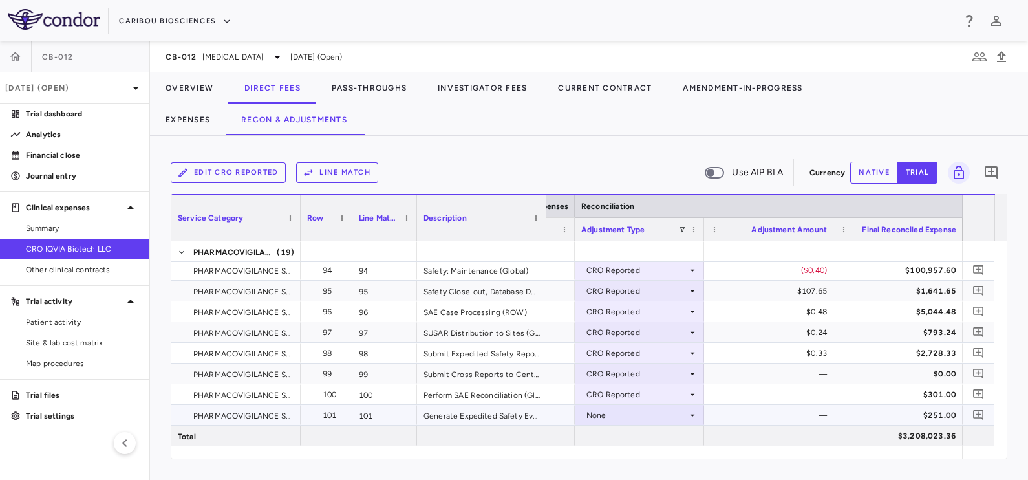
click at [633, 412] on div "None" at bounding box center [637, 415] width 101 height 21
click at [633, 410] on div "None" at bounding box center [637, 415] width 101 height 21
click at [644, 435] on div "CRO Reported" at bounding box center [631, 435] width 61 height 12
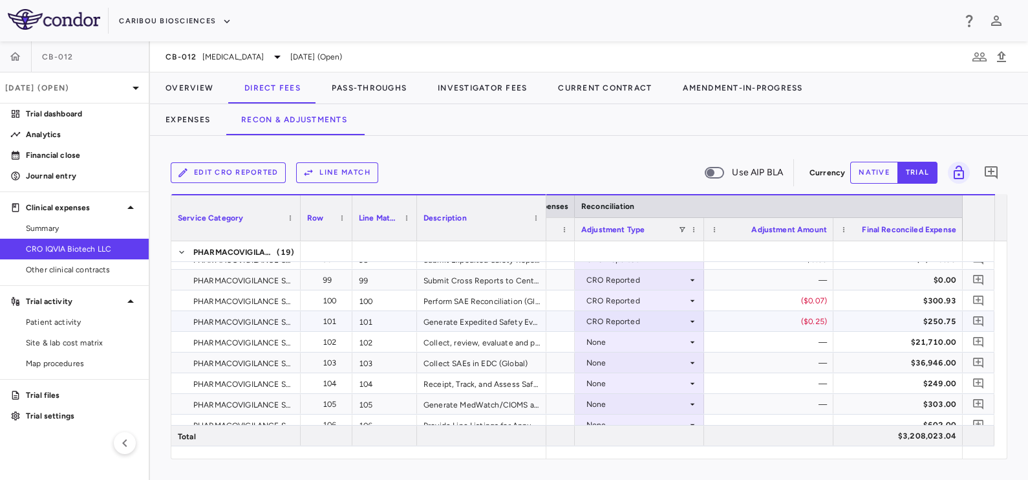
scroll to position [2339, 0]
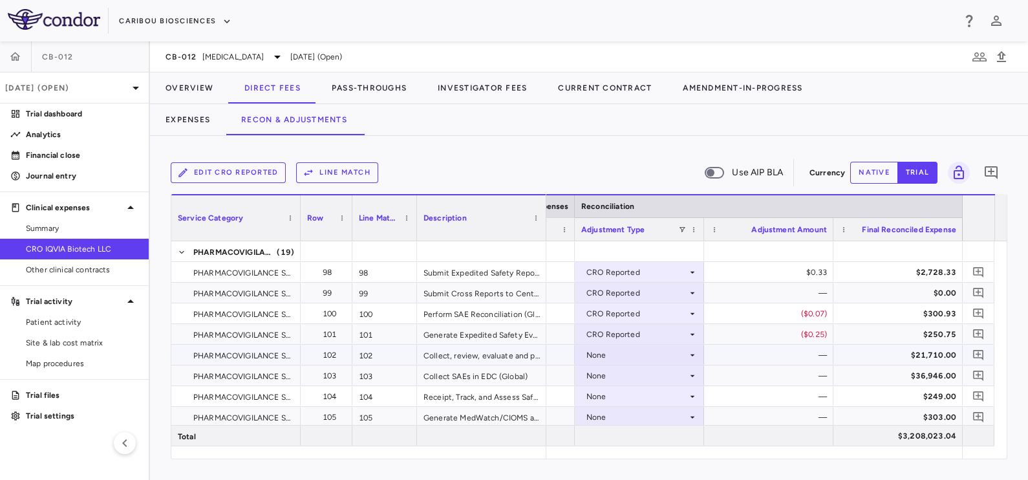
click at [613, 351] on div "None" at bounding box center [637, 355] width 101 height 21
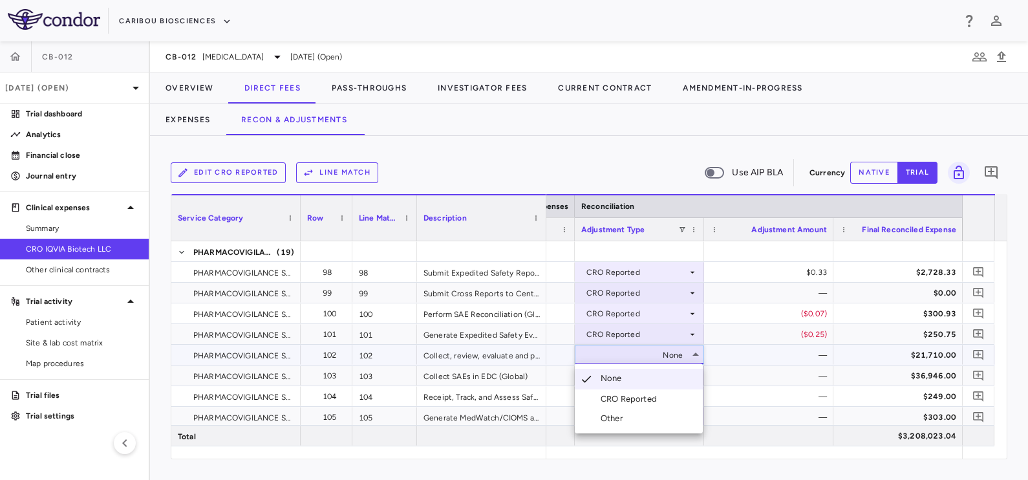
click at [627, 400] on div "CRO Reported" at bounding box center [631, 399] width 61 height 12
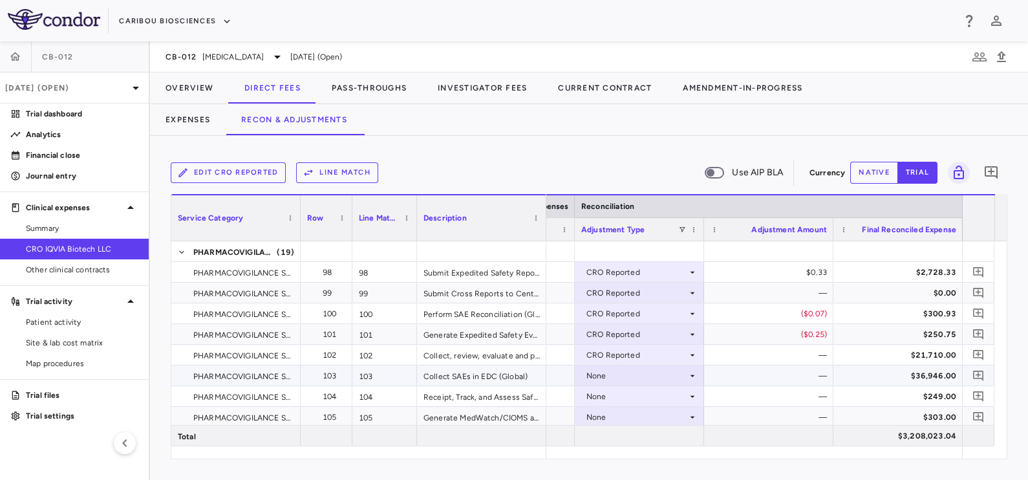
click at [620, 378] on div "None" at bounding box center [637, 375] width 101 height 21
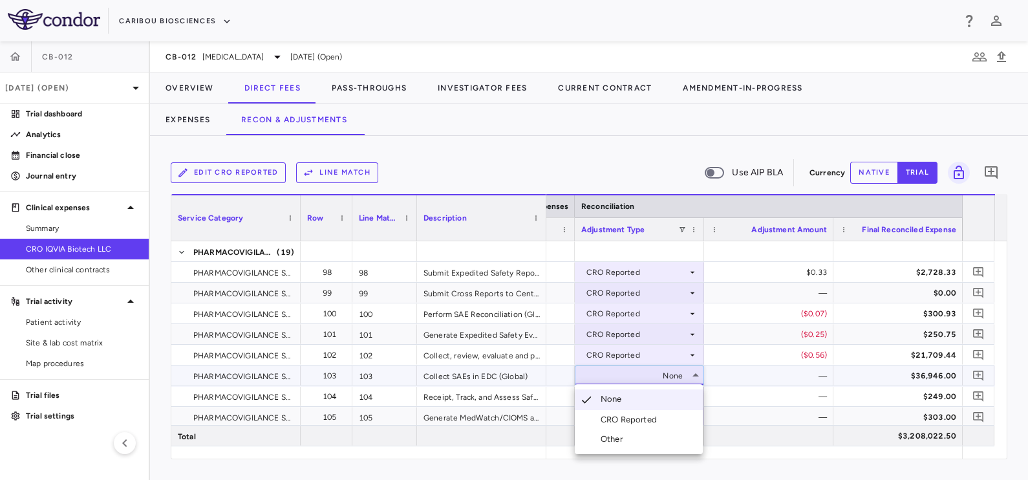
click at [629, 422] on div "CRO Reported" at bounding box center [631, 420] width 61 height 12
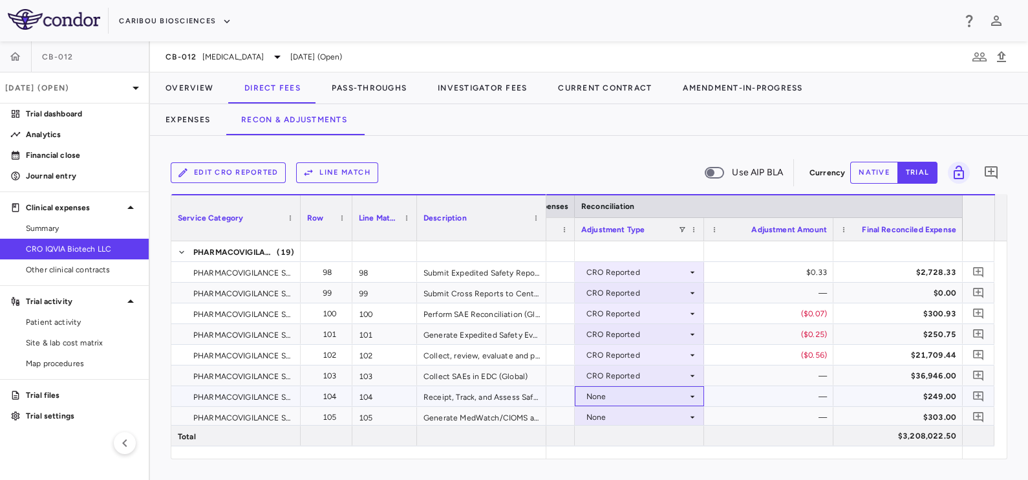
click at [620, 400] on div "None" at bounding box center [637, 396] width 101 height 21
click at [621, 393] on div "None" at bounding box center [637, 396] width 101 height 21
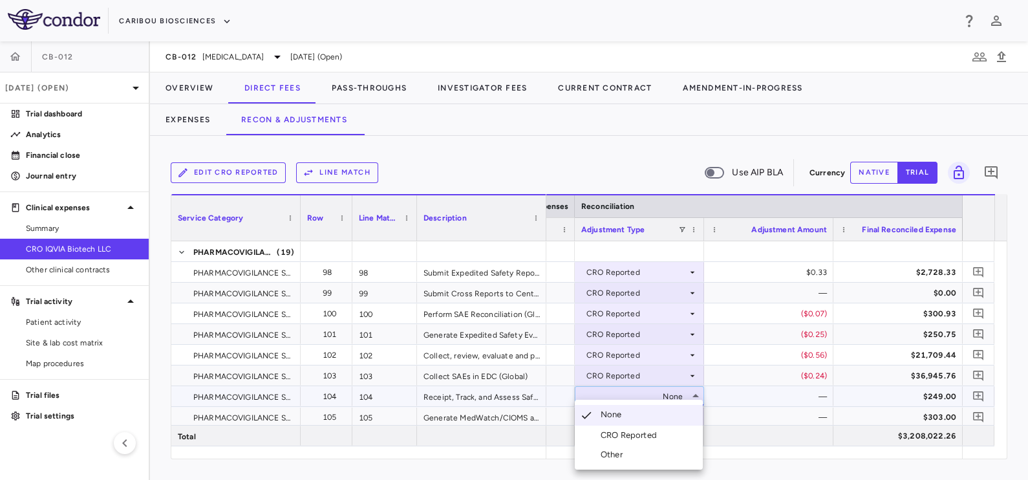
click at [627, 434] on div "CRO Reported" at bounding box center [631, 435] width 61 height 12
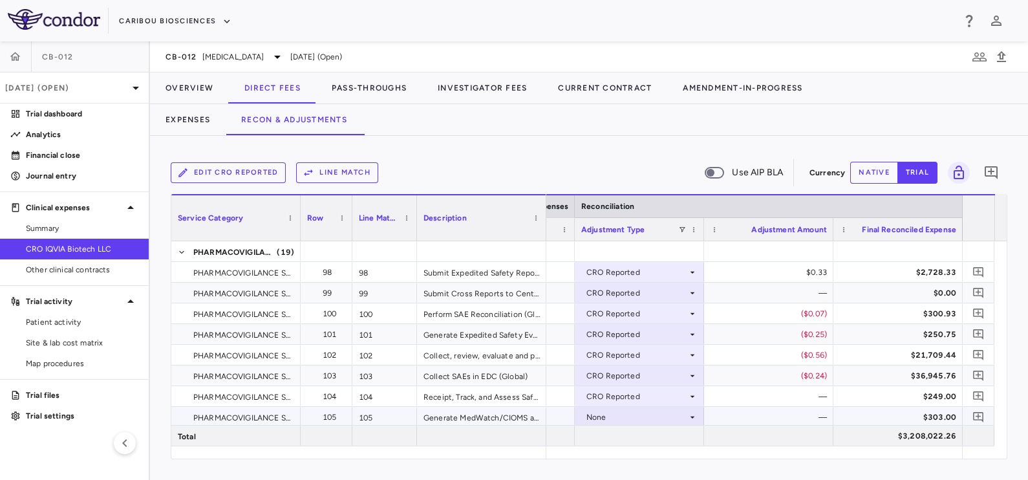
click at [605, 415] on div "None" at bounding box center [637, 417] width 101 height 21
click at [612, 416] on div "None" at bounding box center [637, 417] width 101 height 21
click at [626, 438] on div "CRO Reported" at bounding box center [631, 435] width 61 height 12
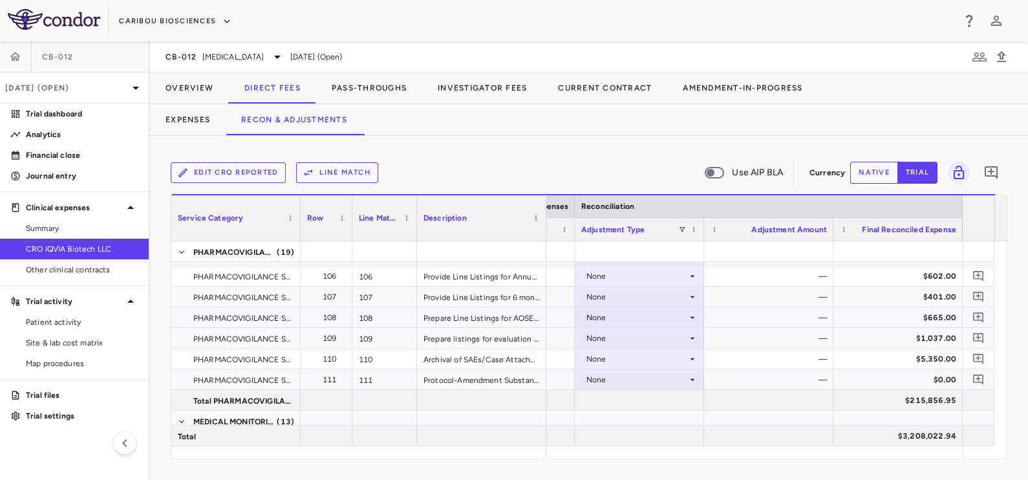
scroll to position [2420, 0]
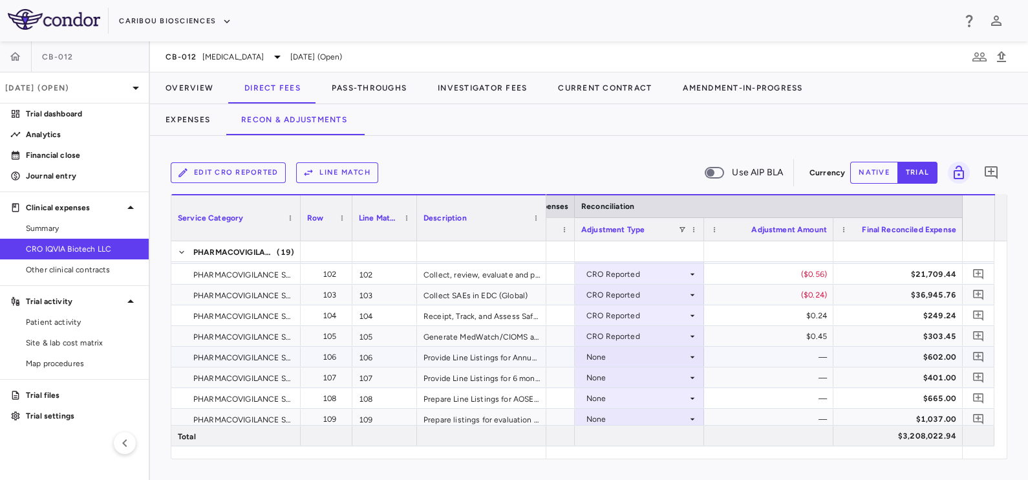
click at [615, 355] on div "None" at bounding box center [637, 357] width 101 height 21
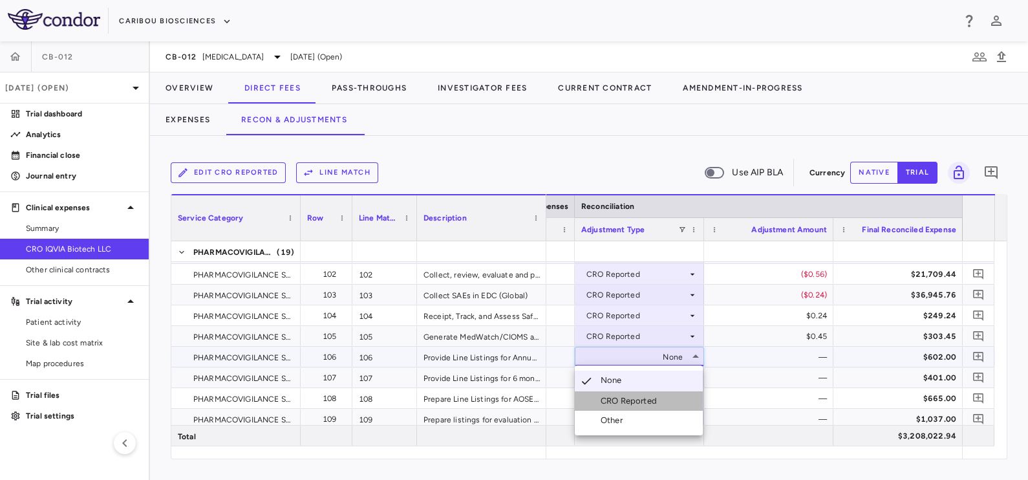
click at [617, 398] on div "CRO Reported" at bounding box center [631, 401] width 61 height 12
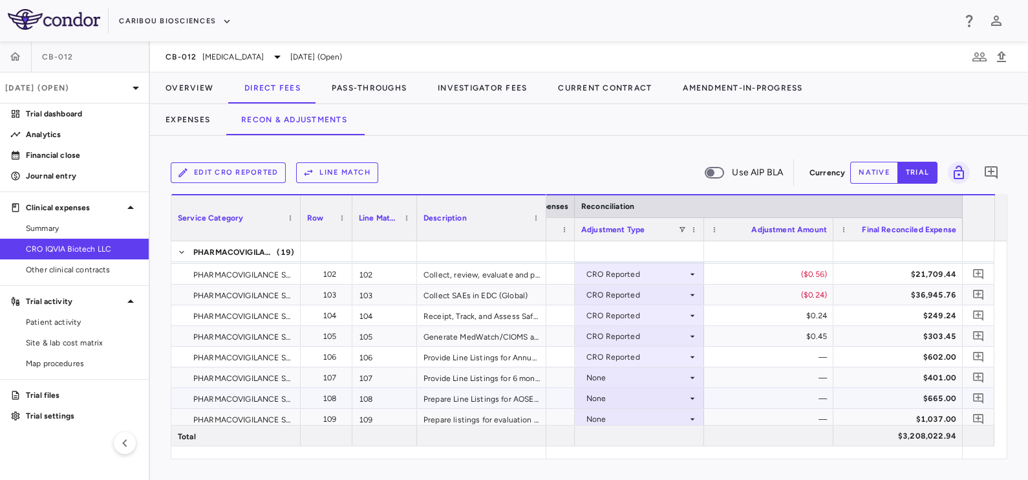
click at [601, 398] on div "None" at bounding box center [637, 398] width 101 height 21
click at [599, 373] on div "None" at bounding box center [637, 377] width 101 height 21
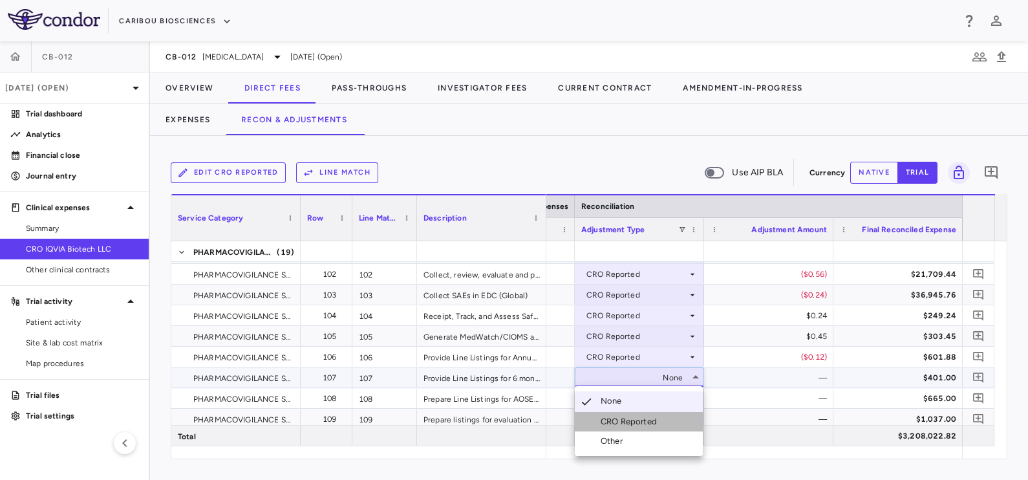
click at [614, 417] on div "CRO Reported" at bounding box center [631, 422] width 61 height 12
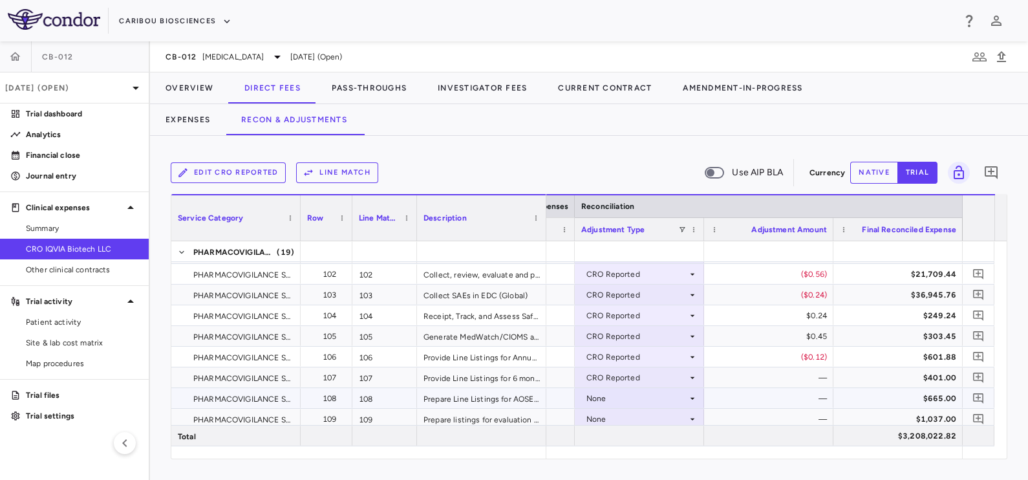
click at [608, 394] on div "None" at bounding box center [637, 398] width 101 height 21
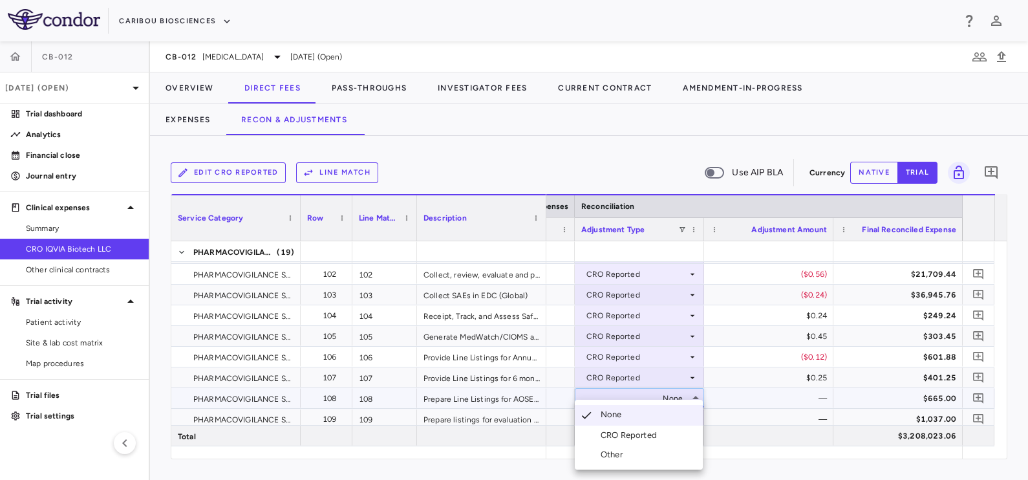
click at [622, 431] on div "CRO Reported" at bounding box center [631, 435] width 61 height 12
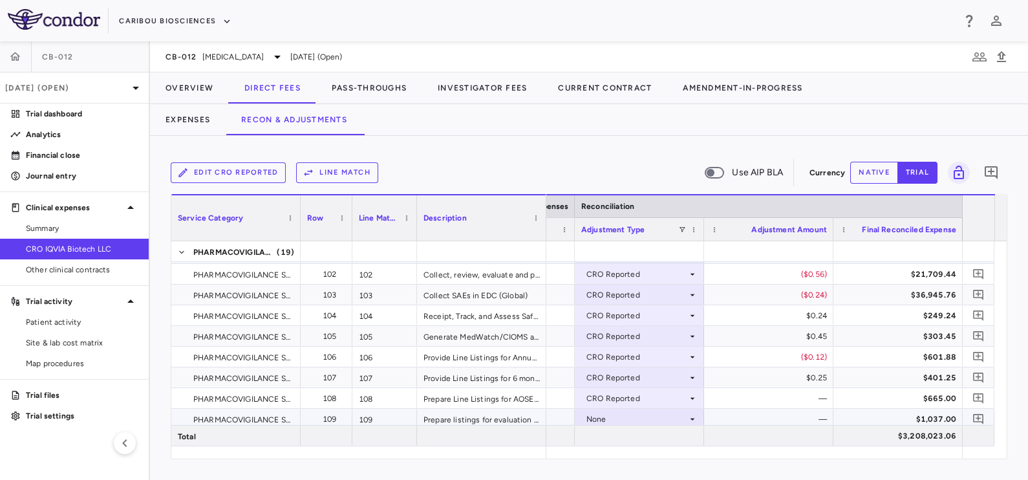
click at [623, 414] on div "None" at bounding box center [637, 419] width 101 height 21
click at [627, 436] on div "CRO Reported" at bounding box center [631, 435] width 61 height 12
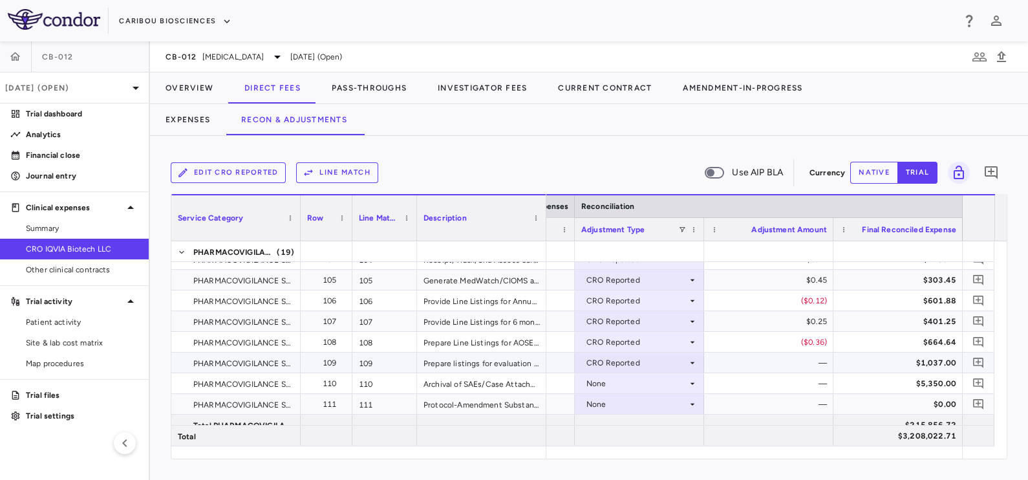
scroll to position [2500, 0]
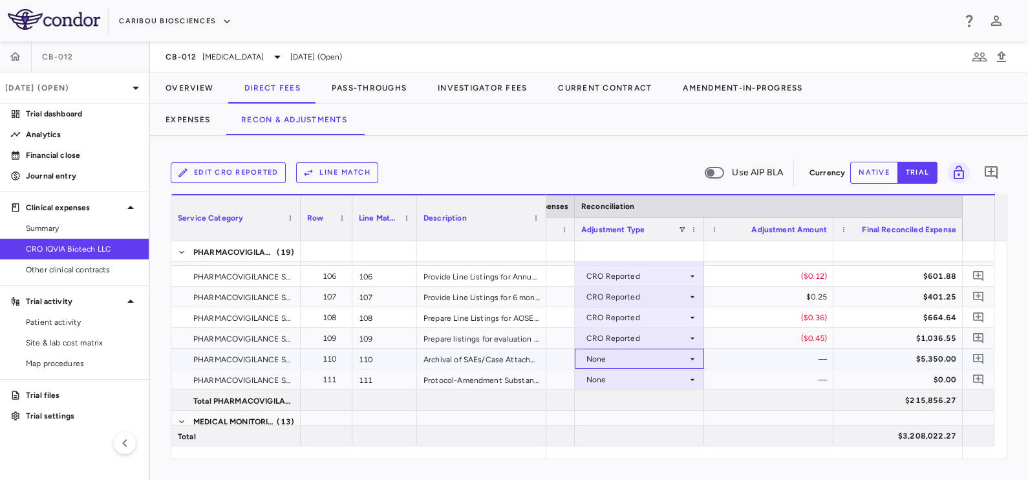
click at [684, 358] on div "None" at bounding box center [637, 359] width 101 height 21
click at [645, 401] on div "CRO Reported" at bounding box center [631, 403] width 61 height 12
click at [637, 382] on div "None" at bounding box center [637, 379] width 101 height 21
click at [638, 378] on div "None" at bounding box center [637, 379] width 101 height 21
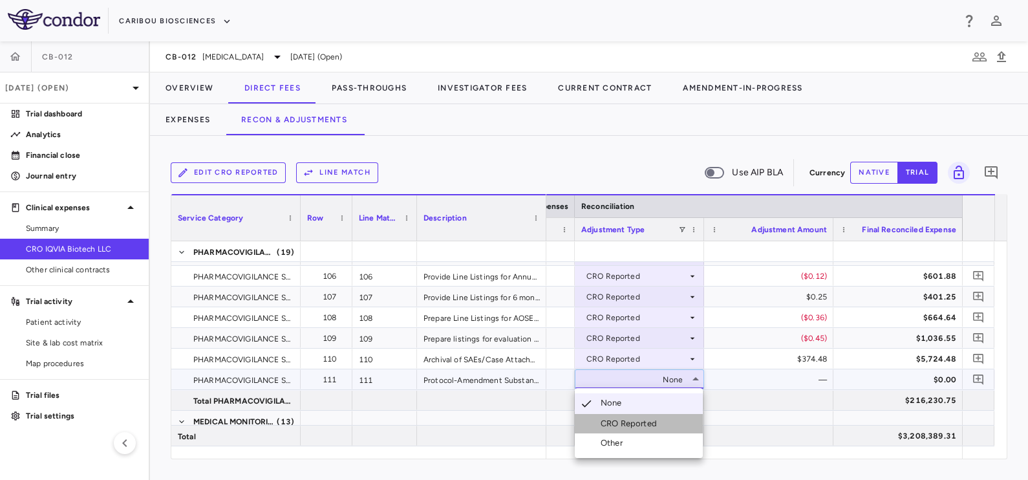
click at [642, 426] on div "CRO Reported" at bounding box center [631, 424] width 61 height 12
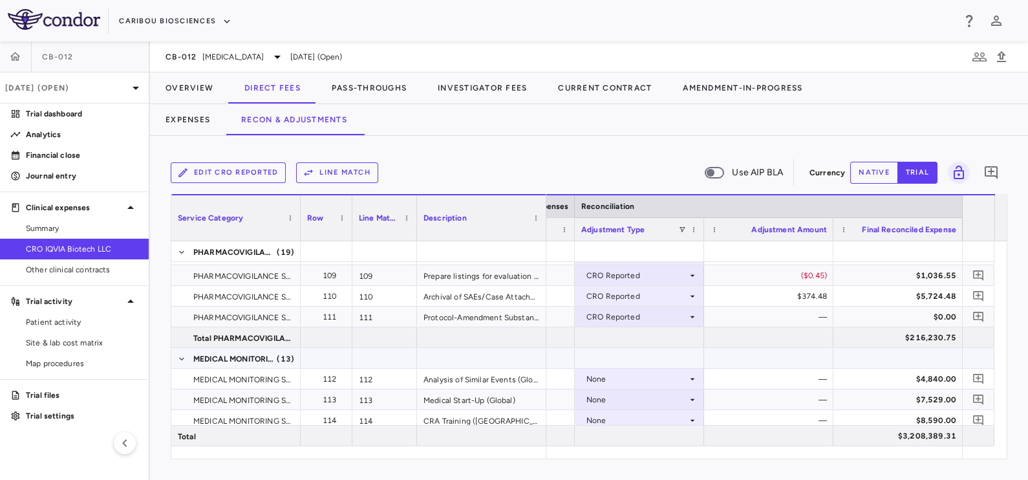
scroll to position [2581, 0]
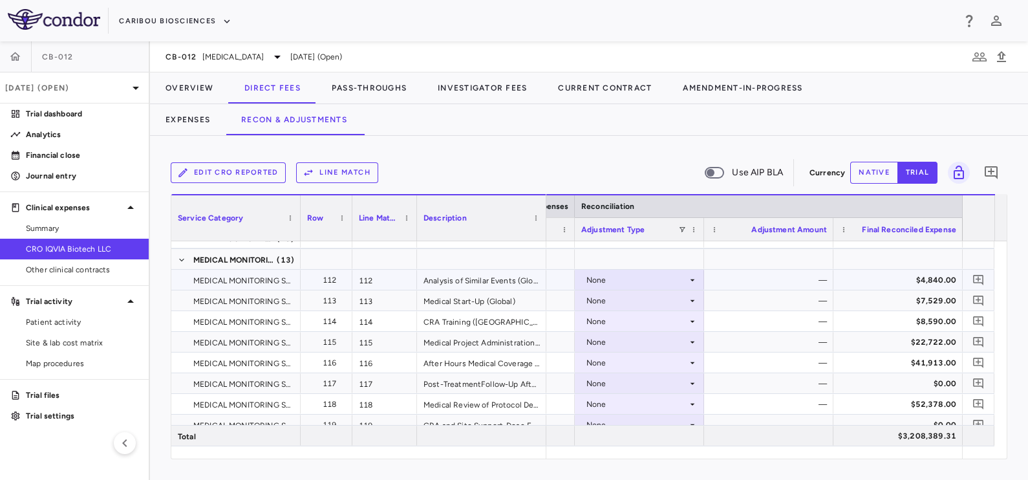
click at [622, 277] on div "None" at bounding box center [637, 280] width 101 height 21
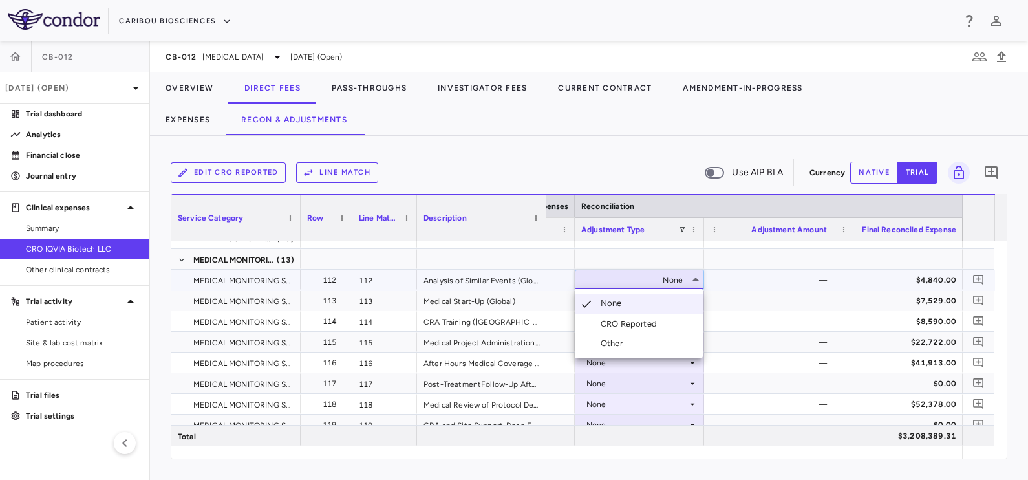
click at [631, 320] on div "CRO Reported" at bounding box center [631, 324] width 61 height 12
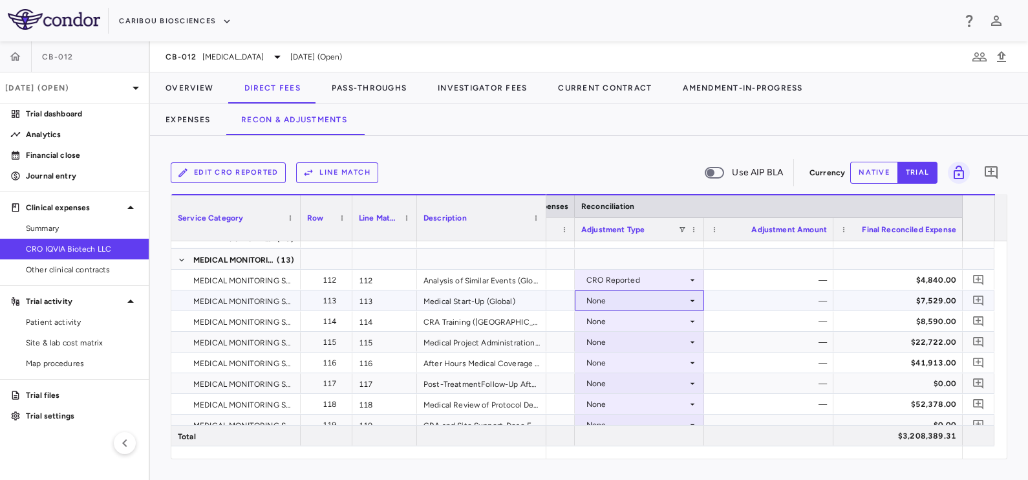
click at [624, 299] on div "None" at bounding box center [637, 300] width 101 height 21
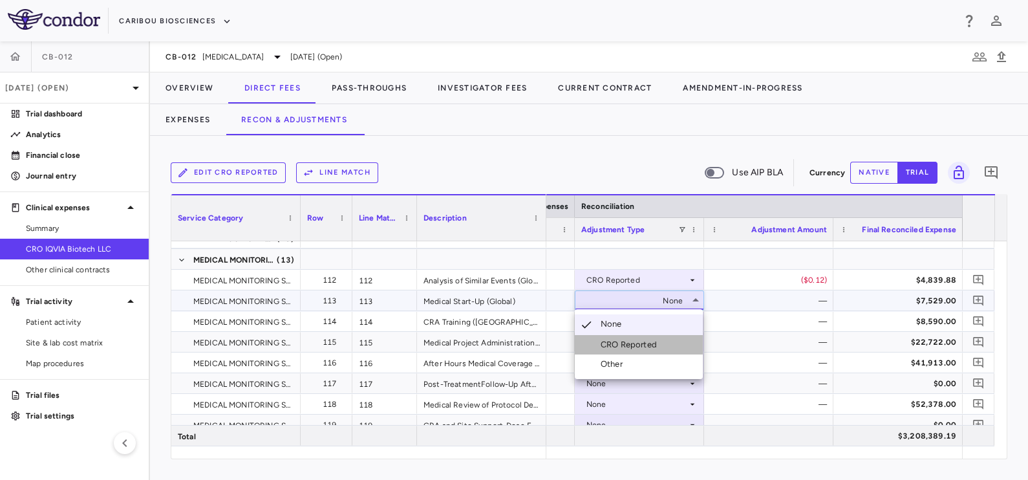
click at [631, 344] on div "CRO Reported" at bounding box center [631, 345] width 61 height 12
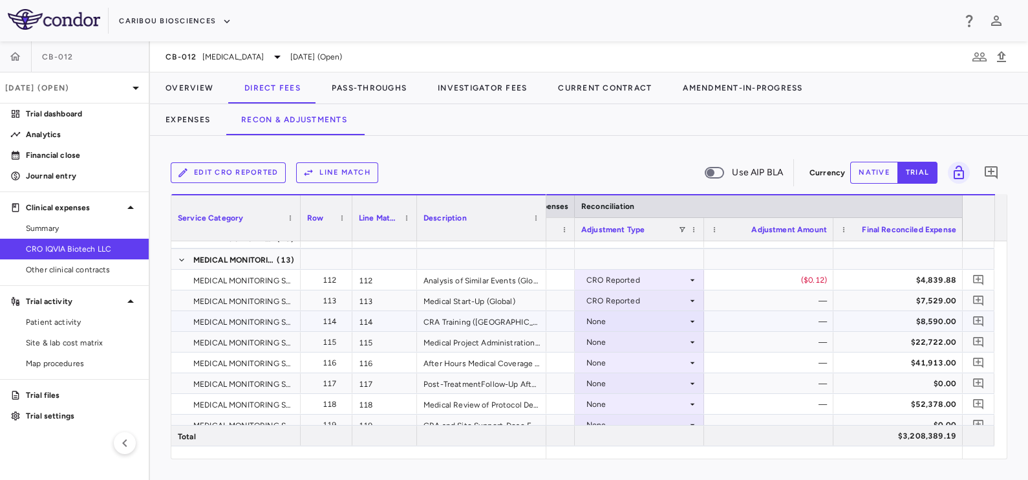
click at [634, 320] on div "None" at bounding box center [637, 321] width 101 height 21
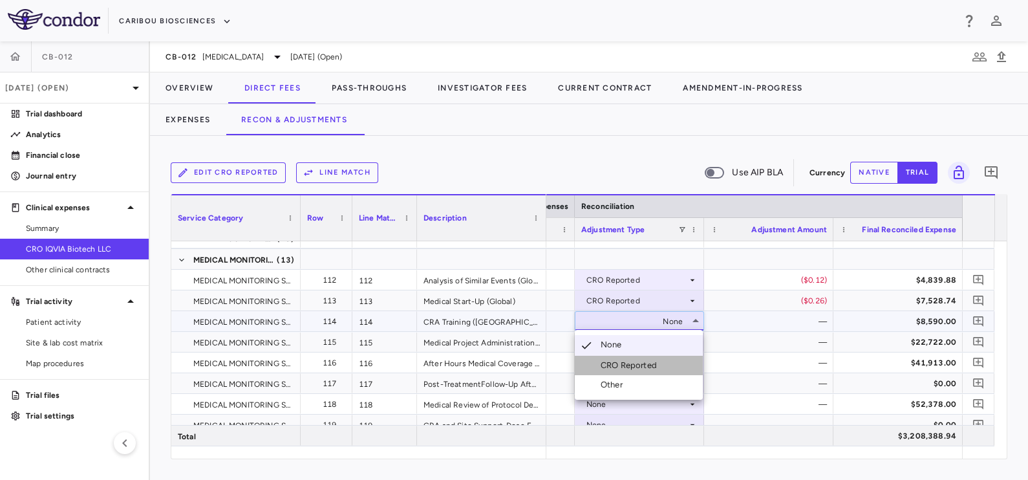
click at [629, 362] on div "CRO Reported" at bounding box center [631, 366] width 61 height 12
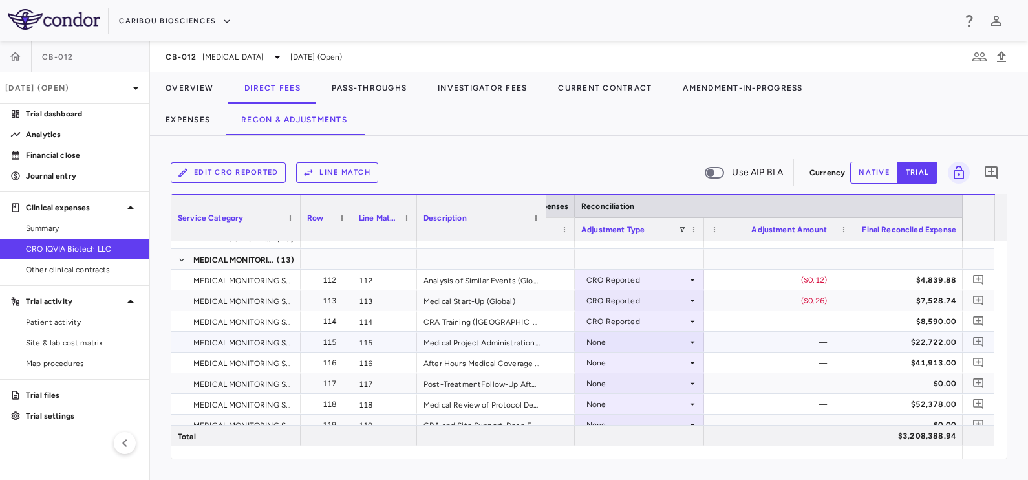
click at [631, 348] on div "None" at bounding box center [637, 342] width 101 height 21
click at [644, 343] on div "None" at bounding box center [637, 342] width 101 height 21
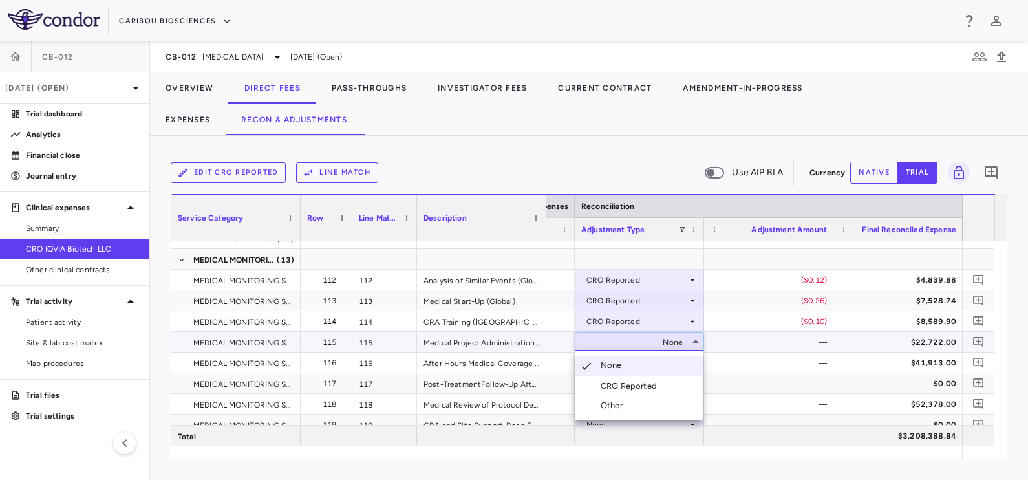
click at [638, 391] on div "CRO Reported" at bounding box center [631, 386] width 61 height 12
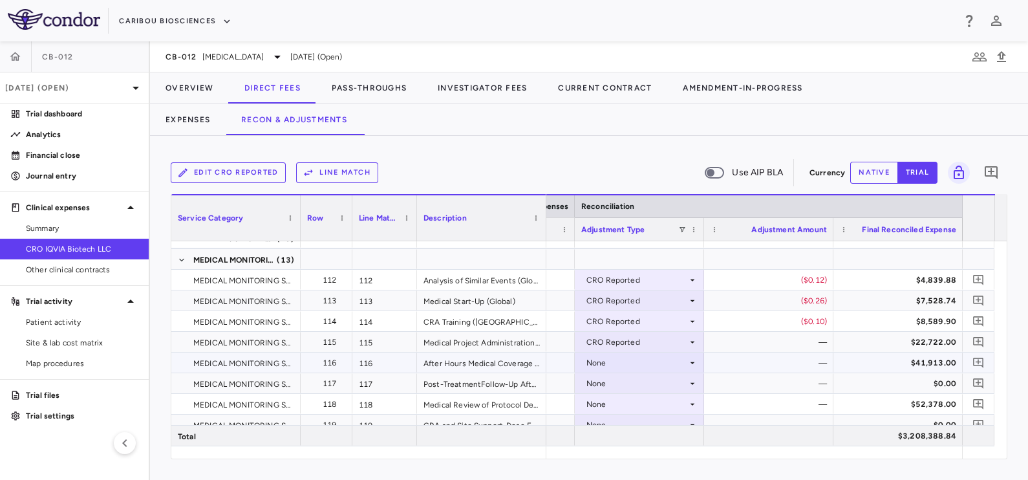
click at [634, 362] on div "None" at bounding box center [637, 362] width 101 height 21
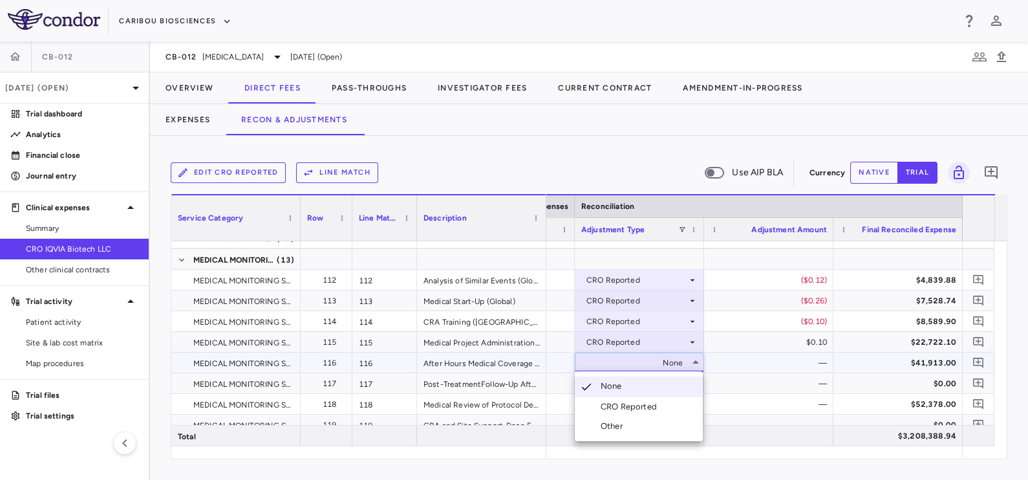
click at [629, 406] on div "CRO Reported" at bounding box center [631, 407] width 61 height 12
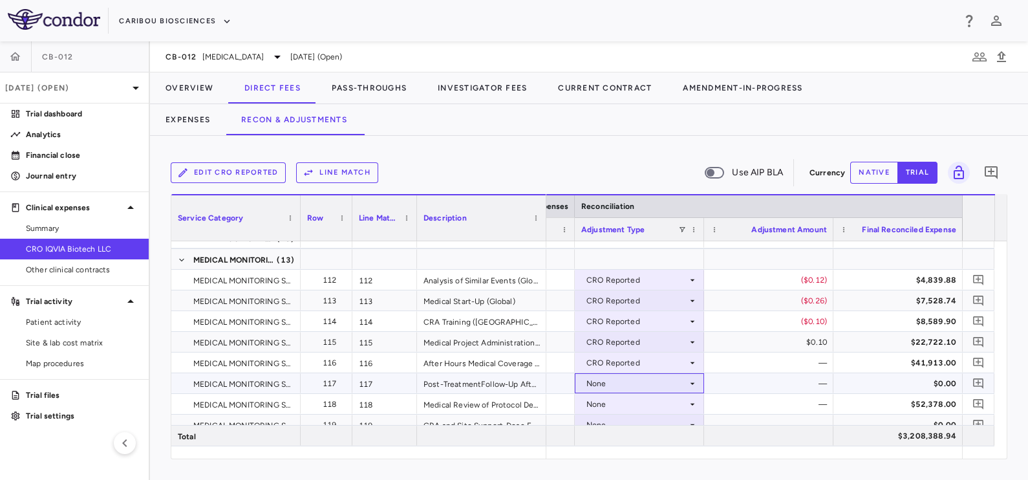
click at [644, 382] on div "None" at bounding box center [637, 383] width 101 height 21
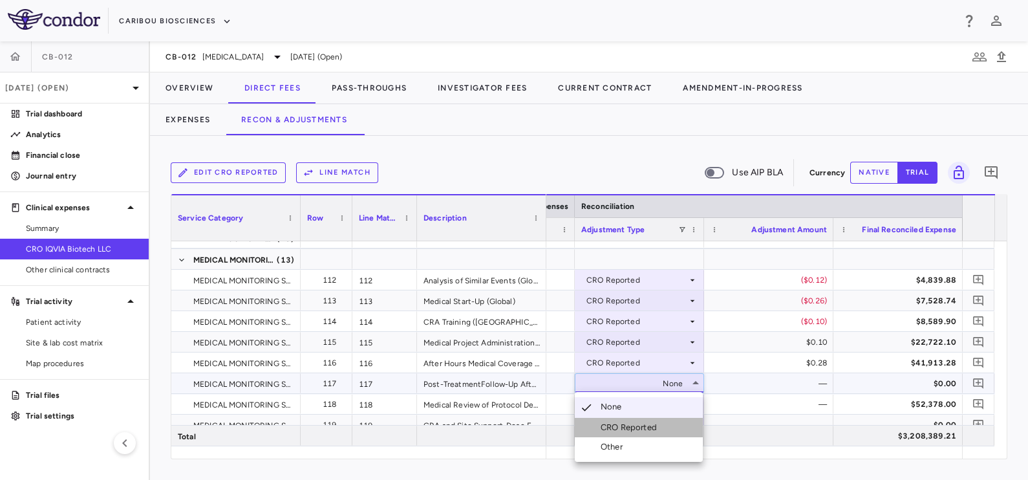
click at [641, 428] on div "CRO Reported" at bounding box center [631, 428] width 61 height 12
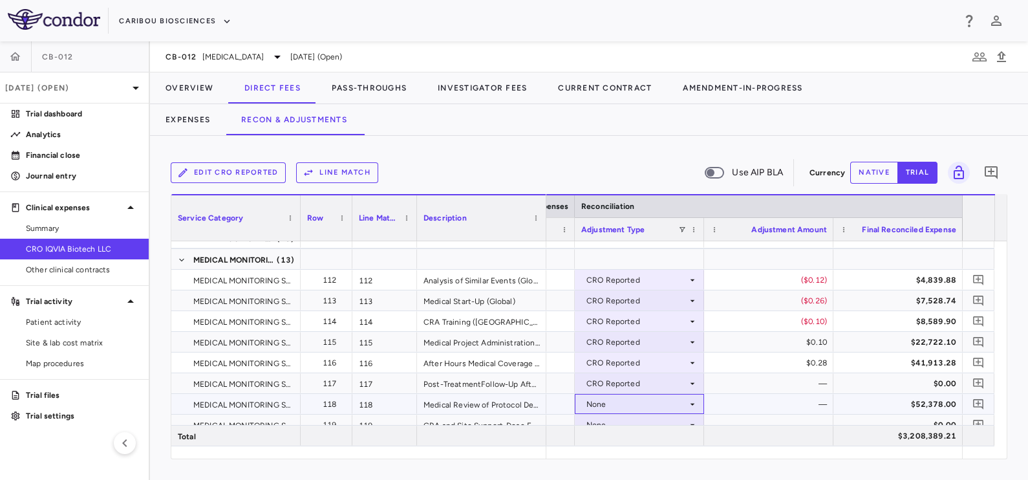
click at [637, 404] on div "None" at bounding box center [637, 404] width 101 height 21
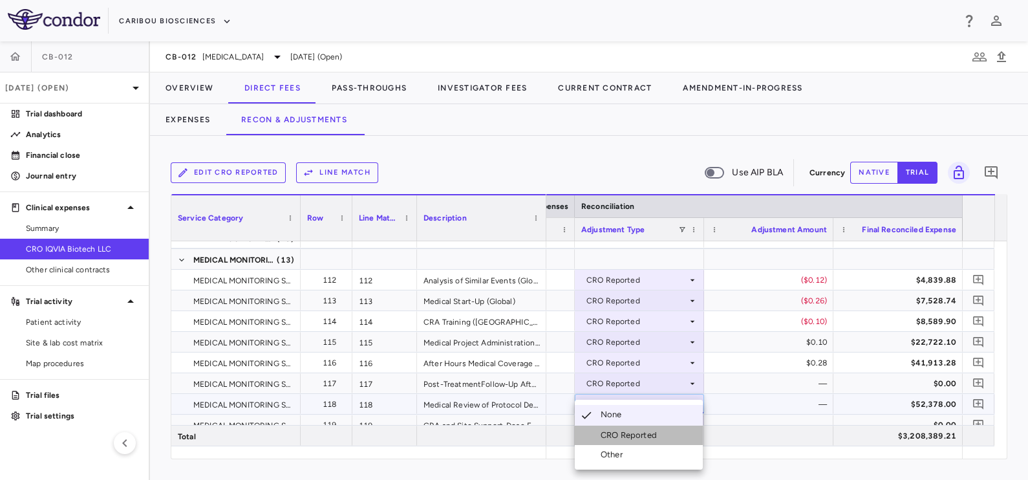
click at [636, 437] on div "CRO Reported" at bounding box center [631, 435] width 61 height 12
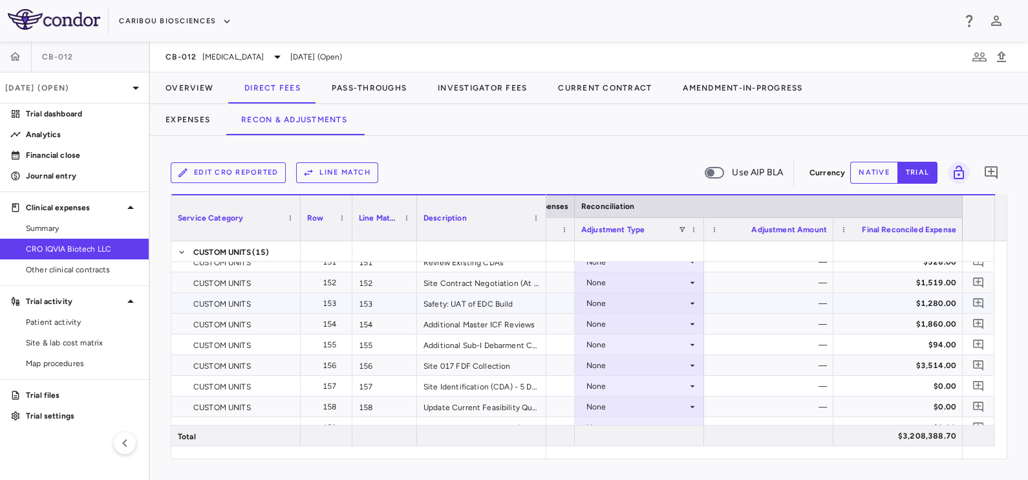
scroll to position [4036, 0]
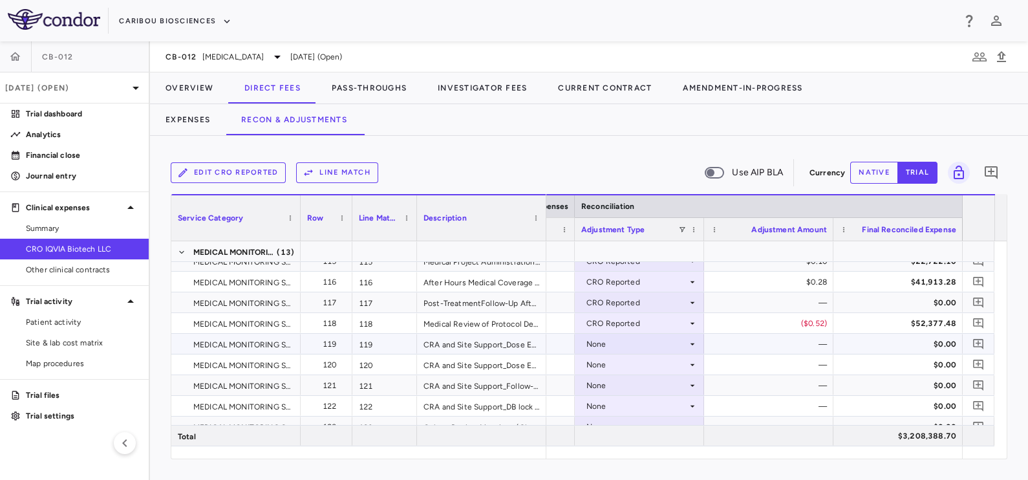
click at [677, 335] on div "None" at bounding box center [637, 344] width 101 height 21
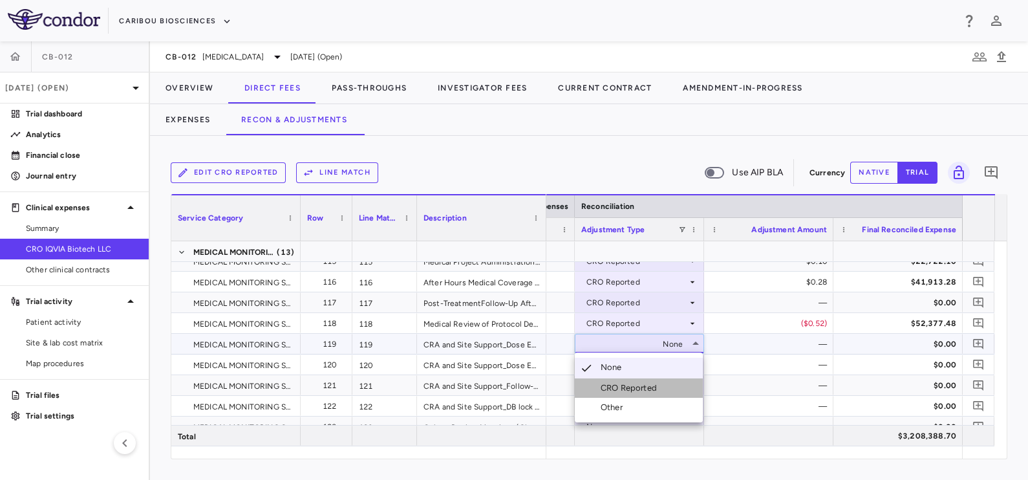
click at [649, 385] on div "CRO Reported" at bounding box center [631, 388] width 61 height 12
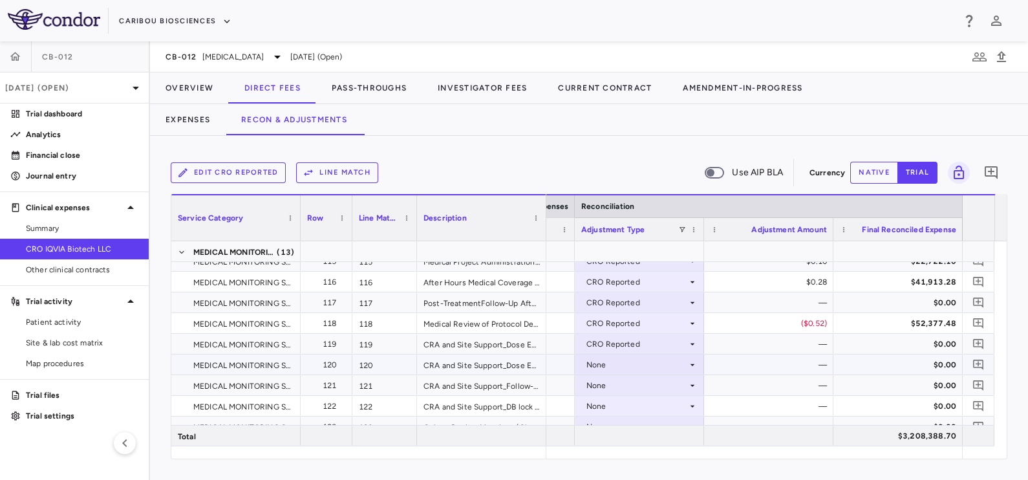
click at [640, 367] on div "None" at bounding box center [637, 364] width 101 height 21
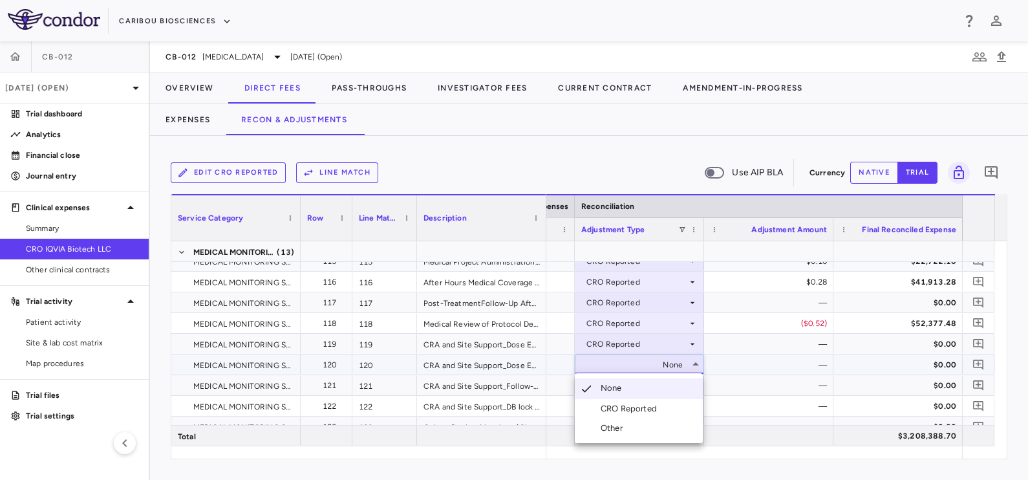
click at [641, 404] on div "CRO Reported" at bounding box center [631, 409] width 61 height 12
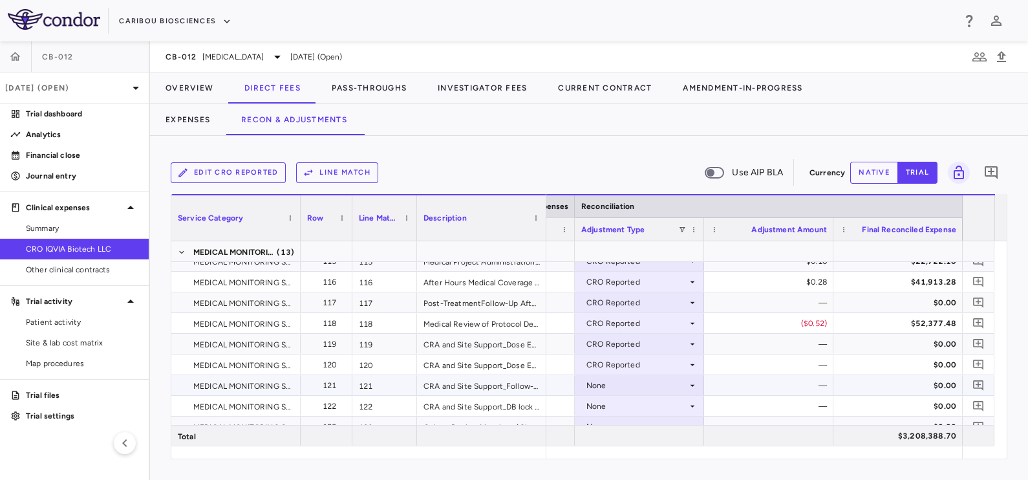
click at [631, 389] on div "None" at bounding box center [637, 385] width 101 height 21
click at [622, 424] on div "CRO Reported" at bounding box center [631, 430] width 61 height 12
click at [616, 401] on div "None" at bounding box center [637, 406] width 101 height 21
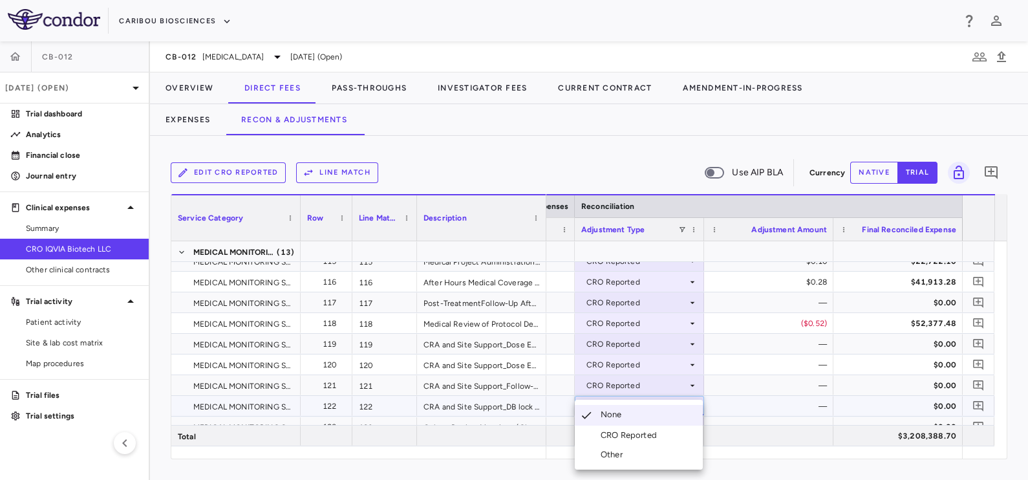
click at [630, 433] on div "CRO Reported" at bounding box center [631, 435] width 61 height 12
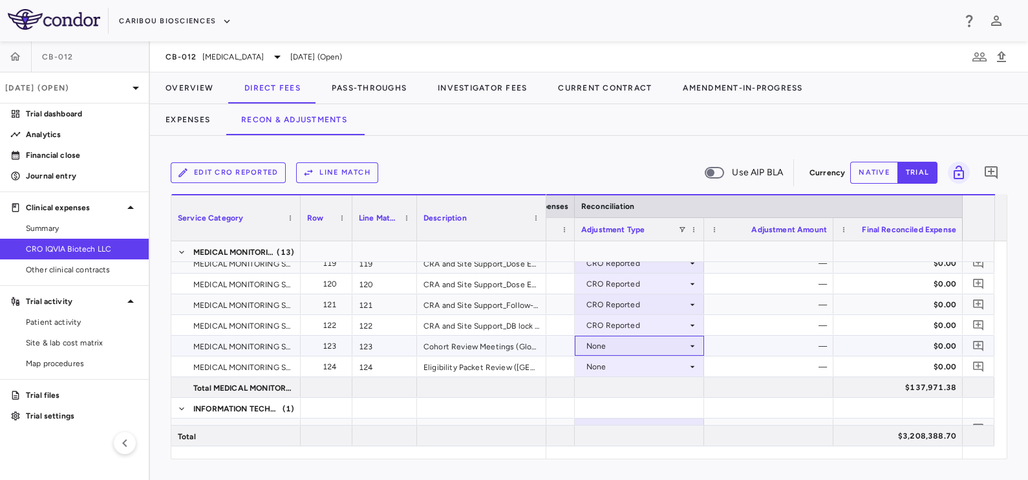
click at [655, 346] on div "None" at bounding box center [637, 346] width 101 height 21
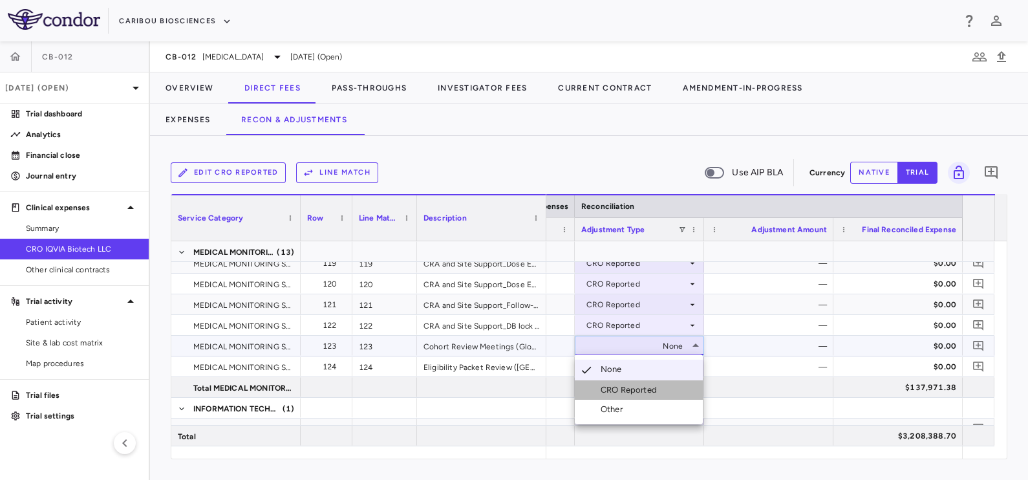
click at [650, 389] on div "CRO Reported" at bounding box center [631, 390] width 61 height 12
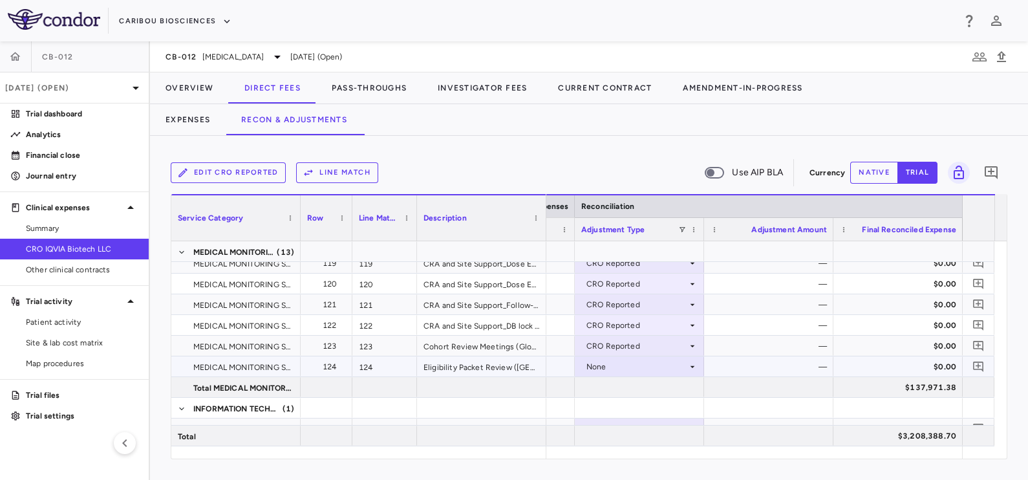
click at [649, 365] on div "None" at bounding box center [637, 366] width 101 height 21
click at [645, 361] on div "None" at bounding box center [637, 366] width 101 height 21
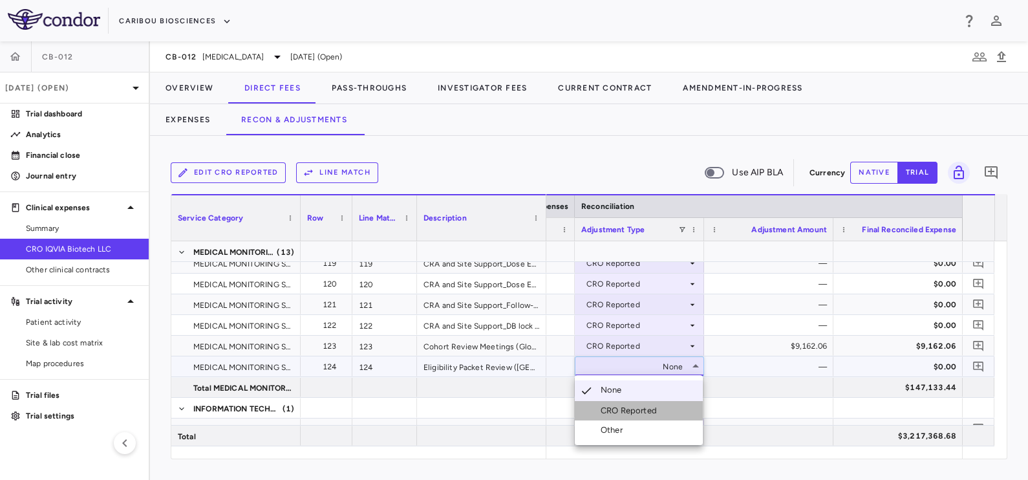
click at [640, 408] on div "CRO Reported" at bounding box center [631, 411] width 61 height 12
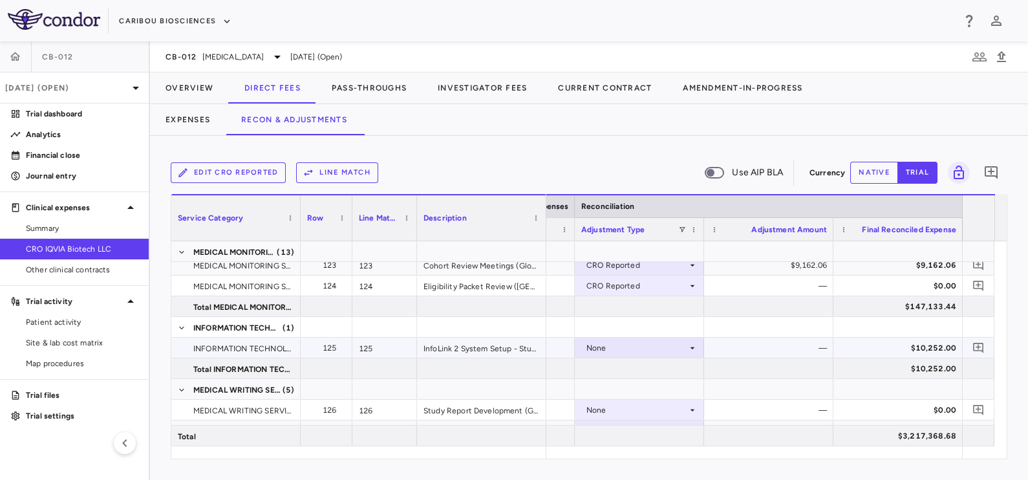
click at [655, 347] on div "None" at bounding box center [637, 348] width 101 height 21
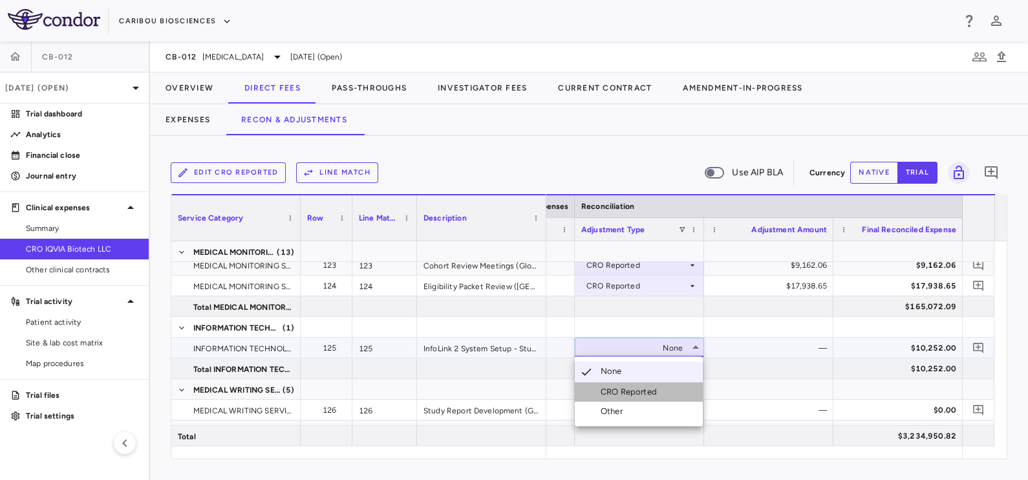
click at [649, 388] on div "CRO Reported" at bounding box center [631, 392] width 61 height 12
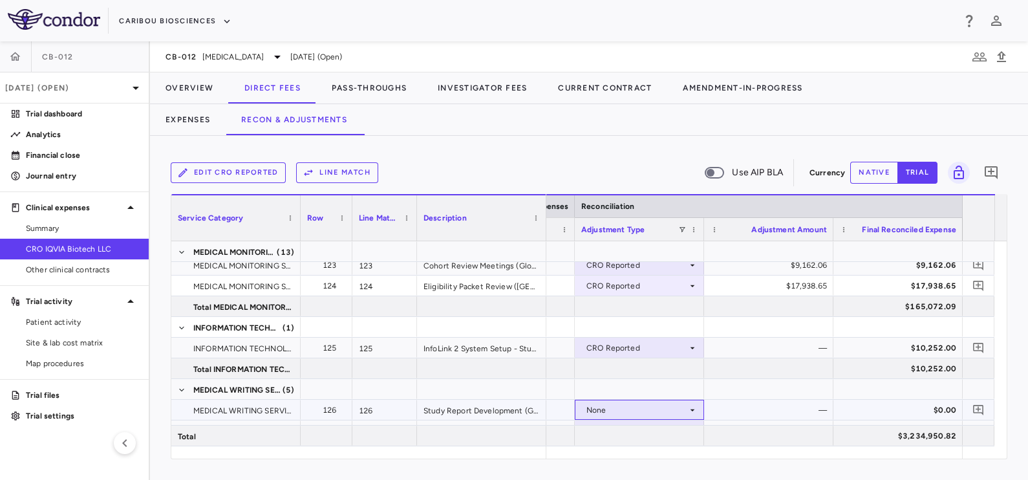
click at [628, 410] on div "None" at bounding box center [637, 410] width 101 height 21
click at [631, 410] on div "None" at bounding box center [637, 410] width 101 height 21
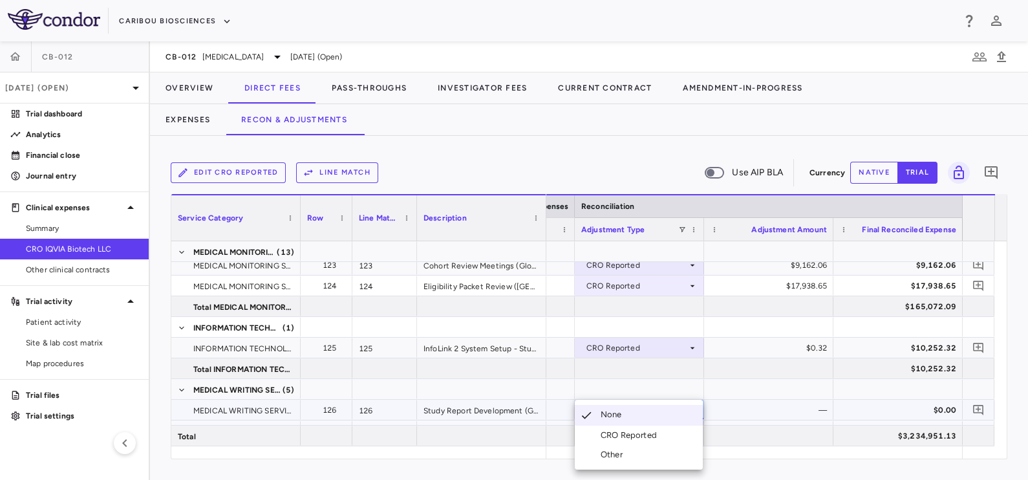
click at [636, 437] on div "CRO Reported" at bounding box center [631, 435] width 61 height 12
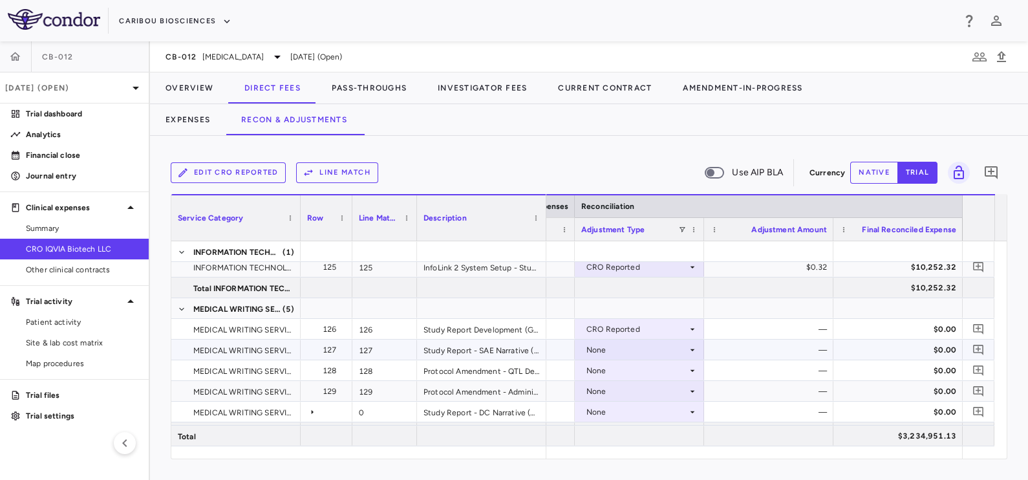
click at [612, 349] on div "None" at bounding box center [637, 350] width 101 height 21
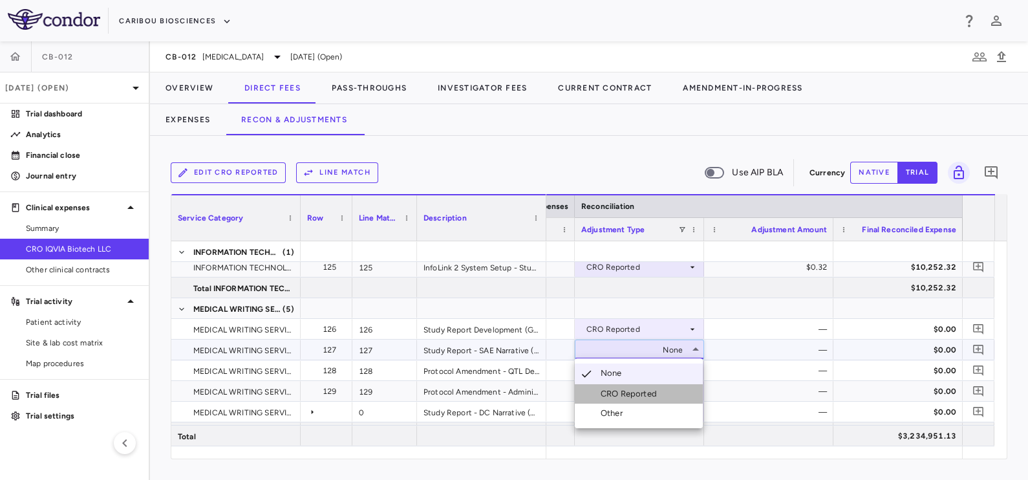
click at [622, 395] on div "CRO Reported" at bounding box center [631, 394] width 61 height 12
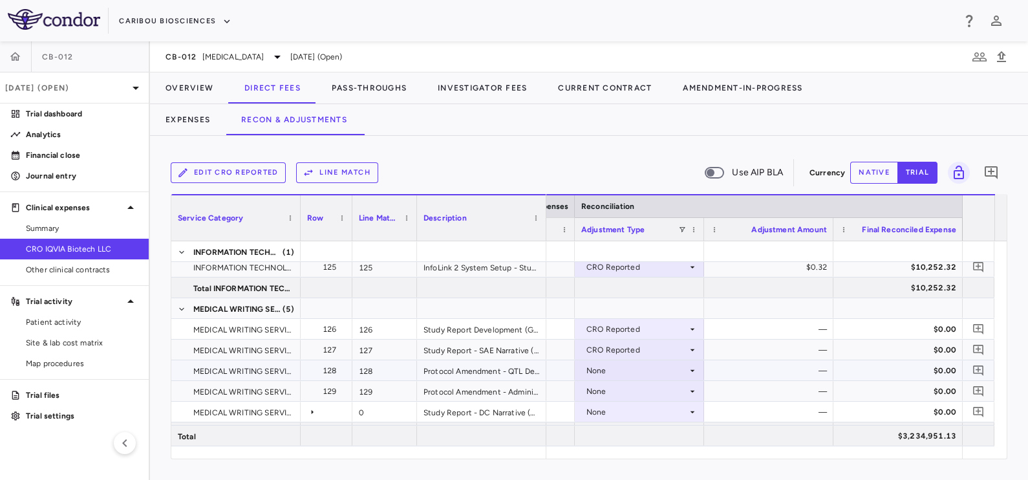
click at [613, 370] on div "None" at bounding box center [637, 370] width 101 height 21
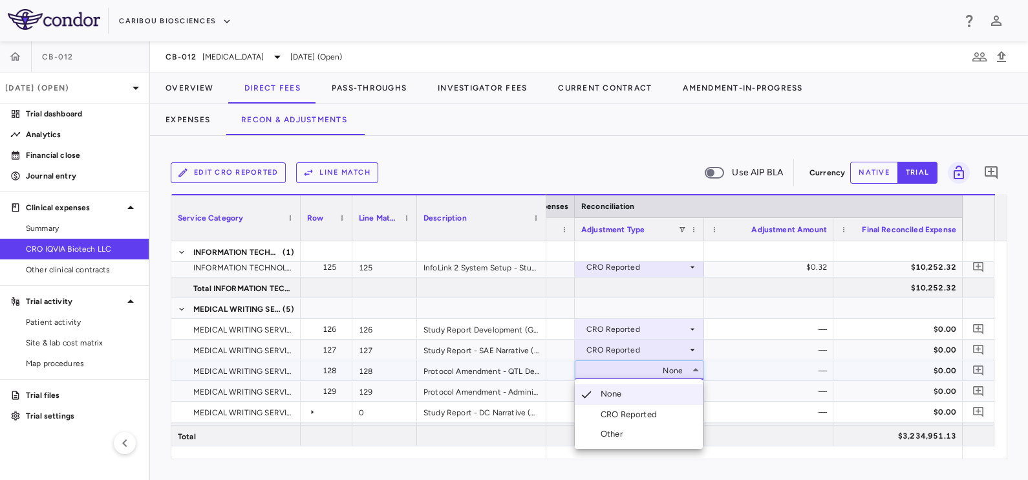
click at [619, 409] on div "CRO Reported" at bounding box center [631, 415] width 61 height 12
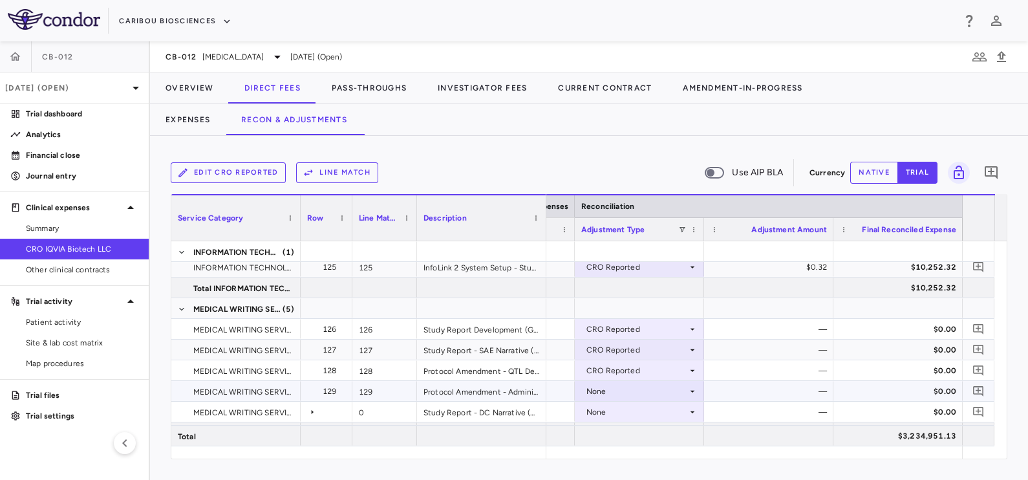
click at [637, 391] on div "None" at bounding box center [637, 391] width 101 height 21
click at [628, 433] on div "CRO Reported" at bounding box center [631, 435] width 61 height 12
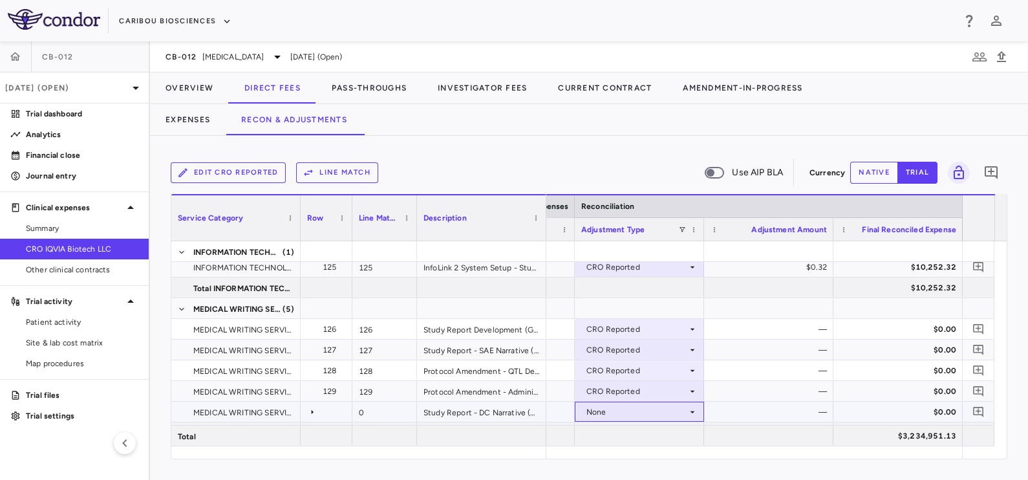
click at [631, 415] on div "None" at bounding box center [637, 412] width 101 height 21
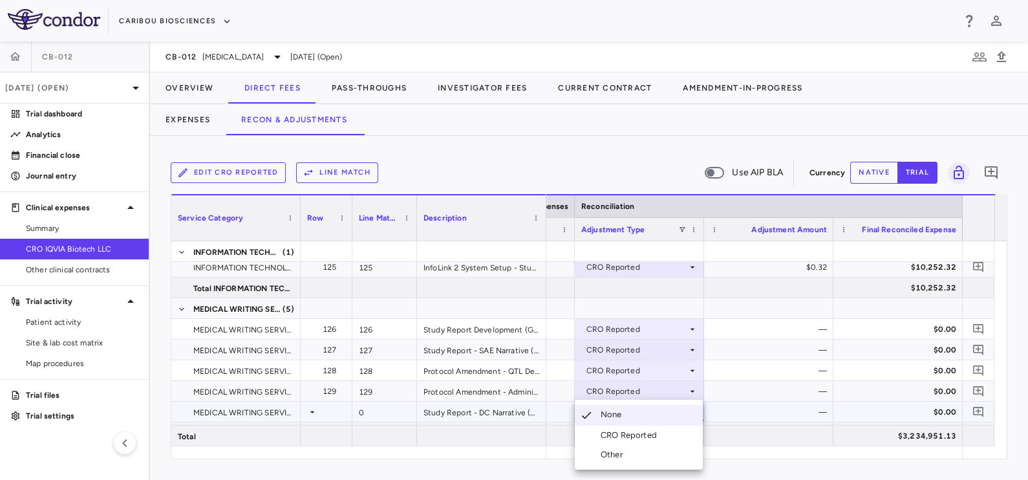
click at [635, 440] on div "CRO Reported" at bounding box center [631, 435] width 61 height 12
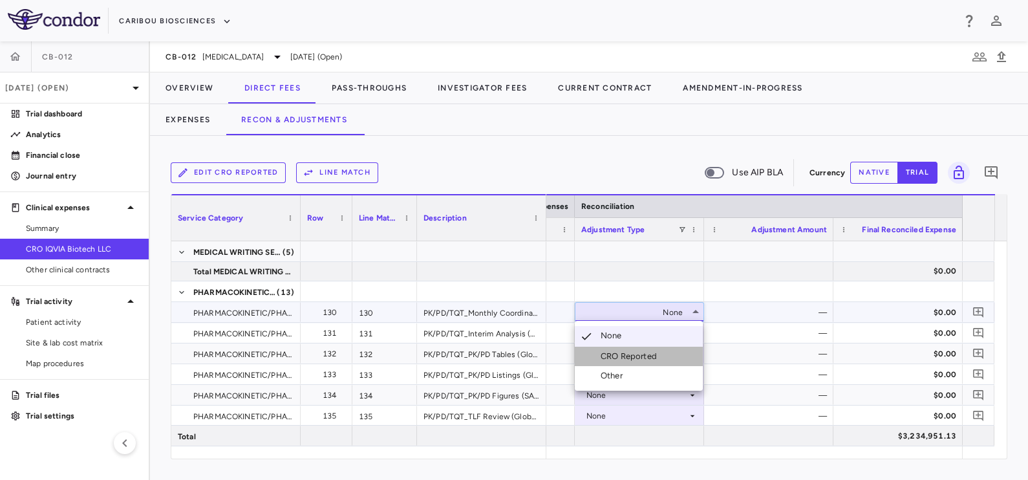
click at [644, 358] on div "CRO Reported" at bounding box center [631, 357] width 61 height 12
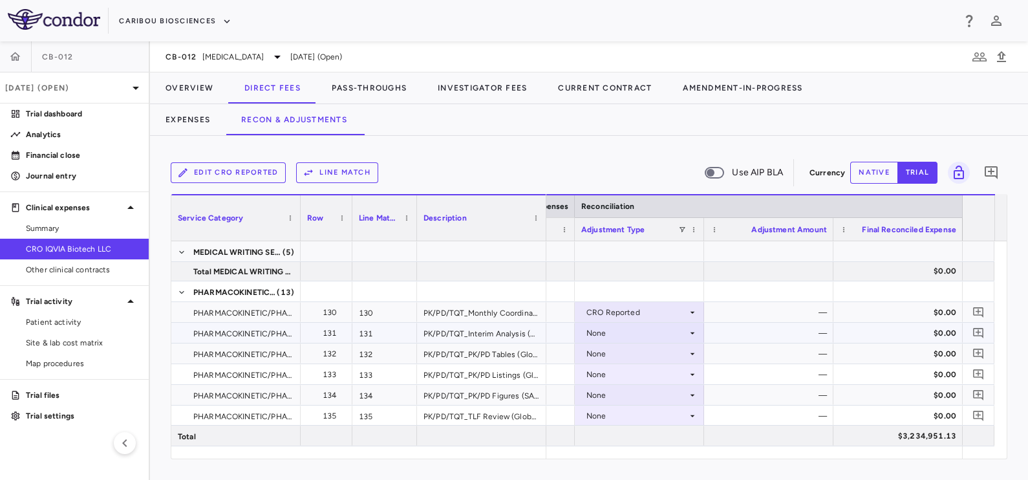
click at [636, 332] on div "None" at bounding box center [637, 333] width 101 height 21
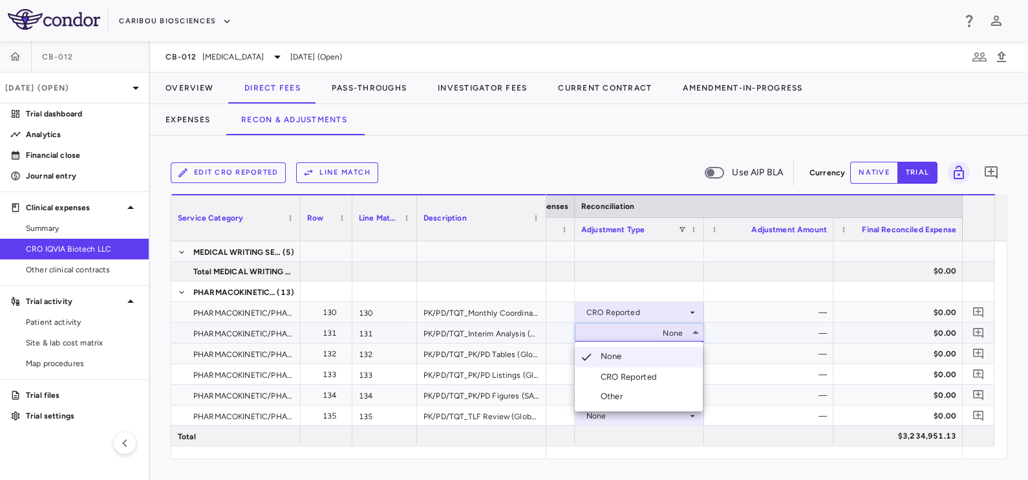
click at [632, 379] on div "CRO Reported" at bounding box center [631, 377] width 61 height 12
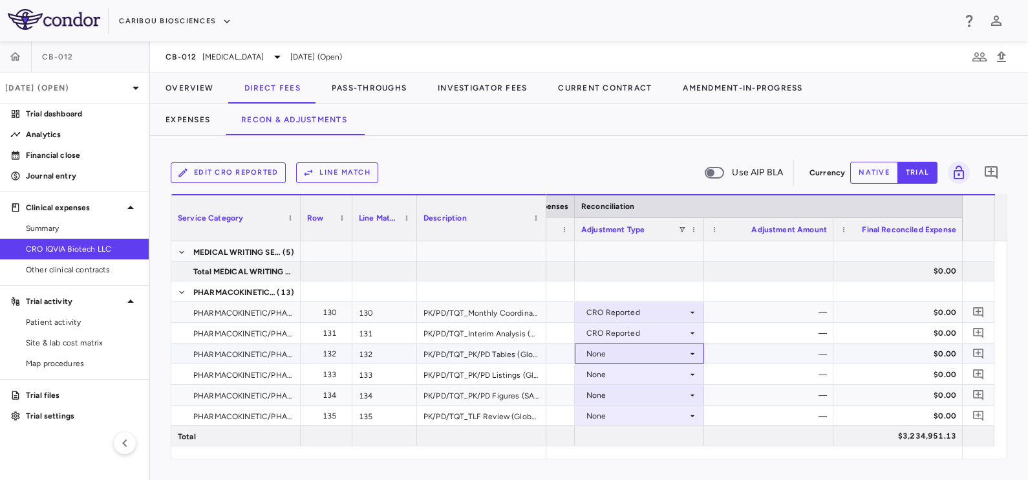
click at [624, 356] on div "None" at bounding box center [637, 353] width 101 height 21
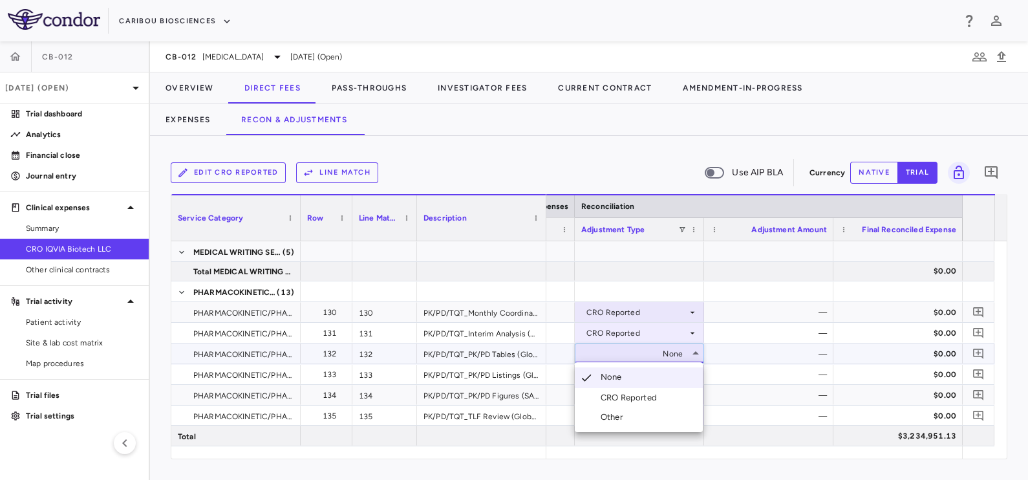
click at [622, 397] on div "CRO Reported" at bounding box center [631, 398] width 61 height 12
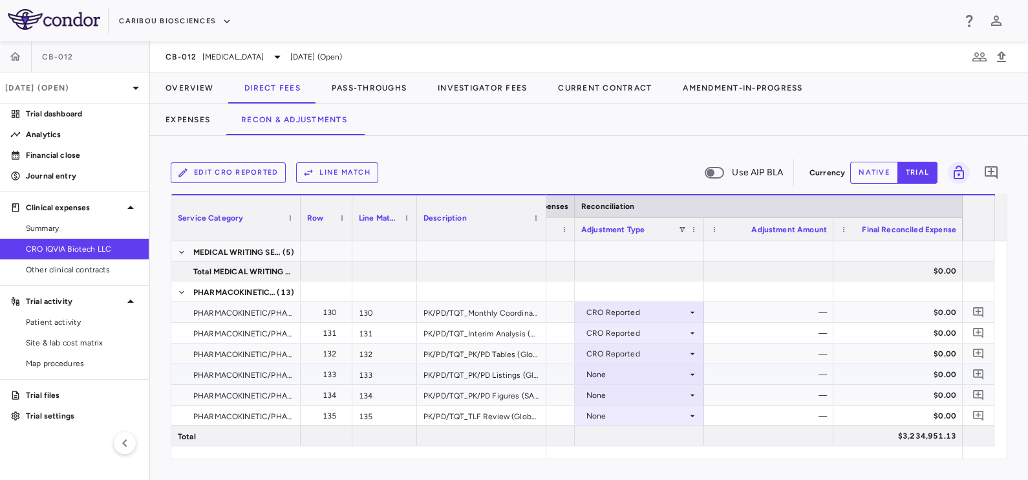
click at [631, 373] on div "None" at bounding box center [637, 374] width 101 height 21
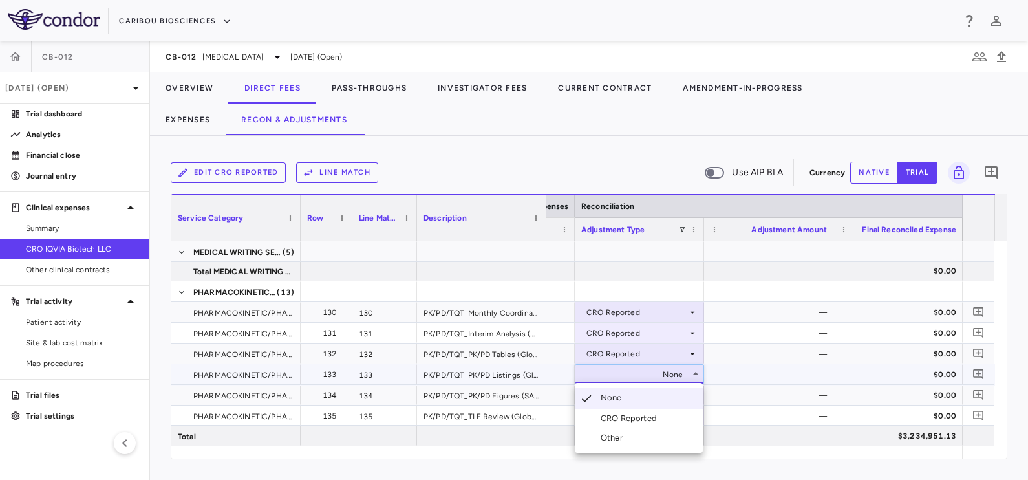
click at [633, 414] on li "CRO Reported" at bounding box center [639, 418] width 128 height 19
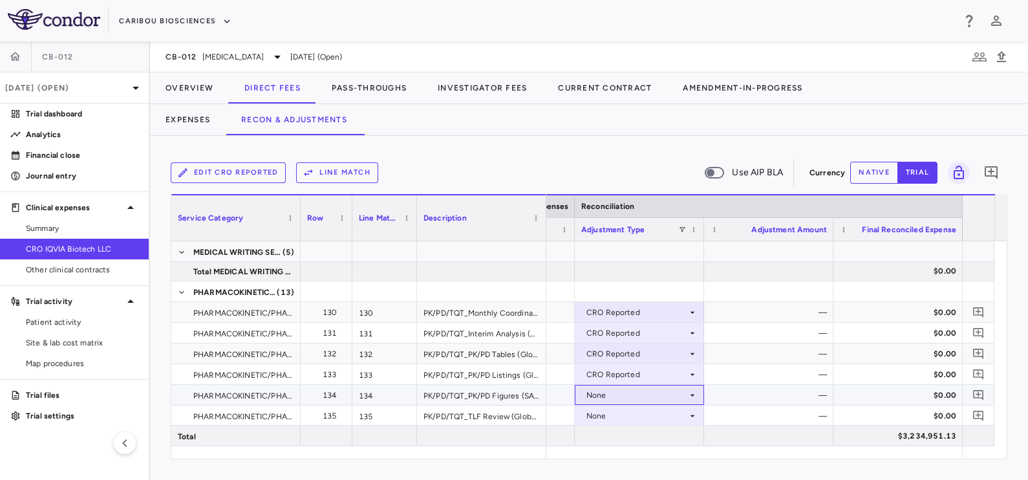
click at [626, 395] on div "None" at bounding box center [637, 395] width 101 height 21
click at [634, 433] on div "CRO Reported" at bounding box center [631, 435] width 61 height 12
click at [633, 419] on div "None" at bounding box center [637, 416] width 101 height 21
click at [629, 415] on div "None" at bounding box center [637, 416] width 101 height 21
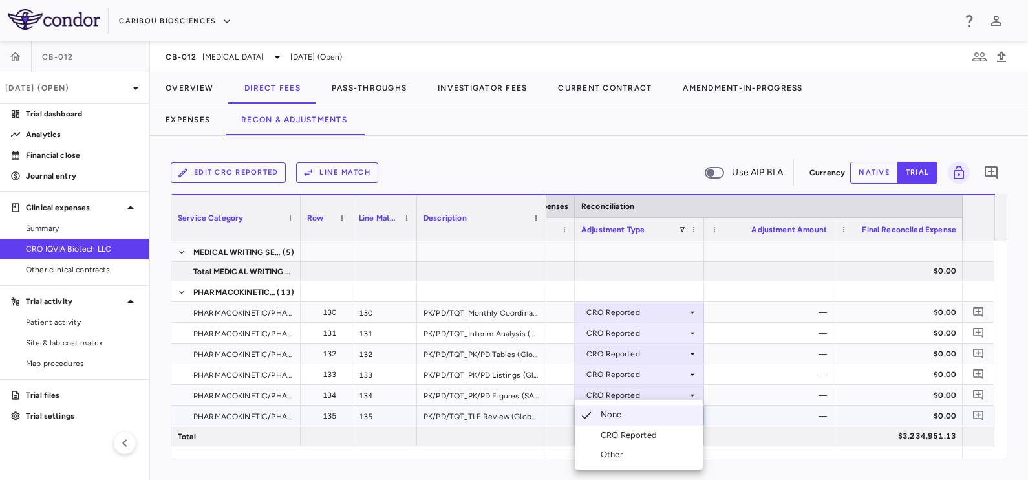
click at [638, 439] on div "CRO Reported" at bounding box center [631, 435] width 61 height 12
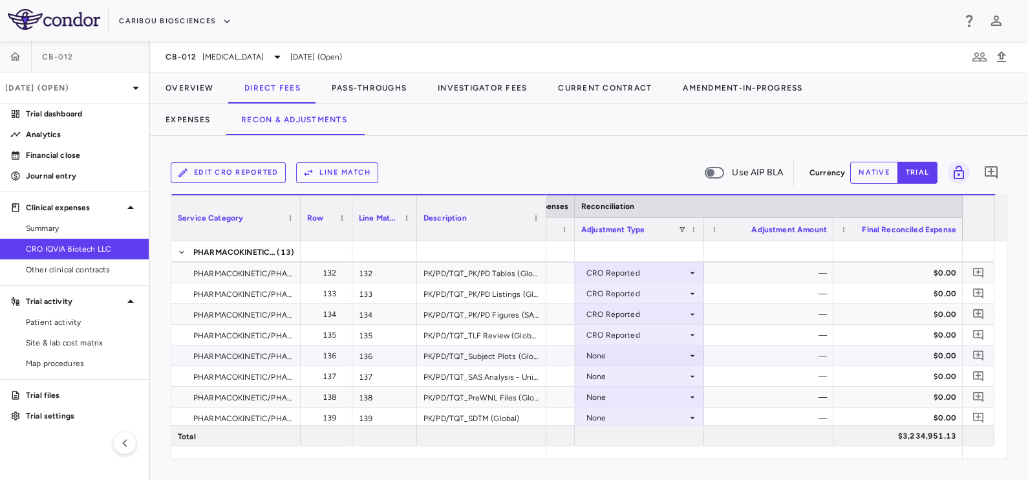
click at [653, 349] on div "None" at bounding box center [637, 355] width 101 height 21
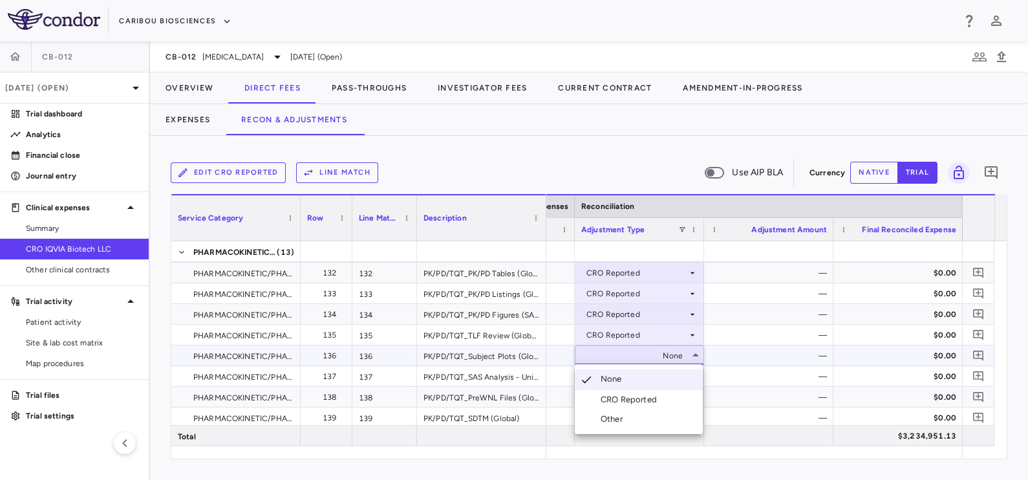
click at [656, 392] on li "CRO Reported" at bounding box center [639, 399] width 128 height 19
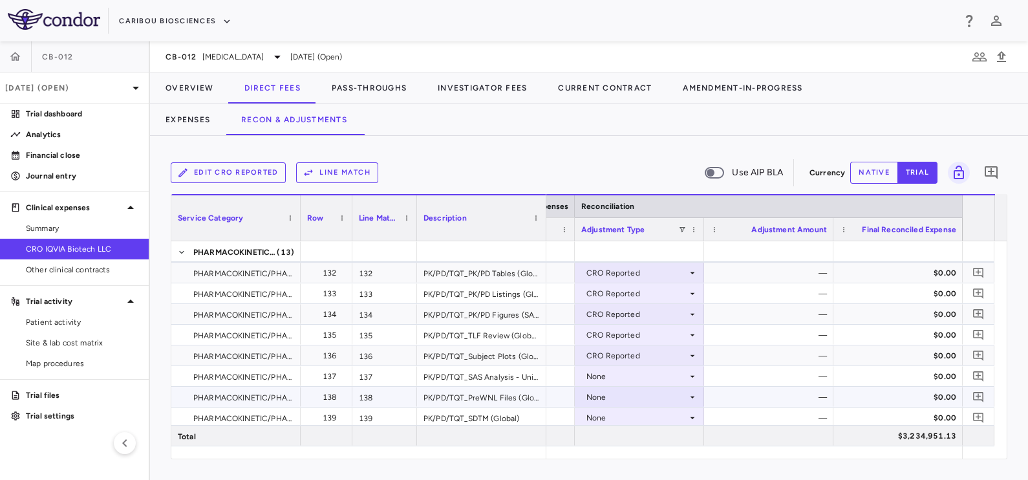
click at [645, 384] on div "None" at bounding box center [637, 376] width 101 height 21
click at [656, 376] on div "None" at bounding box center [637, 376] width 101 height 21
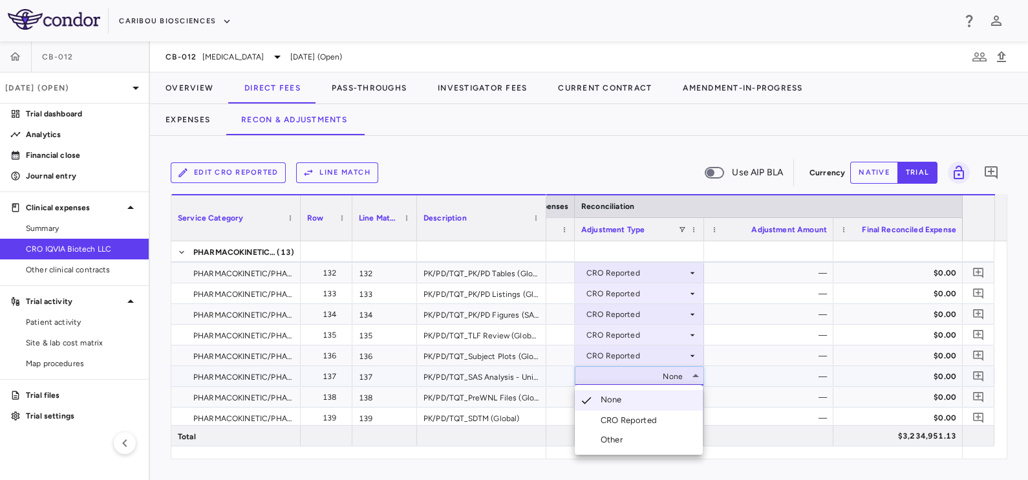
click at [625, 422] on div "CRO Reported" at bounding box center [631, 421] width 61 height 12
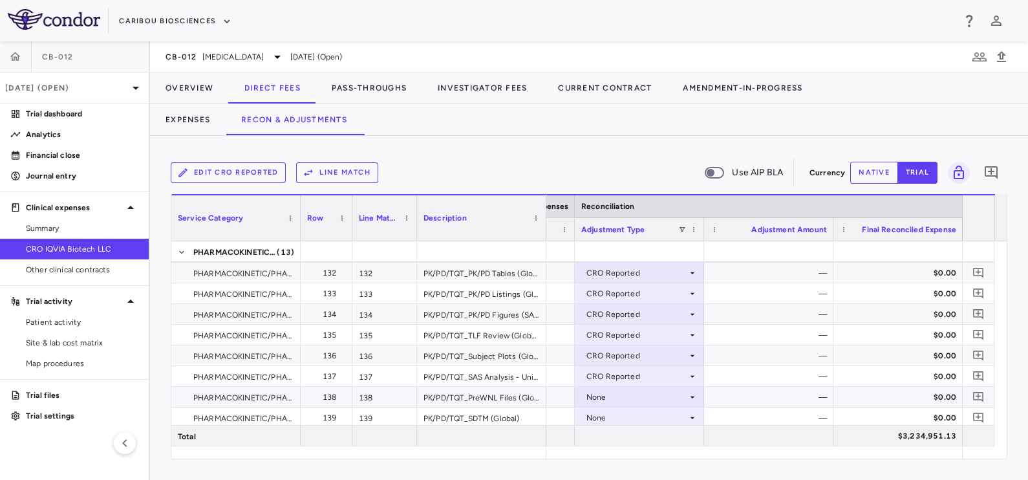
click at [631, 395] on div "None" at bounding box center [637, 397] width 101 height 21
click at [627, 436] on div "CRO Reported" at bounding box center [631, 435] width 61 height 12
click at [646, 415] on div "None" at bounding box center [637, 417] width 101 height 21
click at [645, 415] on div "None" at bounding box center [637, 417] width 101 height 21
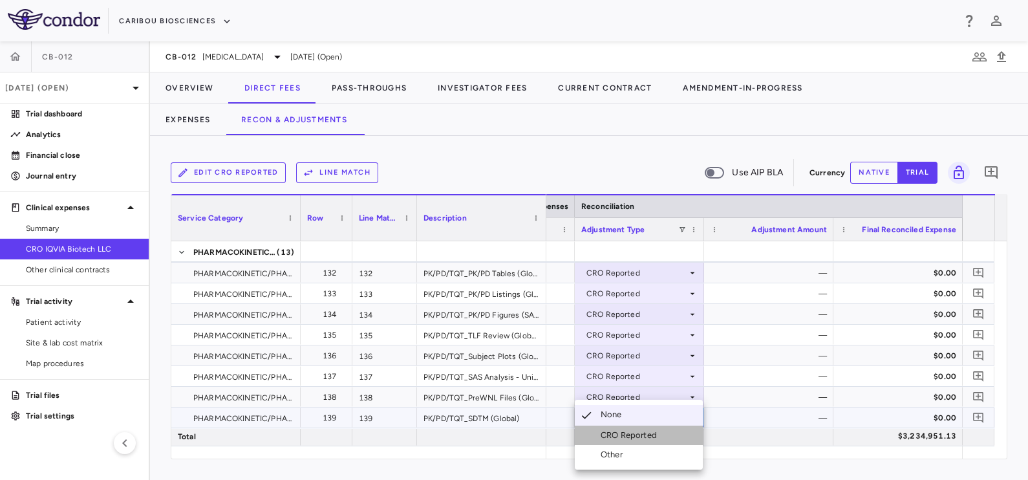
click at [644, 432] on div "CRO Reported" at bounding box center [631, 435] width 61 height 12
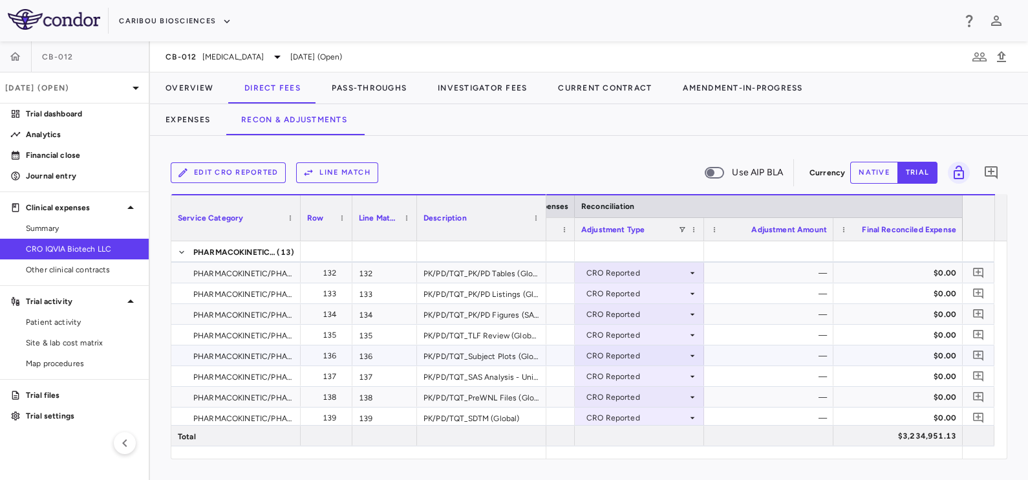
scroll to position [3309, 0]
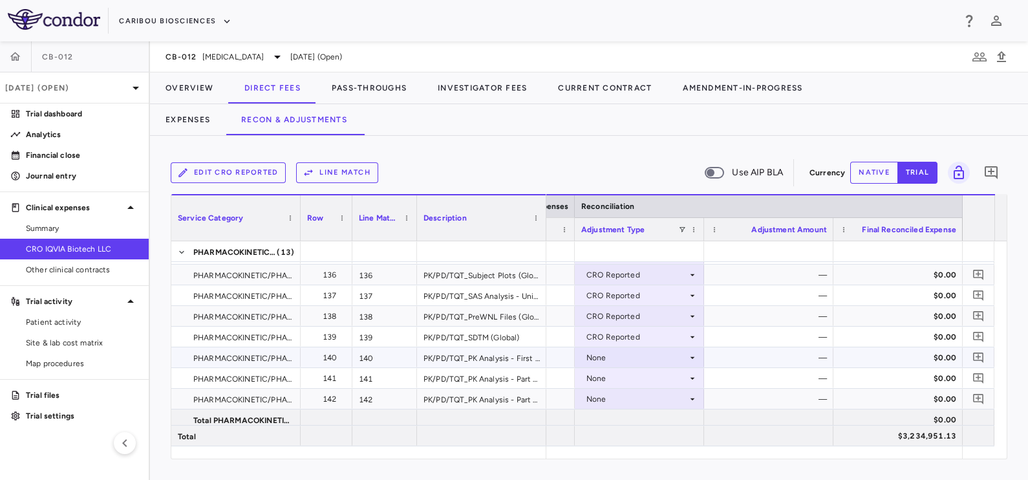
click at [634, 361] on div "None" at bounding box center [637, 357] width 101 height 21
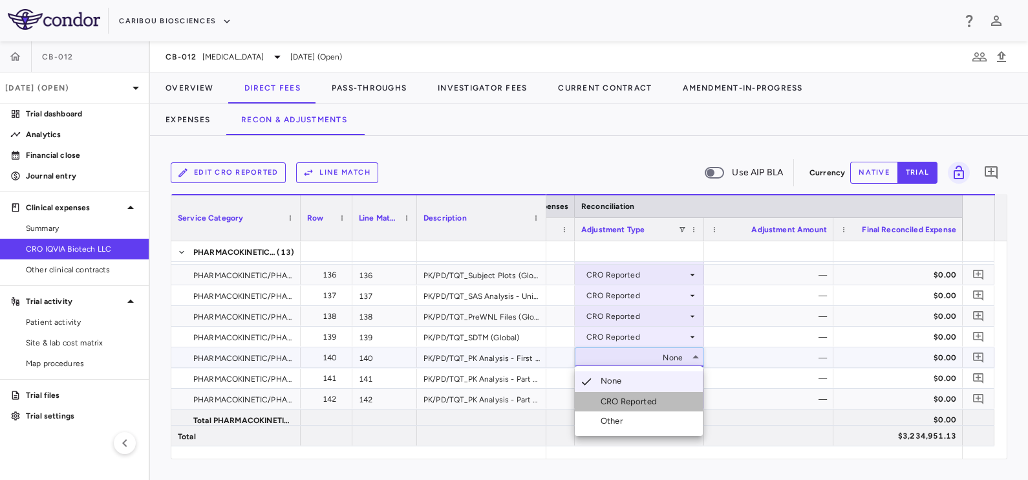
click at [636, 405] on div "CRO Reported" at bounding box center [631, 402] width 61 height 12
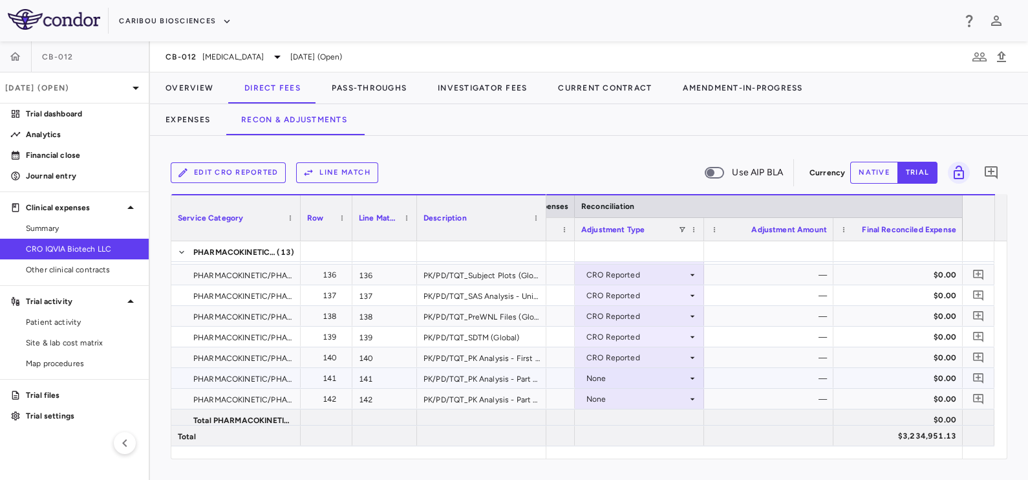
click at [637, 375] on div "None" at bounding box center [637, 378] width 101 height 21
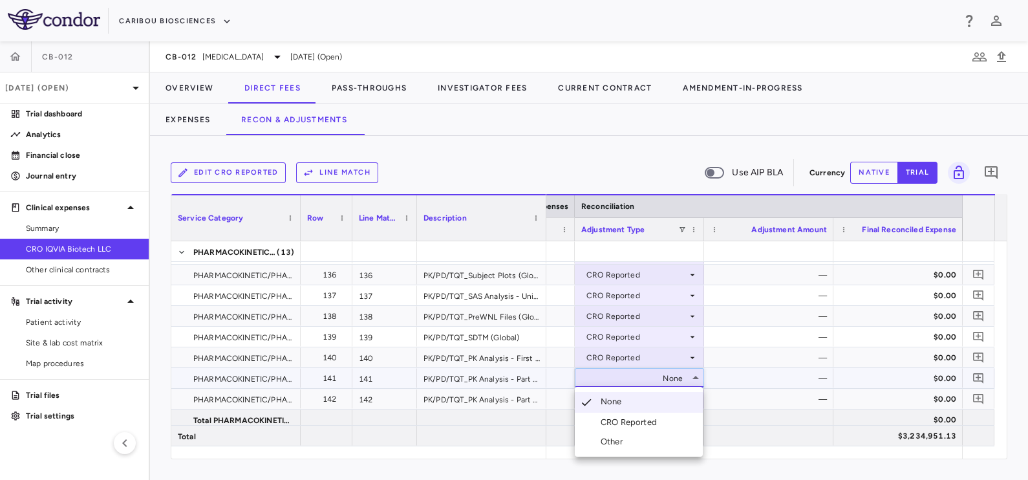
click at [645, 420] on div "CRO Reported" at bounding box center [631, 423] width 61 height 12
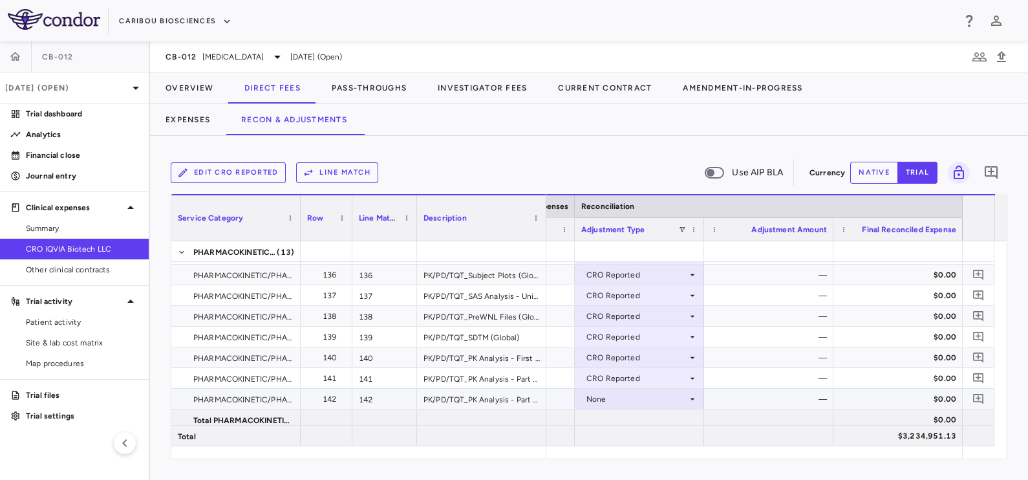
click at [636, 396] on div "None" at bounding box center [637, 399] width 101 height 21
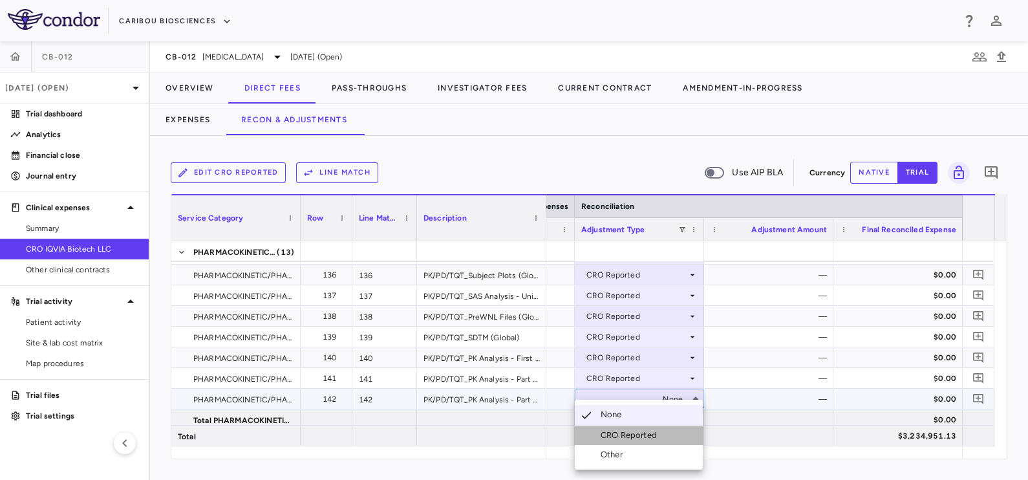
click at [641, 429] on div "CRO Reported" at bounding box center [631, 435] width 61 height 12
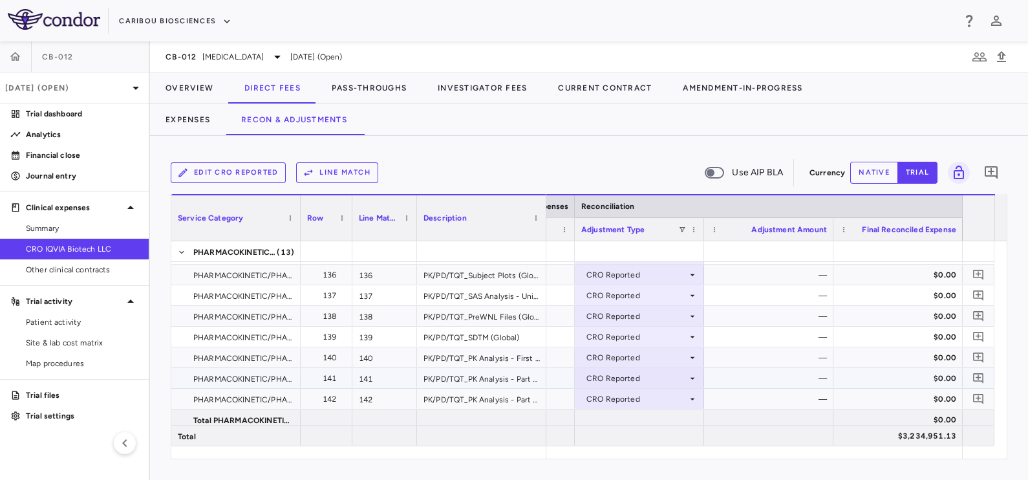
scroll to position [3390, 0]
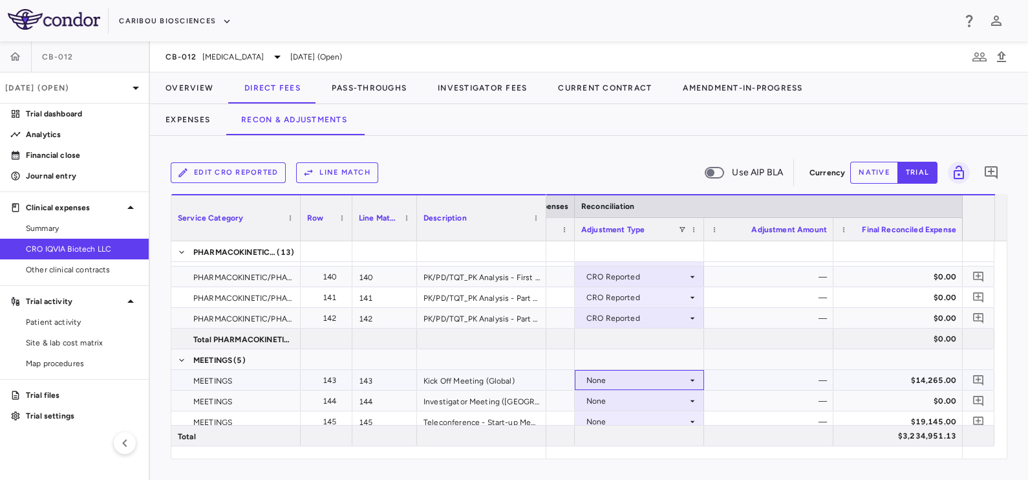
click at [634, 378] on div "None" at bounding box center [637, 380] width 101 height 21
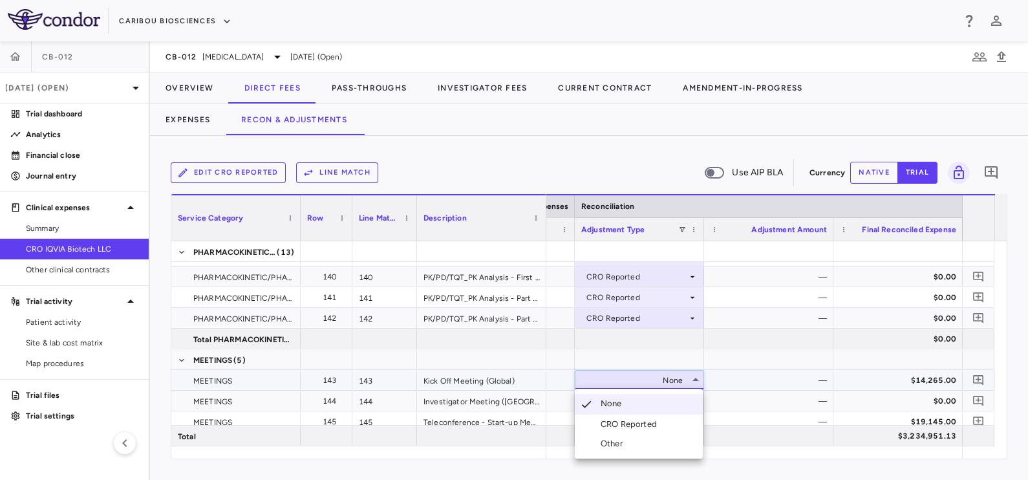
click at [643, 421] on div "CRO Reported" at bounding box center [631, 424] width 61 height 12
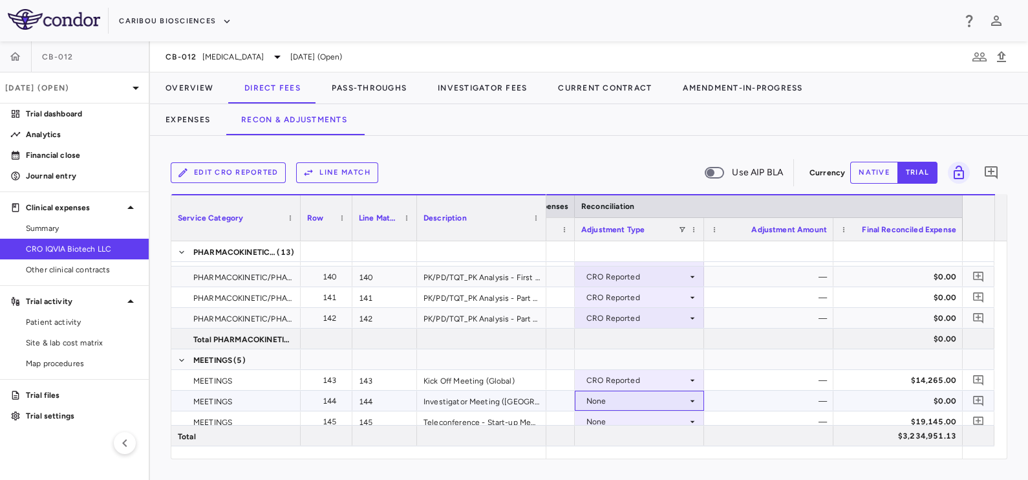
click at [635, 396] on div "None" at bounding box center [637, 401] width 101 height 21
click at [627, 433] on div "CRO Reported" at bounding box center [631, 435] width 61 height 12
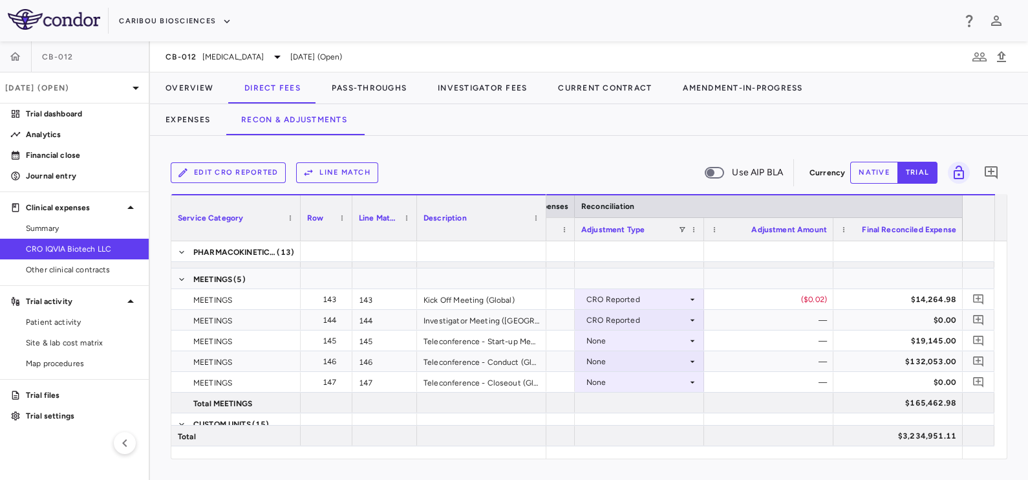
scroll to position [3471, 0]
click at [637, 341] on div "None" at bounding box center [637, 340] width 101 height 21
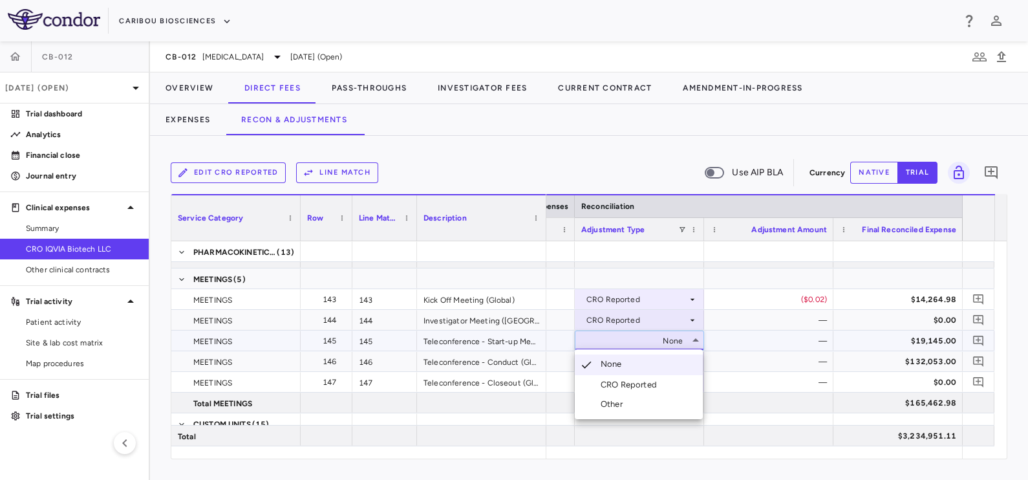
click at [639, 384] on div "CRO Reported" at bounding box center [631, 385] width 61 height 12
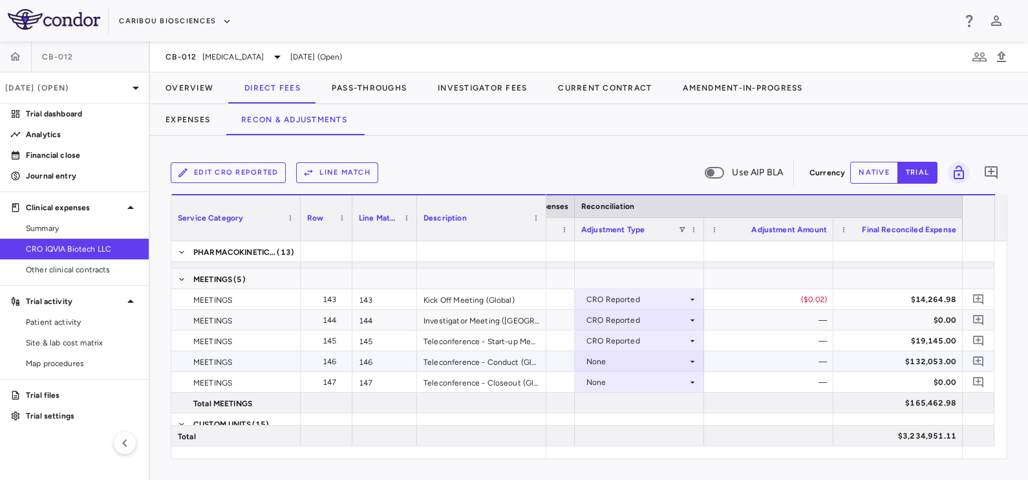
click at [649, 359] on div "None" at bounding box center [637, 361] width 101 height 21
click at [655, 402] on div "CRO Reported" at bounding box center [631, 406] width 61 height 12
click at [650, 382] on div "None" at bounding box center [637, 382] width 101 height 21
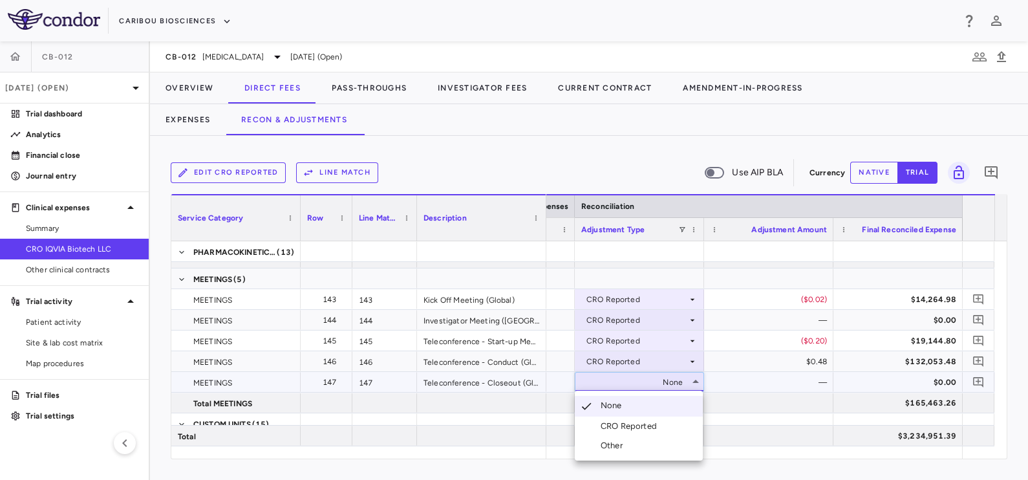
click at [655, 422] on div "CRO Reported" at bounding box center [631, 426] width 61 height 12
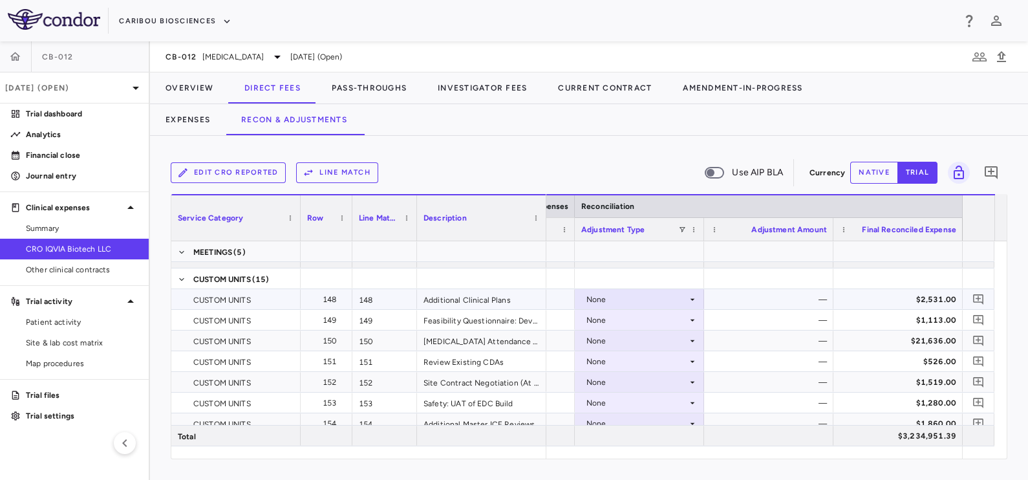
scroll to position [3632, 0]
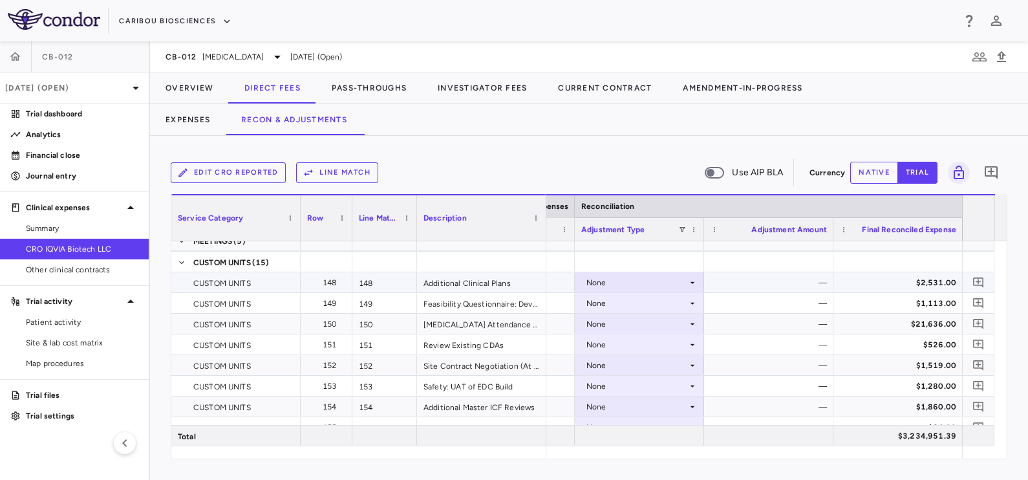
click at [663, 285] on div "None" at bounding box center [637, 282] width 101 height 21
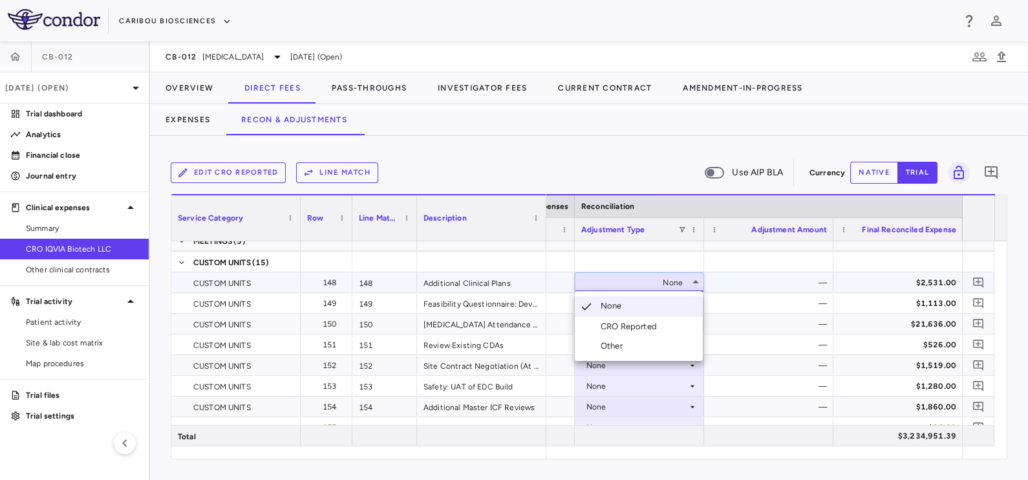
click at [622, 321] on div "CRO Reported" at bounding box center [631, 327] width 61 height 12
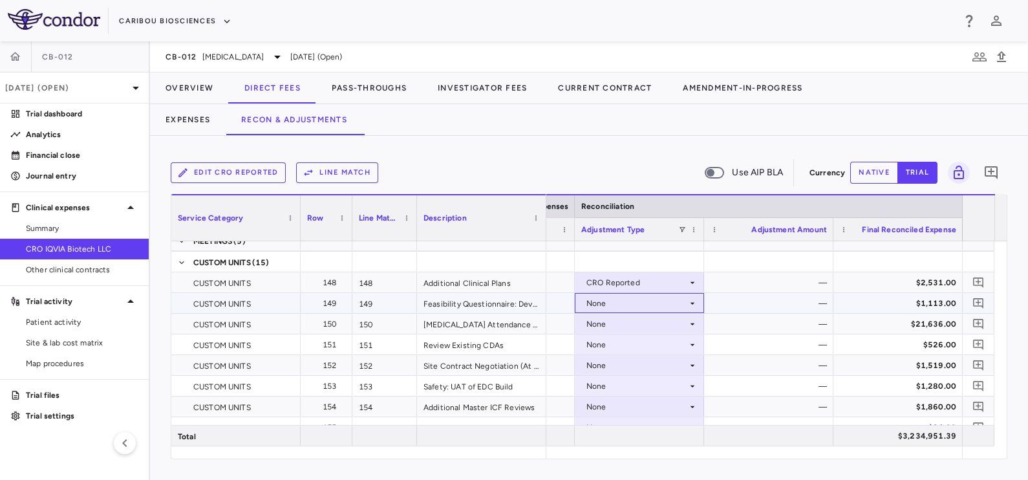
click at [624, 298] on div "None" at bounding box center [637, 303] width 101 height 21
click at [626, 298] on div "None" at bounding box center [637, 303] width 101 height 21
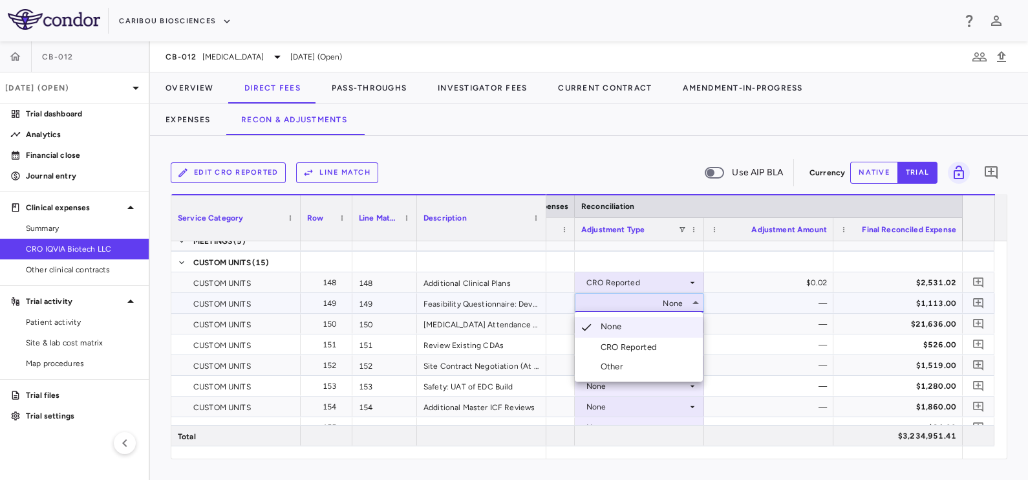
click at [624, 351] on div "CRO Reported" at bounding box center [631, 347] width 61 height 12
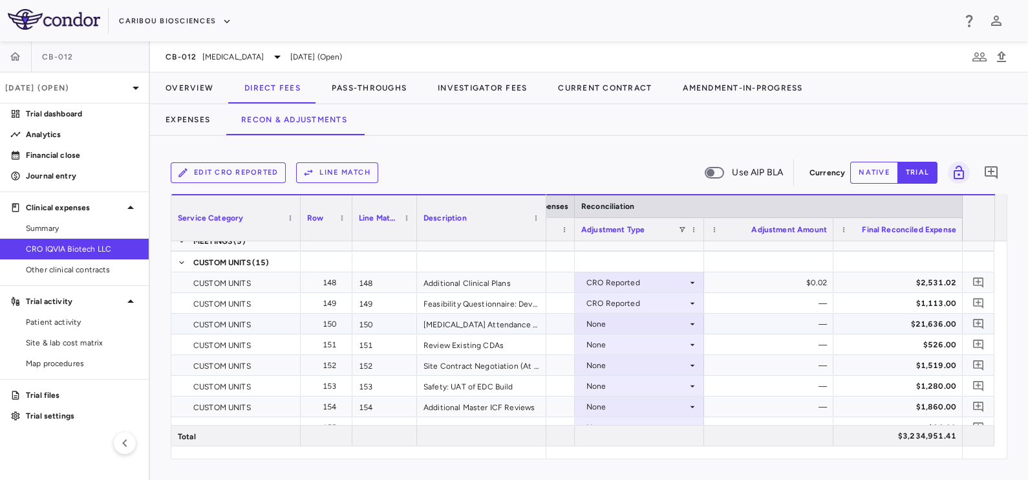
click at [623, 328] on div "None" at bounding box center [637, 324] width 101 height 21
click at [626, 325] on div "None" at bounding box center [637, 324] width 101 height 21
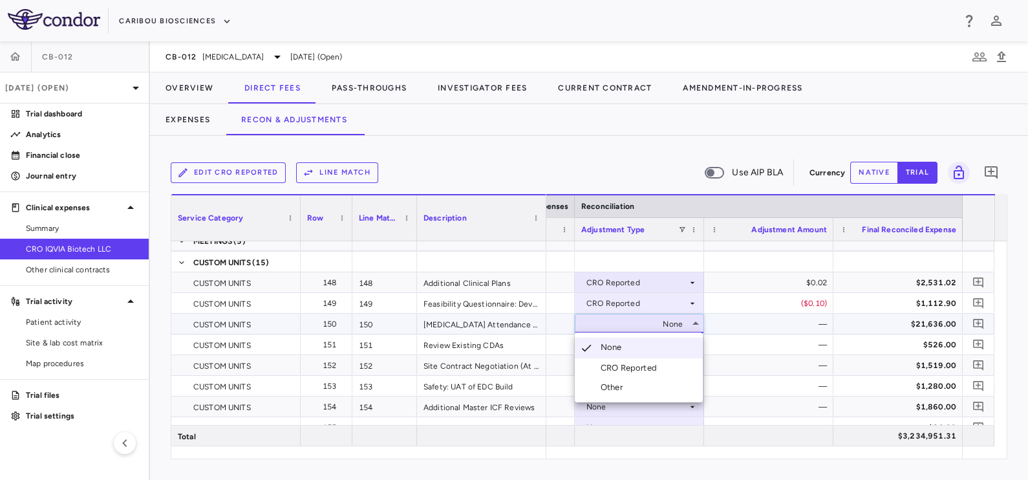
click at [629, 365] on div "CRO Reported" at bounding box center [631, 368] width 61 height 12
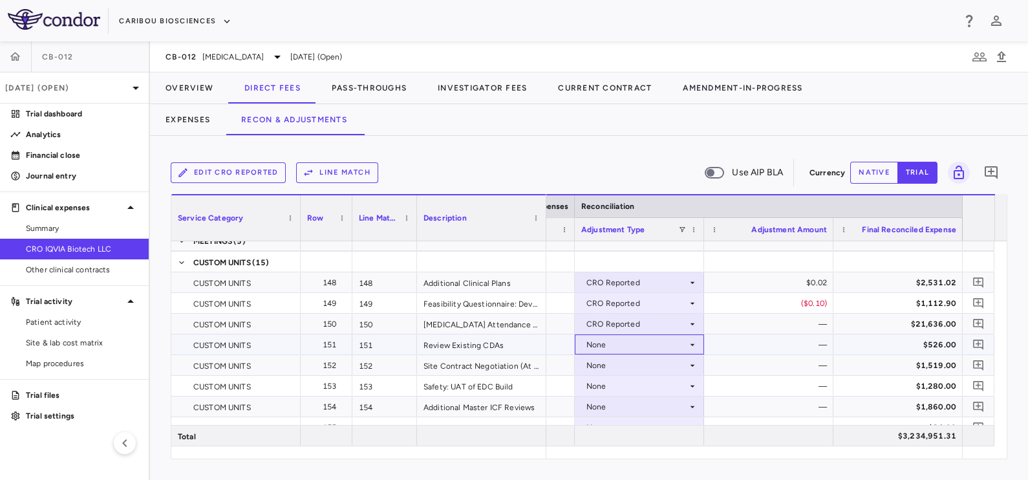
click at [623, 338] on div "None" at bounding box center [637, 344] width 101 height 21
click at [623, 340] on div "None" at bounding box center [637, 344] width 101 height 21
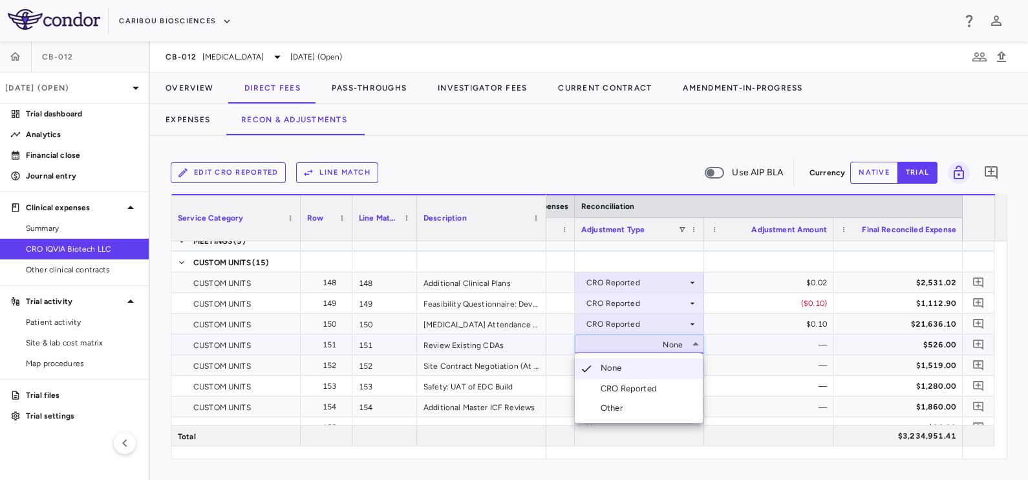
click at [627, 385] on div "CRO Reported" at bounding box center [631, 389] width 61 height 12
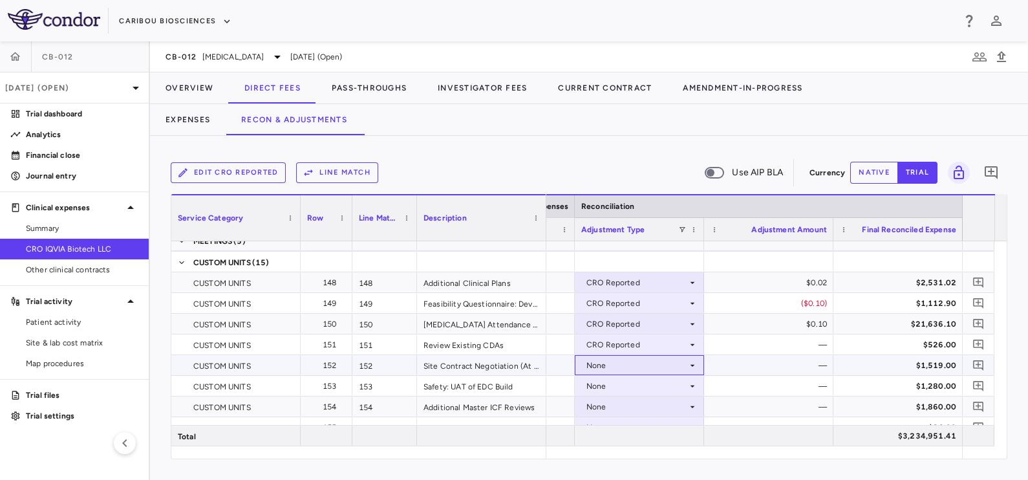
click at [625, 362] on div "None" at bounding box center [637, 365] width 101 height 21
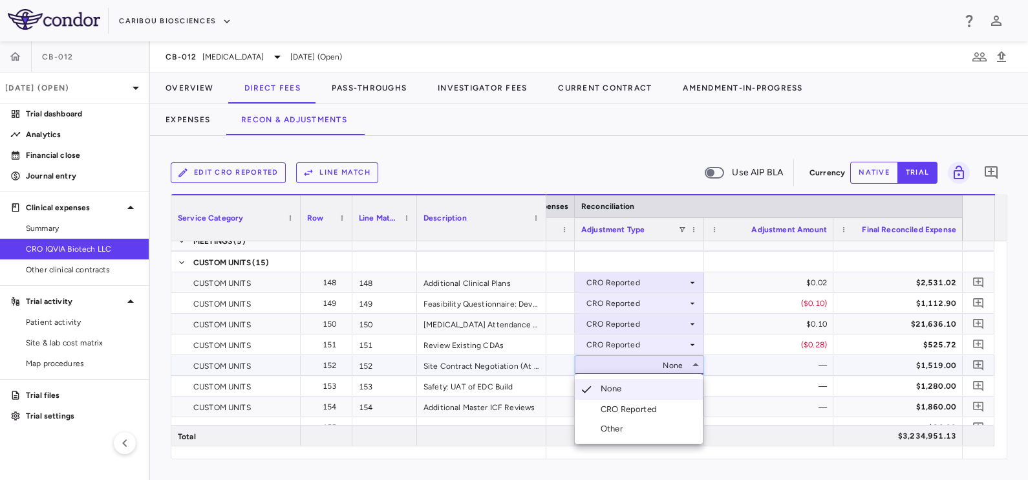
click at [628, 402] on li "CRO Reported" at bounding box center [639, 409] width 128 height 19
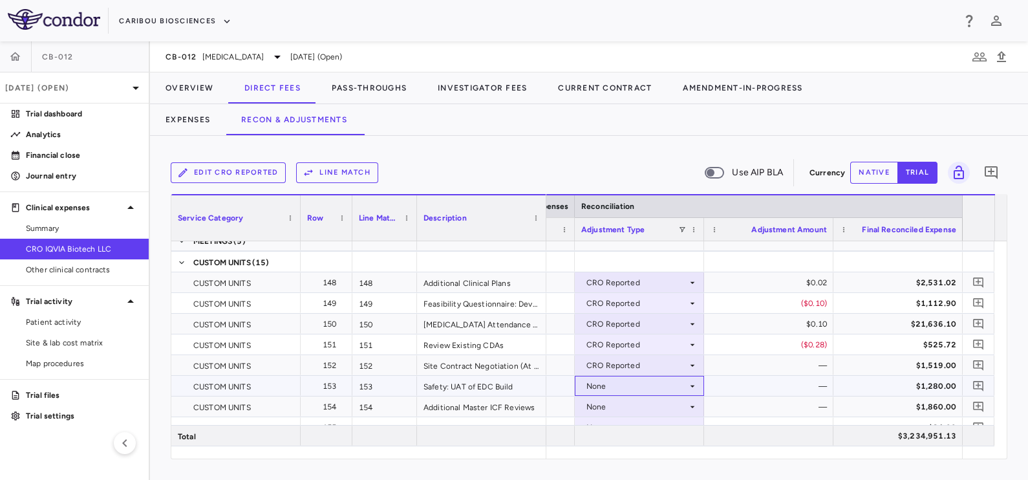
click at [633, 378] on div "None" at bounding box center [637, 386] width 101 height 21
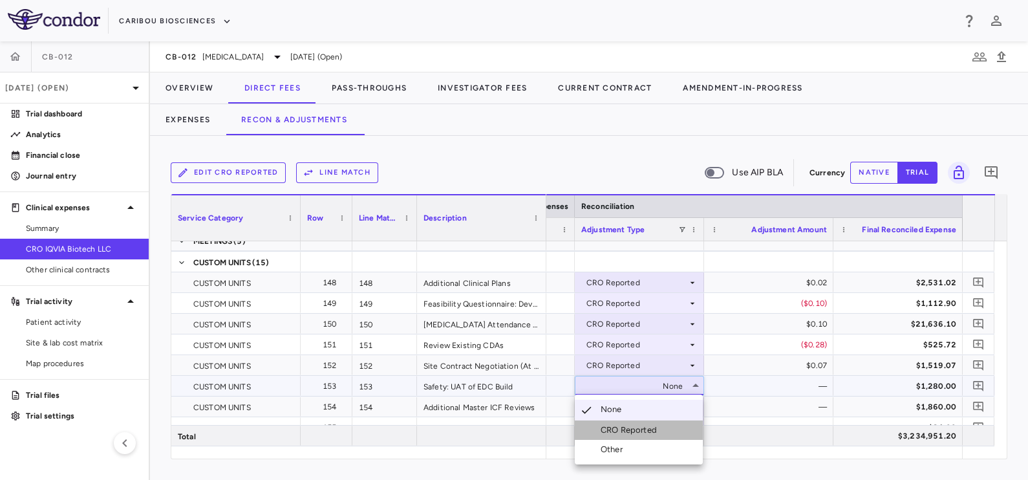
click at [624, 428] on div "CRO Reported" at bounding box center [631, 430] width 61 height 12
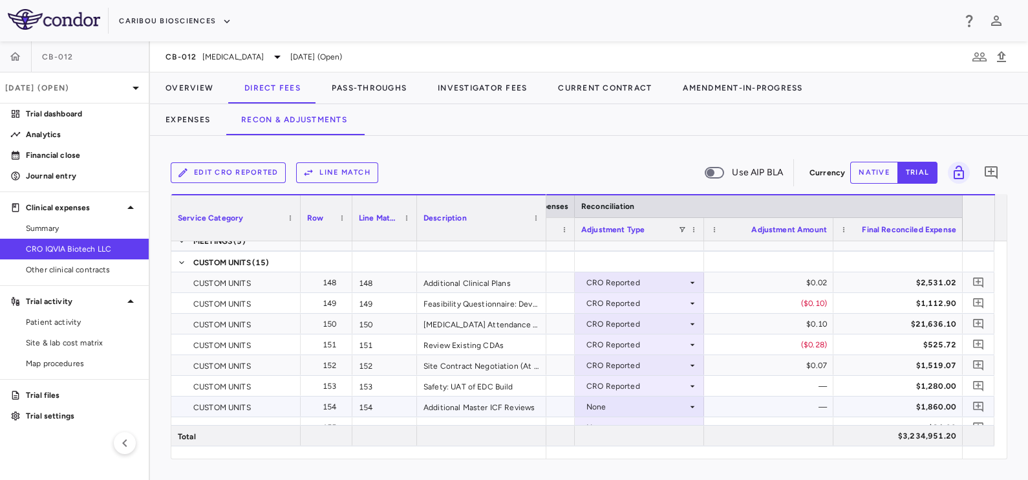
click at [625, 407] on div "None" at bounding box center [637, 406] width 101 height 21
click at [637, 437] on div "CRO Reported" at bounding box center [631, 435] width 61 height 12
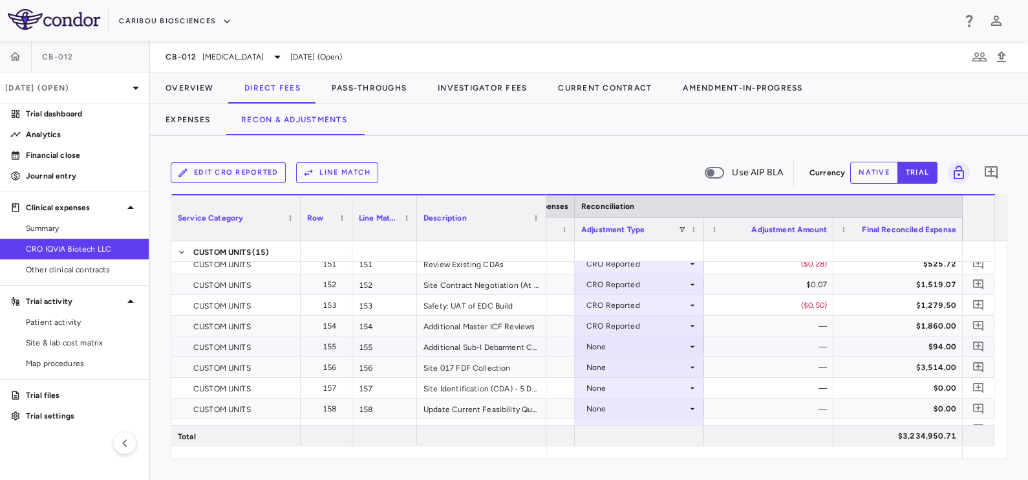
click at [644, 355] on div "None" at bounding box center [637, 346] width 101 height 21
click at [644, 343] on div "None" at bounding box center [637, 346] width 101 height 21
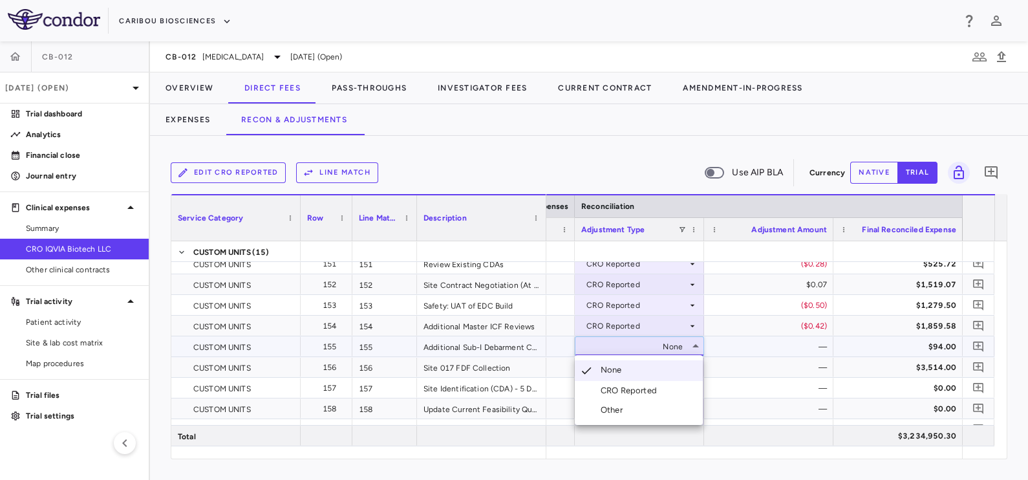
click at [640, 387] on div "CRO Reported" at bounding box center [631, 391] width 61 height 12
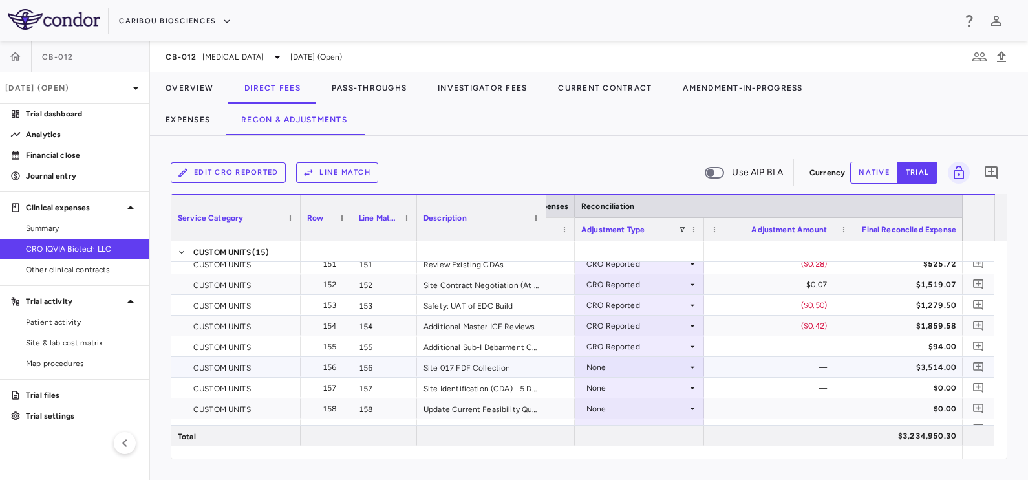
click at [629, 362] on div "None" at bounding box center [637, 367] width 101 height 21
click at [627, 360] on div "None" at bounding box center [637, 367] width 101 height 21
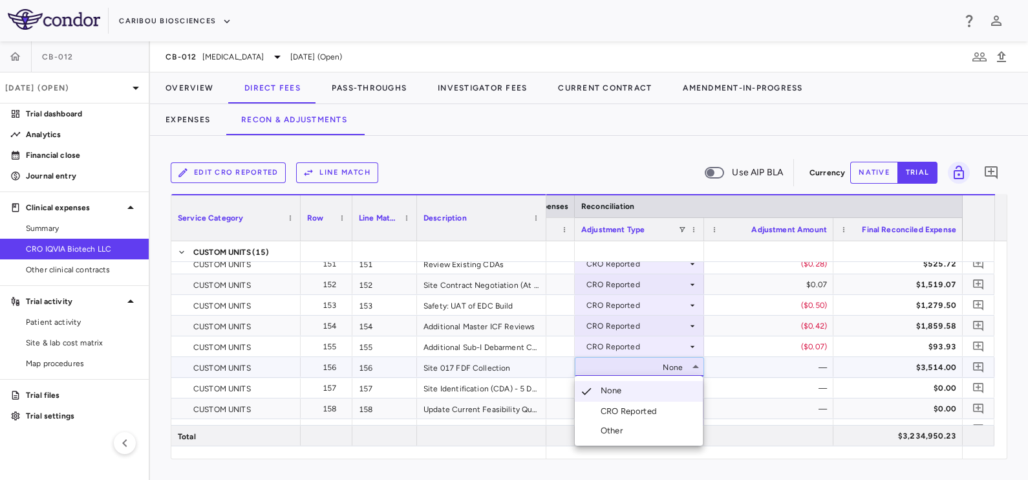
click at [632, 411] on div "CRO Reported" at bounding box center [631, 412] width 61 height 12
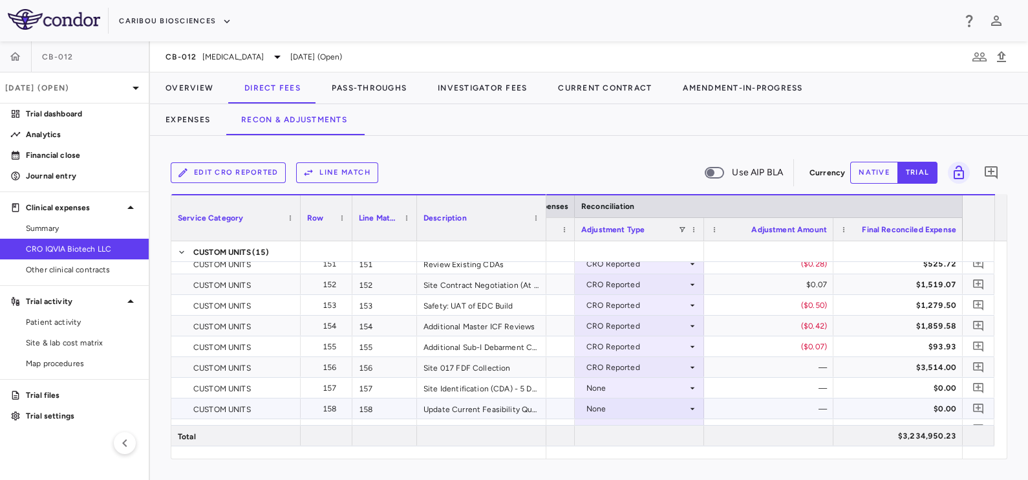
click at [630, 412] on div "None" at bounding box center [637, 408] width 101 height 21
click at [637, 435] on div "CRO Reported" at bounding box center [631, 435] width 61 height 12
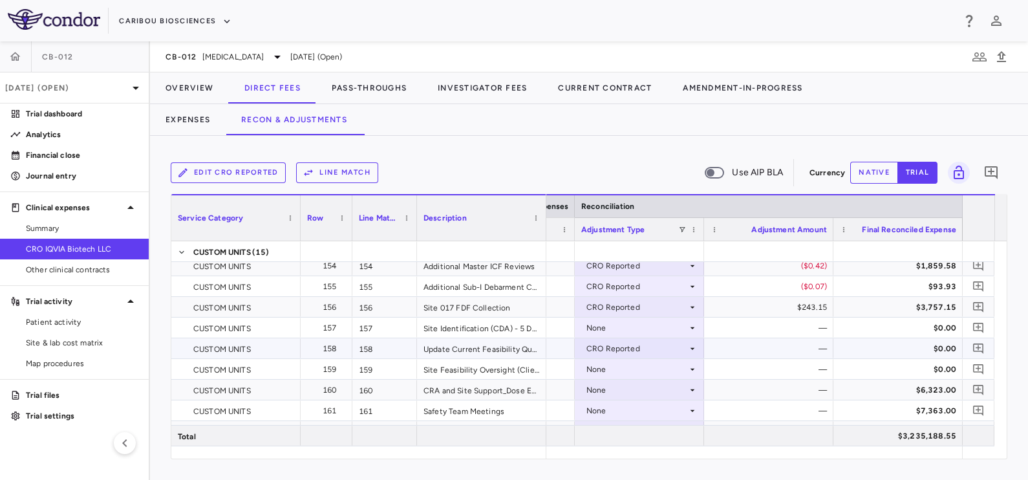
scroll to position [3794, 0]
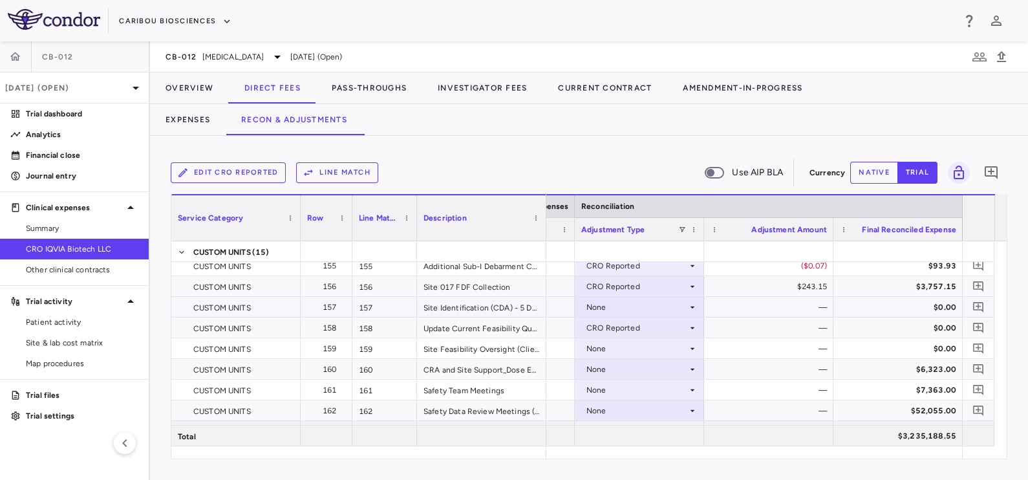
click at [612, 288] on div "CRO Reported" at bounding box center [637, 286] width 101 height 21
click at [612, 310] on div "None" at bounding box center [637, 307] width 101 height 21
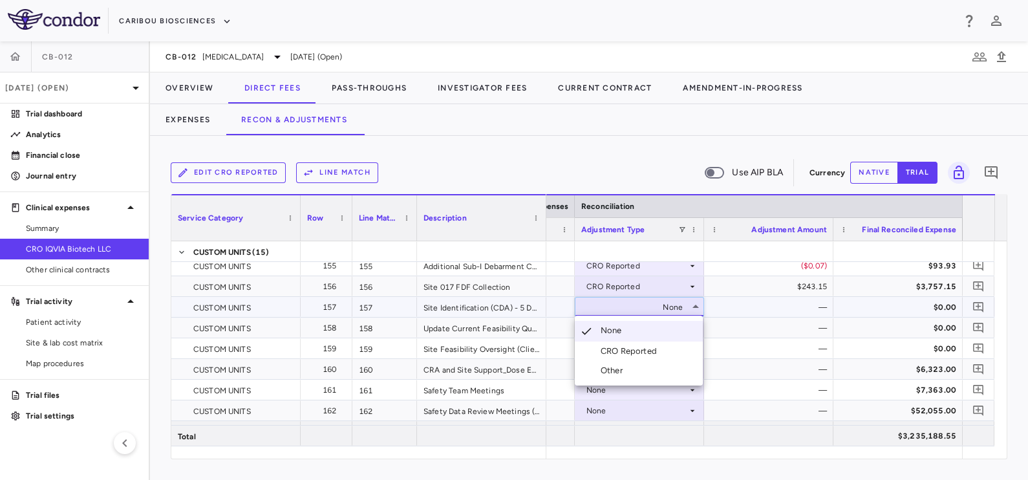
click at [620, 352] on div "CRO Reported" at bounding box center [631, 351] width 61 height 12
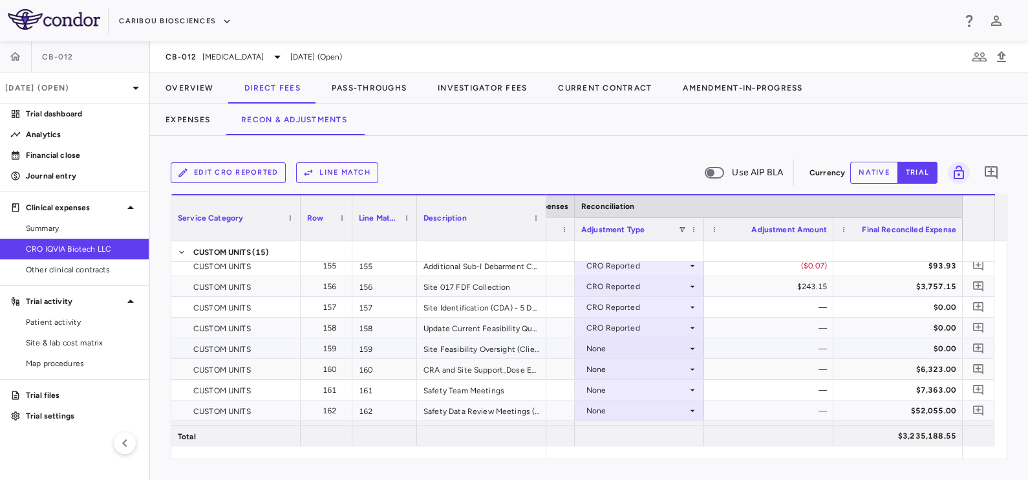
click at [610, 344] on div "None" at bounding box center [637, 348] width 101 height 21
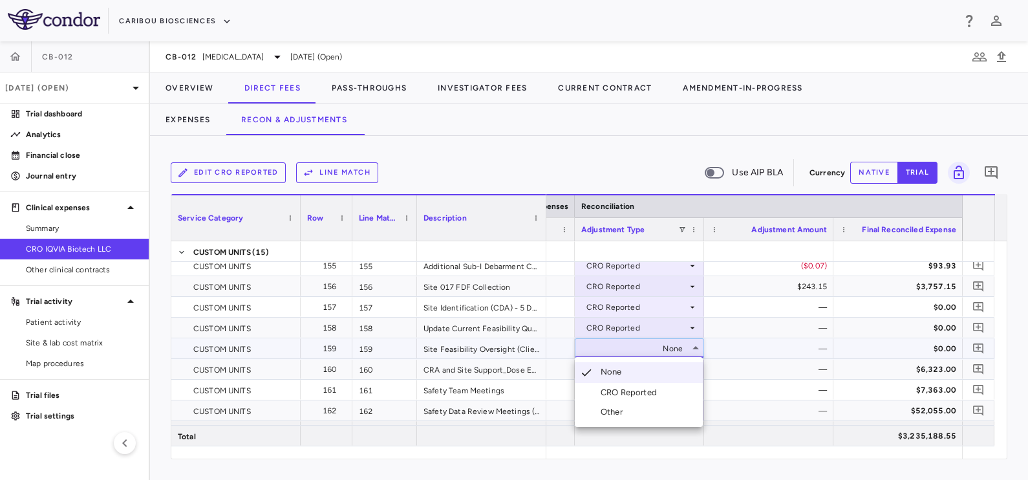
click at [626, 390] on div "CRO Reported" at bounding box center [631, 393] width 61 height 12
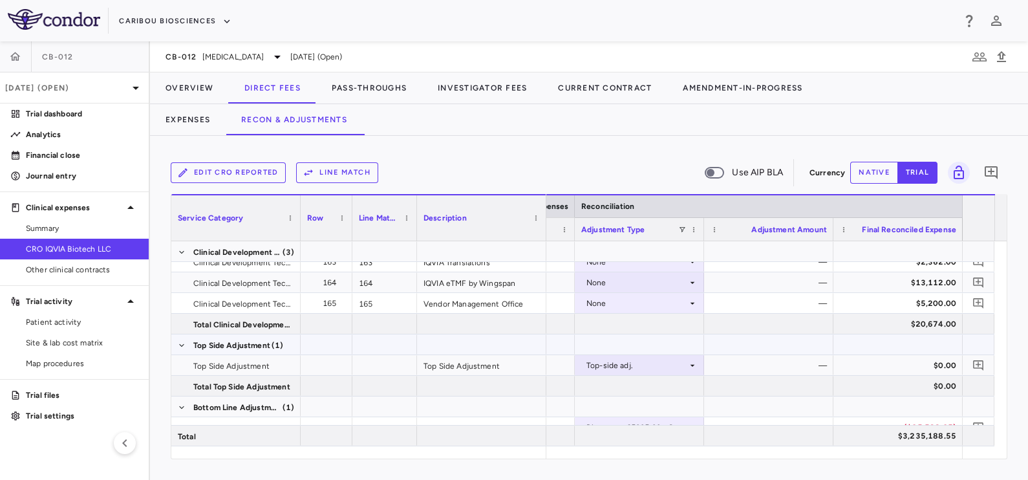
scroll to position [4036, 0]
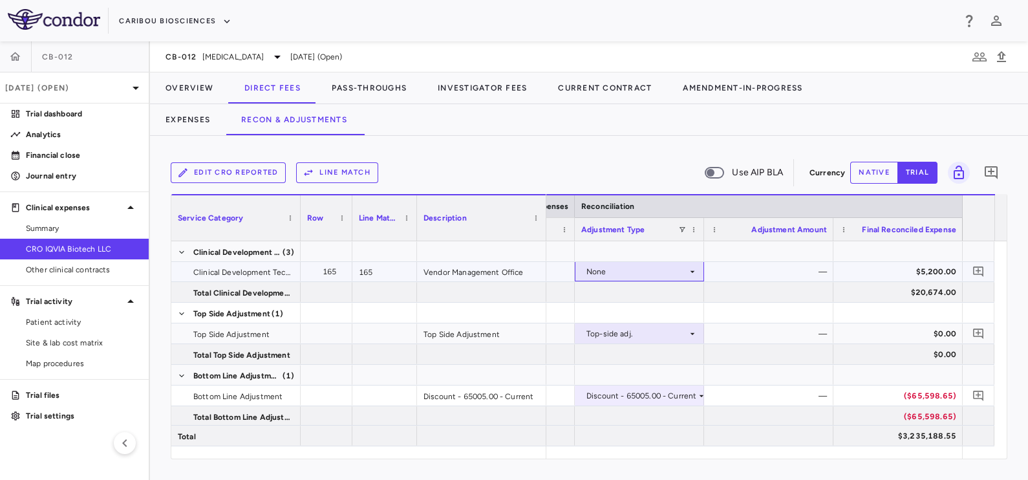
click at [633, 275] on div "None" at bounding box center [637, 271] width 101 height 21
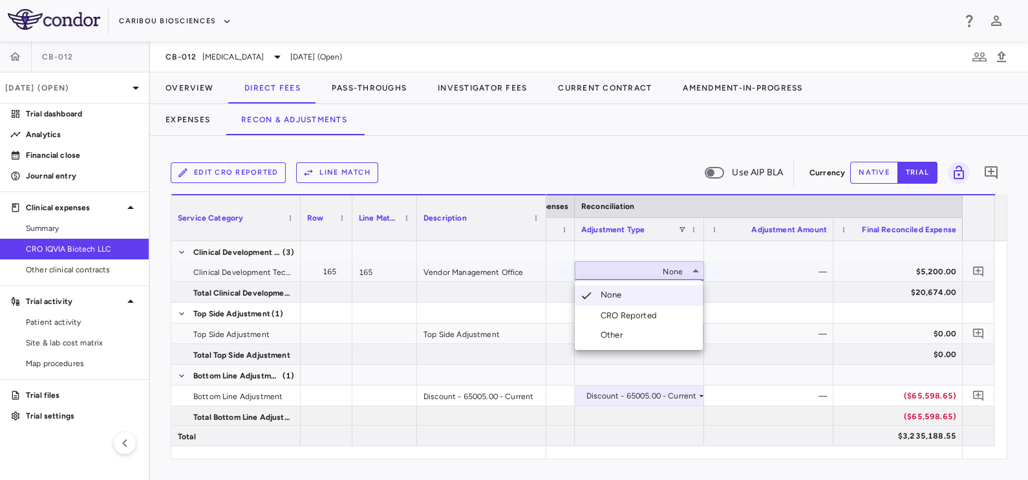
click at [624, 316] on div "CRO Reported" at bounding box center [631, 316] width 61 height 12
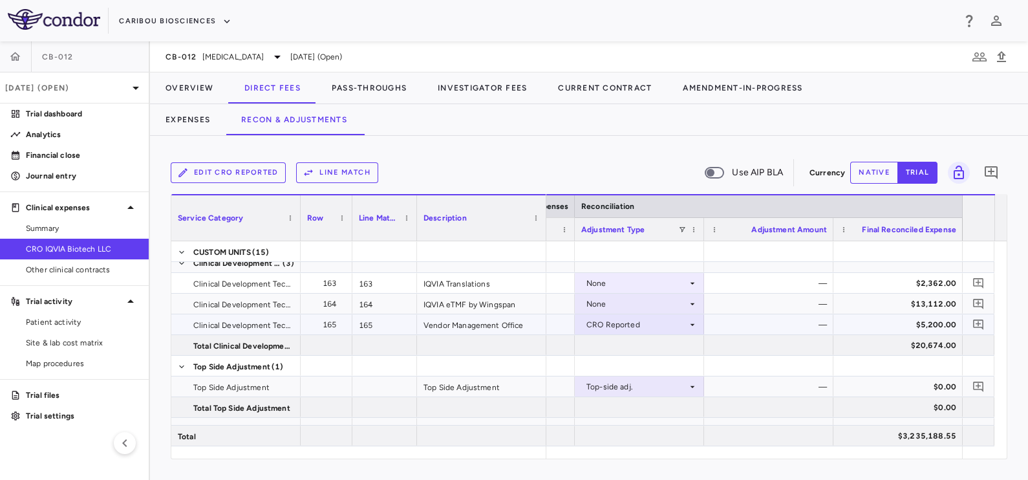
scroll to position [3956, 0]
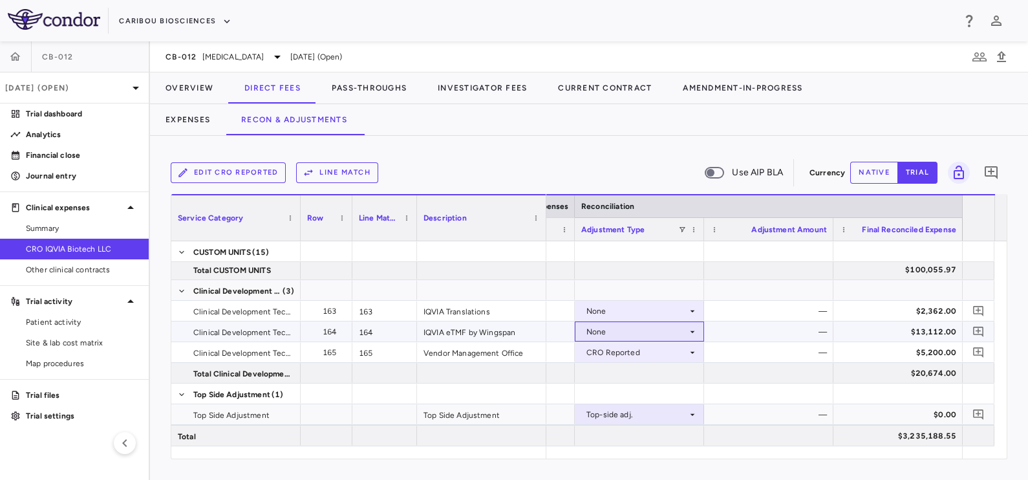
click at [616, 333] on div "None" at bounding box center [637, 331] width 101 height 21
click at [616, 375] on div "CRO Reported" at bounding box center [631, 376] width 61 height 12
click at [598, 307] on div "None" at bounding box center [637, 311] width 101 height 21
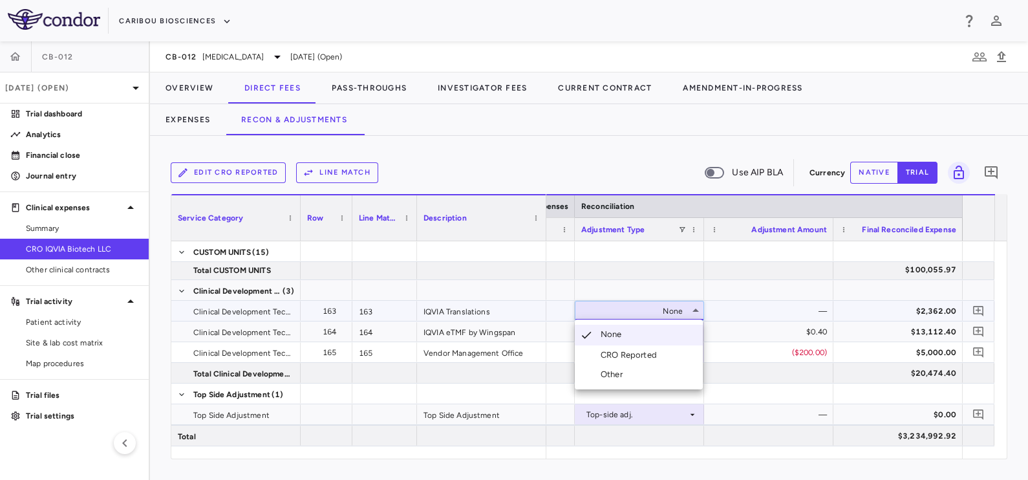
click at [620, 358] on div "CRO Reported" at bounding box center [631, 355] width 61 height 12
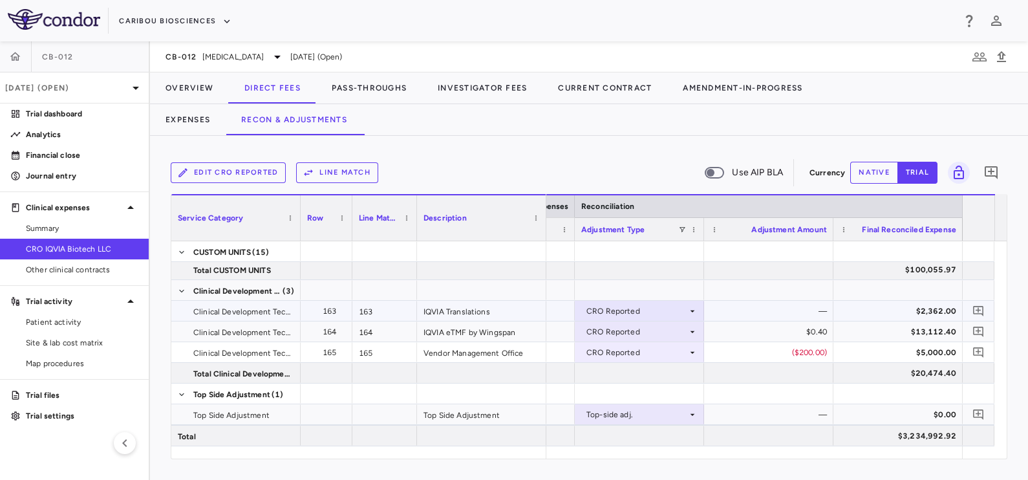
scroll to position [3875, 0]
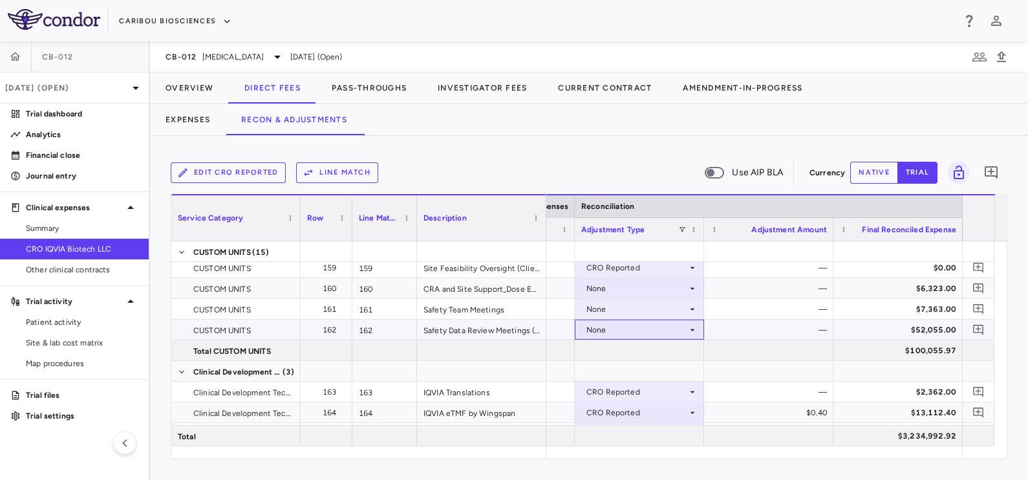
click at [613, 328] on div "None" at bounding box center [637, 330] width 101 height 21
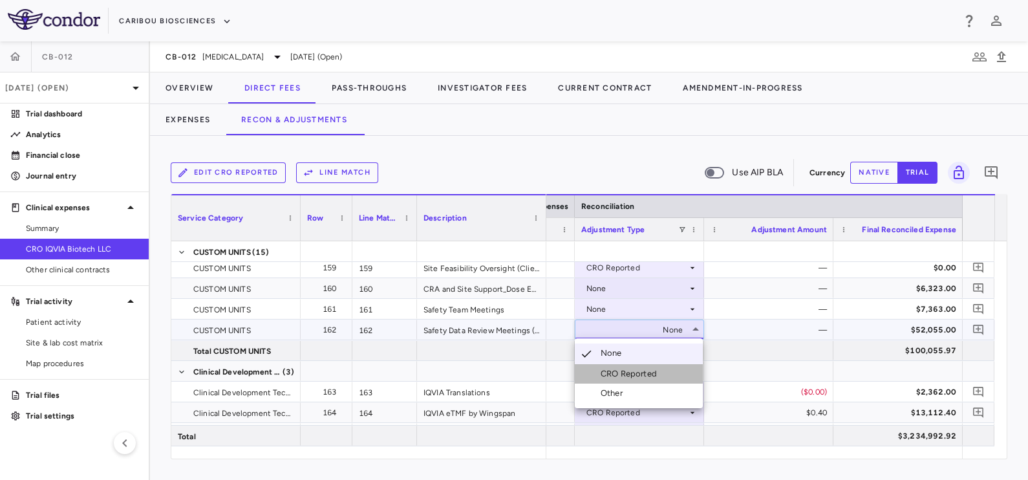
click at [617, 375] on div "CRO Reported" at bounding box center [631, 374] width 61 height 12
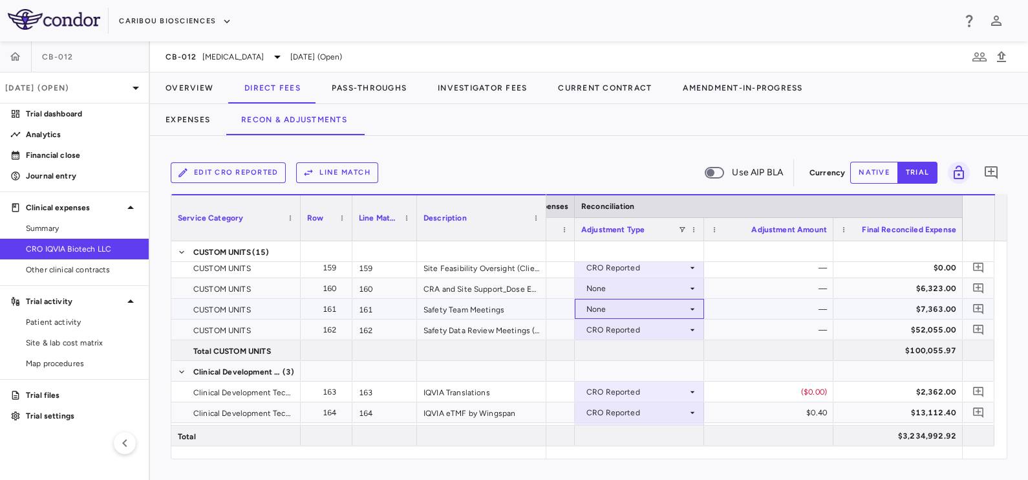
click at [618, 310] on div "None" at bounding box center [637, 309] width 101 height 21
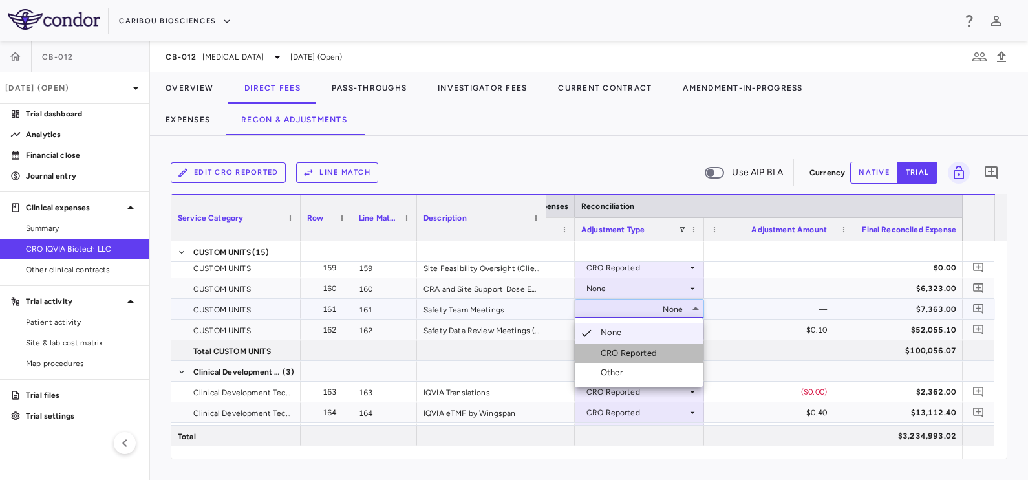
click at [633, 354] on div "CRO Reported" at bounding box center [631, 353] width 61 height 12
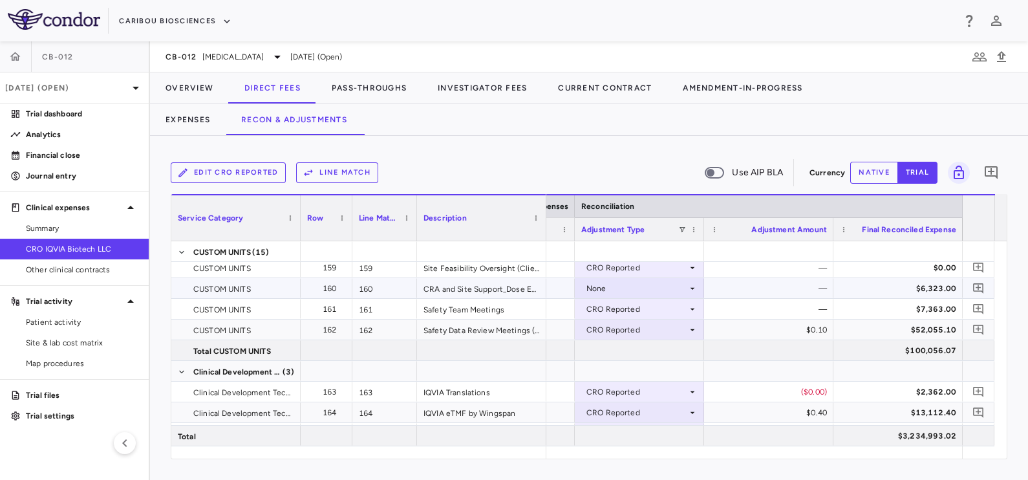
click at [618, 285] on div "None" at bounding box center [637, 288] width 101 height 21
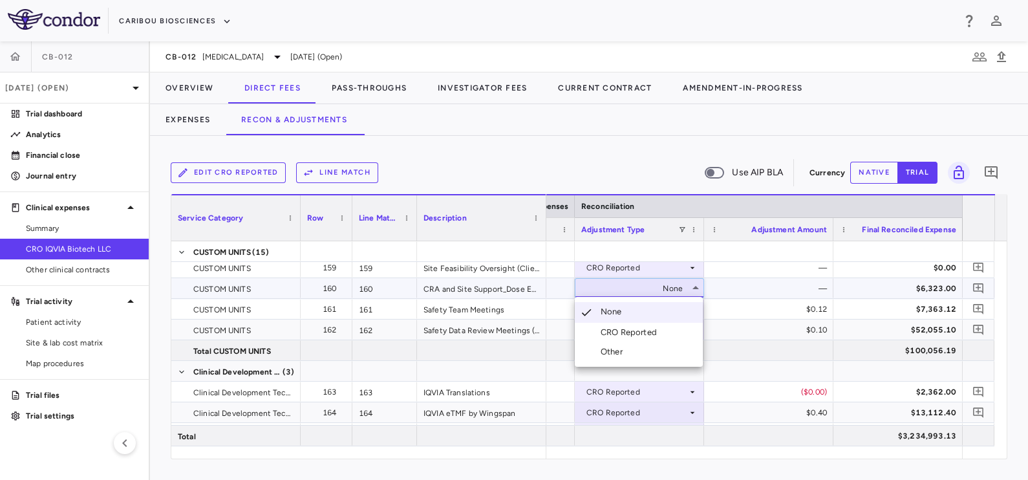
click at [629, 332] on div "CRO Reported" at bounding box center [631, 333] width 61 height 12
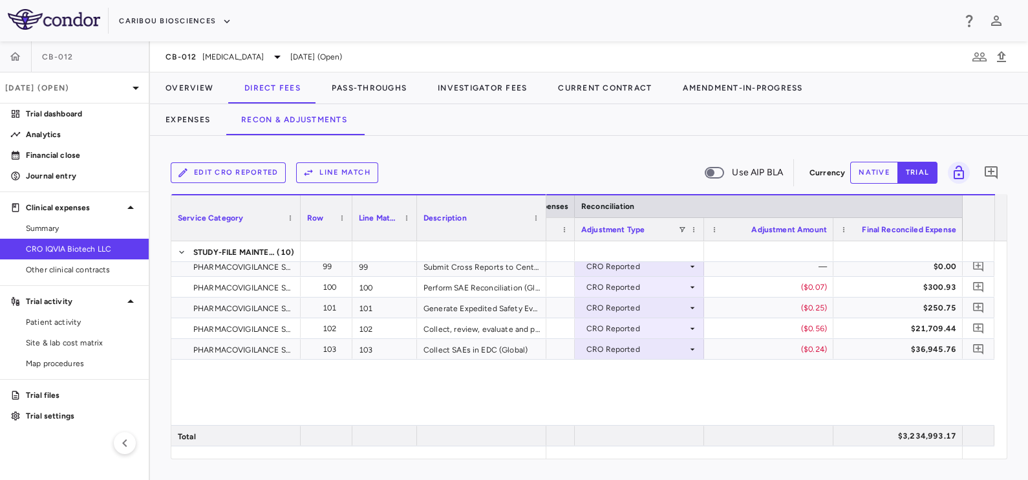
scroll to position [1773, 0]
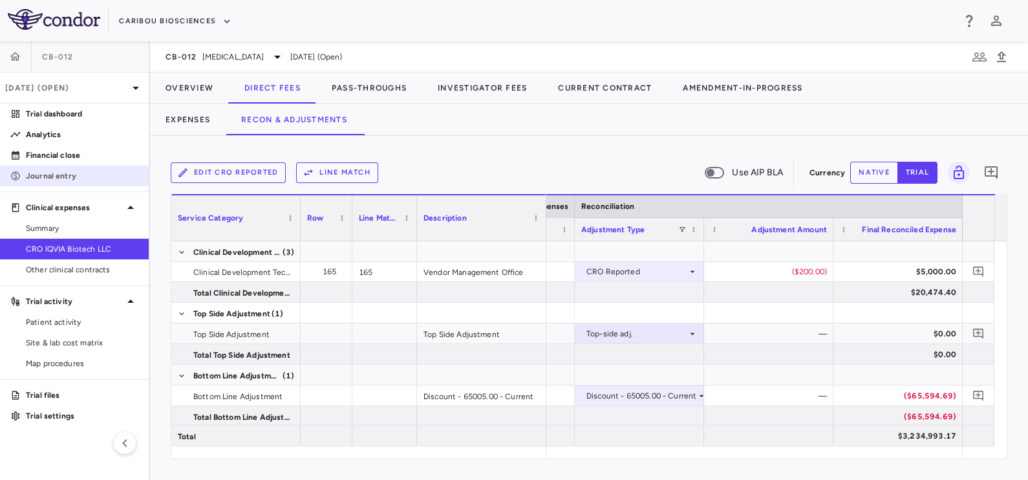
click at [45, 172] on p "Journal entry" at bounding box center [82, 176] width 113 height 12
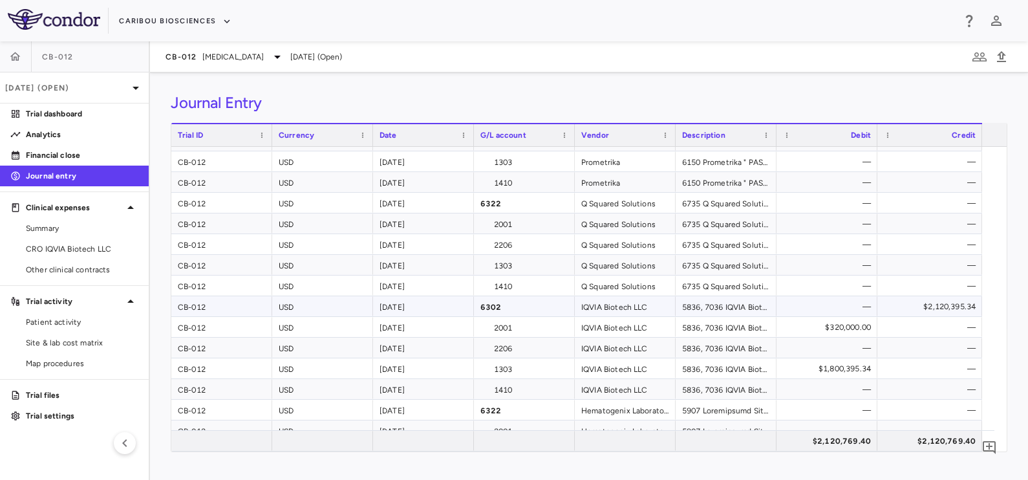
click at [922, 303] on div "$2,120,395.34" at bounding box center [932, 306] width 87 height 21
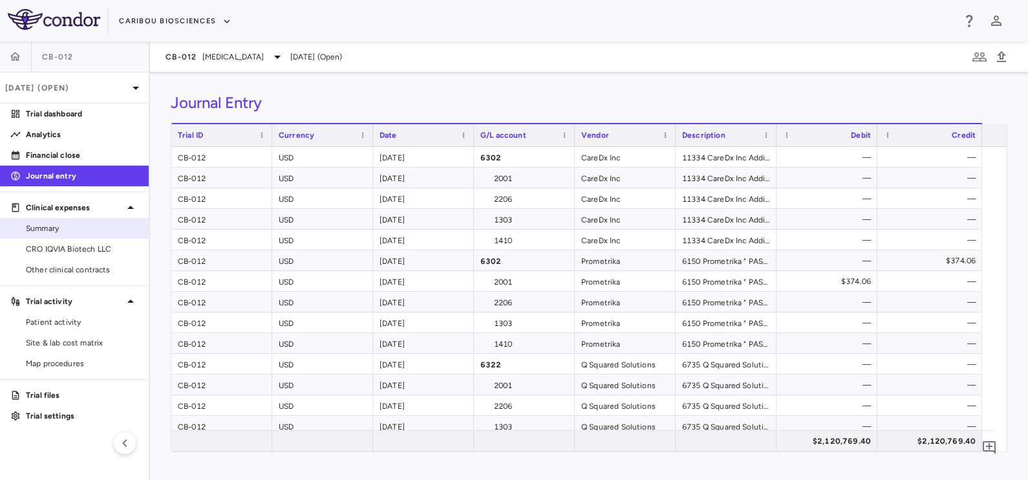
click at [50, 226] on span "Summary" at bounding box center [82, 228] width 113 height 12
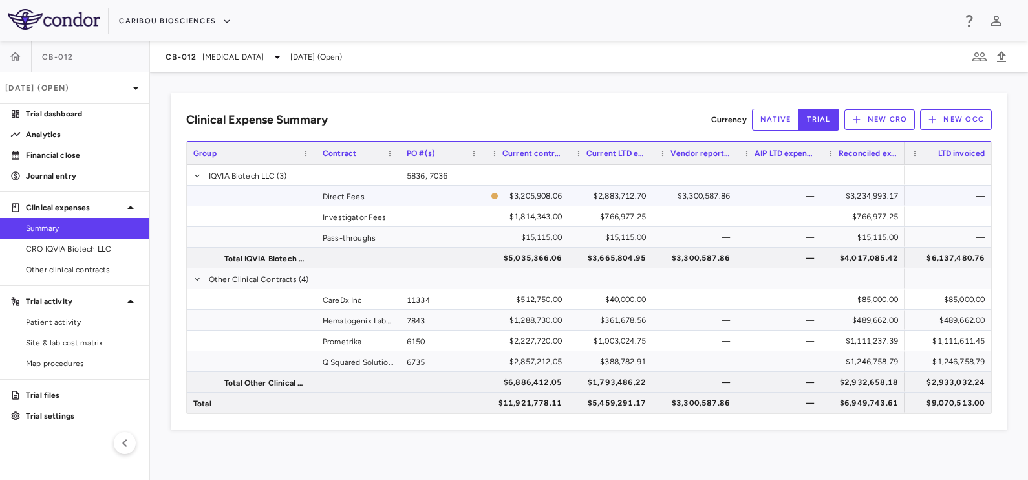
click at [856, 197] on div "$3,234,993.17" at bounding box center [865, 196] width 66 height 21
click at [55, 252] on span "CRO IQVIA Biotech LLC" at bounding box center [82, 249] width 113 height 12
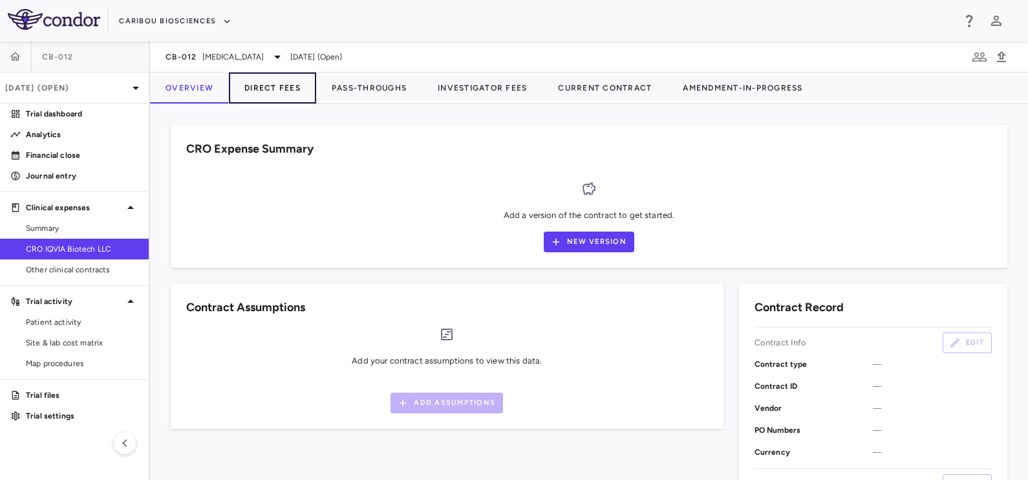
click at [275, 87] on button "Direct Fees" at bounding box center [272, 87] width 87 height 31
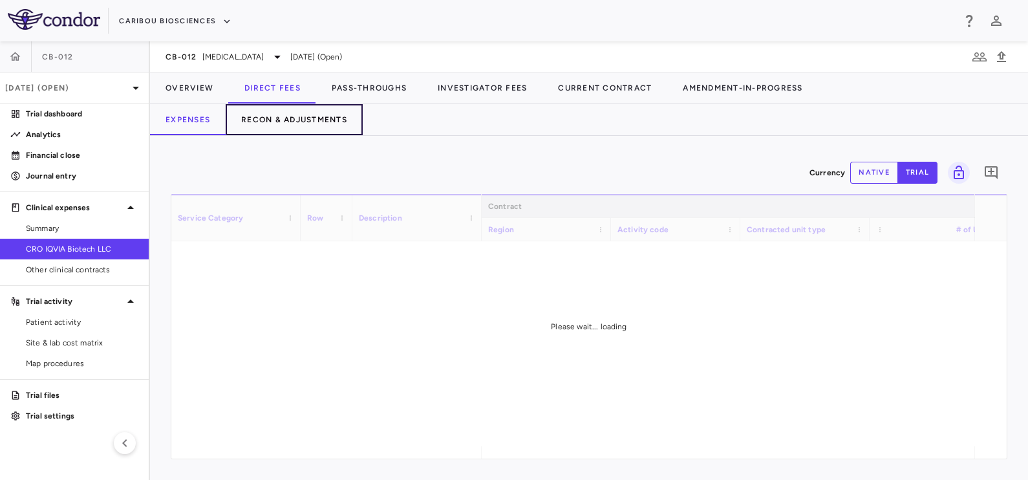
click at [280, 121] on button "Recon & Adjustments" at bounding box center [294, 119] width 137 height 31
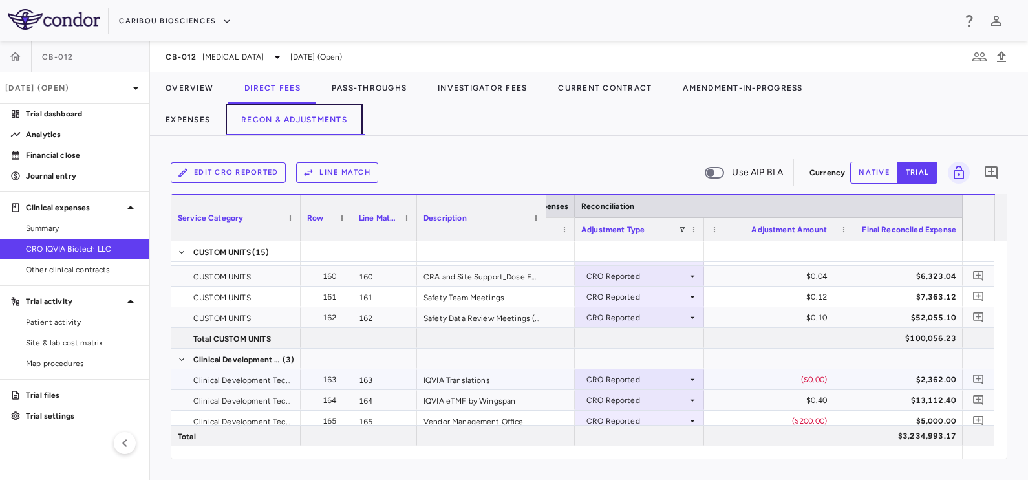
scroll to position [3875, 0]
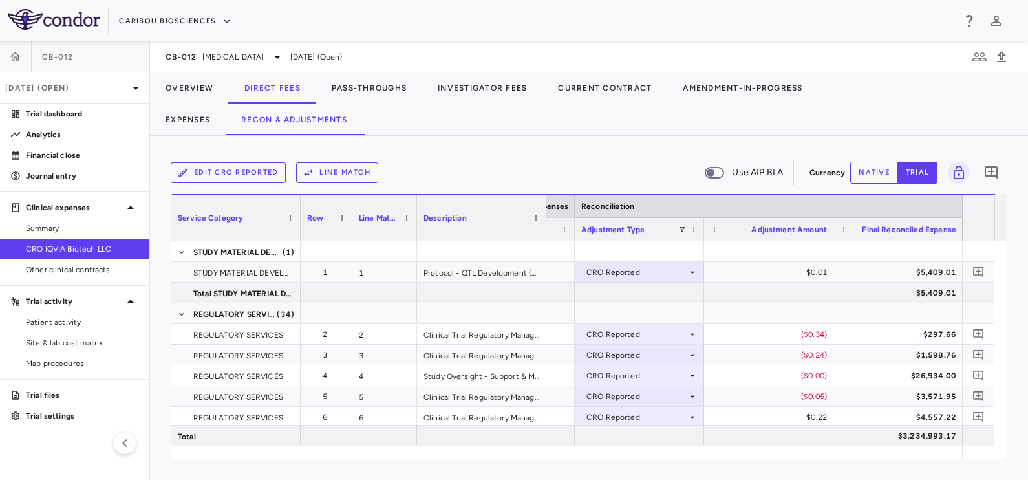
click at [103, 248] on span "CRO IQVIA Biotech LLC" at bounding box center [82, 249] width 113 height 12
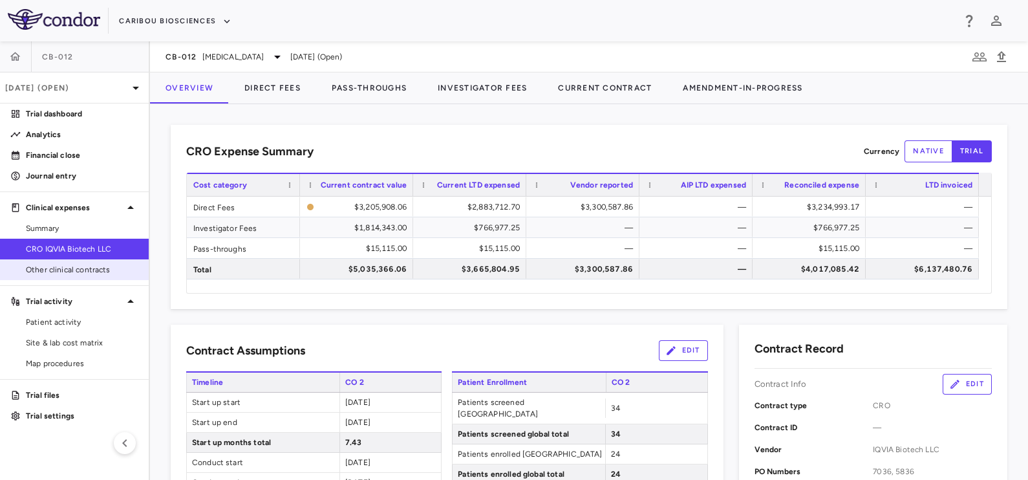
click at [47, 275] on span "Other clinical contracts" at bounding box center [82, 270] width 113 height 12
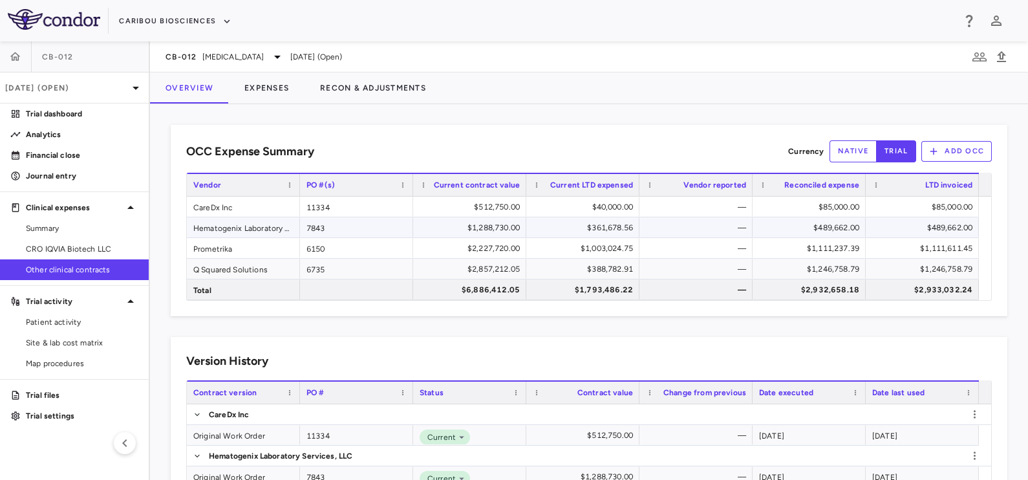
click at [940, 230] on div "$489,662.00" at bounding box center [925, 227] width 95 height 21
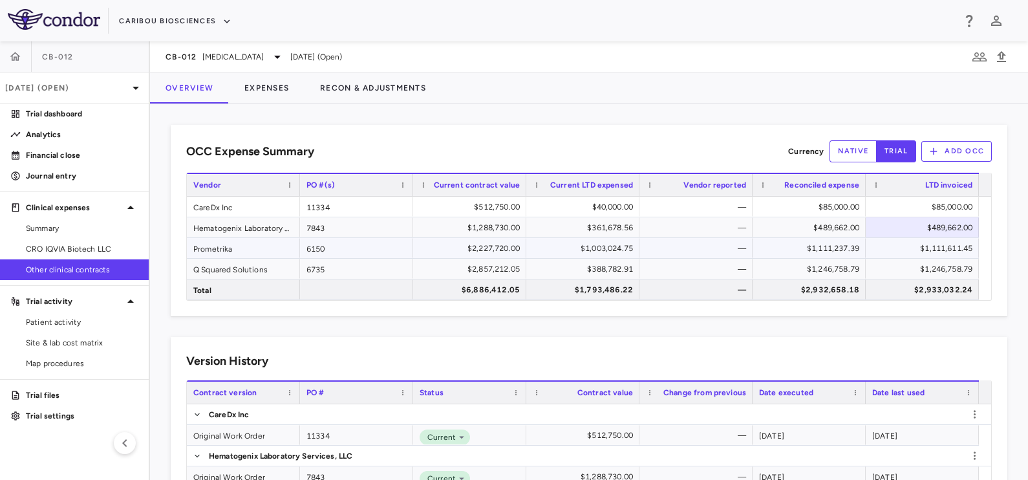
click at [948, 250] on div "$1,111,611.45" at bounding box center [925, 248] width 95 height 21
